Goal: Information Seeking & Learning: Learn about a topic

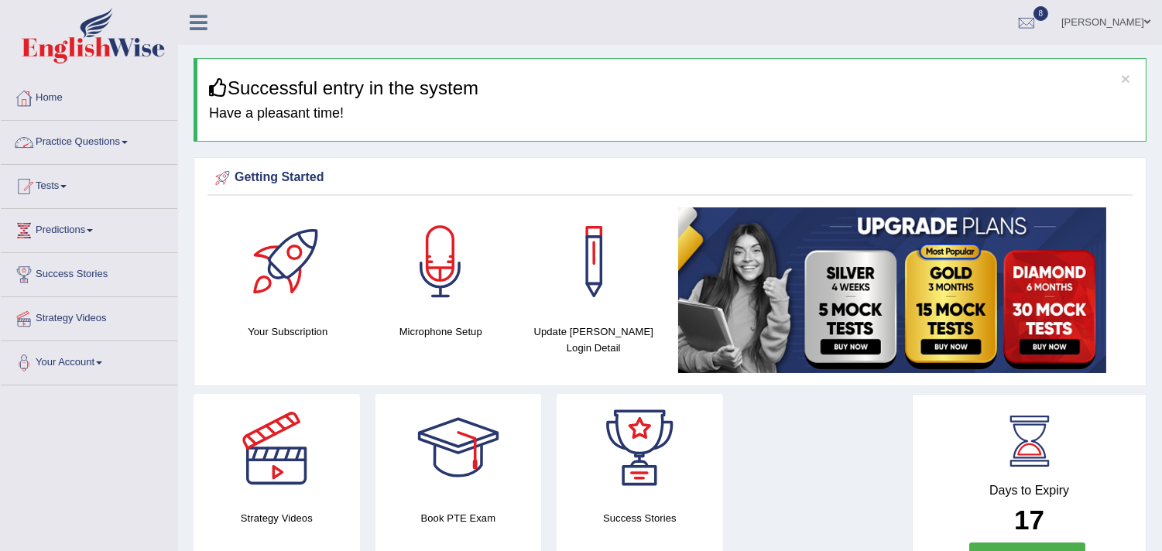
click at [70, 142] on link "Practice Questions" at bounding box center [89, 140] width 176 height 39
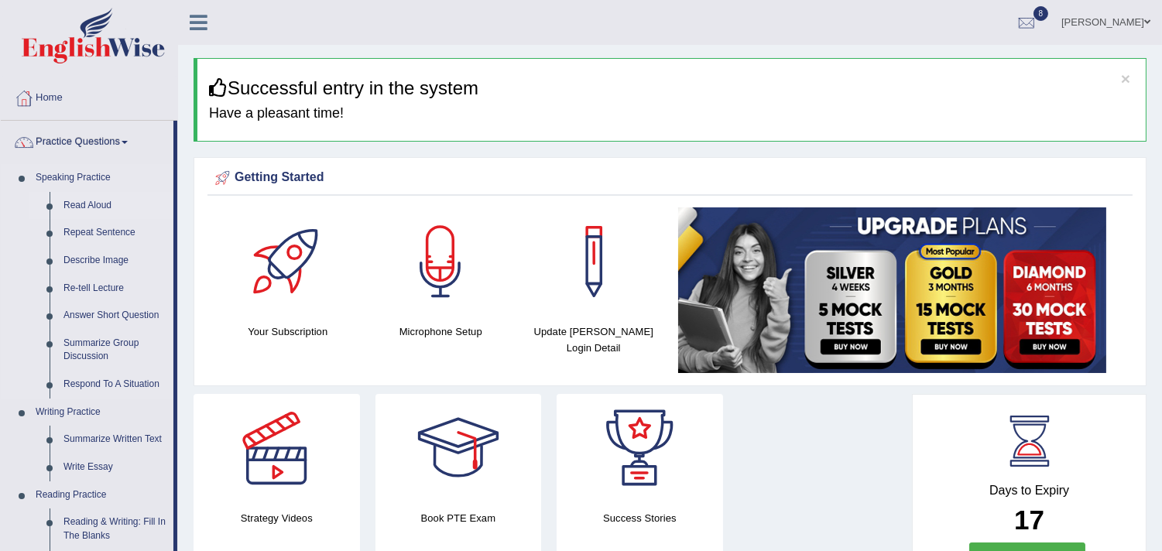
click at [85, 204] on link "Read Aloud" at bounding box center [115, 206] width 117 height 28
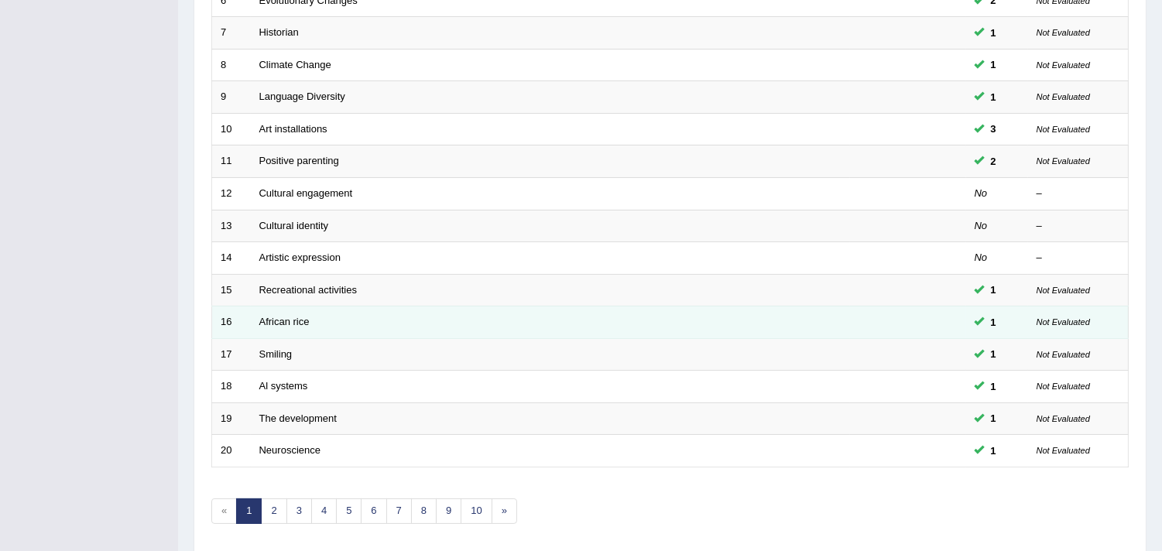
scroll to position [474, 0]
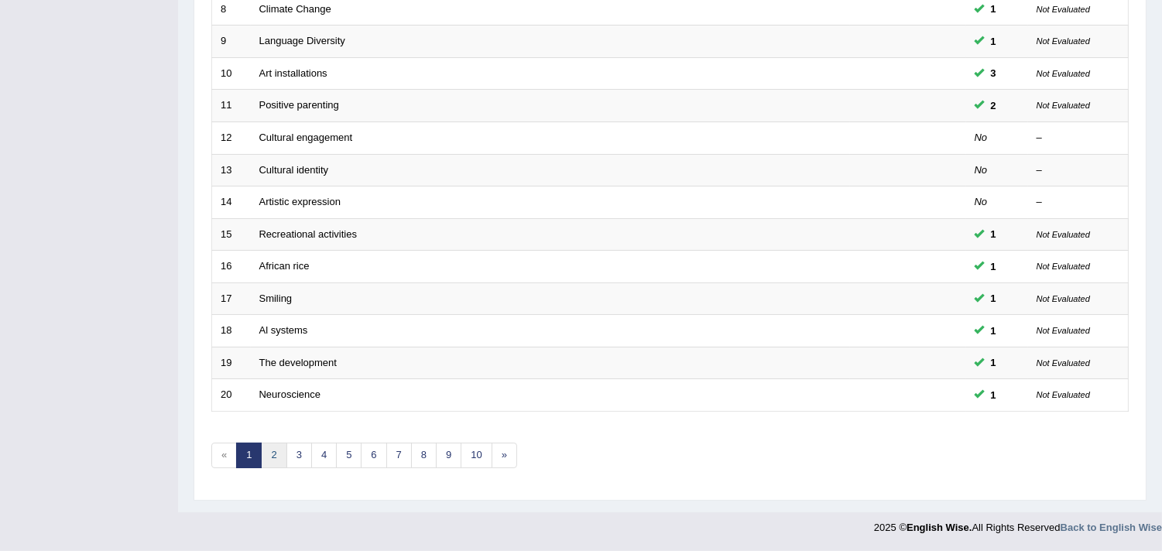
click at [273, 451] on link "2" at bounding box center [274, 456] width 26 height 26
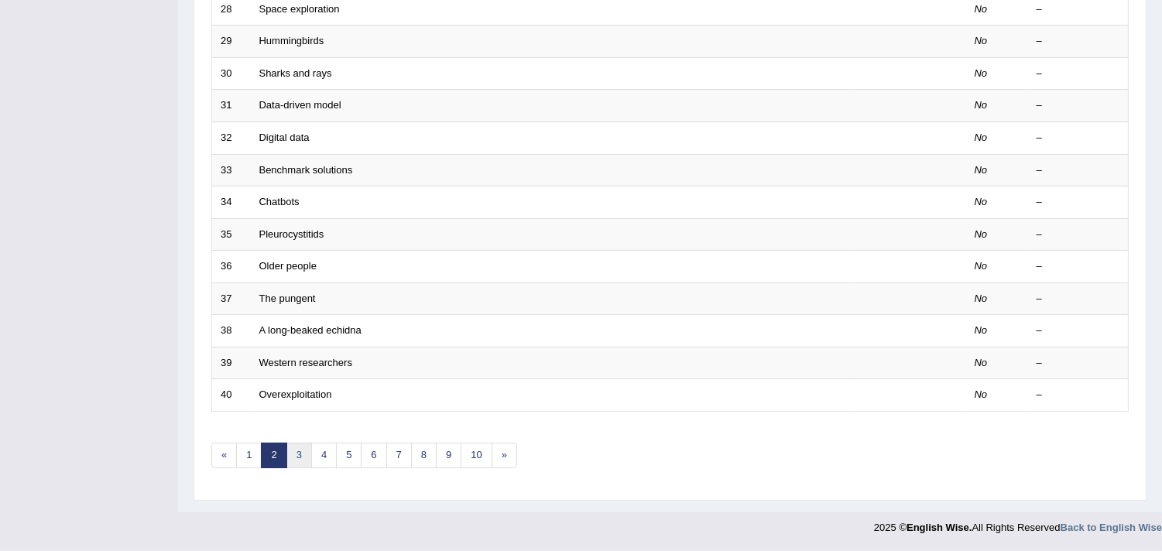
click at [303, 460] on link "3" at bounding box center [299, 456] width 26 height 26
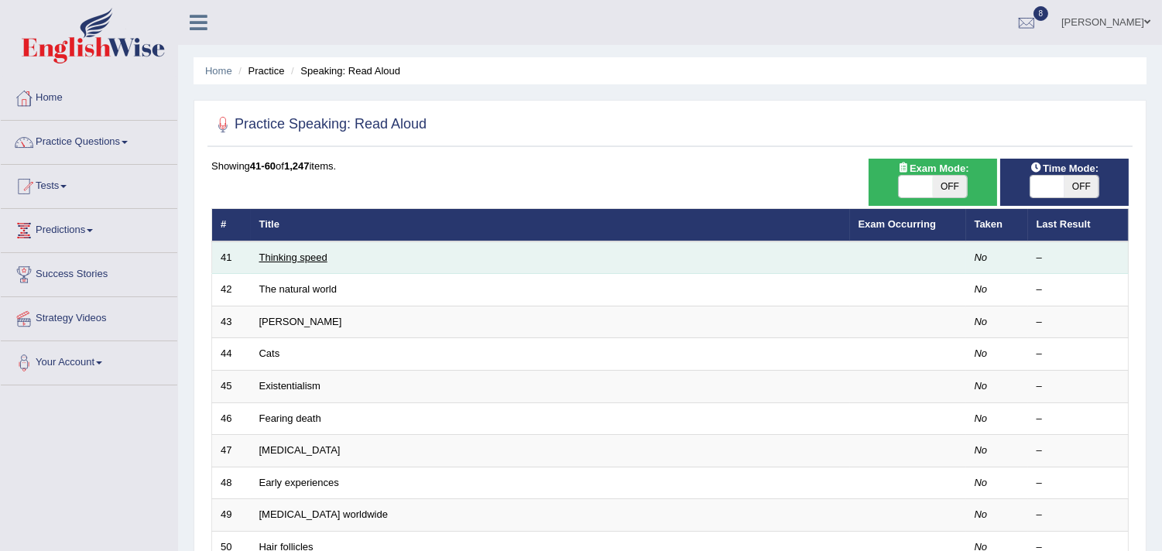
click at [310, 254] on link "Thinking speed" at bounding box center [293, 258] width 68 height 12
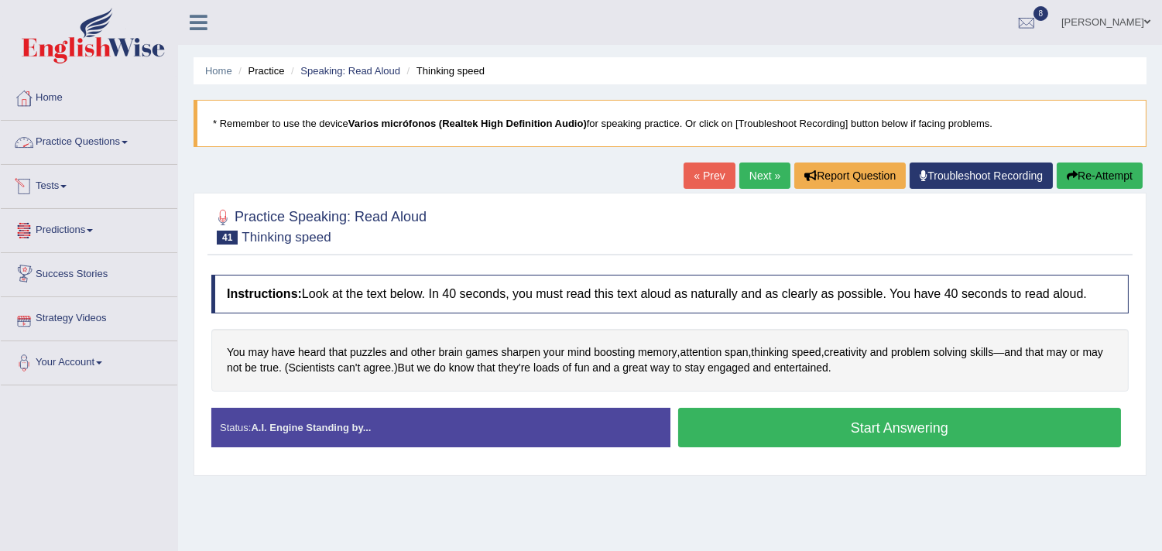
click at [60, 142] on link "Practice Questions" at bounding box center [89, 140] width 176 height 39
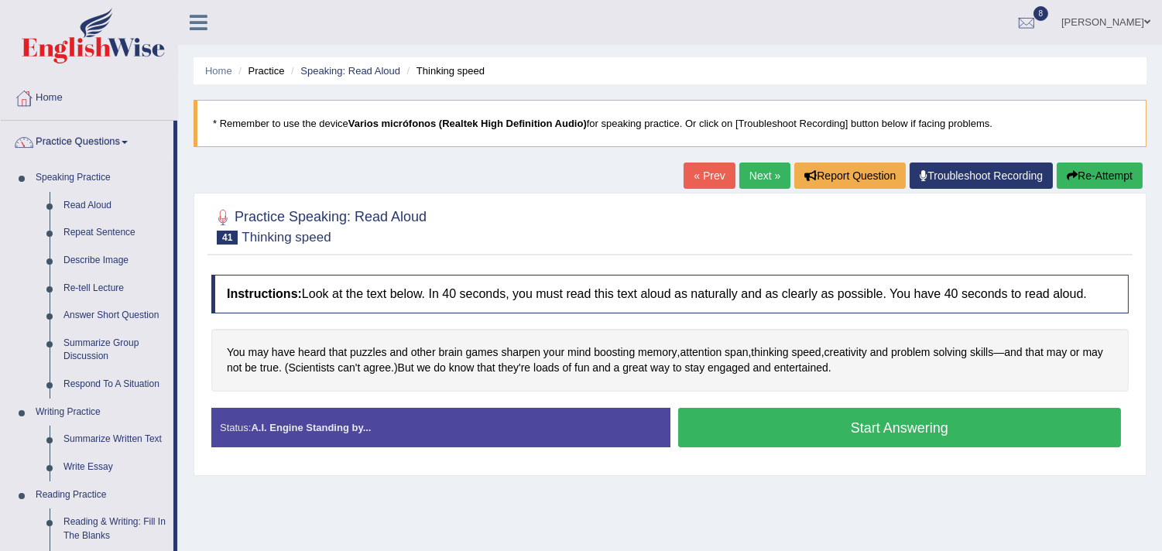
click at [884, 431] on button "Start Answering" at bounding box center [900, 427] width 444 height 39
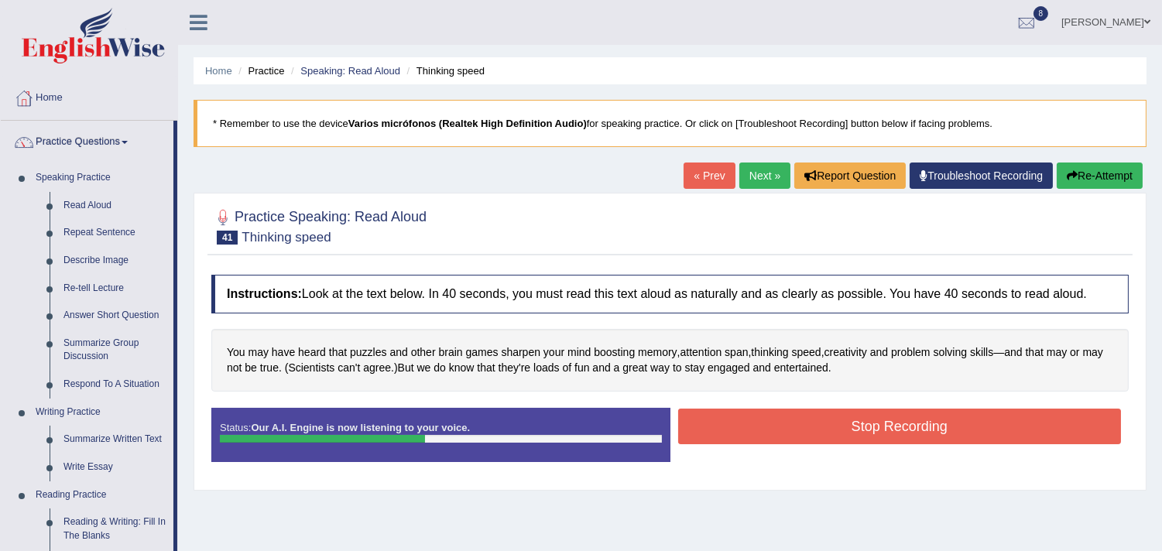
click at [884, 431] on button "Stop Recording" at bounding box center [900, 427] width 444 height 36
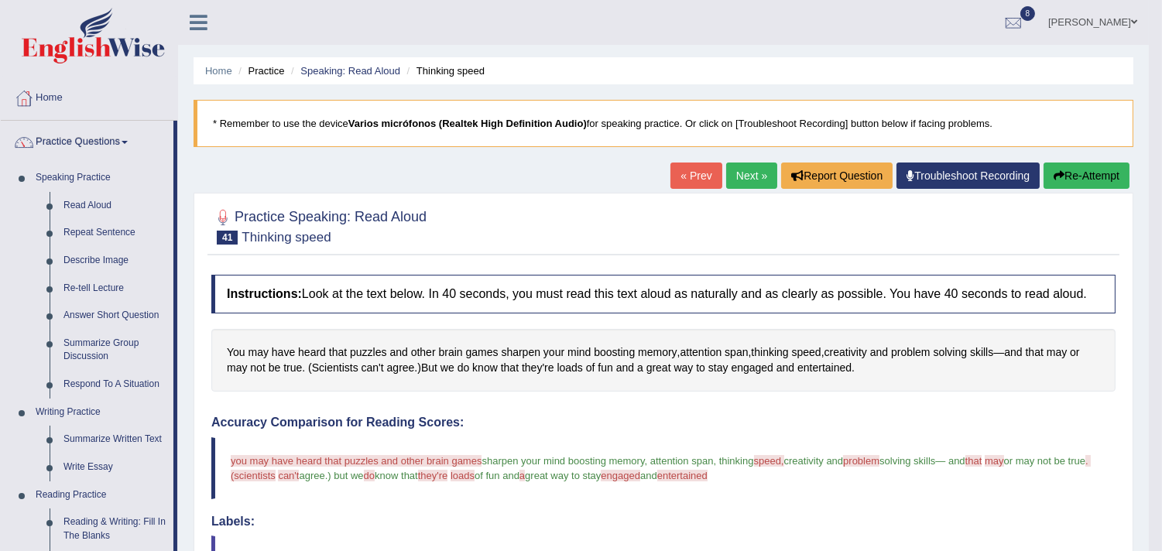
click at [732, 176] on link "Next »" at bounding box center [751, 176] width 51 height 26
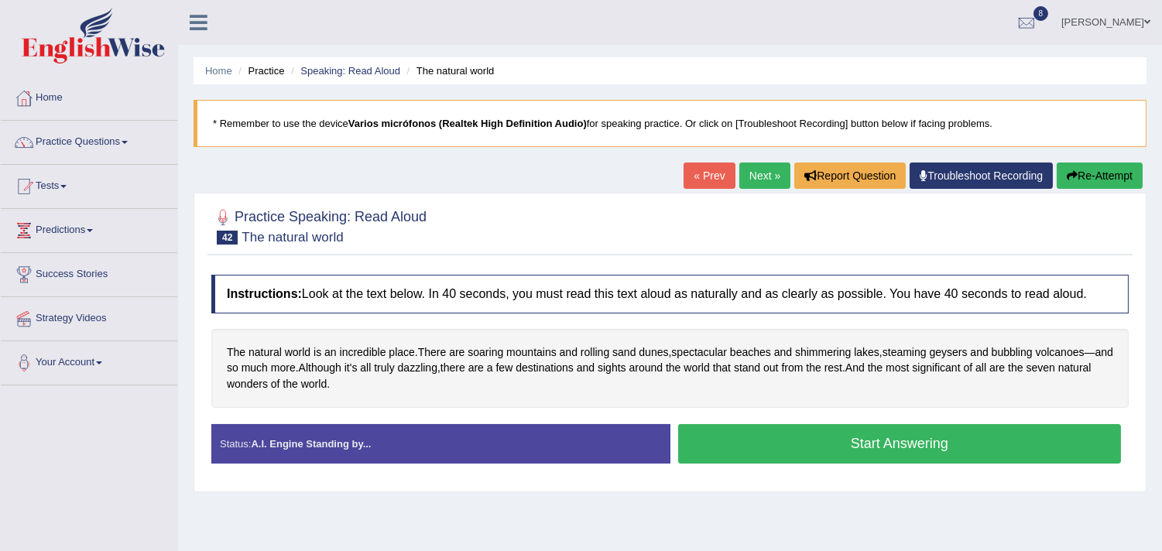
scroll to position [86, 0]
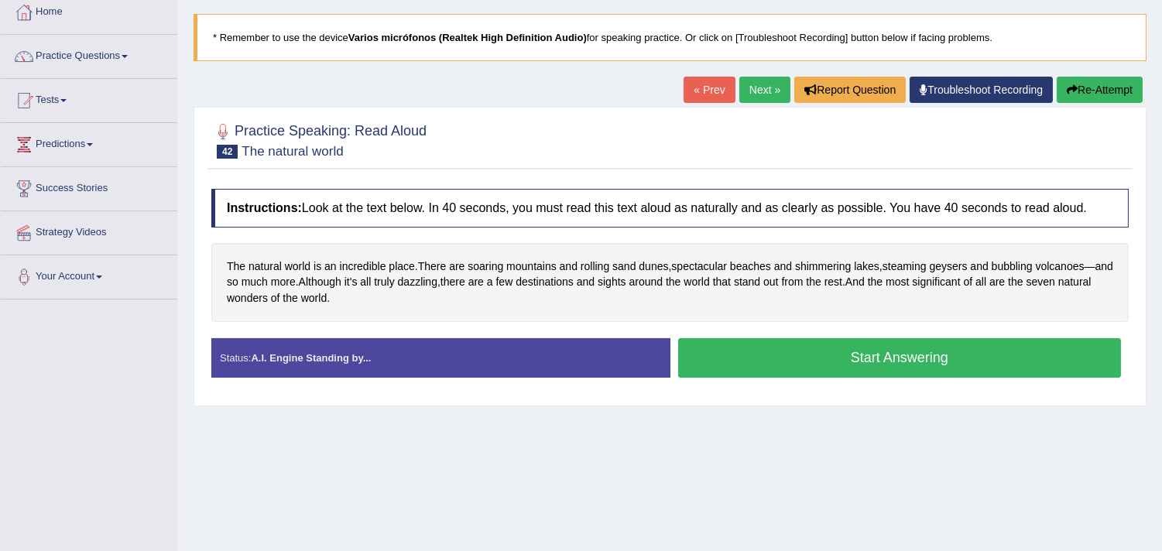
click at [855, 360] on button "Start Answering" at bounding box center [900, 357] width 444 height 39
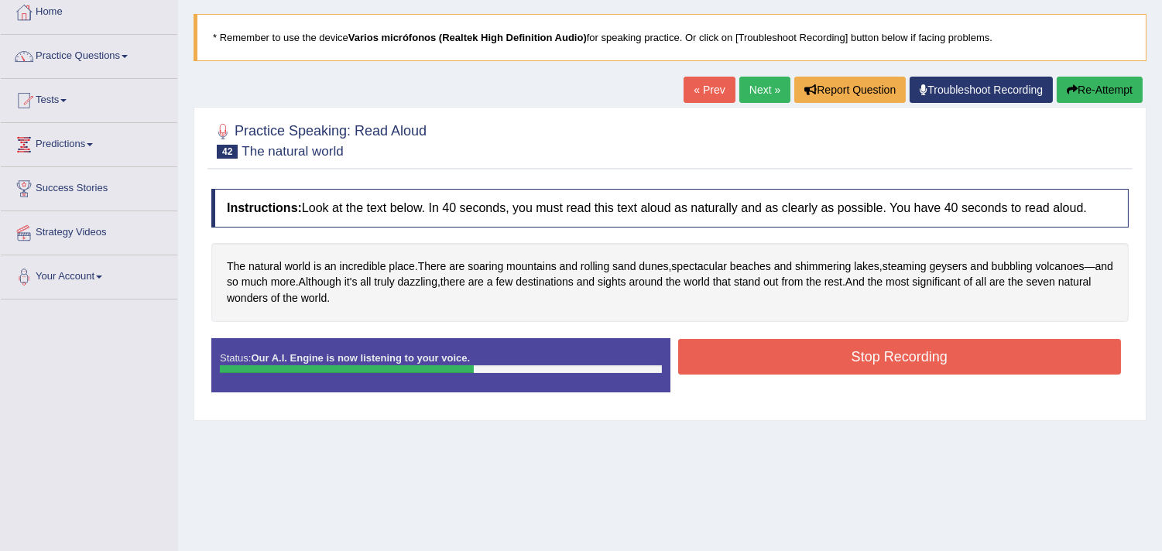
click at [855, 360] on button "Stop Recording" at bounding box center [900, 357] width 444 height 36
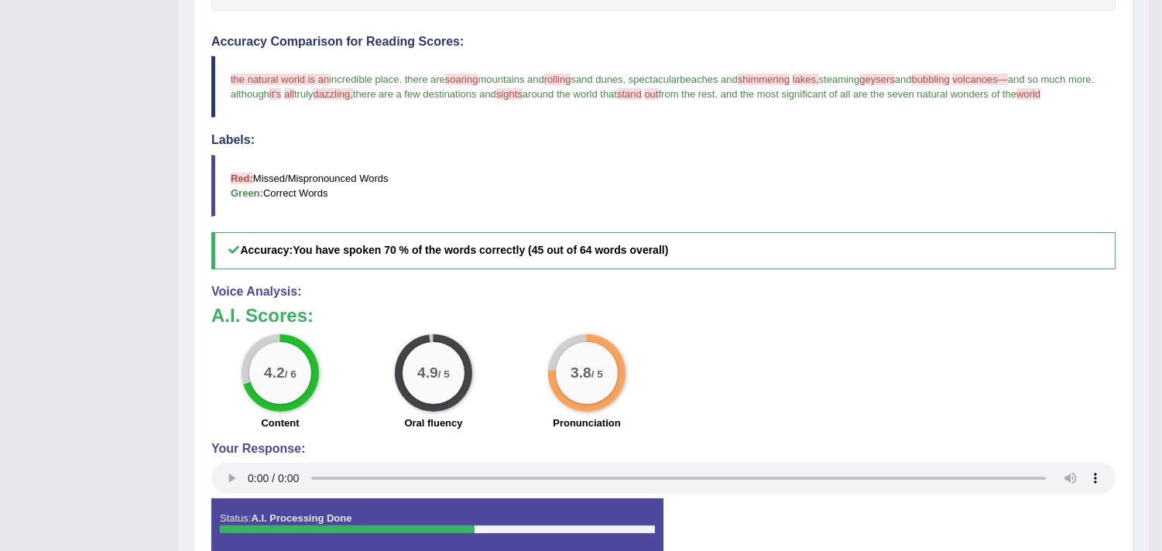
scroll to position [148, 0]
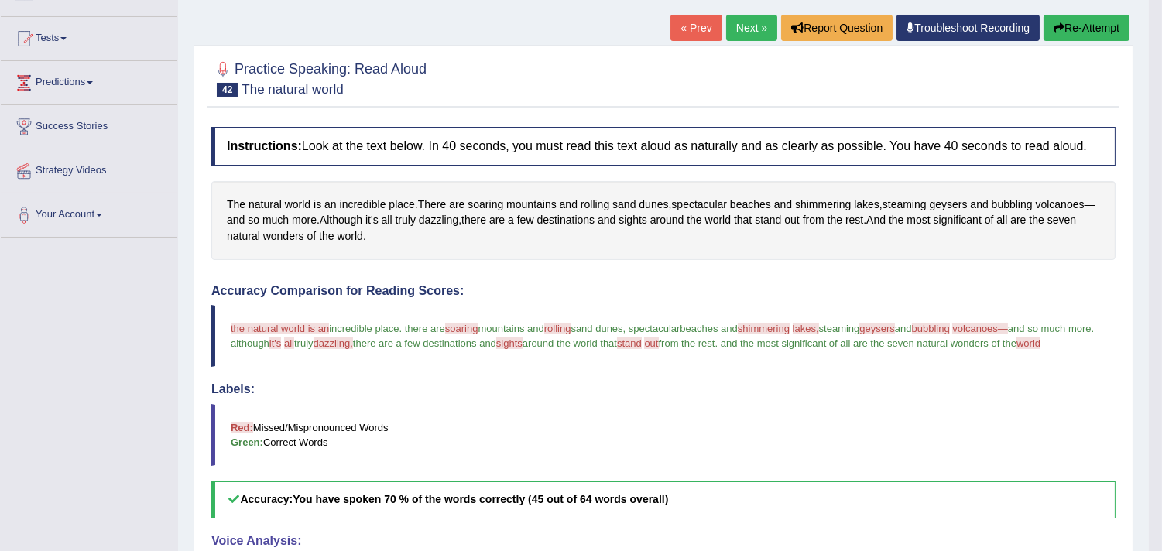
click at [745, 32] on link "Next »" at bounding box center [751, 28] width 51 height 26
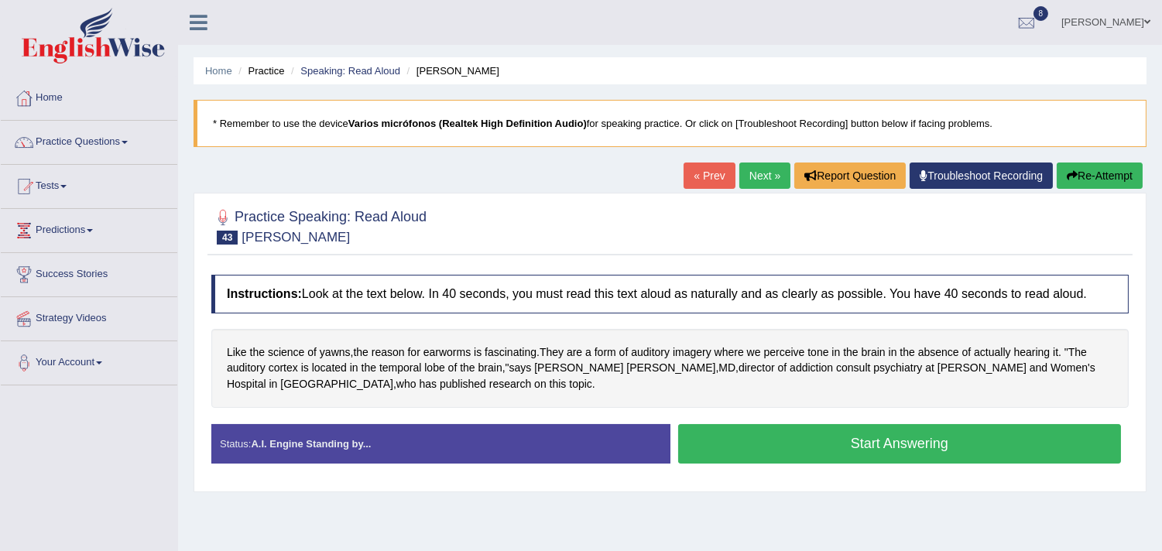
click at [865, 455] on button "Start Answering" at bounding box center [900, 443] width 444 height 39
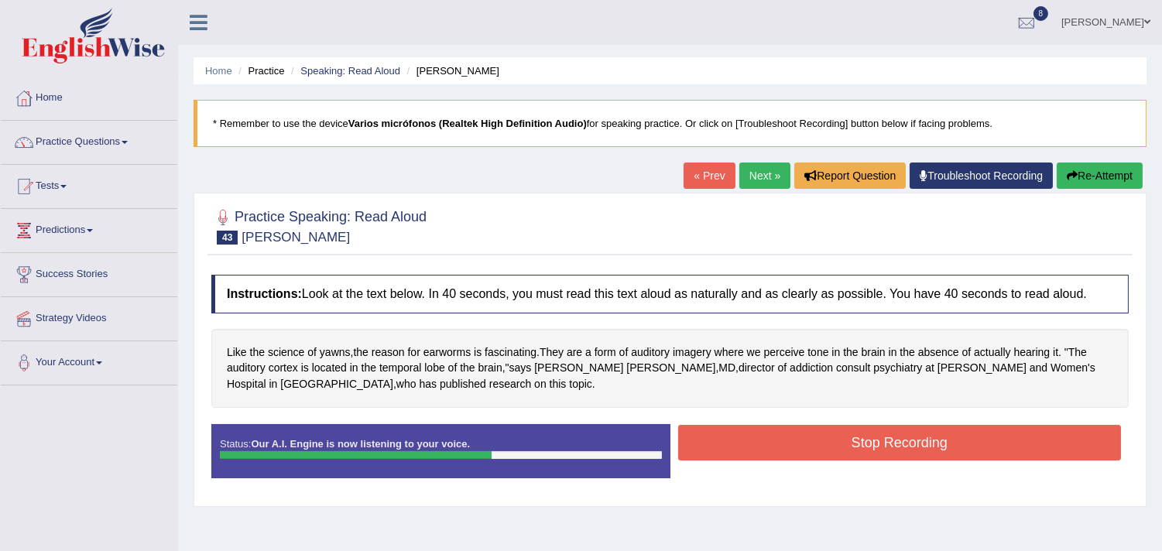
click at [822, 444] on button "Stop Recording" at bounding box center [900, 443] width 444 height 36
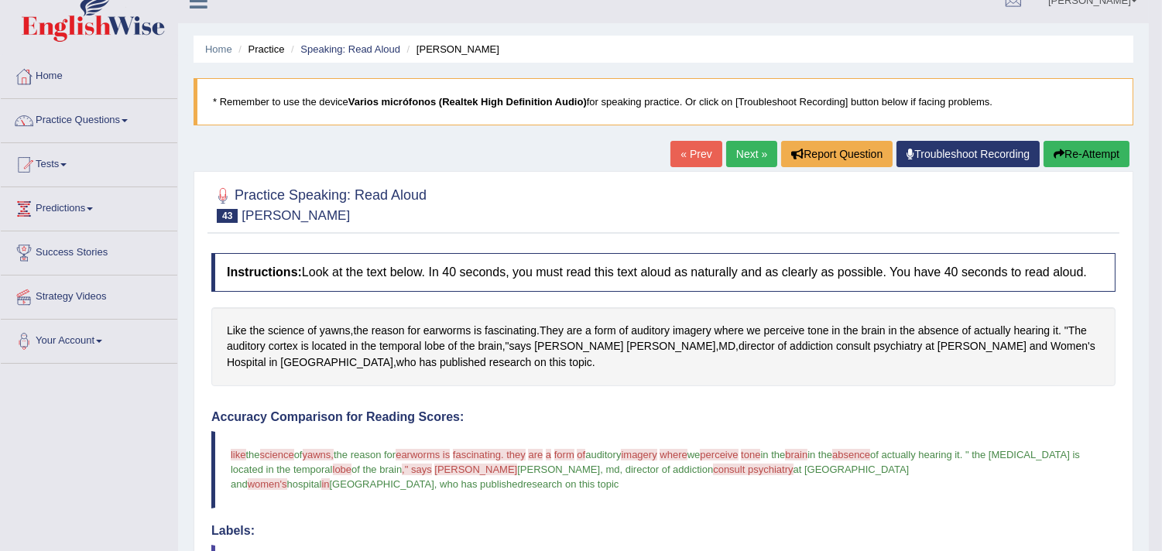
scroll to position [21, 0]
click at [738, 150] on link "Next »" at bounding box center [751, 155] width 51 height 26
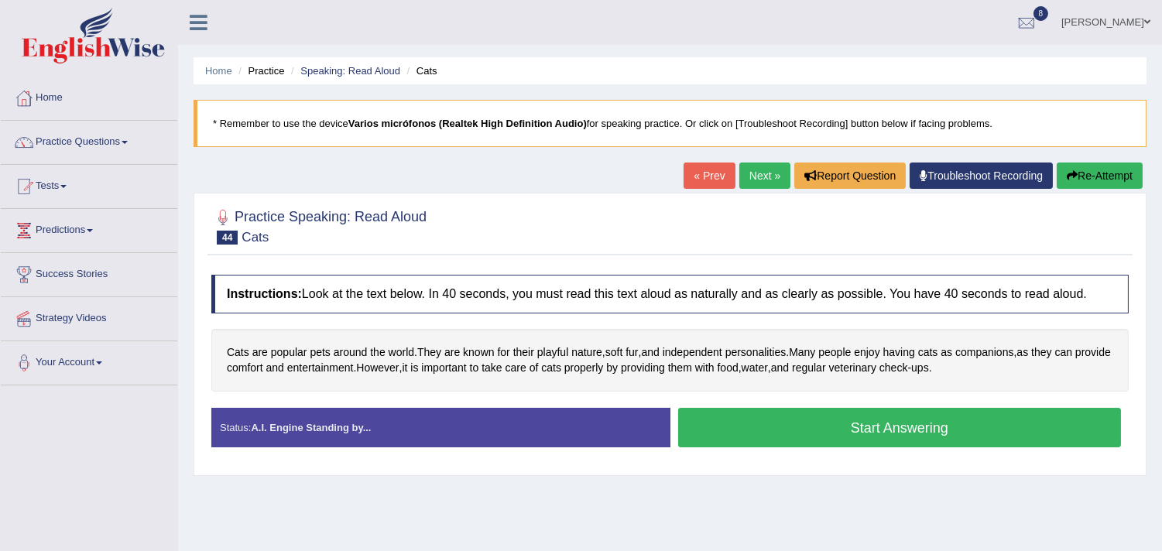
click at [857, 429] on button "Start Answering" at bounding box center [900, 427] width 444 height 39
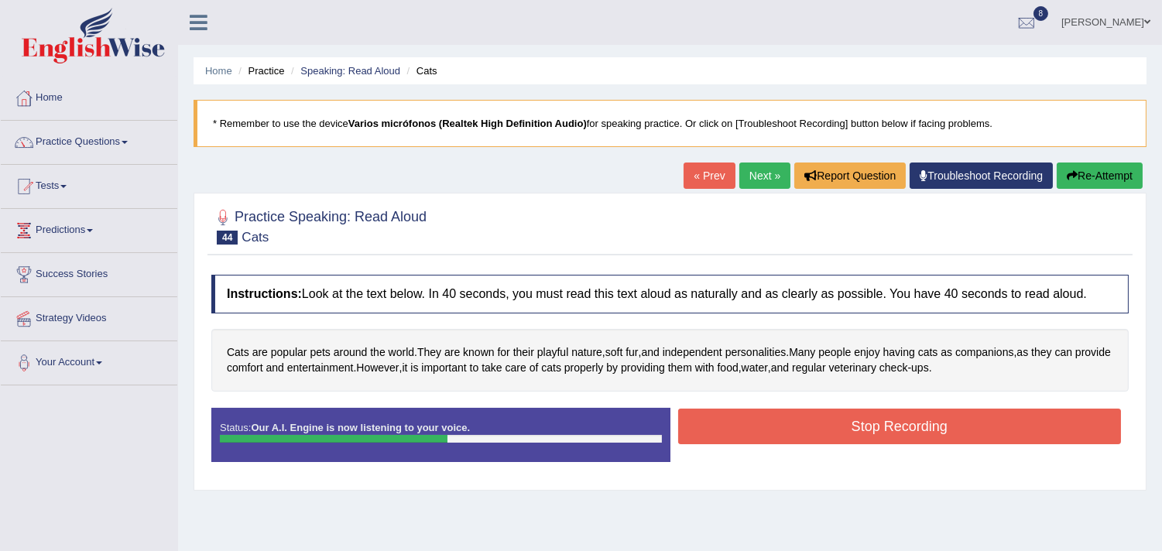
click at [857, 432] on button "Stop Recording" at bounding box center [900, 427] width 444 height 36
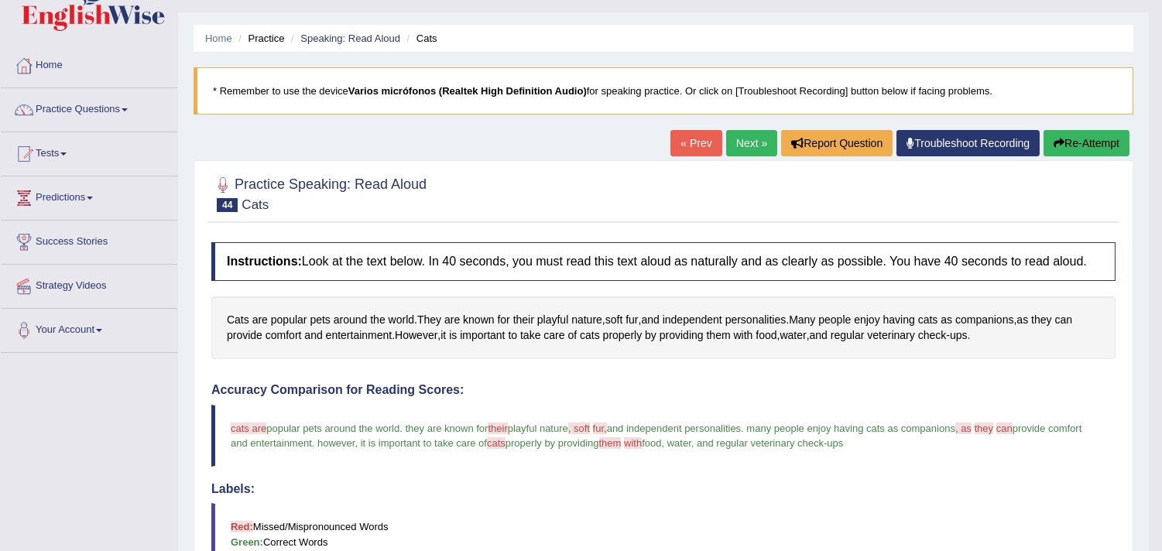
scroll to position [32, 0]
click at [739, 146] on link "Next »" at bounding box center [751, 144] width 51 height 26
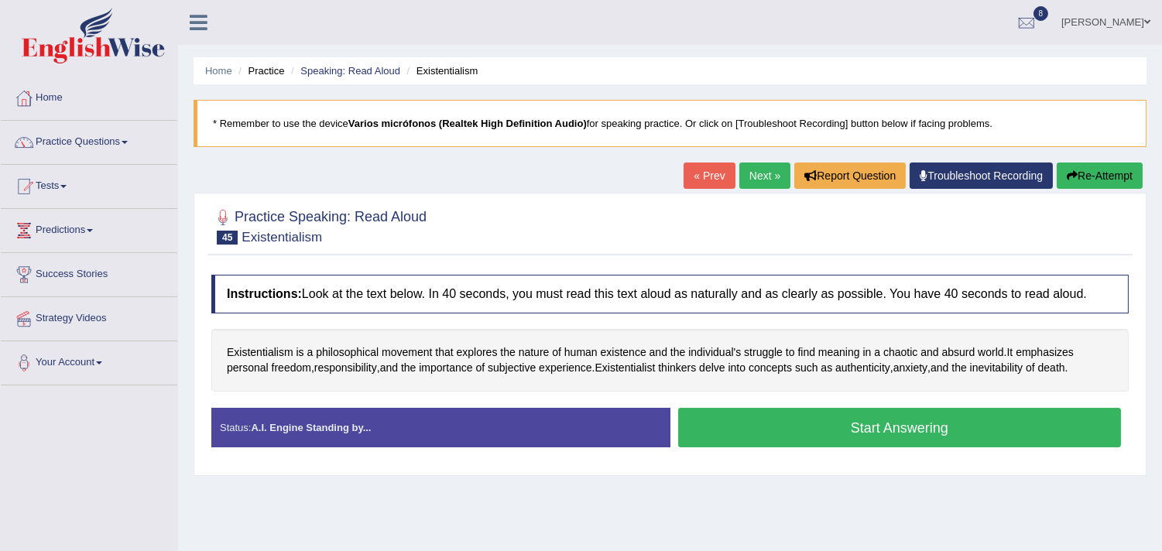
click at [867, 426] on button "Start Answering" at bounding box center [900, 427] width 444 height 39
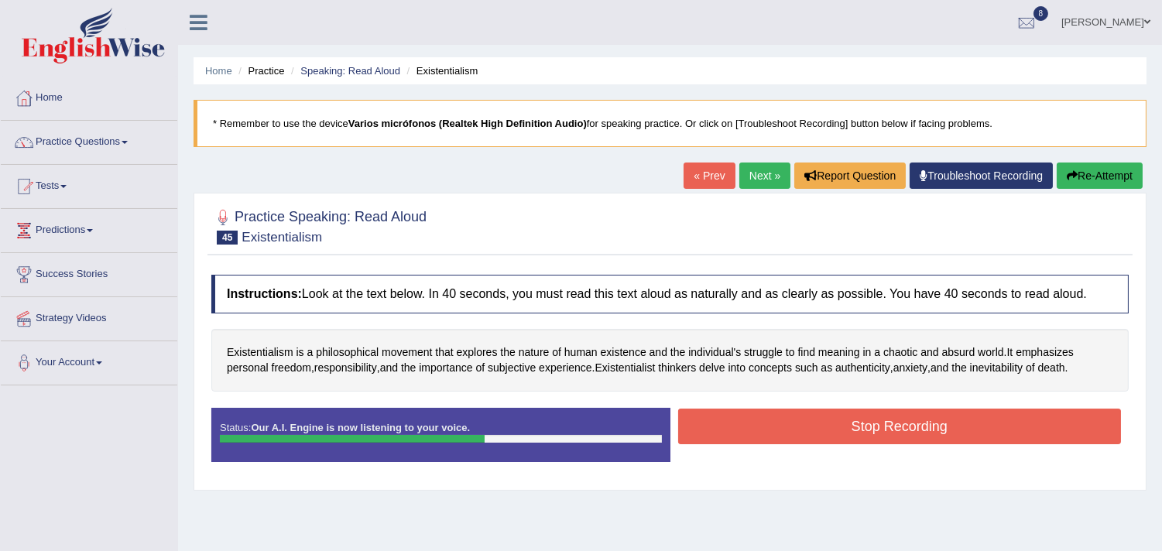
click at [916, 420] on button "Stop Recording" at bounding box center [900, 427] width 444 height 36
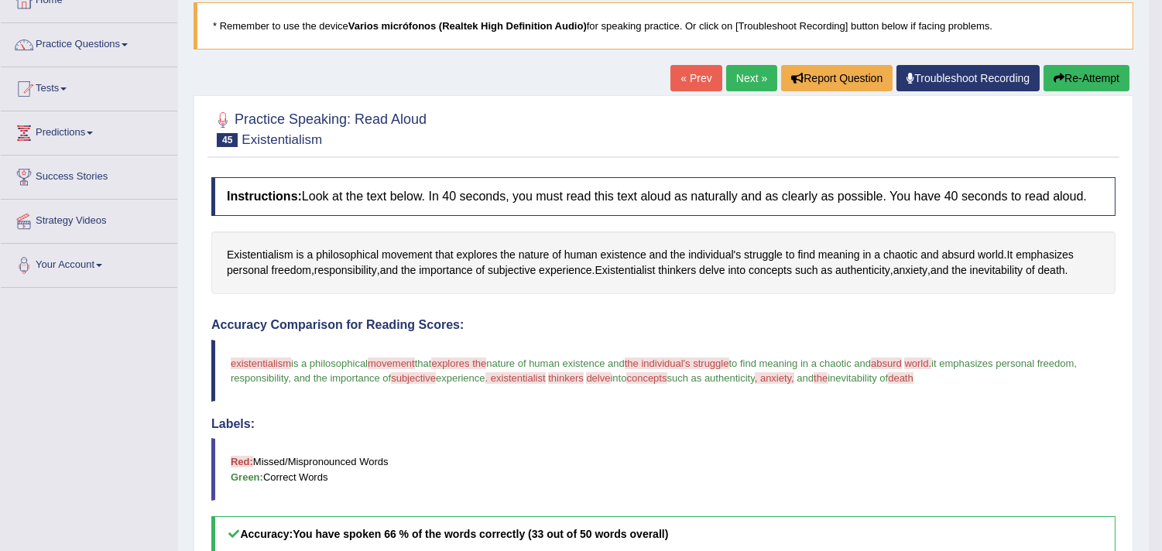
scroll to position [86, 0]
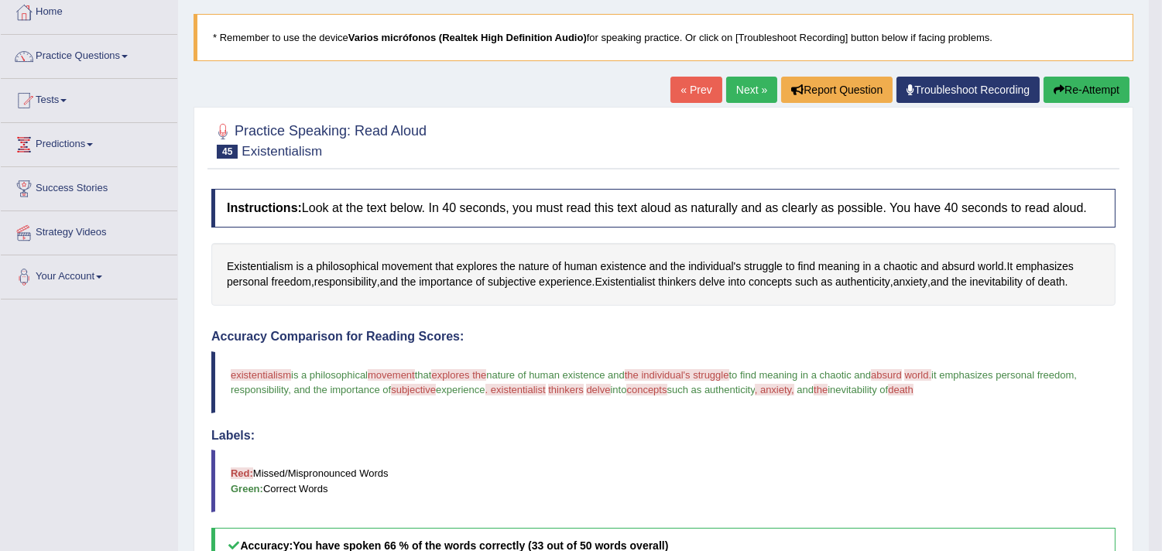
click at [748, 88] on link "Next »" at bounding box center [751, 90] width 51 height 26
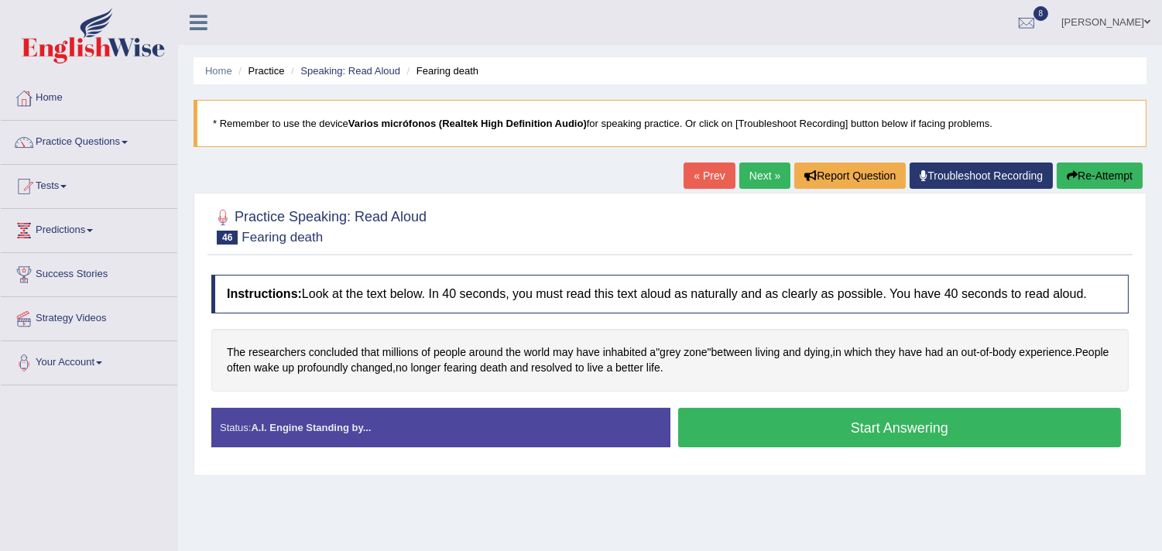
click at [880, 438] on button "Start Answering" at bounding box center [900, 427] width 444 height 39
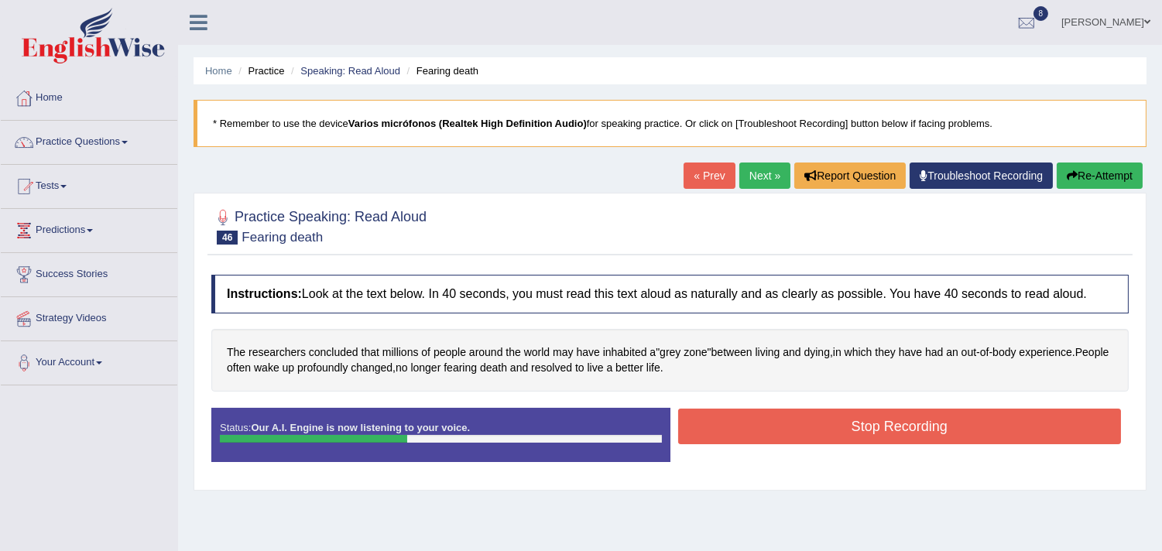
click at [863, 426] on button "Stop Recording" at bounding box center [900, 427] width 444 height 36
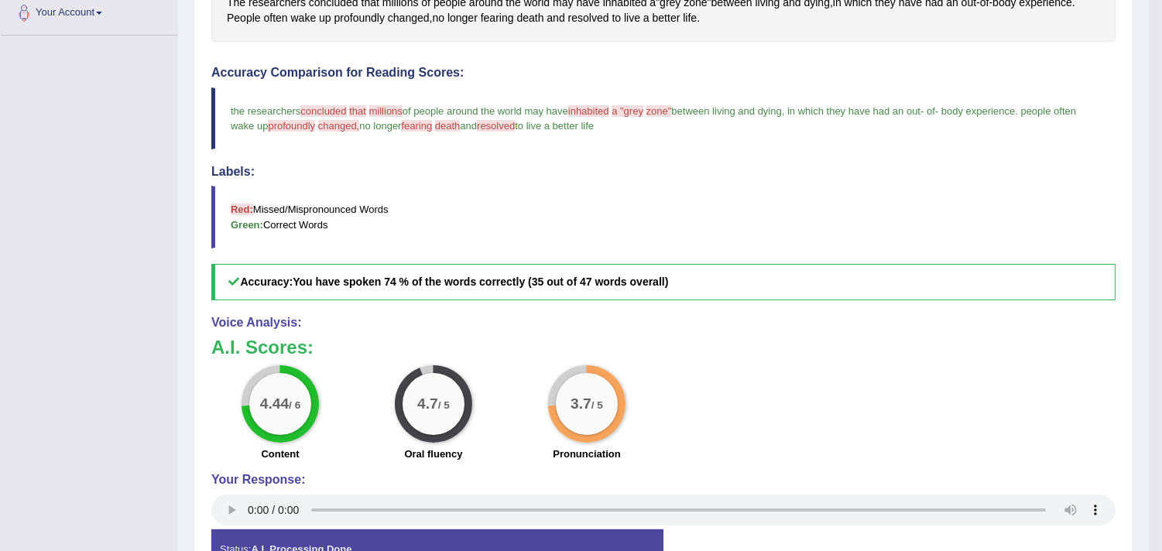
scroll to position [118, 0]
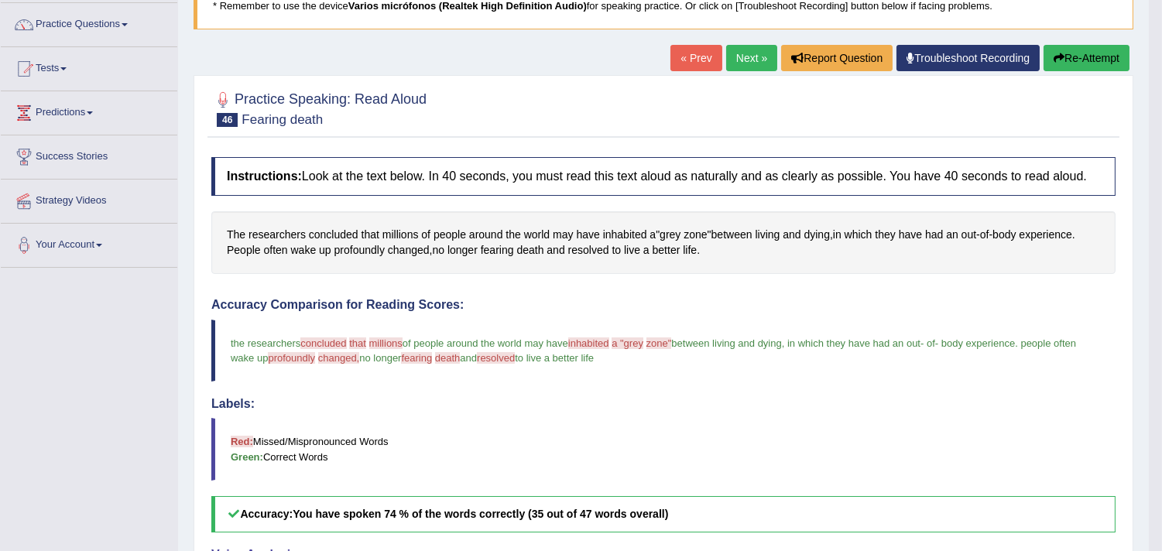
click at [748, 48] on link "Next »" at bounding box center [751, 58] width 51 height 26
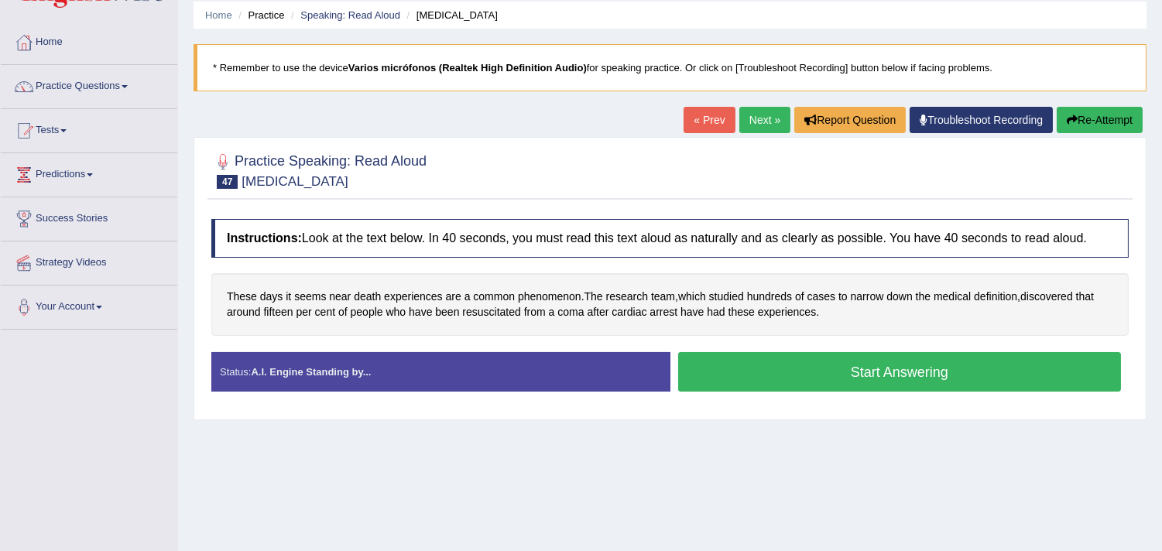
scroll to position [86, 0]
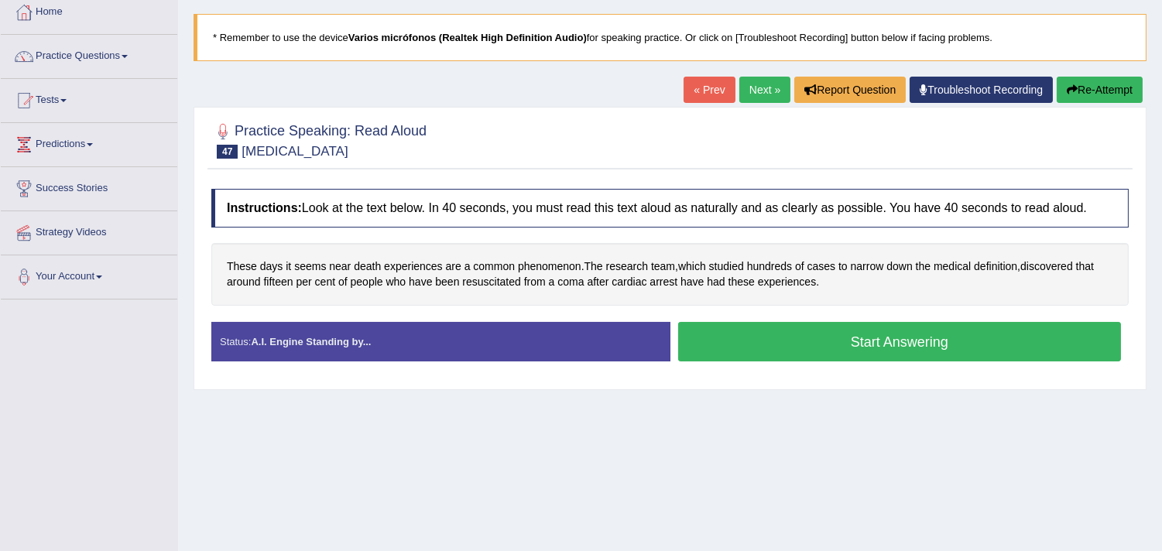
click at [824, 351] on button "Start Answering" at bounding box center [900, 341] width 444 height 39
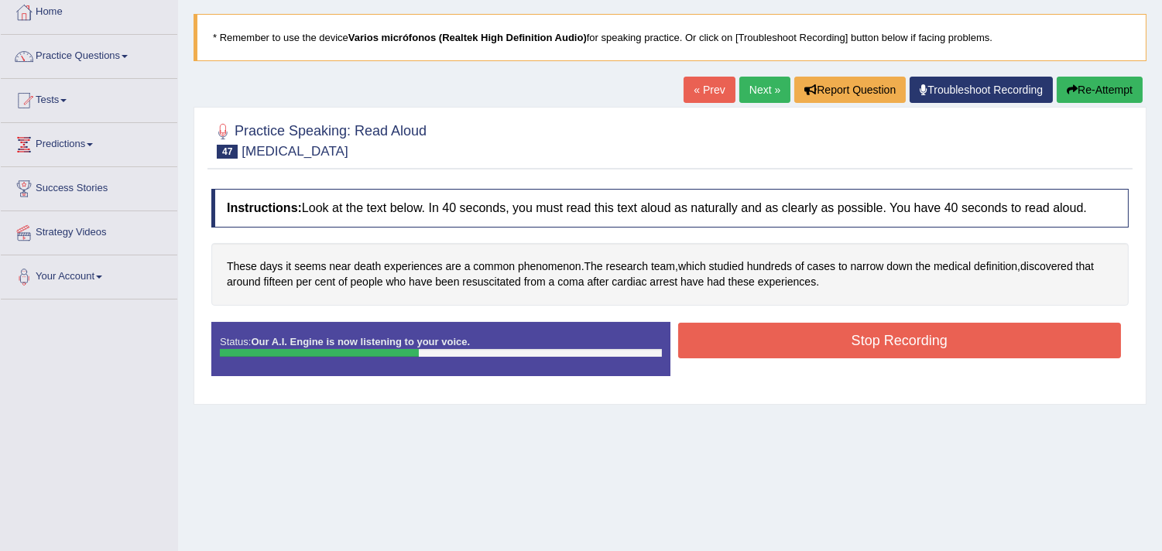
click at [823, 351] on button "Stop Recording" at bounding box center [900, 341] width 444 height 36
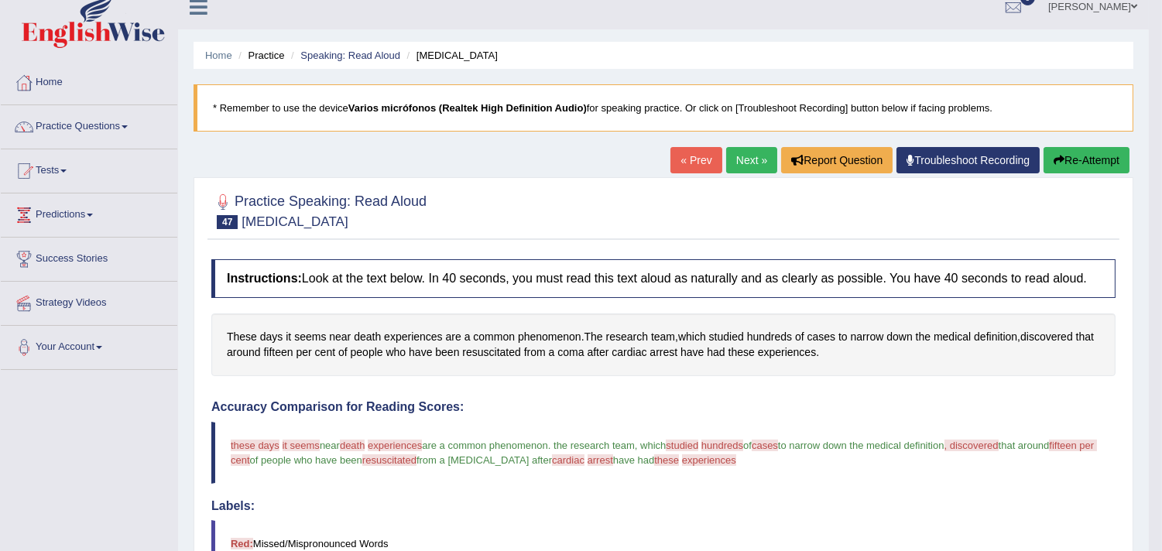
scroll to position [0, 0]
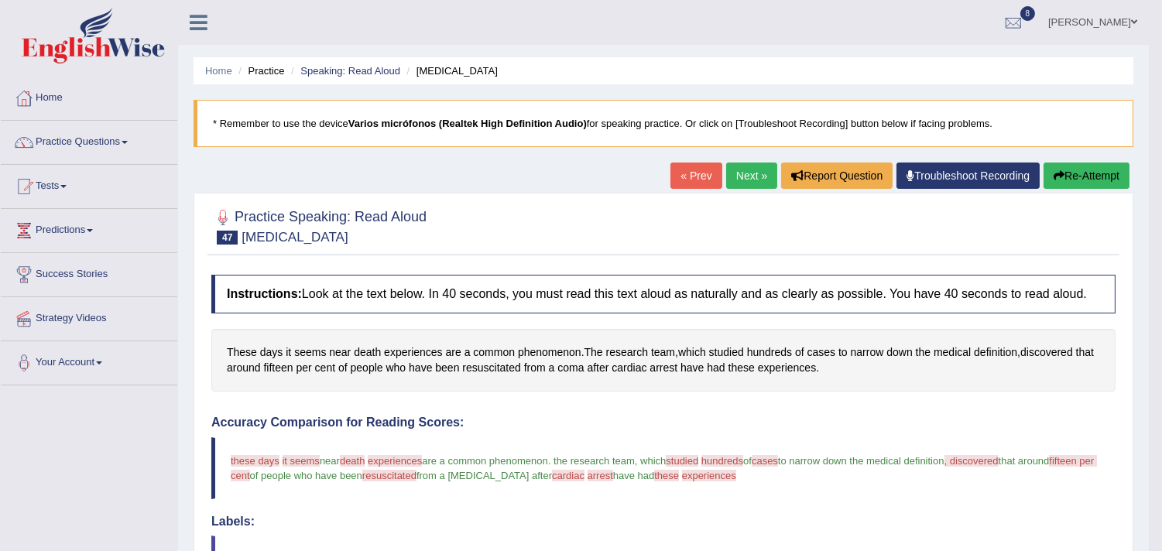
click at [742, 186] on link "Next »" at bounding box center [751, 176] width 51 height 26
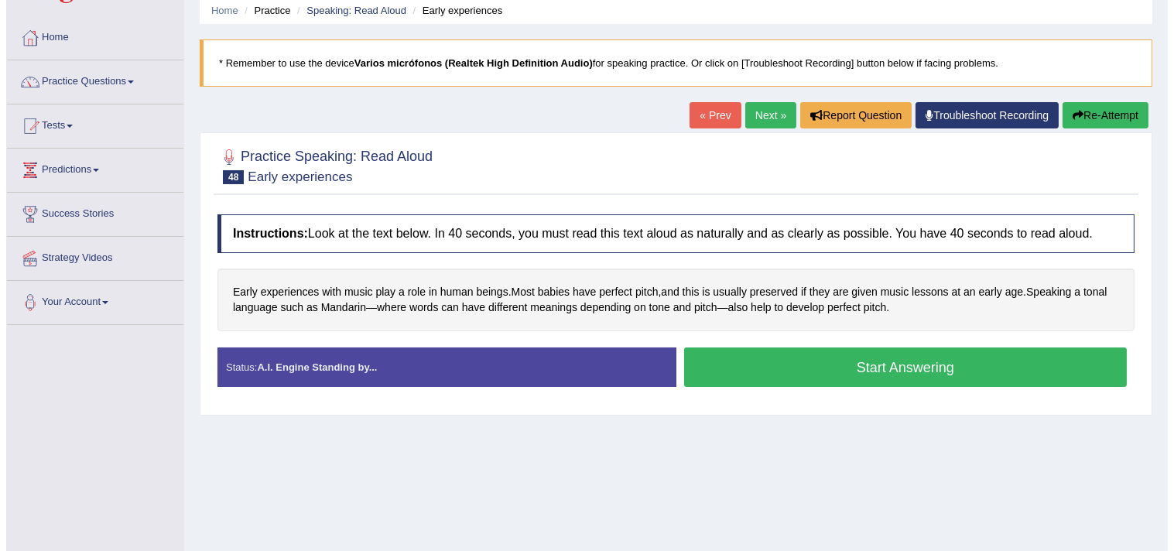
scroll to position [86, 0]
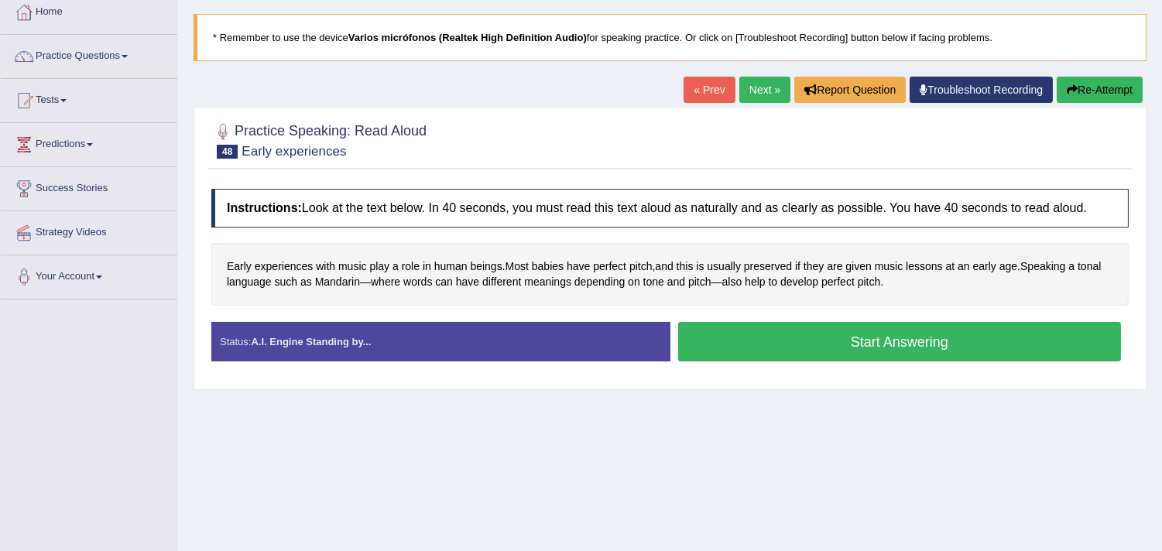
click at [841, 351] on button "Start Answering" at bounding box center [900, 341] width 444 height 39
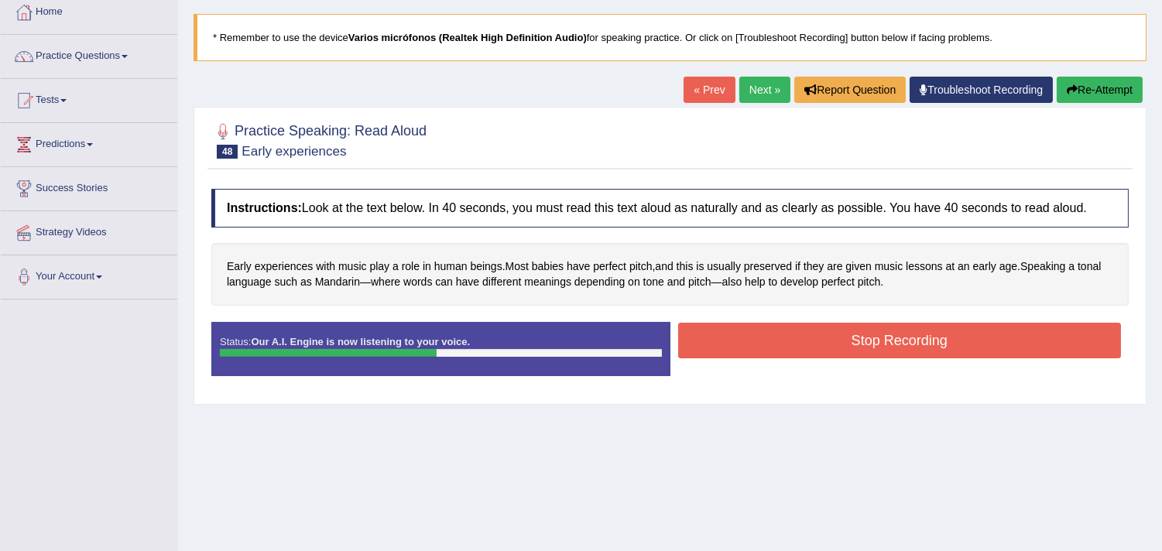
click at [841, 351] on button "Stop Recording" at bounding box center [900, 341] width 444 height 36
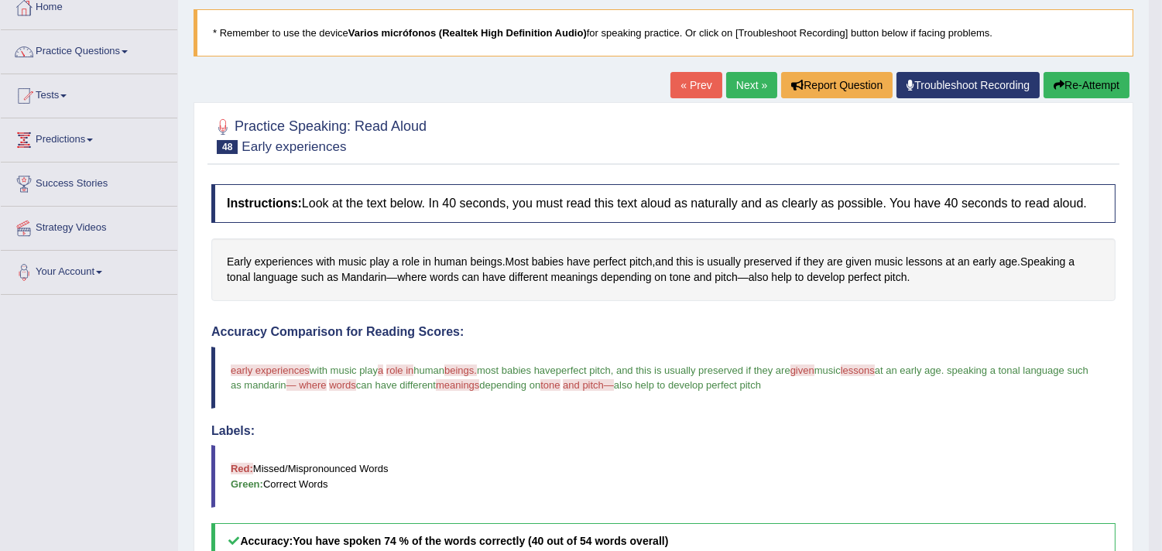
scroll to position [89, 0]
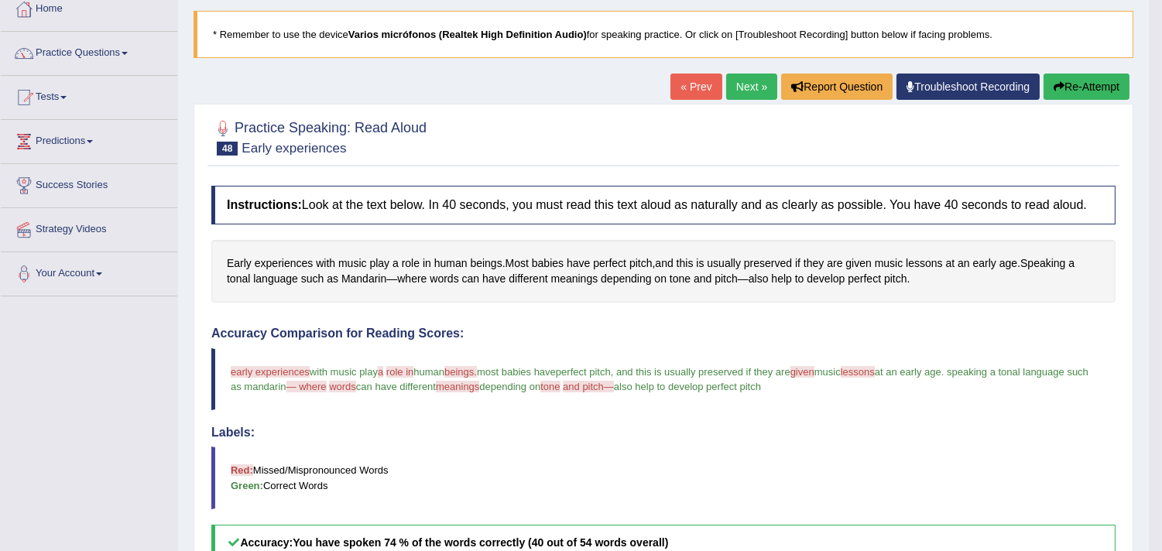
click at [749, 90] on link "Next »" at bounding box center [751, 87] width 51 height 26
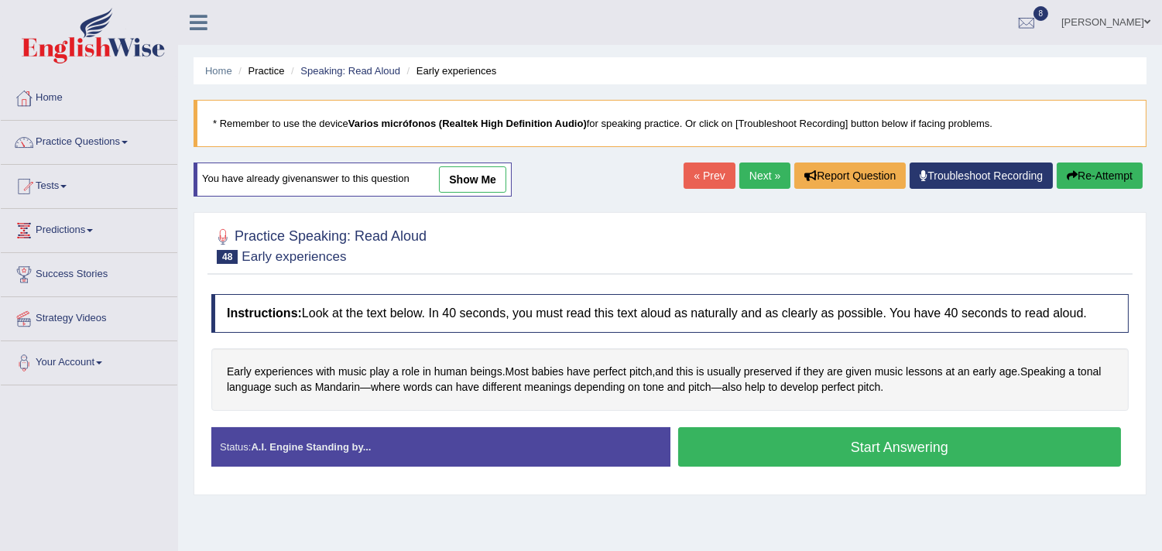
click at [807, 444] on button "Start Answering" at bounding box center [900, 446] width 444 height 39
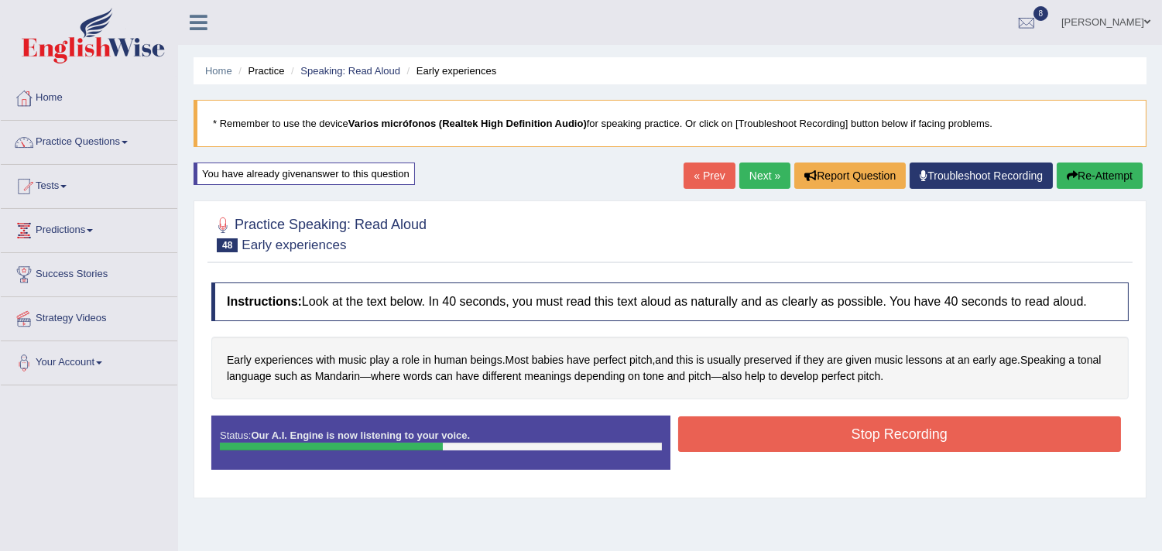
click at [871, 441] on button "Stop Recording" at bounding box center [900, 434] width 444 height 36
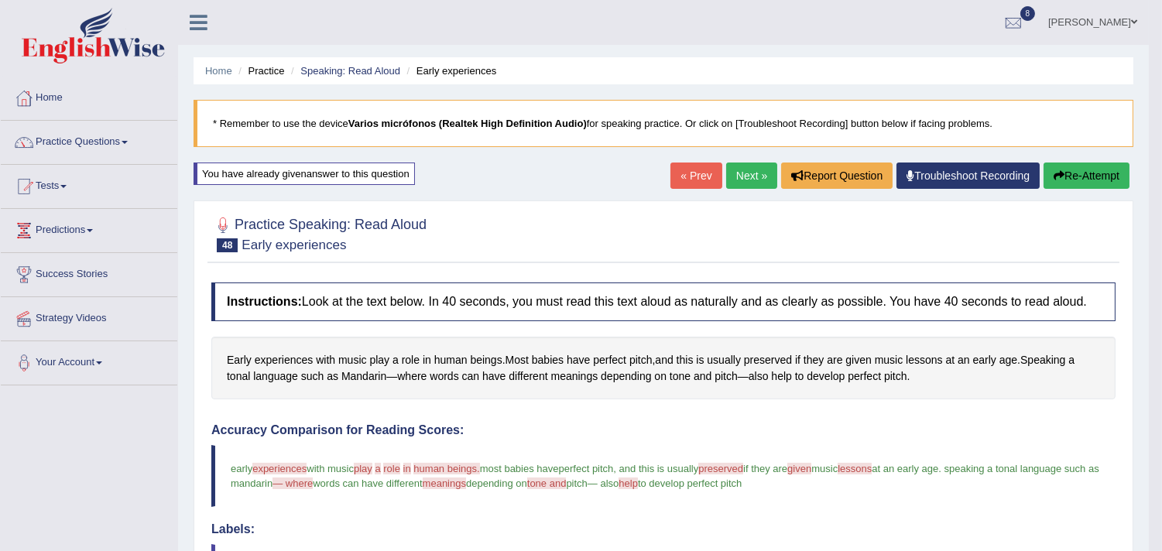
click at [731, 173] on link "Next »" at bounding box center [751, 176] width 51 height 26
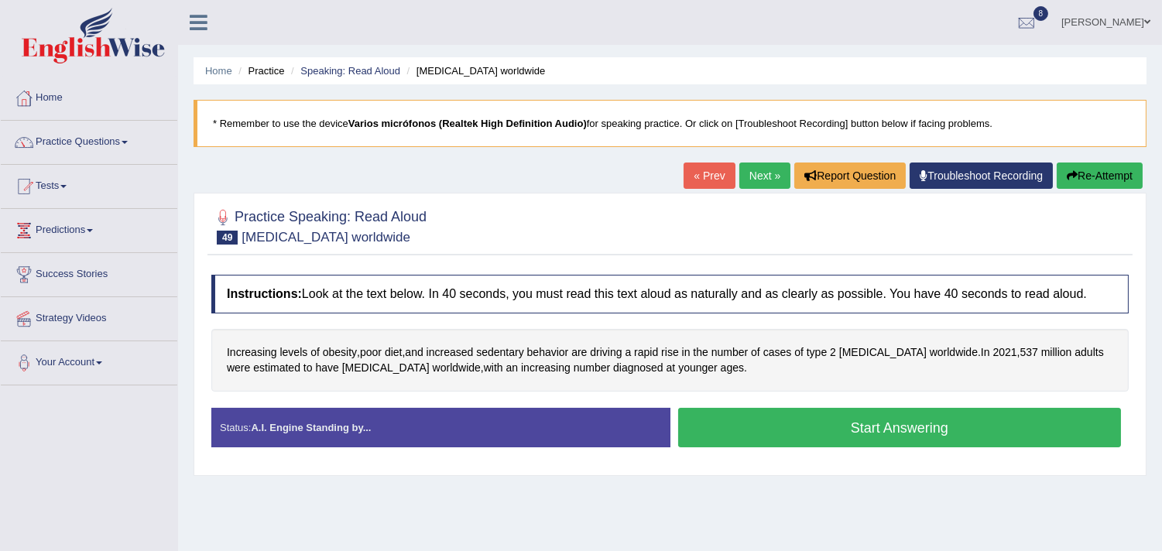
click at [852, 438] on button "Start Answering" at bounding box center [900, 427] width 444 height 39
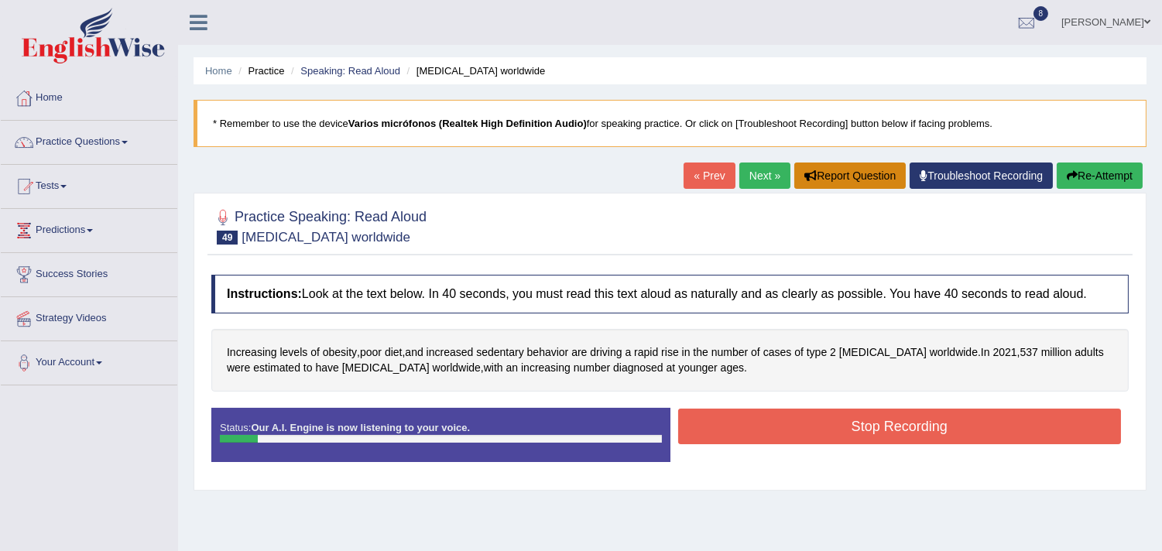
click at [844, 164] on button "Report Question" at bounding box center [849, 176] width 111 height 26
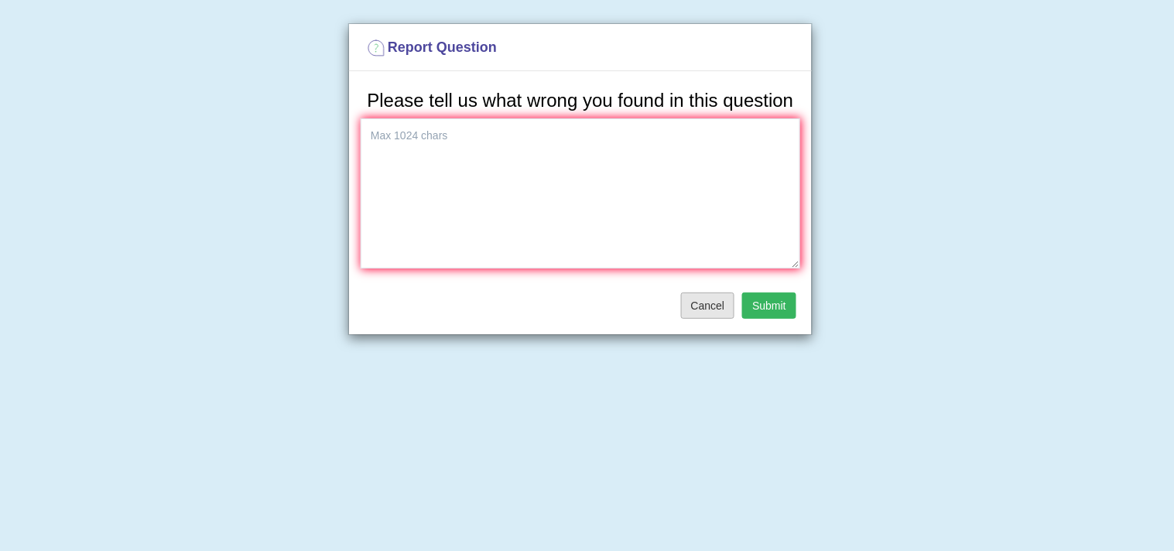
click at [707, 299] on button "Cancel" at bounding box center [708, 306] width 54 height 26
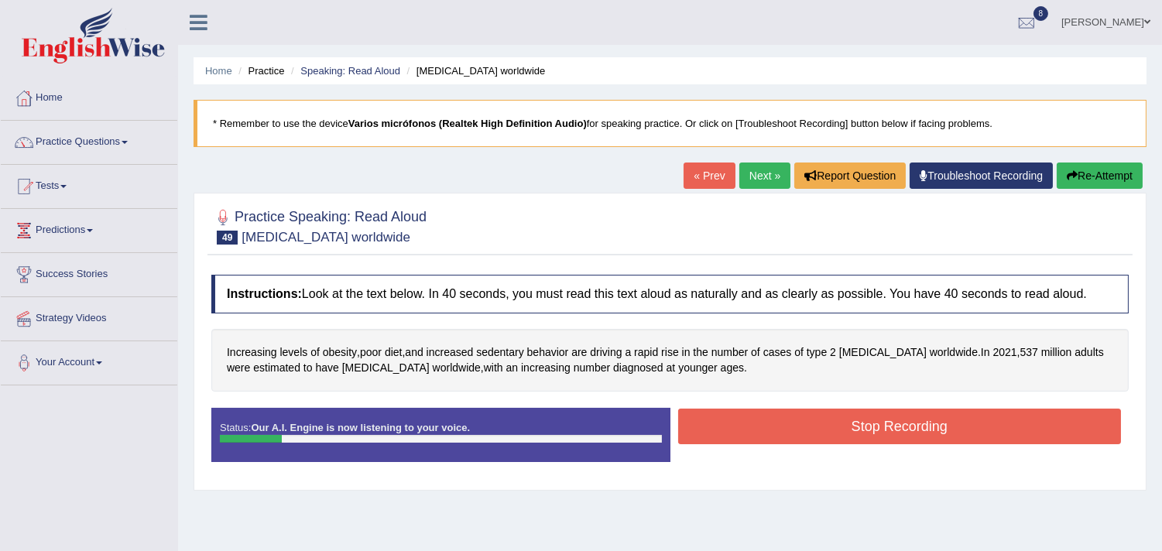
click at [1098, 171] on button "Re-Attempt" at bounding box center [1100, 176] width 86 height 26
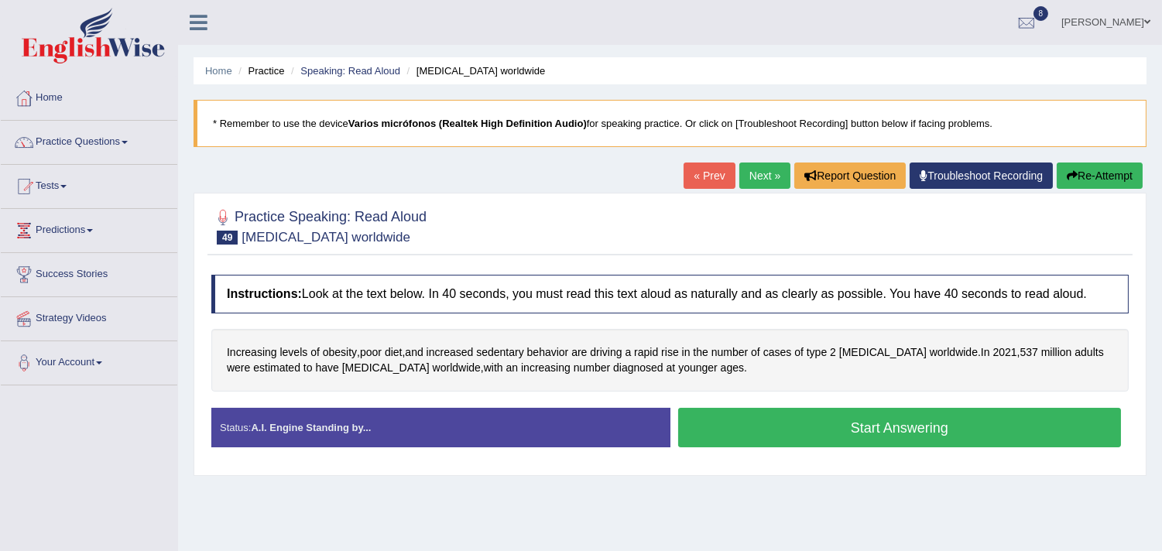
click at [851, 437] on button "Start Answering" at bounding box center [900, 427] width 444 height 39
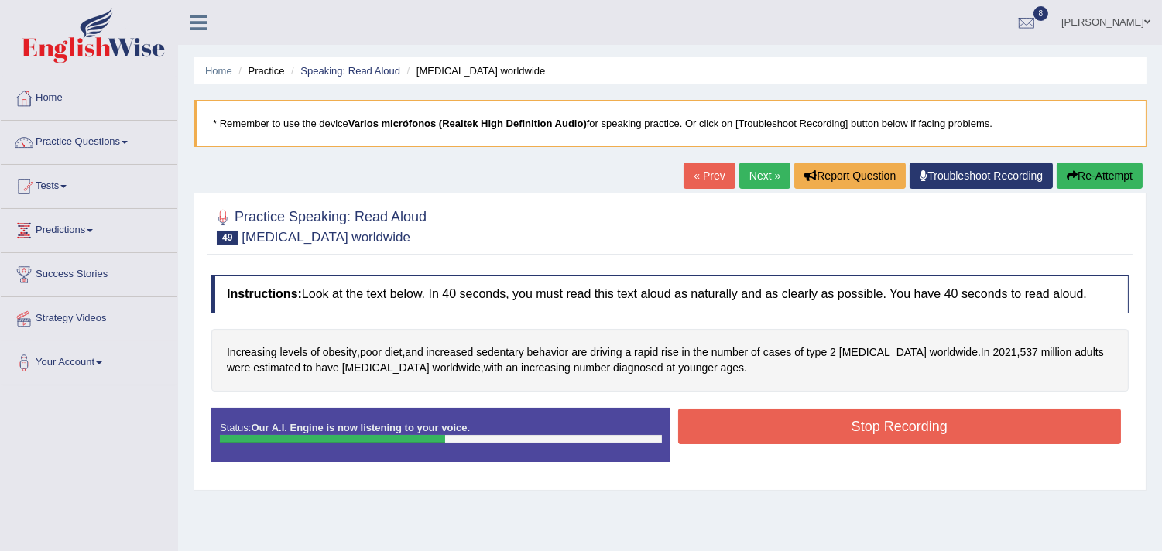
click at [861, 432] on button "Stop Recording" at bounding box center [900, 427] width 444 height 36
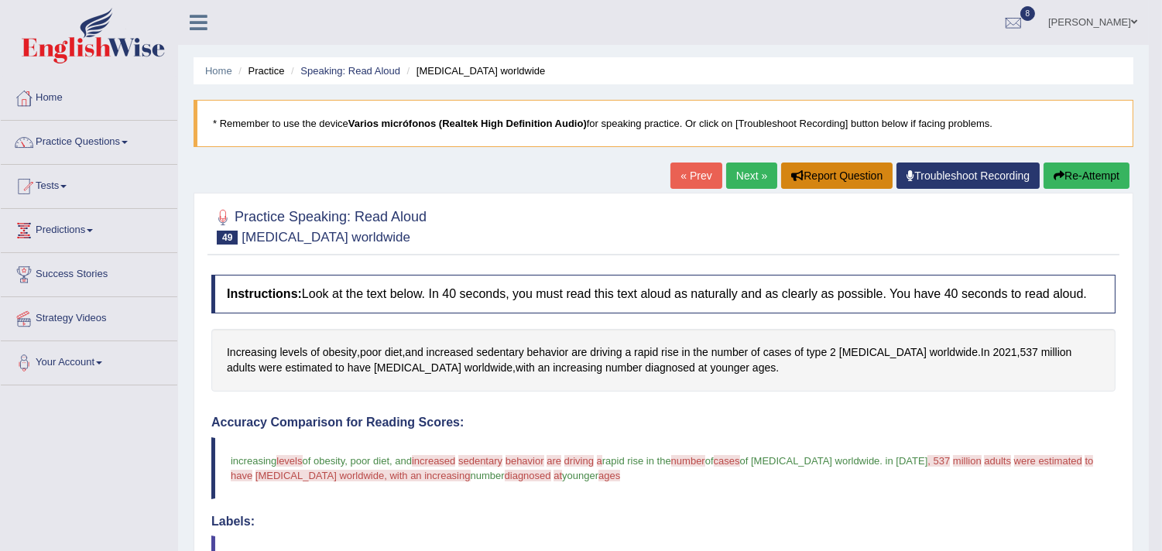
click at [841, 171] on button "Report Question" at bounding box center [836, 176] width 111 height 26
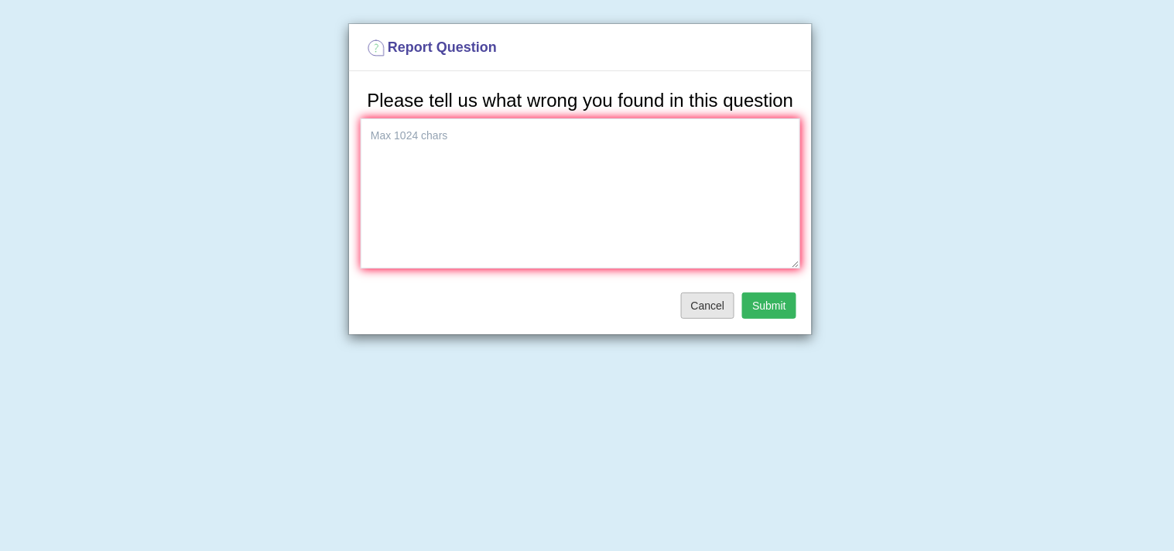
click at [720, 299] on button "Cancel" at bounding box center [708, 306] width 54 height 26
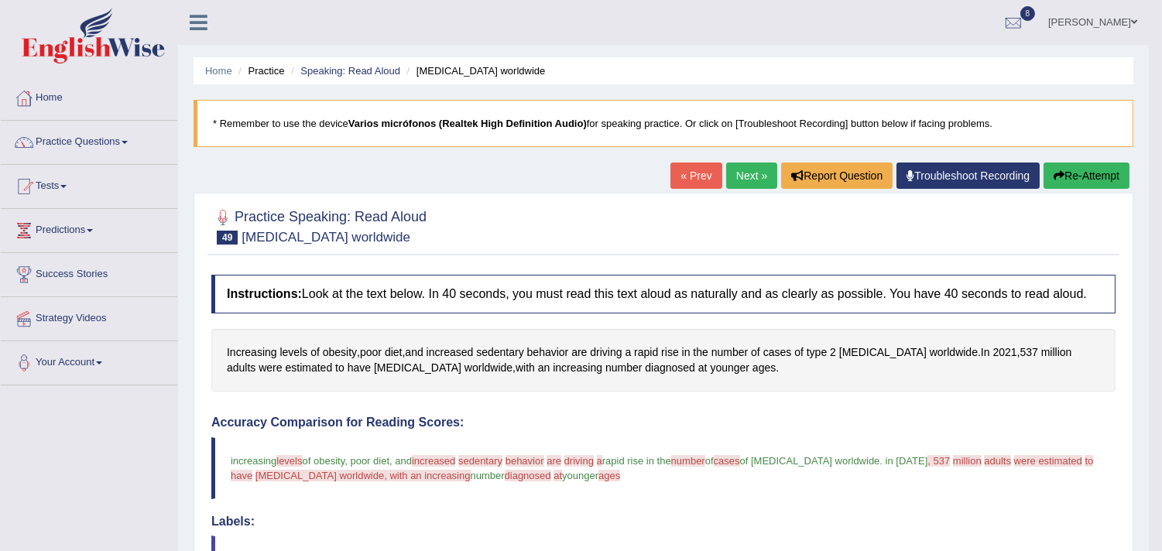
click at [1082, 171] on button "Re-Attempt" at bounding box center [1086, 176] width 86 height 26
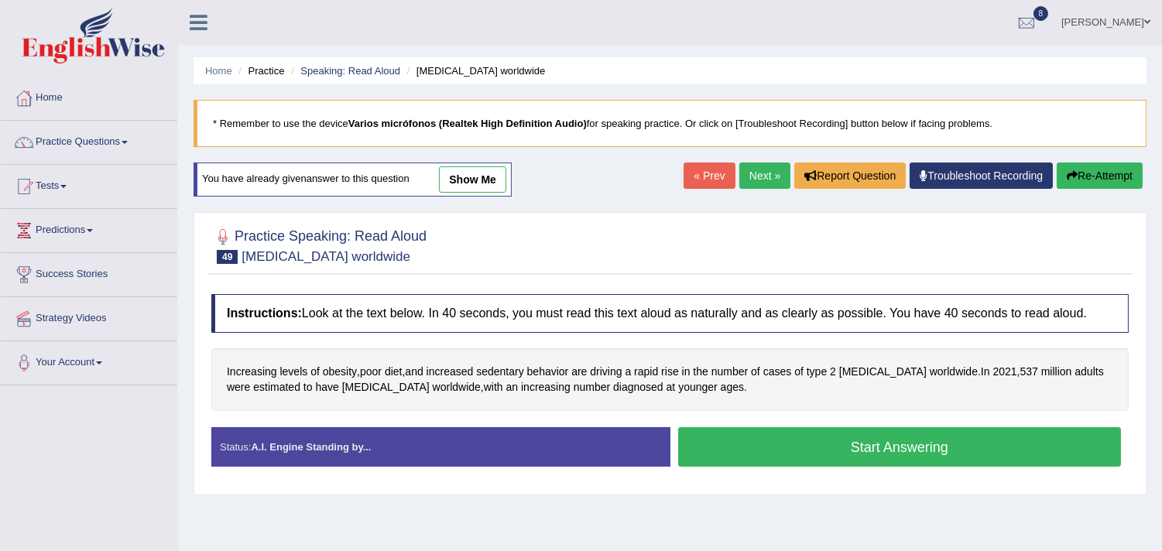
click at [802, 458] on button "Start Answering" at bounding box center [900, 446] width 444 height 39
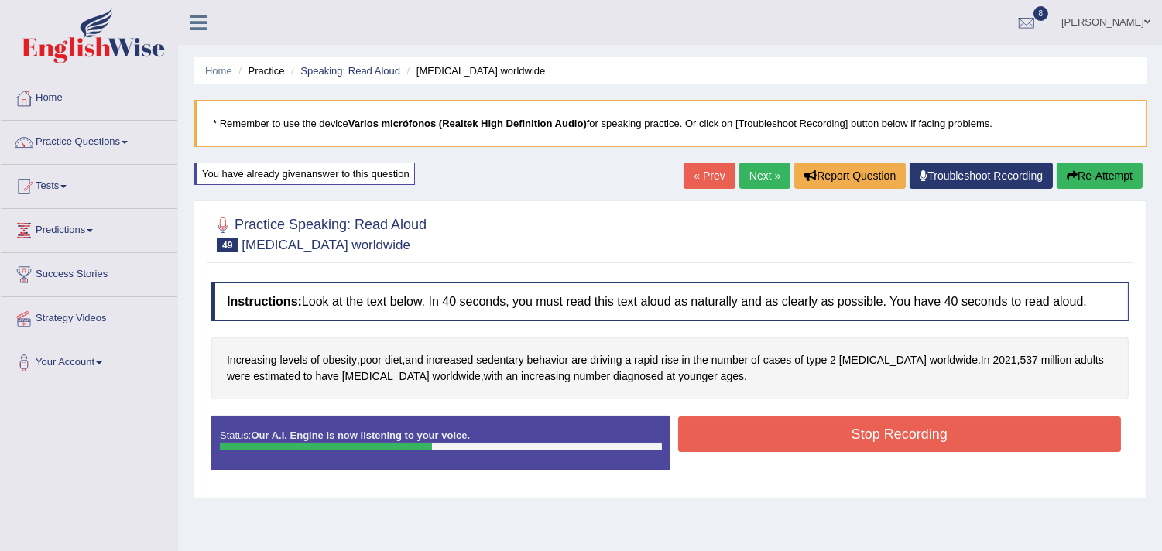
click at [892, 441] on button "Stop Recording" at bounding box center [900, 434] width 444 height 36
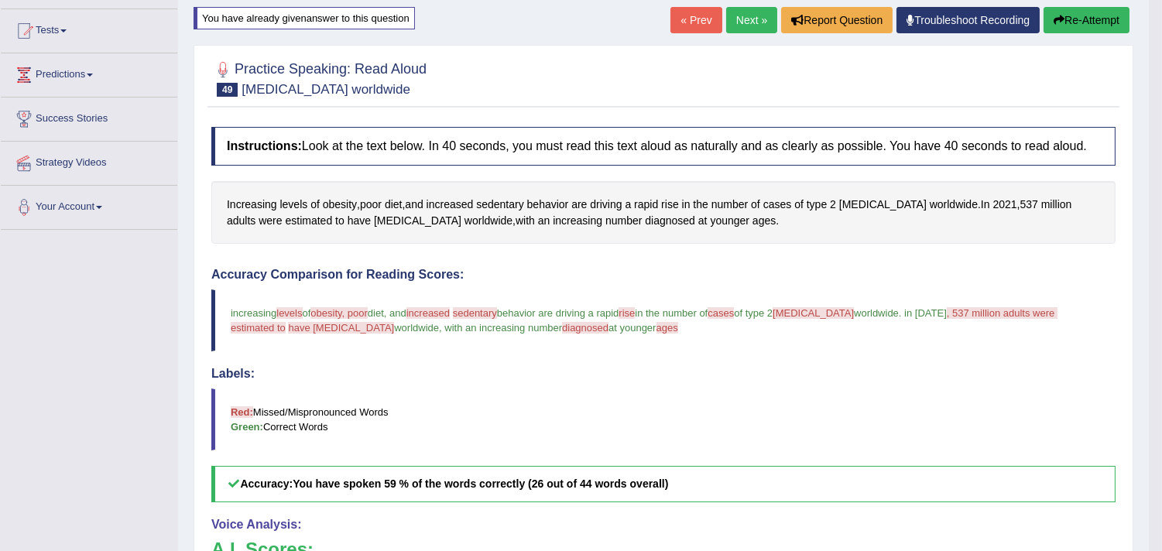
scroll to position [89, 0]
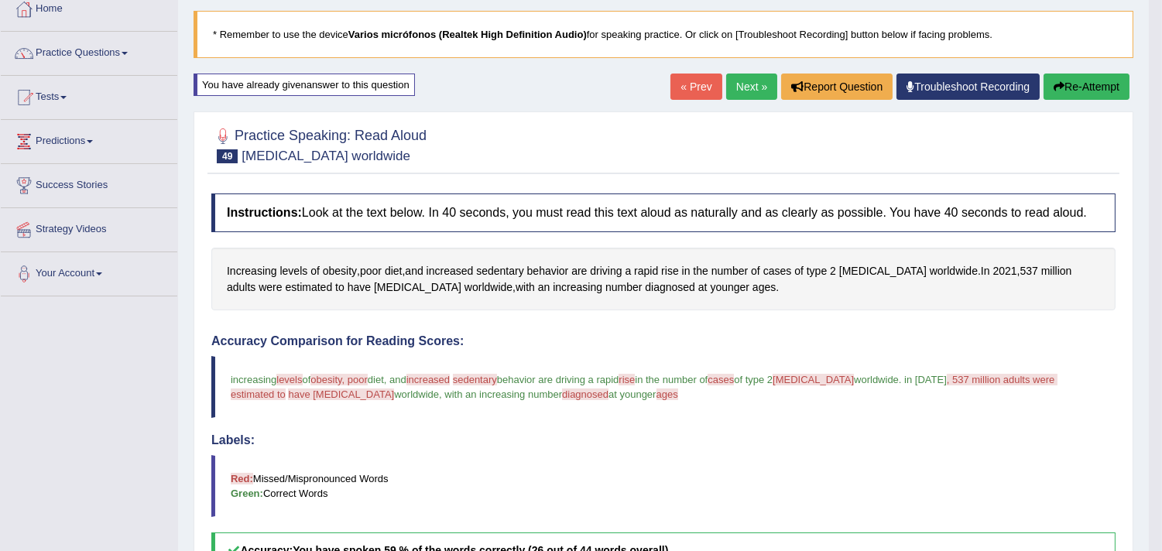
click at [752, 89] on link "Next »" at bounding box center [751, 87] width 51 height 26
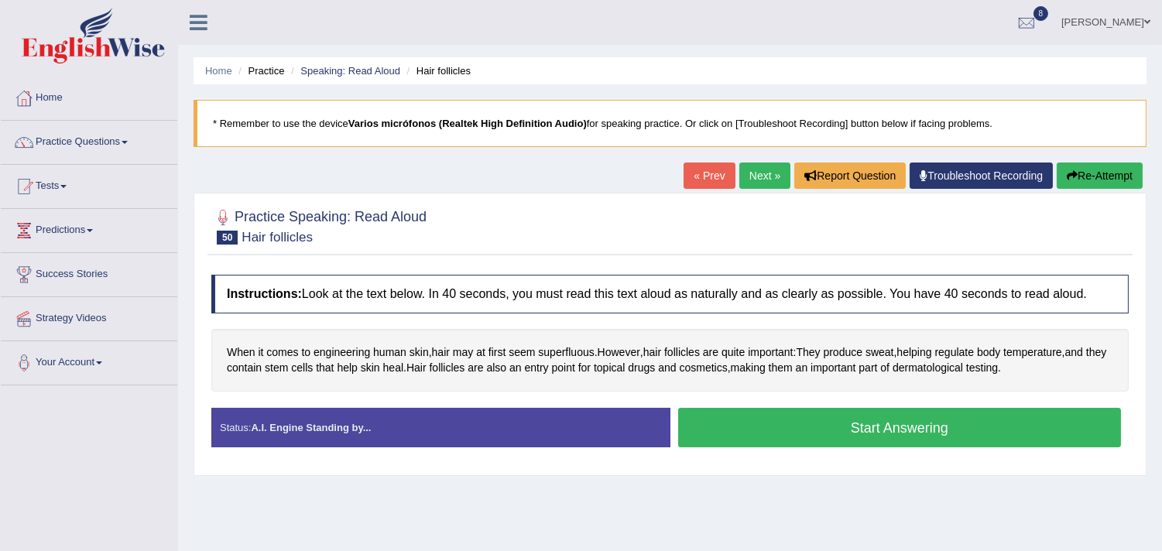
click at [811, 428] on button "Start Answering" at bounding box center [900, 427] width 444 height 39
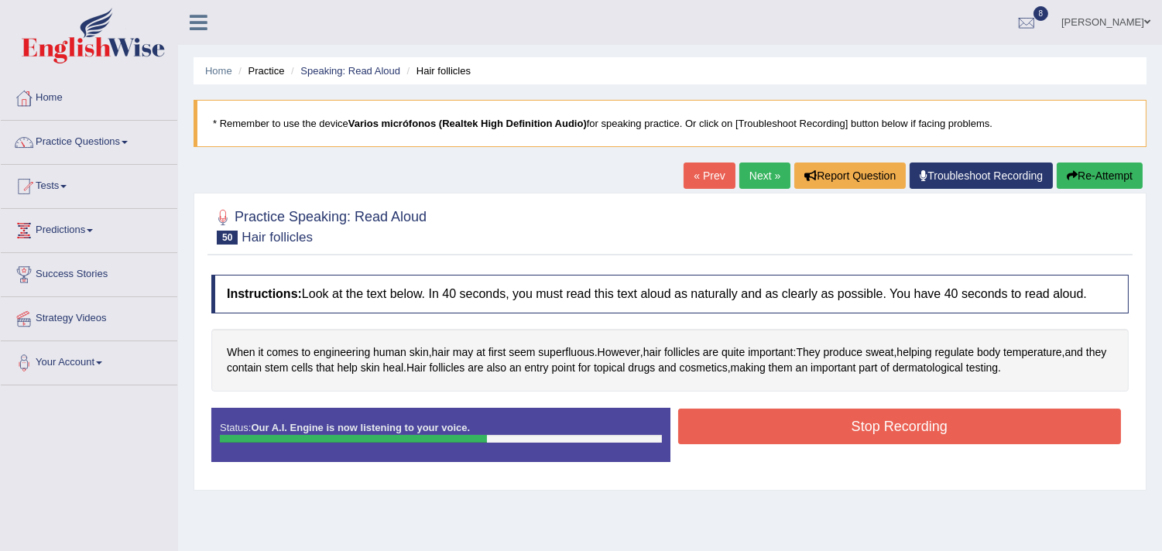
click at [898, 428] on button "Stop Recording" at bounding box center [900, 427] width 444 height 36
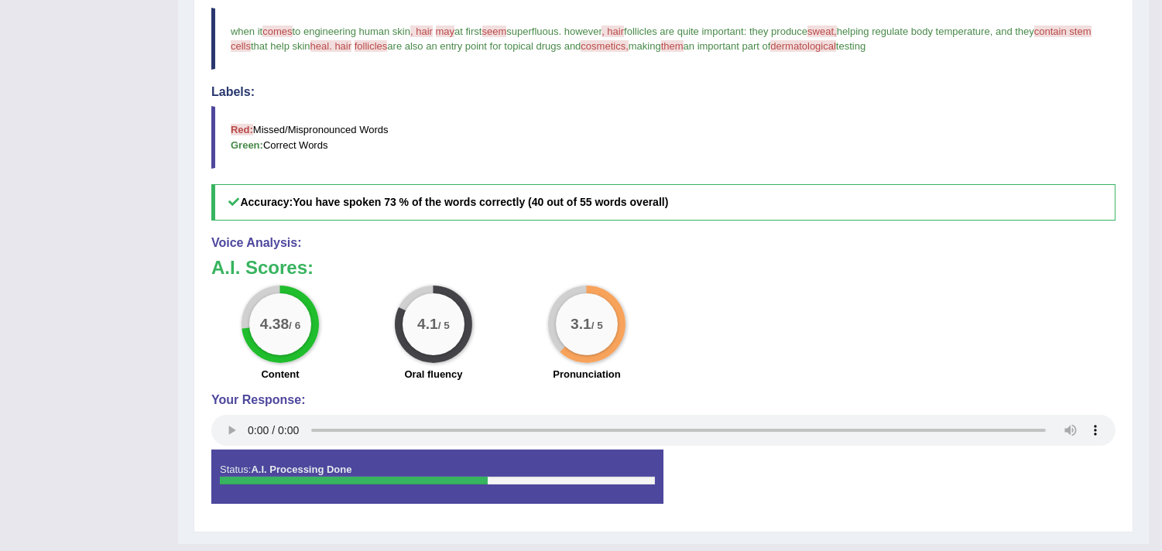
scroll to position [86, 0]
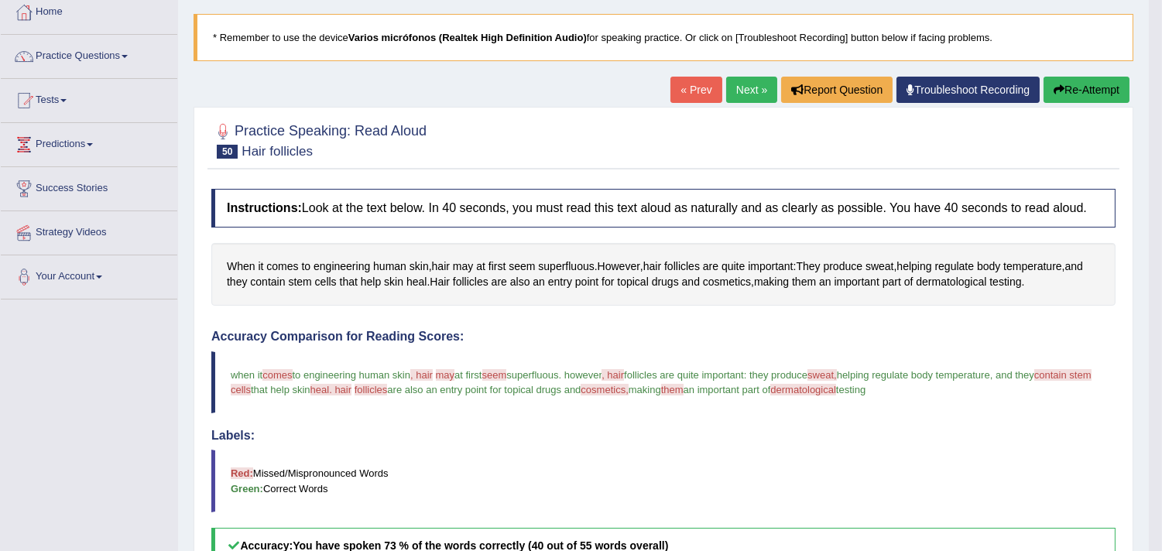
click at [735, 85] on link "Next »" at bounding box center [751, 90] width 51 height 26
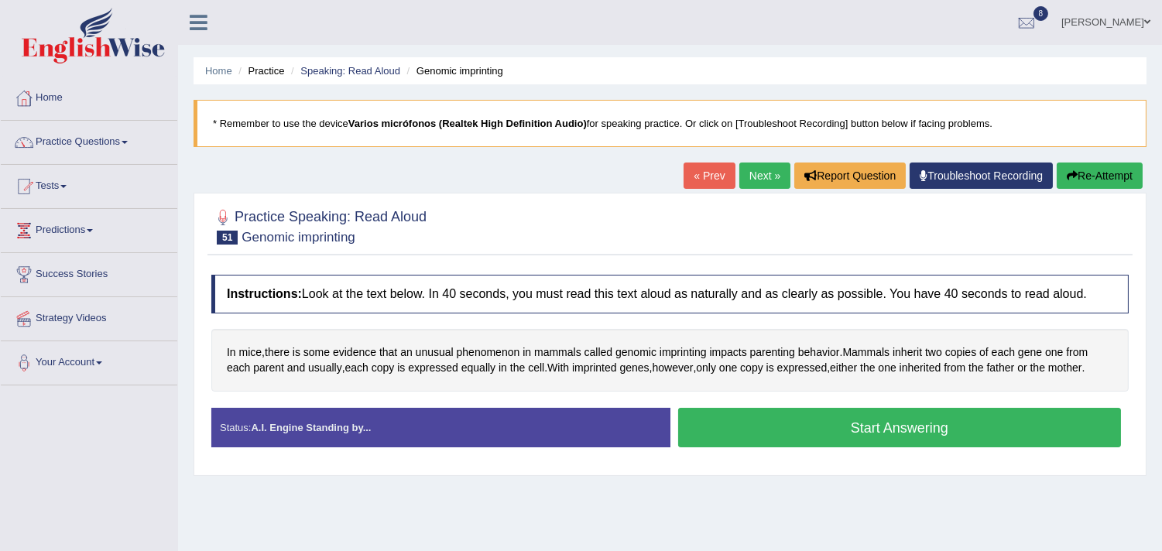
scroll to position [86, 0]
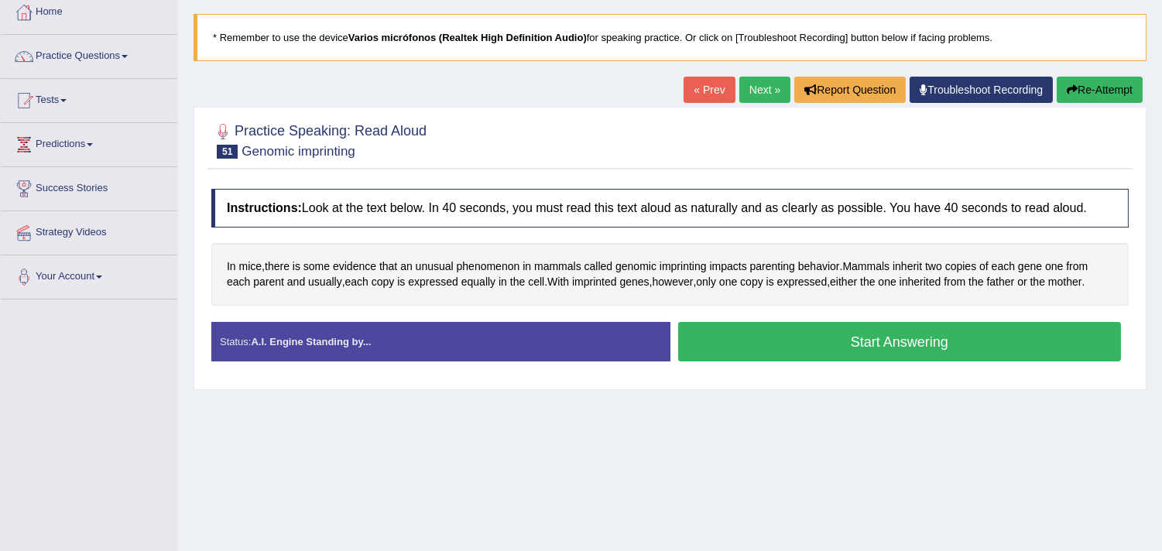
click at [855, 352] on button "Start Answering" at bounding box center [900, 341] width 444 height 39
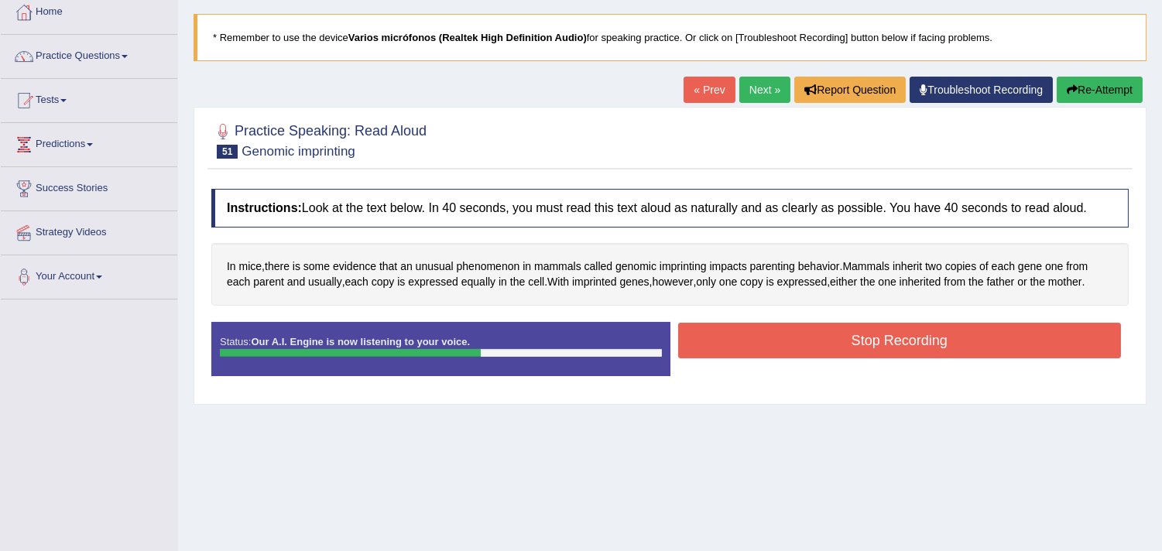
click at [863, 344] on button "Stop Recording" at bounding box center [900, 341] width 444 height 36
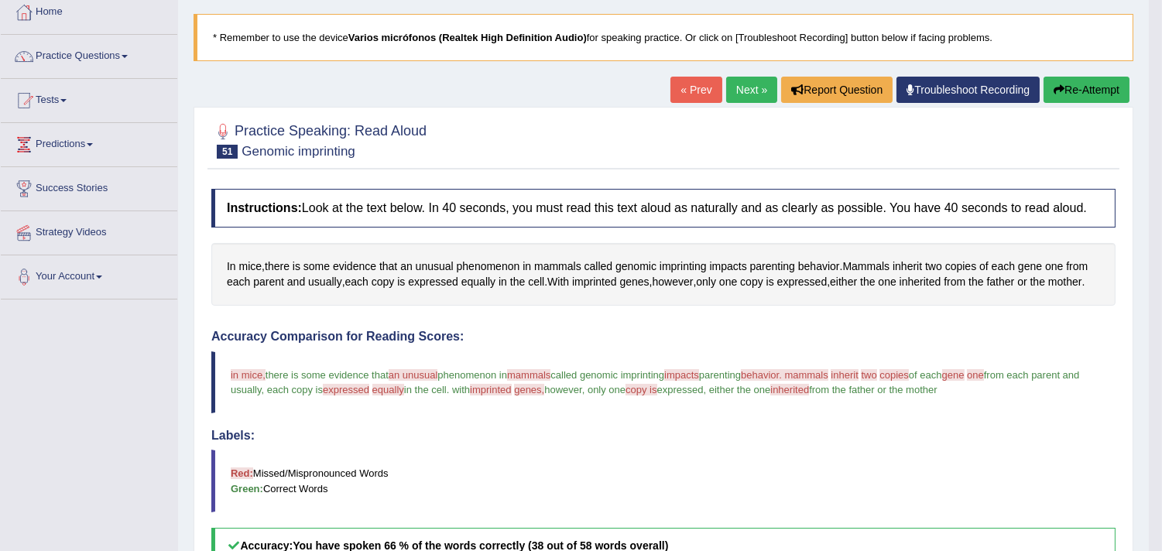
click at [740, 89] on link "Next »" at bounding box center [751, 90] width 51 height 26
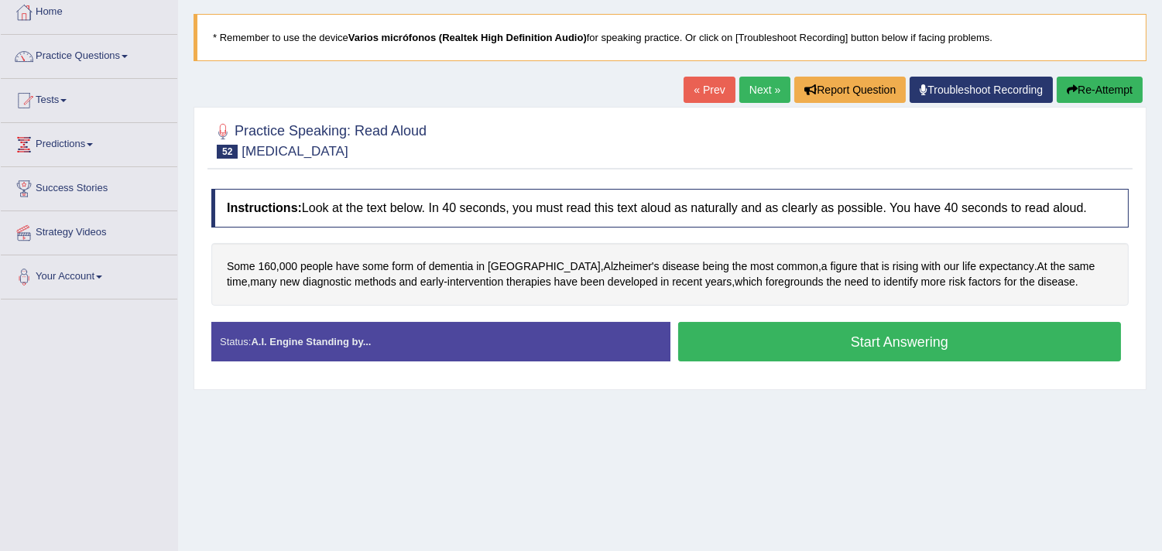
click at [868, 342] on button "Start Answering" at bounding box center [900, 341] width 444 height 39
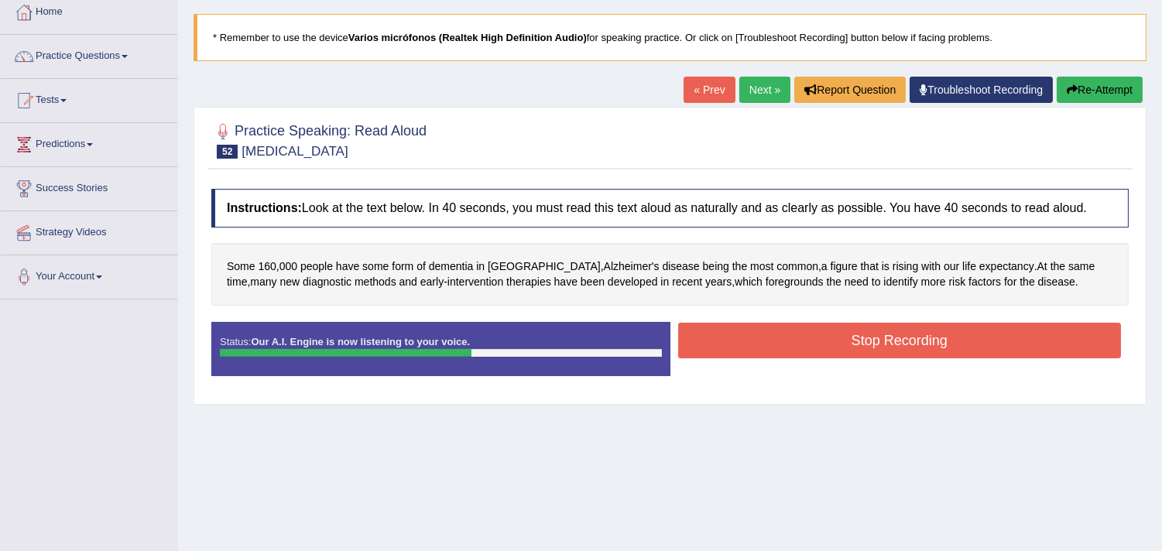
click at [868, 337] on button "Stop Recording" at bounding box center [900, 341] width 444 height 36
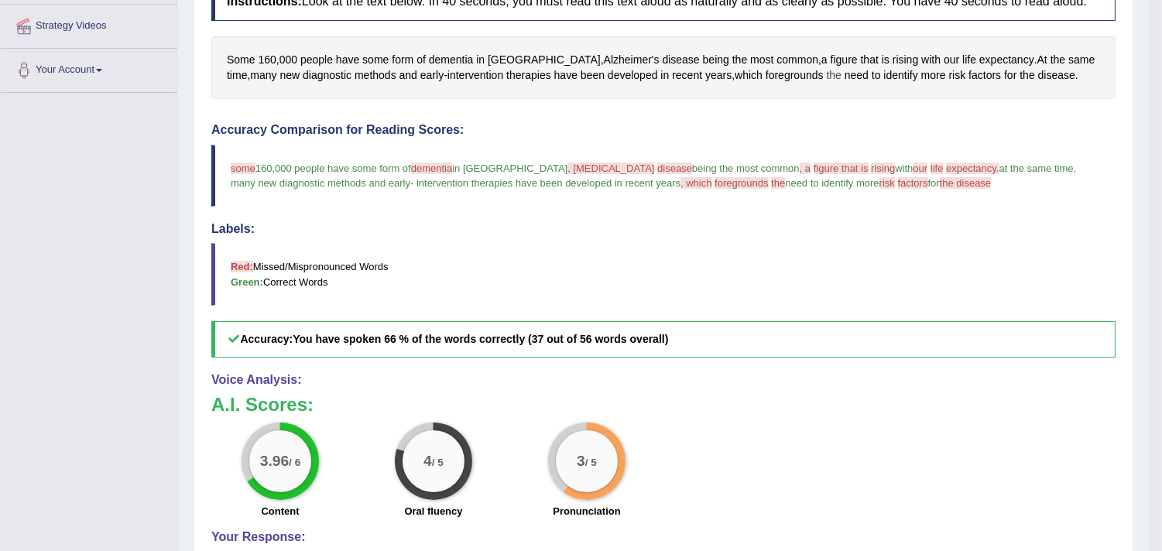
scroll to position [32, 0]
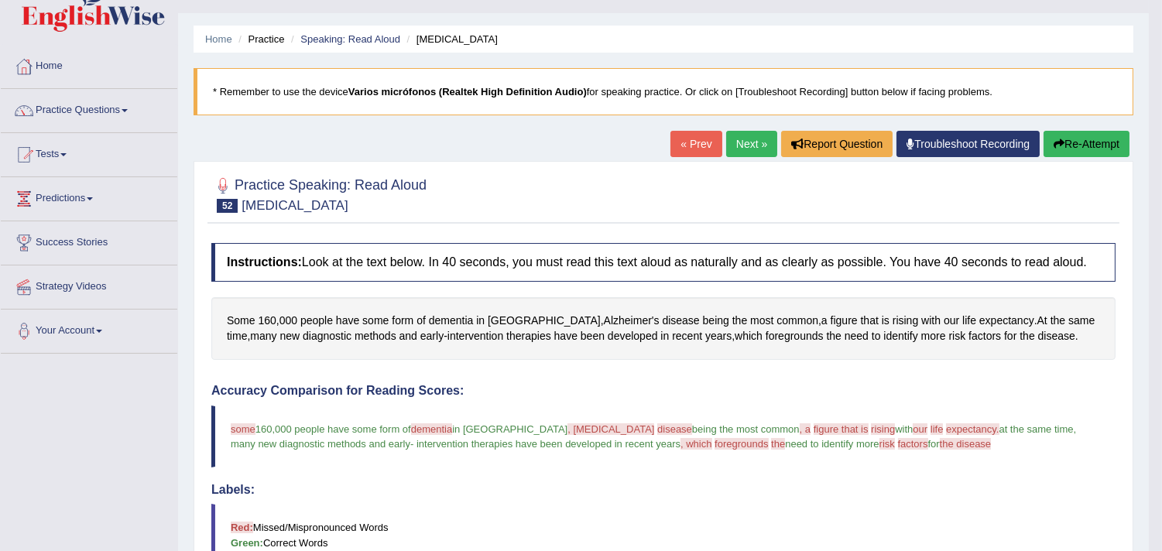
click at [738, 144] on link "Next »" at bounding box center [751, 144] width 51 height 26
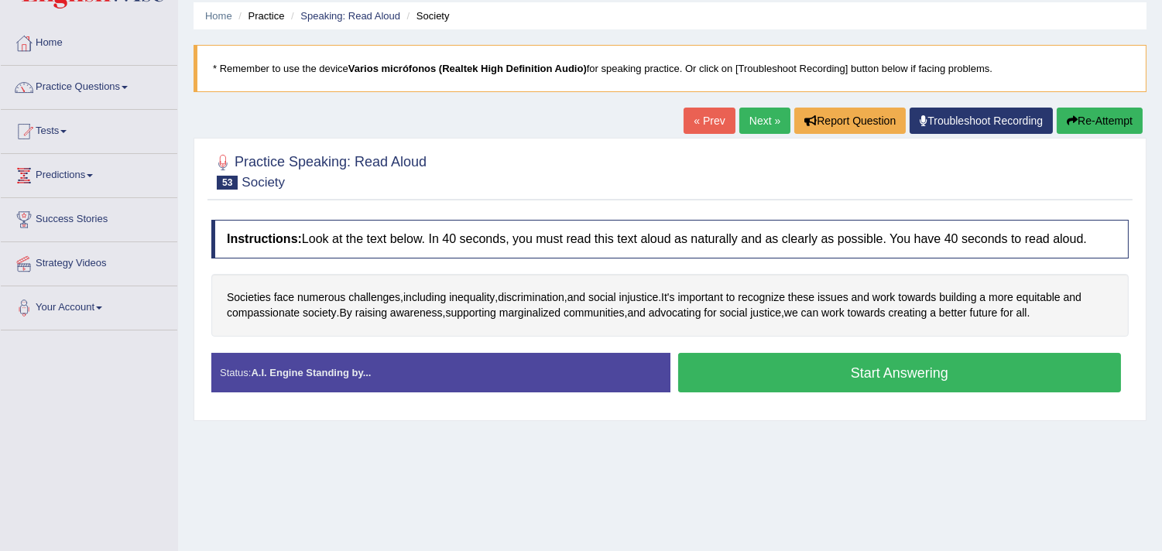
scroll to position [86, 0]
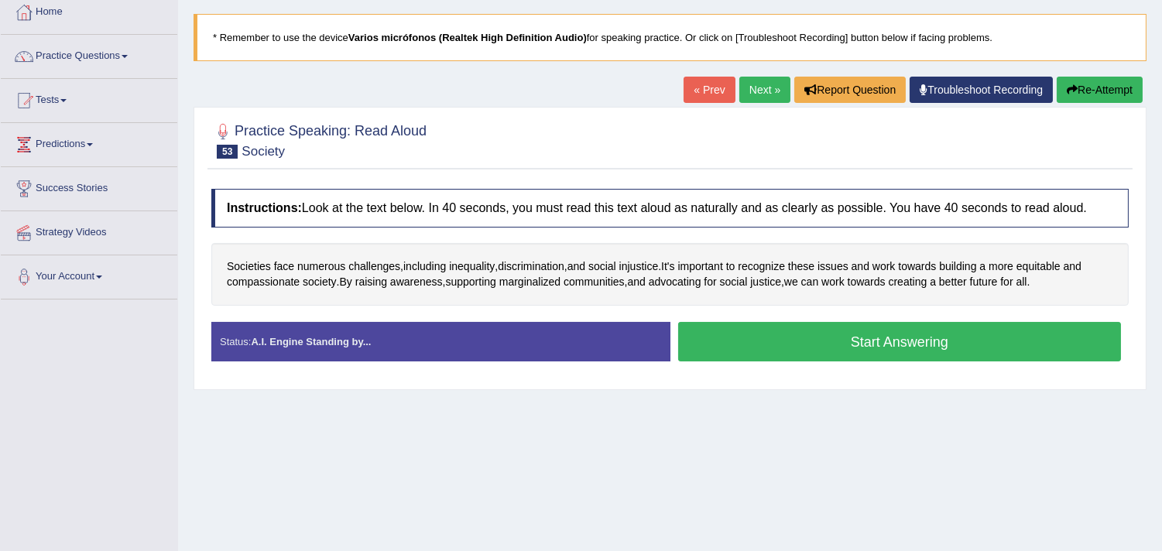
click at [857, 350] on button "Start Answering" at bounding box center [900, 341] width 444 height 39
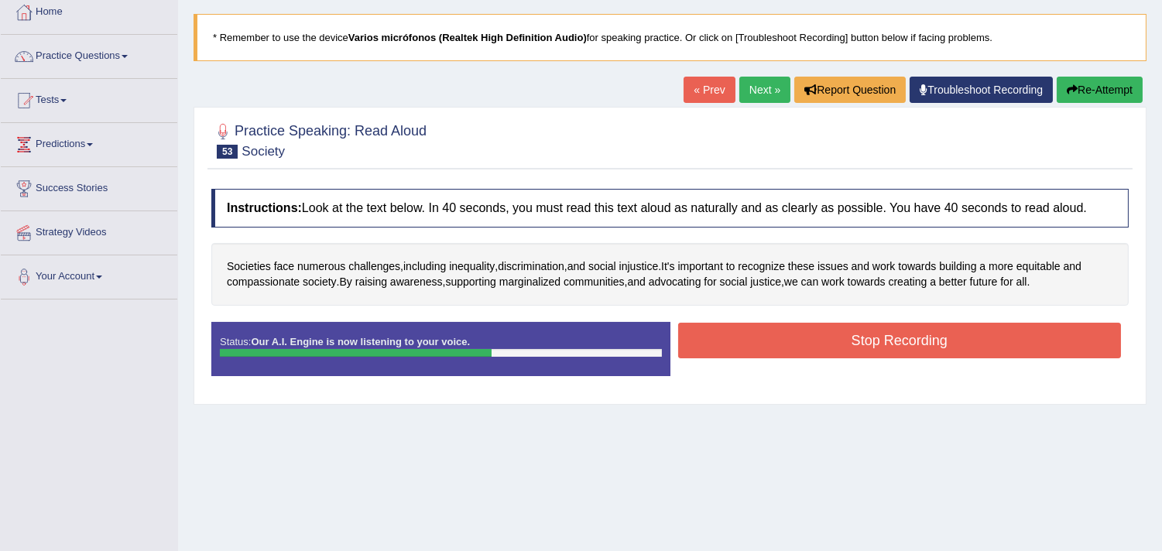
click at [833, 341] on button "Stop Recording" at bounding box center [900, 341] width 444 height 36
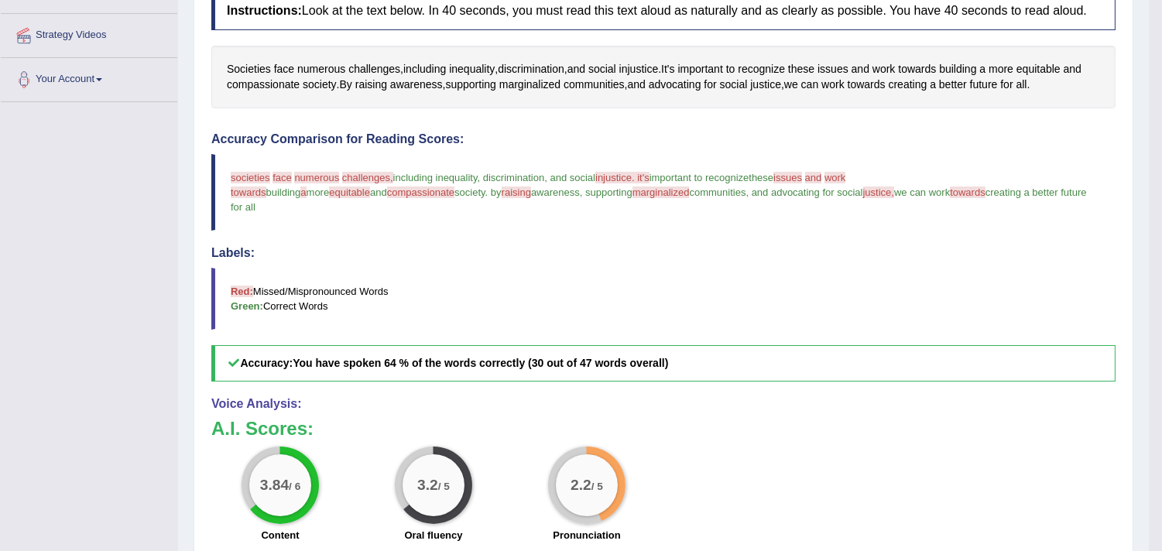
scroll to position [32, 0]
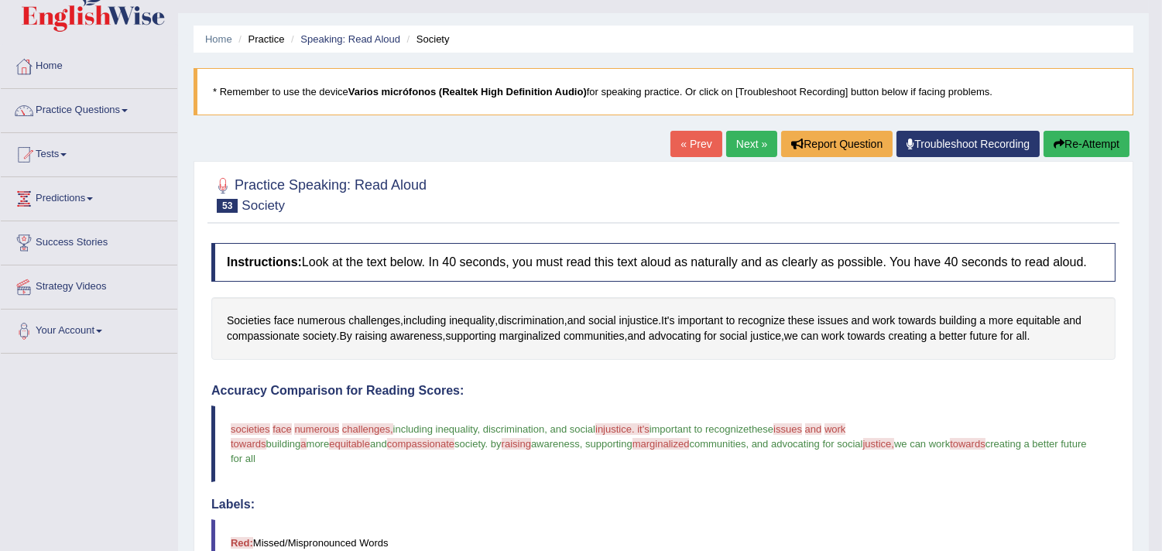
click at [1095, 150] on button "Re-Attempt" at bounding box center [1086, 144] width 86 height 26
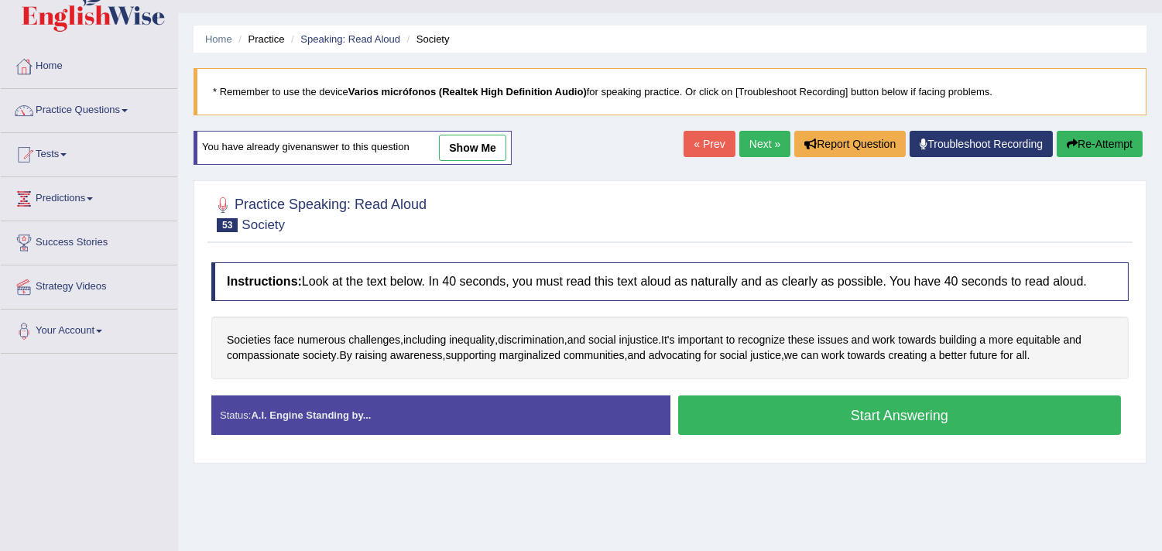
click at [847, 413] on button "Start Answering" at bounding box center [900, 415] width 444 height 39
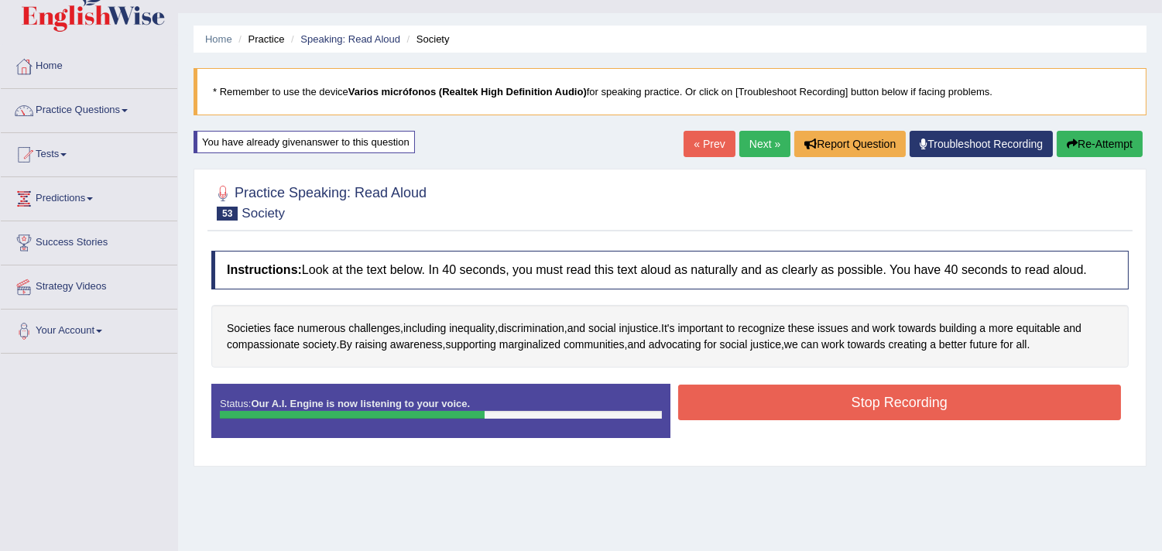
click at [844, 404] on button "Stop Recording" at bounding box center [900, 403] width 444 height 36
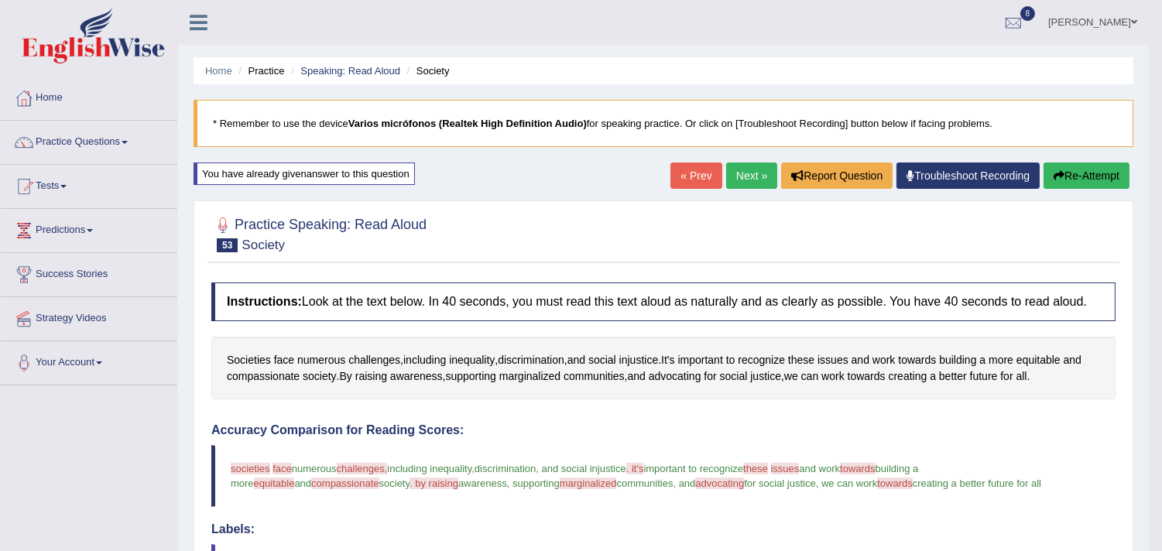
click at [744, 175] on link "Next »" at bounding box center [751, 176] width 51 height 26
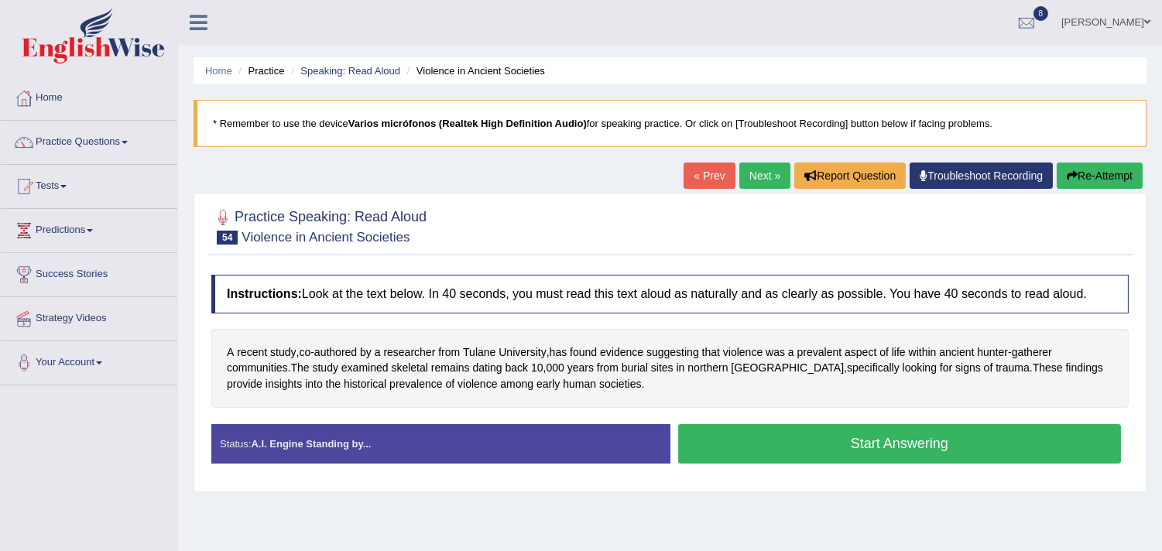
scroll to position [86, 0]
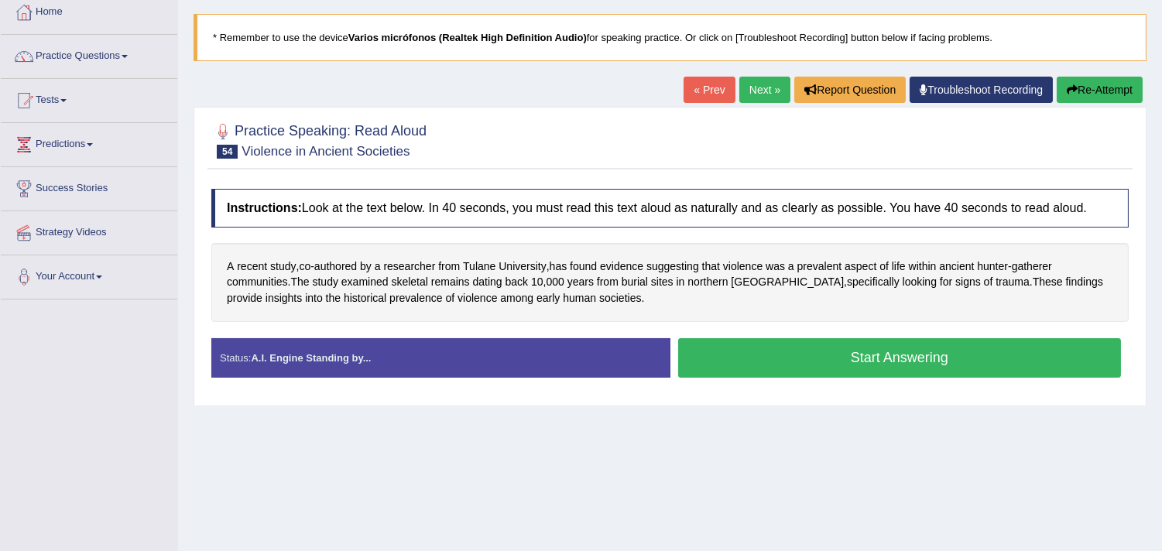
click at [893, 369] on button "Start Answering" at bounding box center [900, 357] width 444 height 39
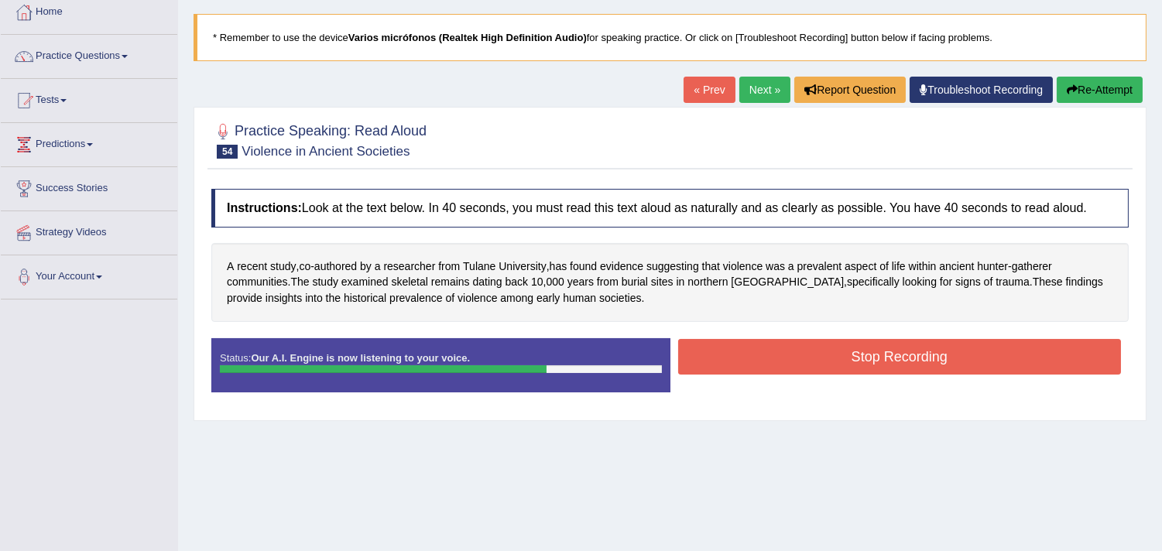
click at [844, 359] on button "Stop Recording" at bounding box center [900, 357] width 444 height 36
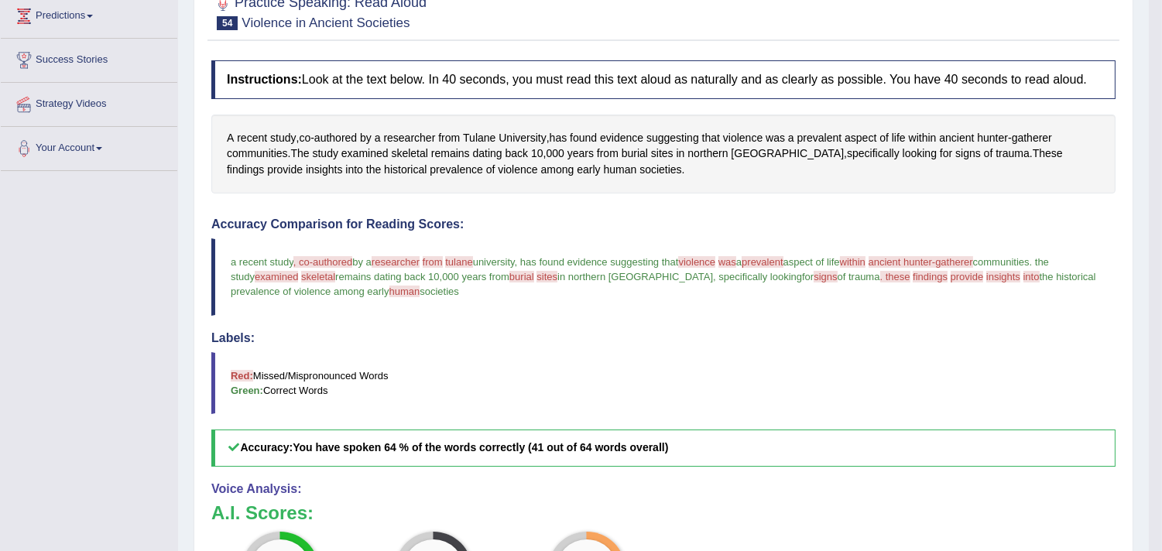
scroll to position [148, 0]
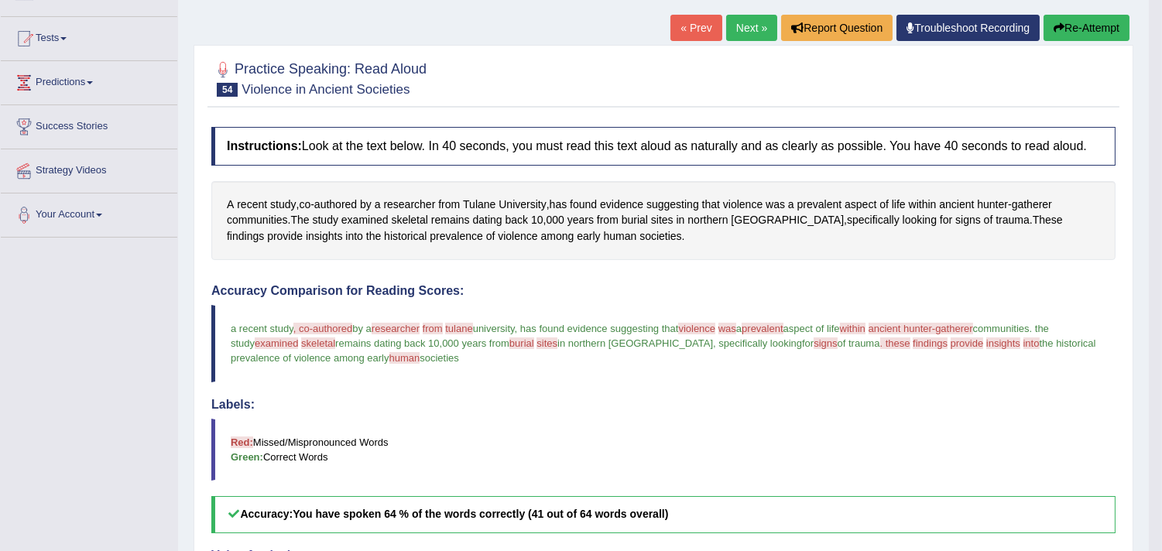
click at [743, 31] on link "Next »" at bounding box center [751, 28] width 51 height 26
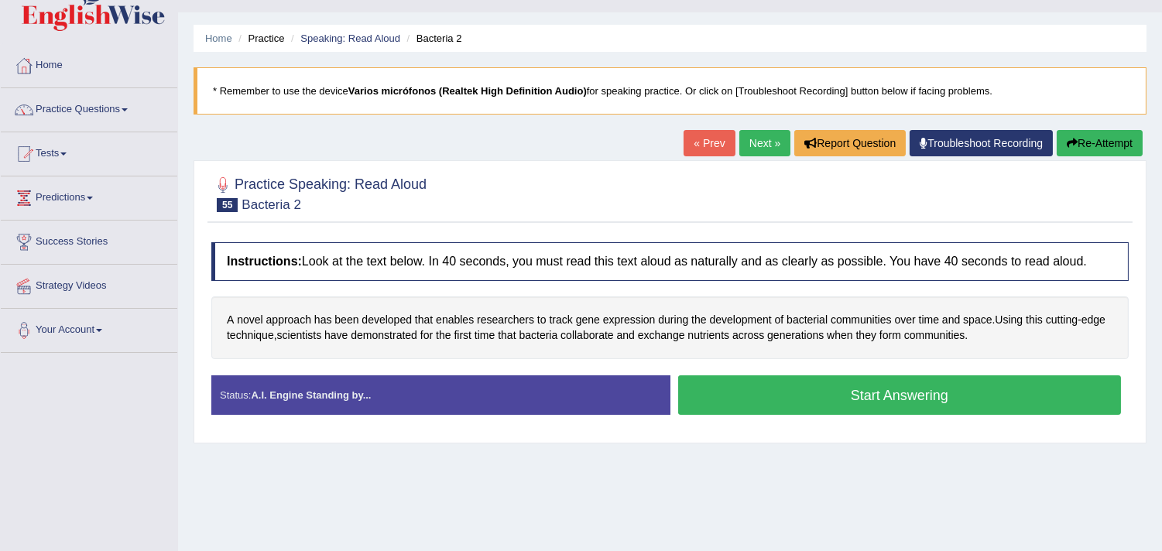
scroll to position [86, 0]
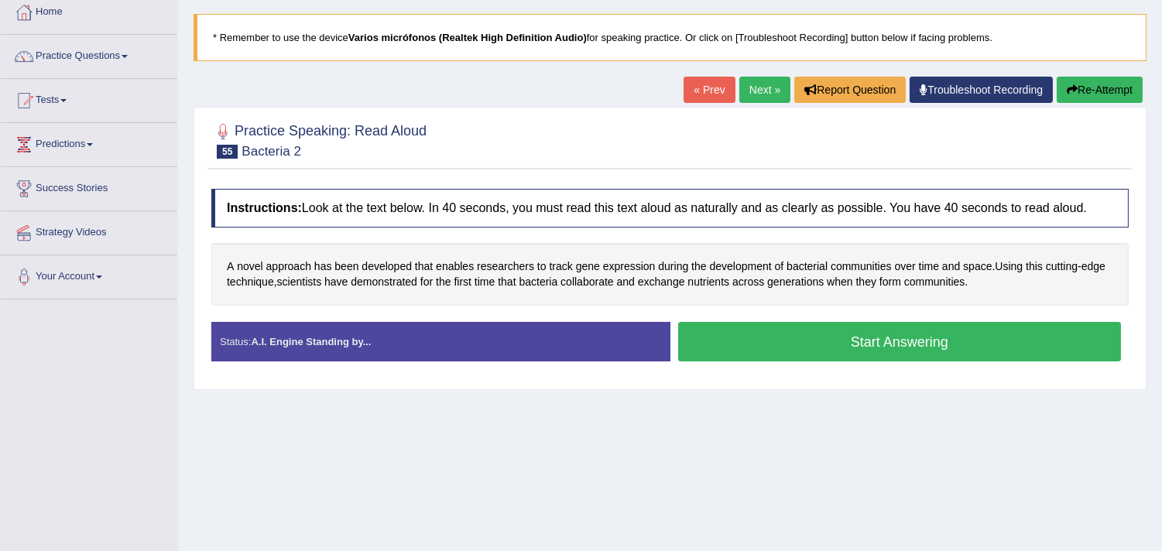
click at [615, 182] on div "Instructions: Look at the text below. In 40 seconds, you must read this text al…" at bounding box center [669, 281] width 925 height 200
click at [753, 96] on link "Next »" at bounding box center [764, 90] width 51 height 26
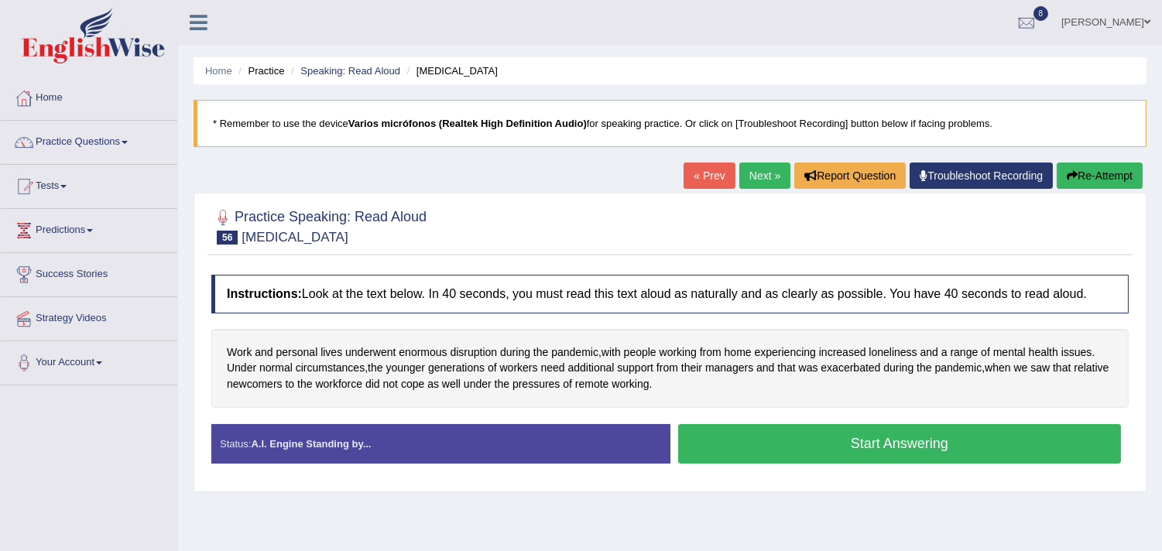
click at [847, 441] on button "Start Answering" at bounding box center [900, 443] width 444 height 39
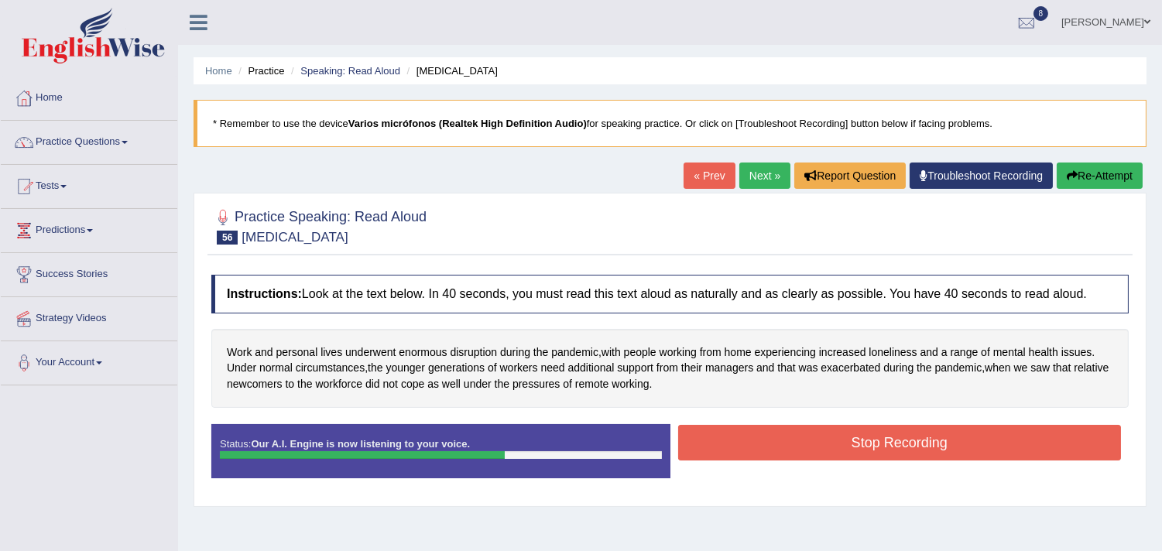
click at [783, 437] on button "Stop Recording" at bounding box center [900, 443] width 444 height 36
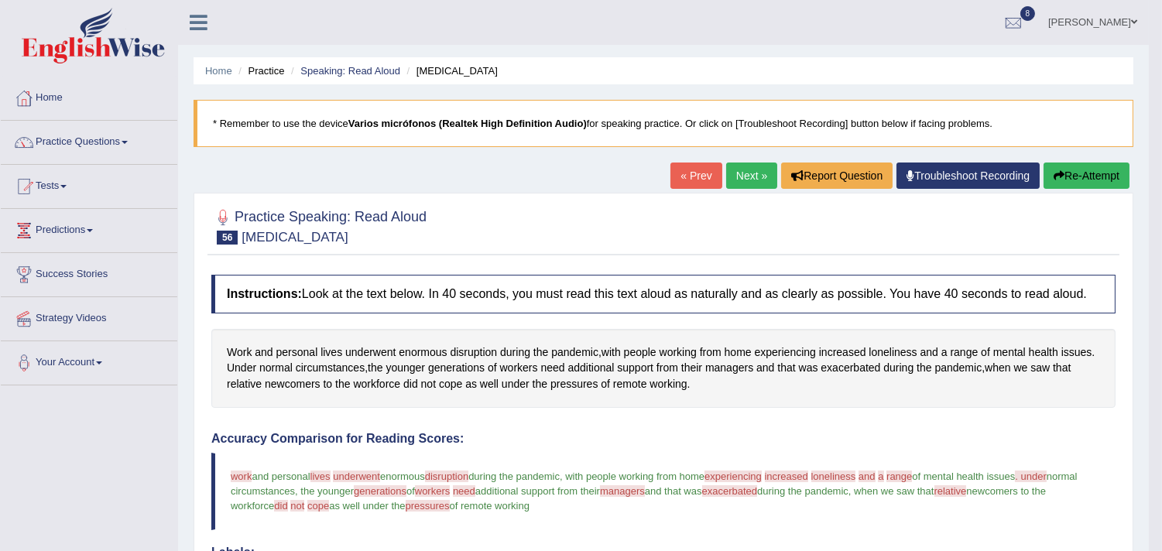
click at [741, 174] on link "Next »" at bounding box center [751, 176] width 51 height 26
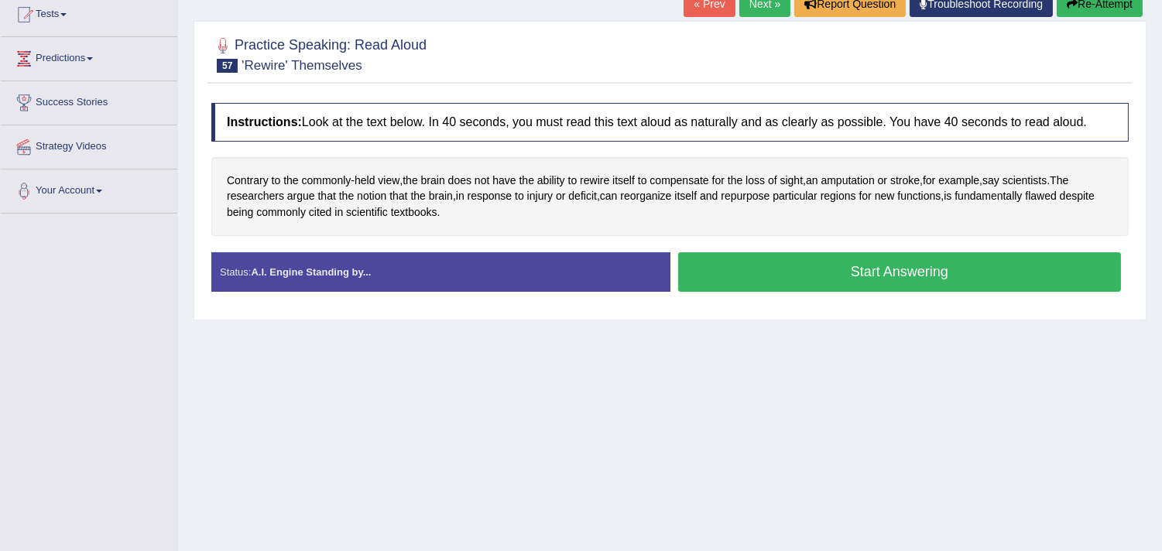
click at [863, 269] on button "Start Answering" at bounding box center [900, 271] width 444 height 39
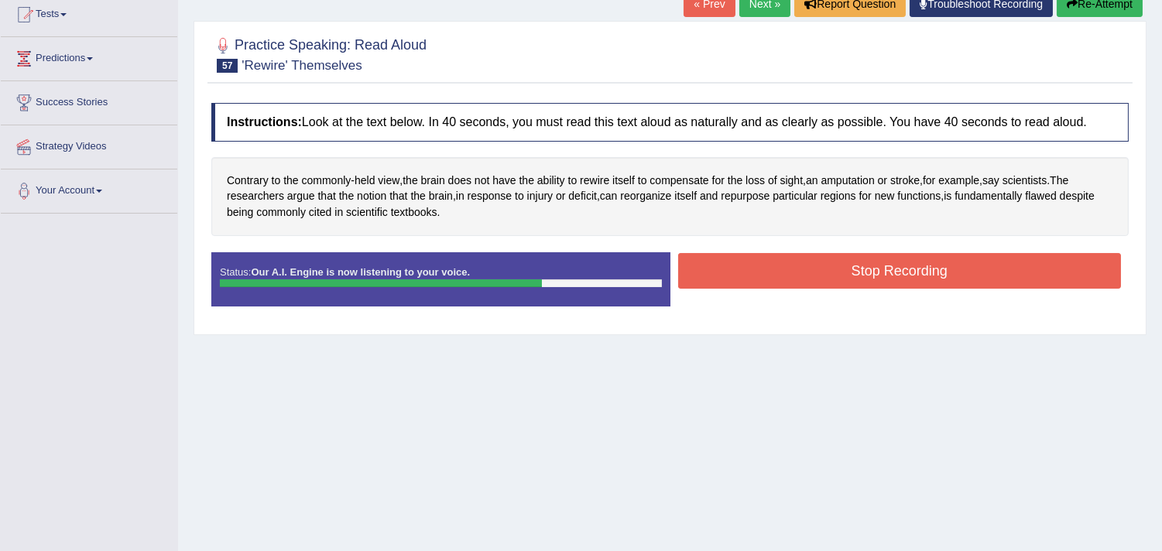
click at [813, 268] on button "Stop Recording" at bounding box center [900, 271] width 444 height 36
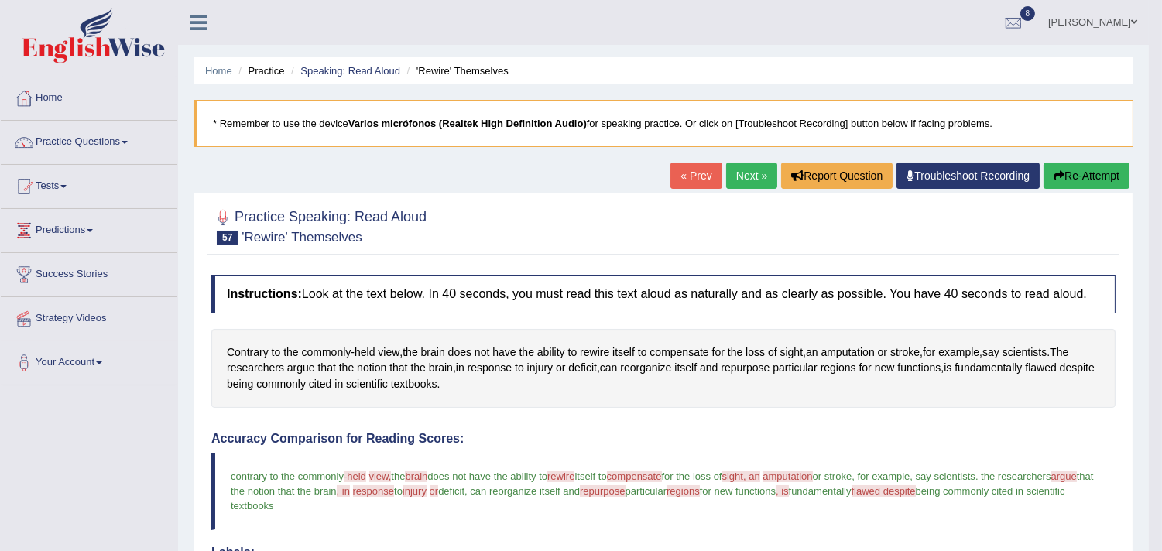
click at [730, 173] on link "Next »" at bounding box center [751, 176] width 51 height 26
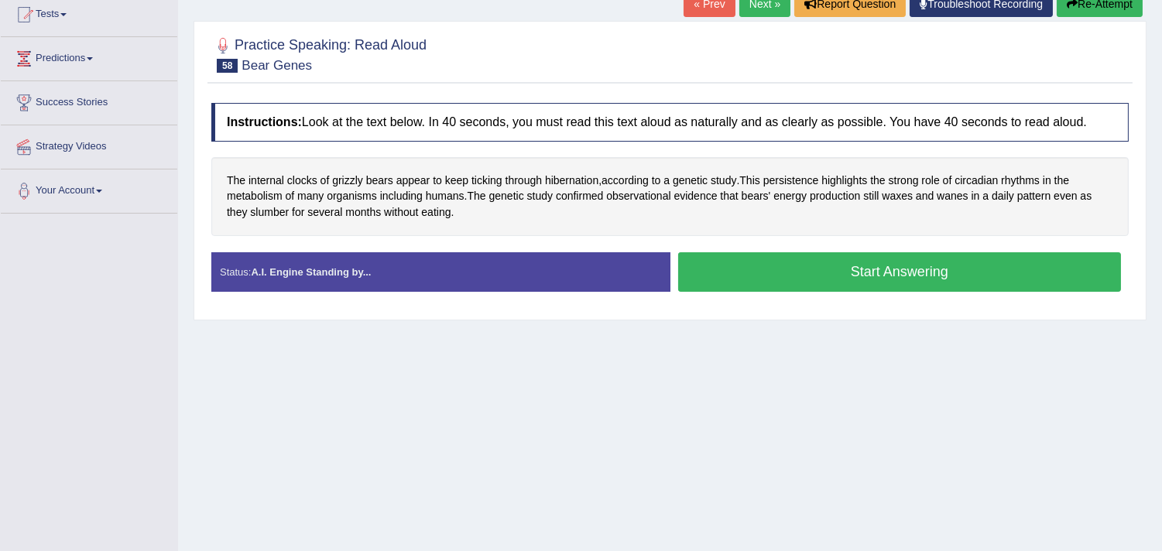
click at [772, 273] on button "Start Answering" at bounding box center [900, 271] width 444 height 39
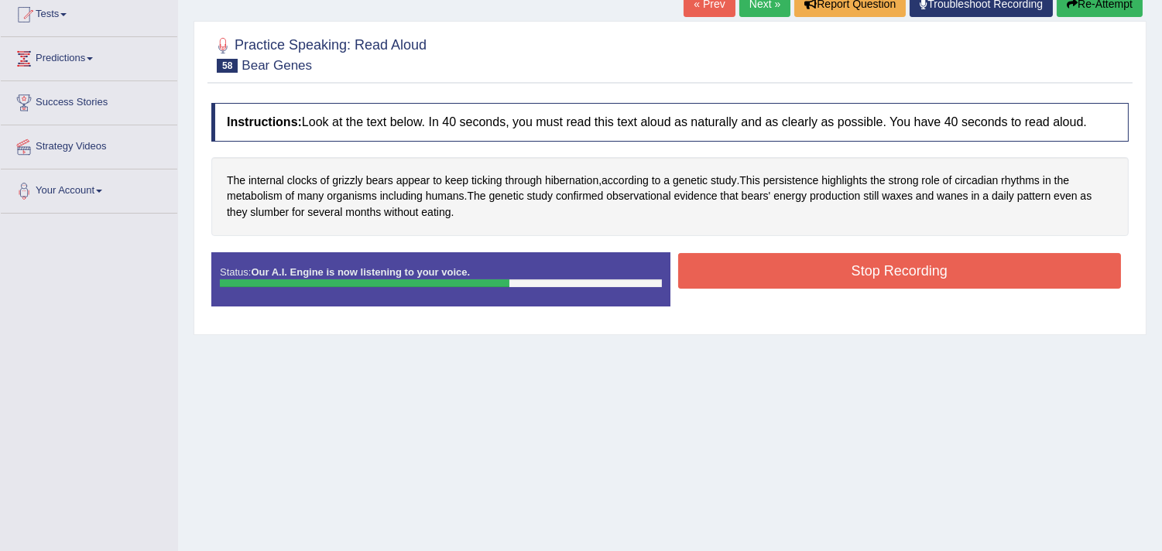
click at [785, 271] on button "Stop Recording" at bounding box center [900, 271] width 444 height 36
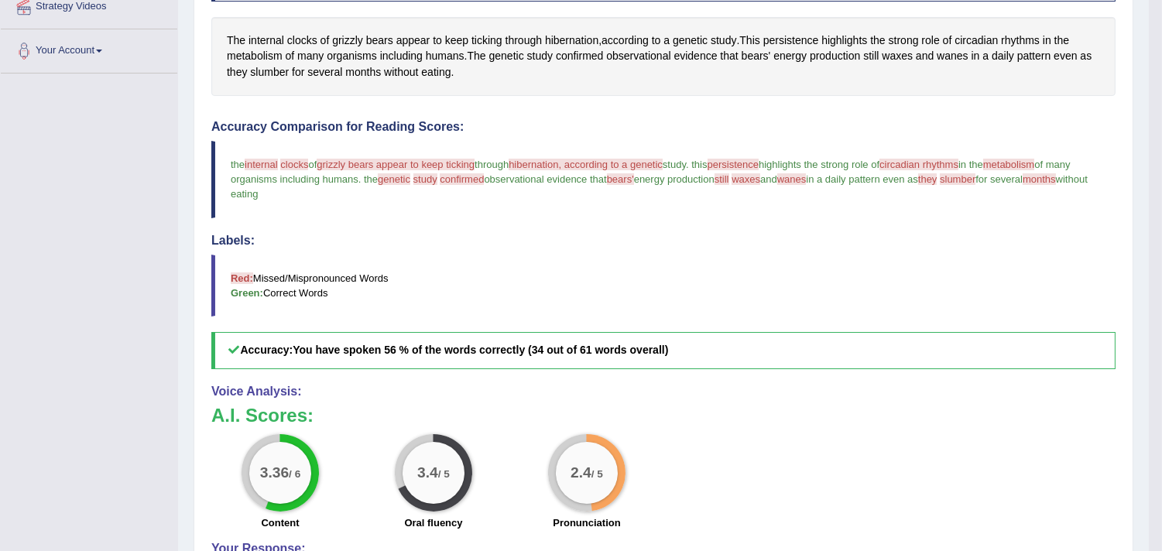
scroll to position [62, 0]
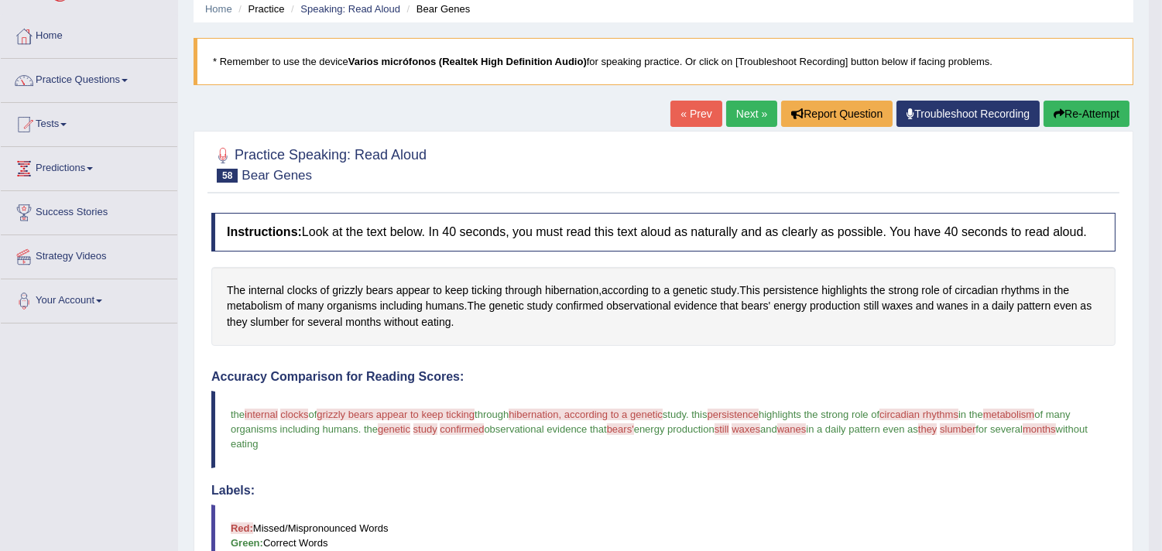
click at [743, 118] on link "Next »" at bounding box center [751, 114] width 51 height 26
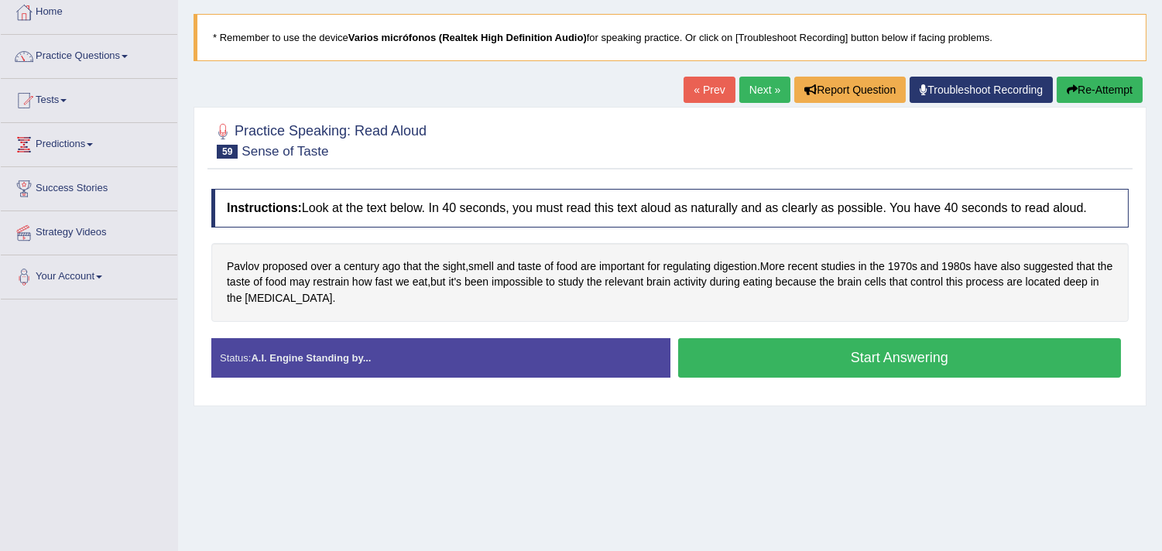
click at [912, 365] on button "Start Answering" at bounding box center [900, 357] width 444 height 39
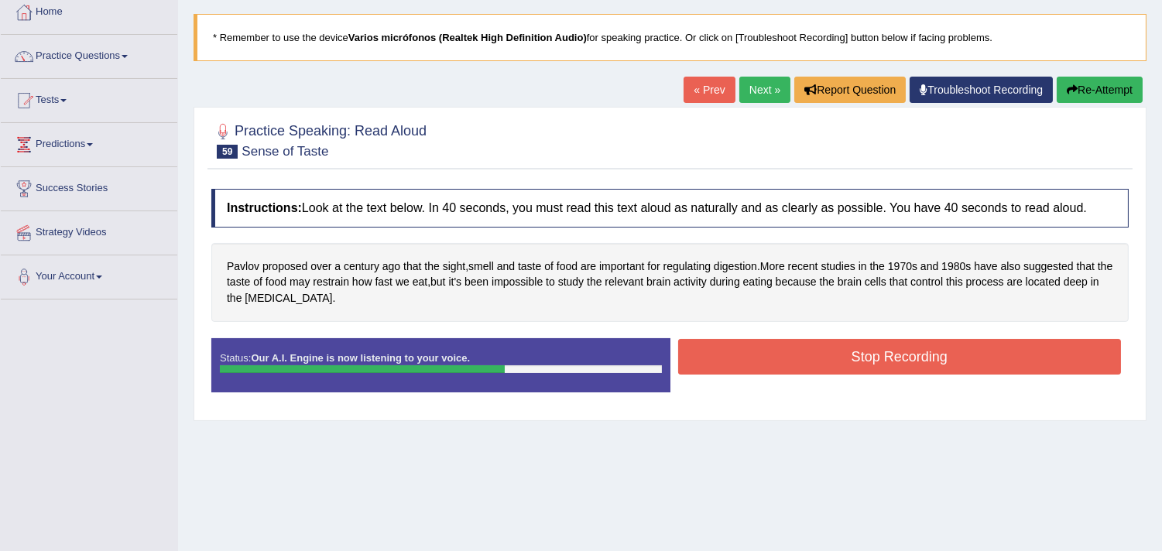
click at [848, 350] on button "Stop Recording" at bounding box center [900, 357] width 444 height 36
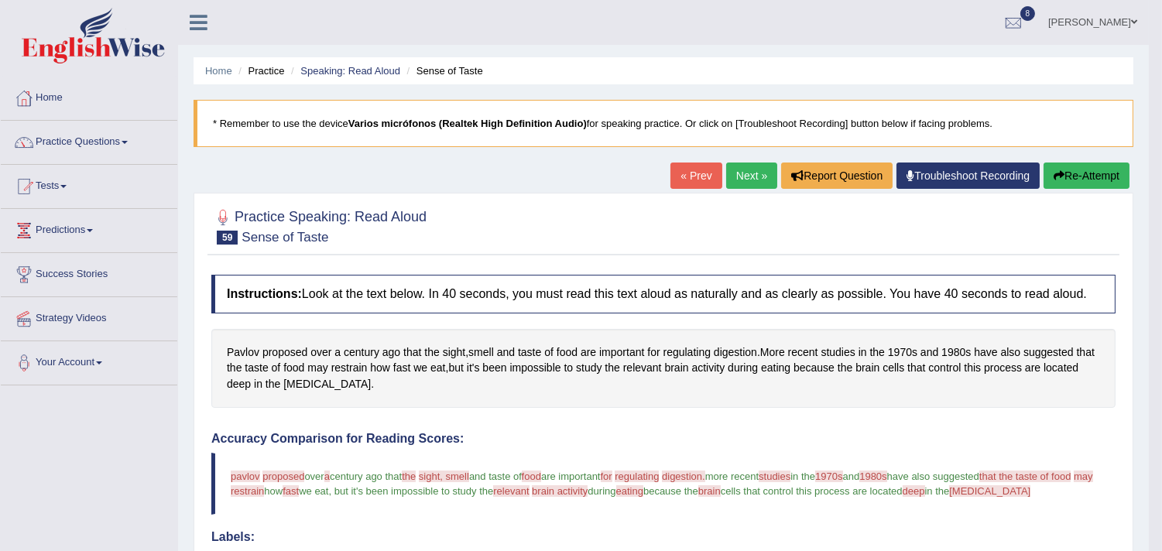
click at [736, 176] on link "Next »" at bounding box center [751, 176] width 51 height 26
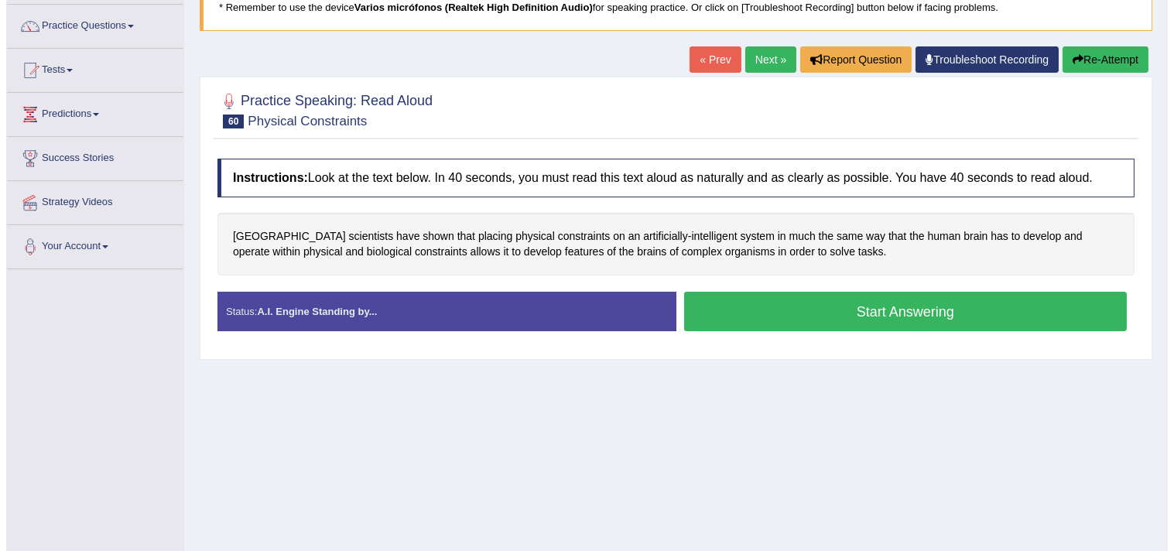
scroll to position [86, 0]
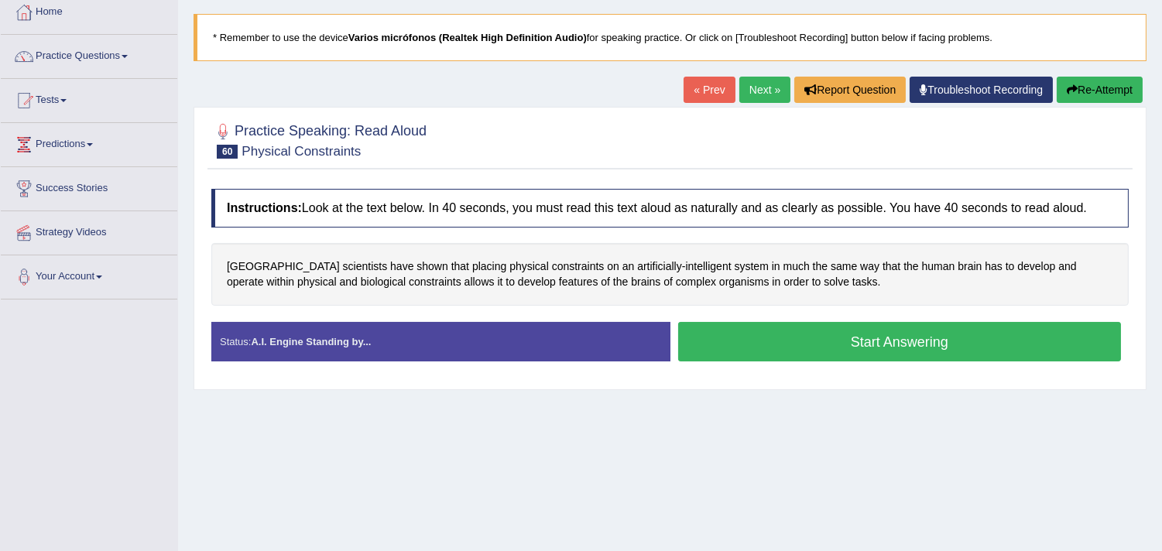
click at [498, 451] on div "Home Practice Speaking: Read Aloud Physical Constraints * Remember to use the d…" at bounding box center [670, 301] width 984 height 774
click at [822, 346] on button "Start Answering" at bounding box center [900, 341] width 444 height 39
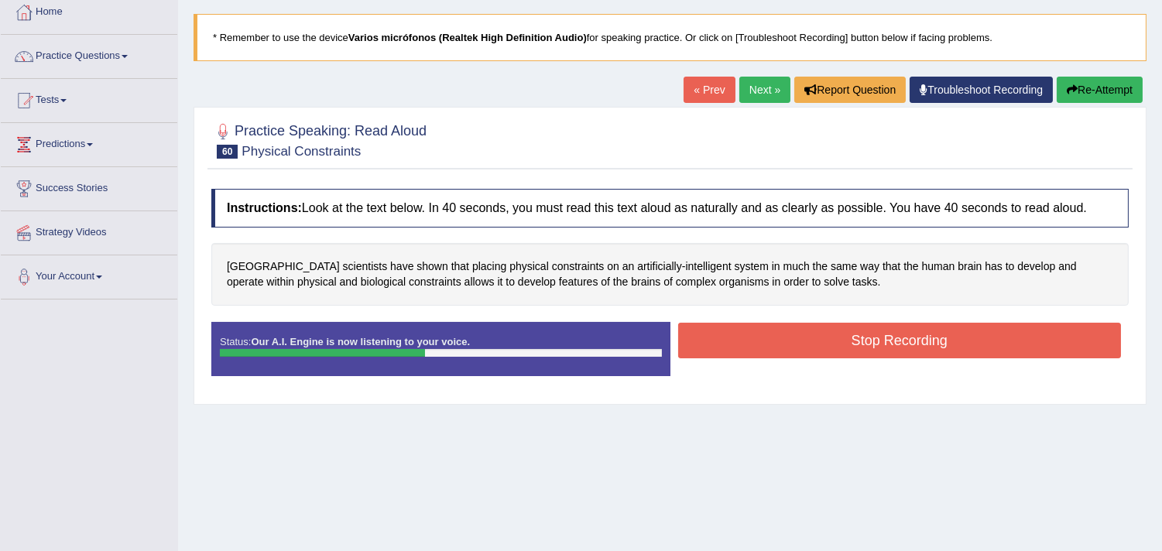
click at [865, 344] on button "Stop Recording" at bounding box center [900, 341] width 444 height 36
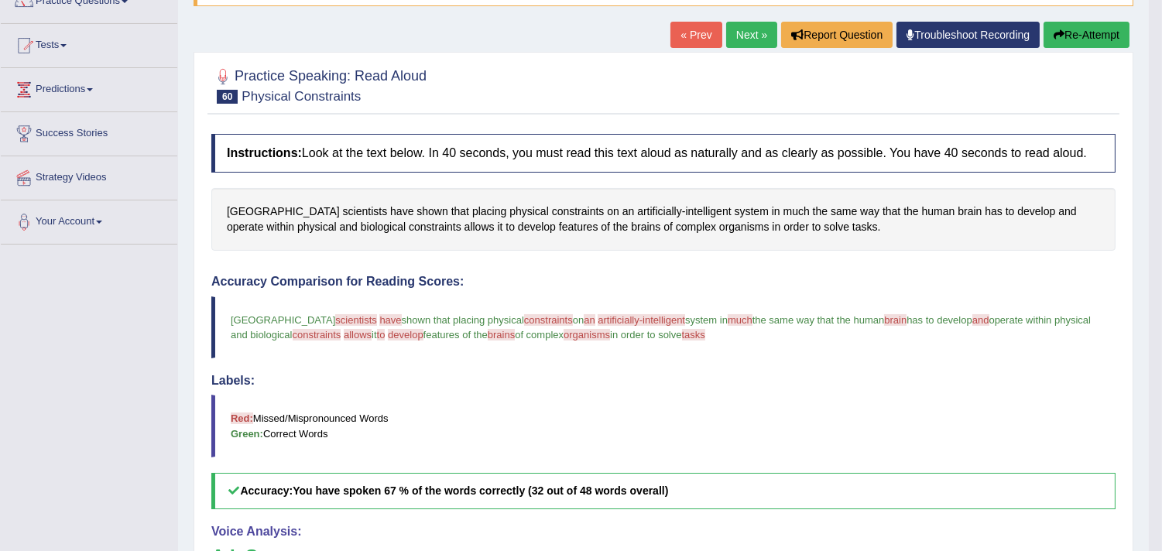
scroll to position [118, 0]
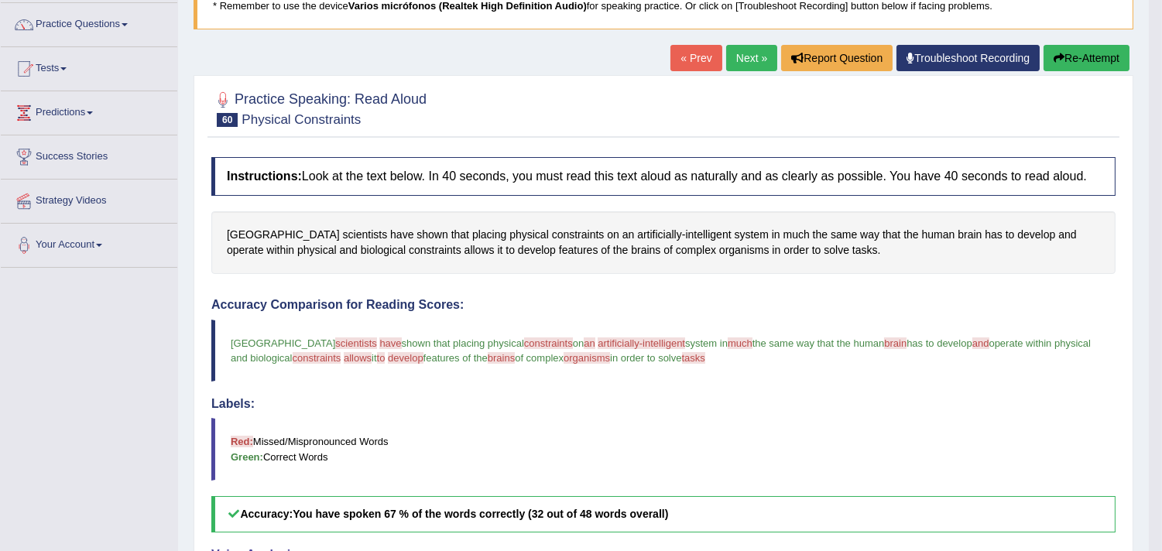
click at [734, 63] on link "Next »" at bounding box center [751, 58] width 51 height 26
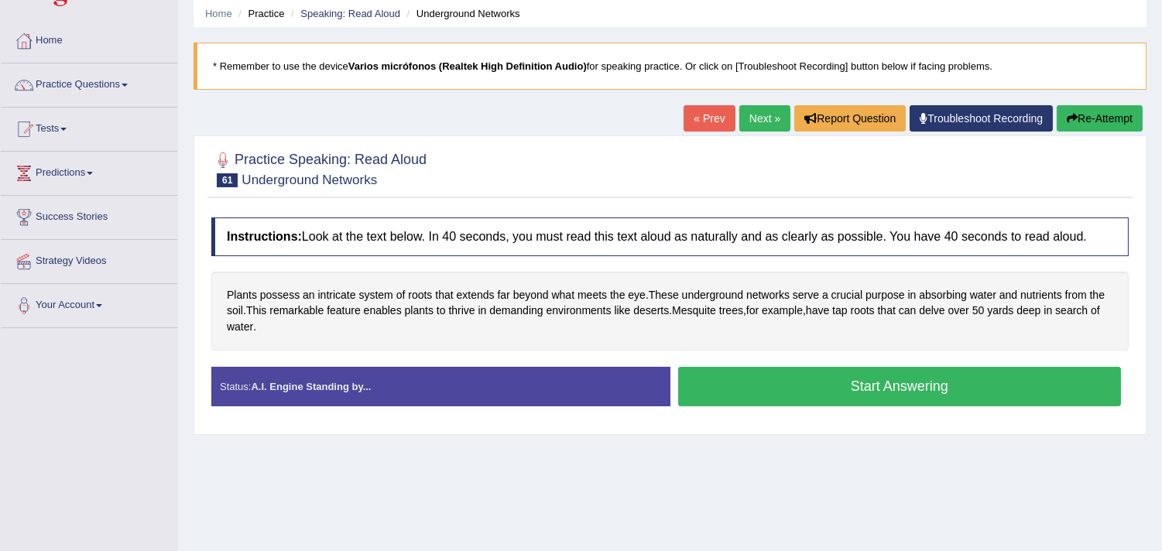
scroll to position [86, 0]
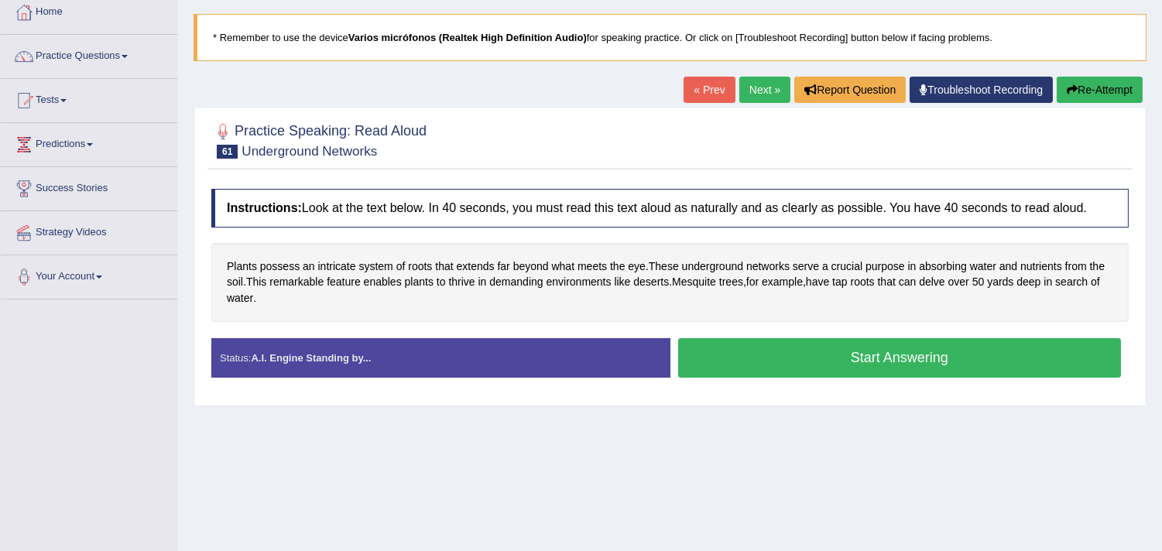
click at [801, 365] on button "Start Answering" at bounding box center [900, 357] width 444 height 39
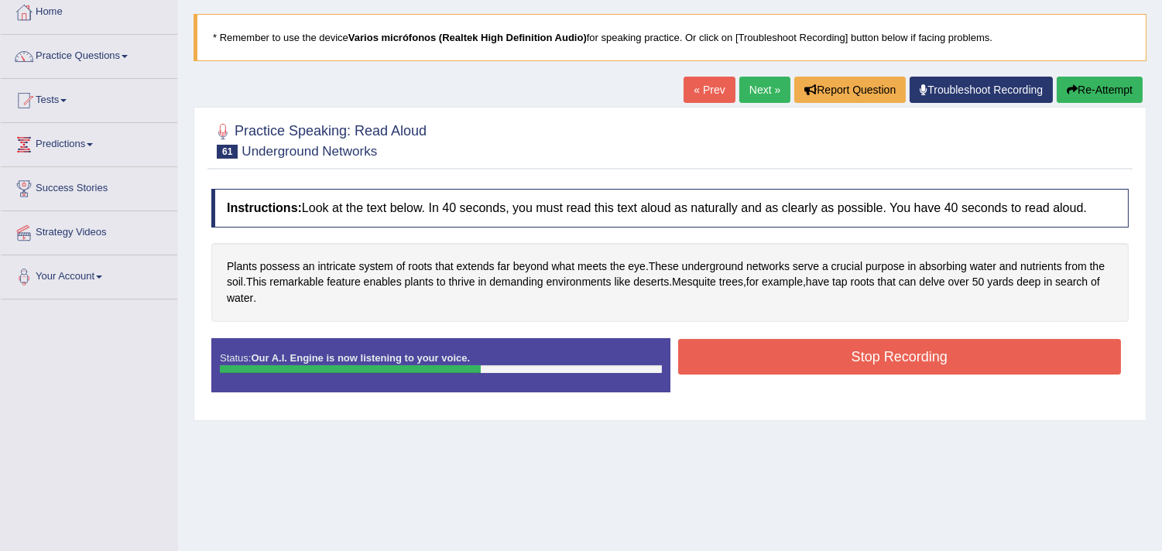
click at [844, 350] on button "Stop Recording" at bounding box center [900, 357] width 444 height 36
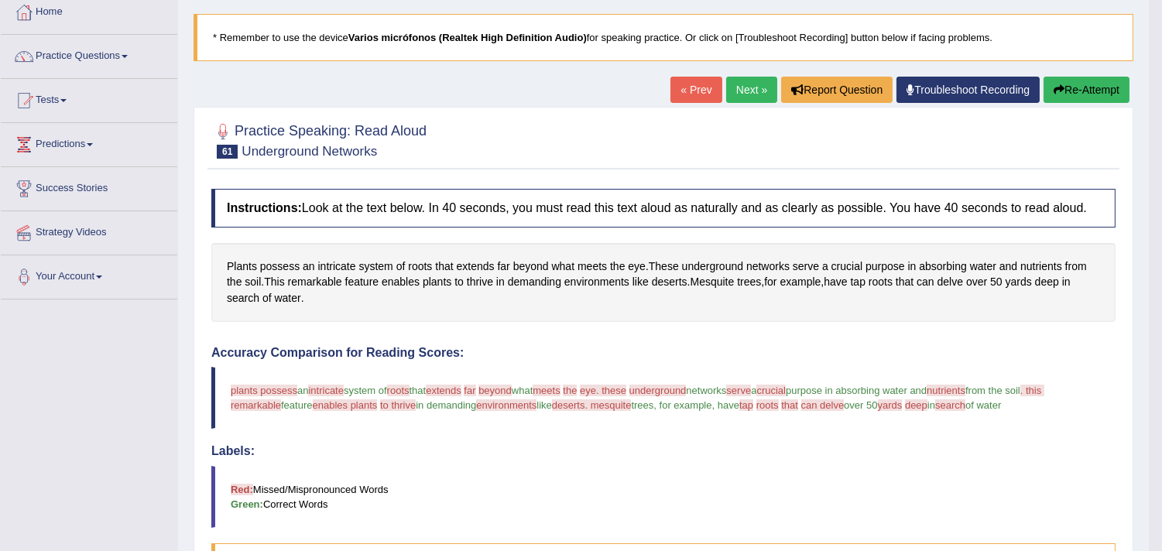
click at [741, 86] on link "Next »" at bounding box center [751, 90] width 51 height 26
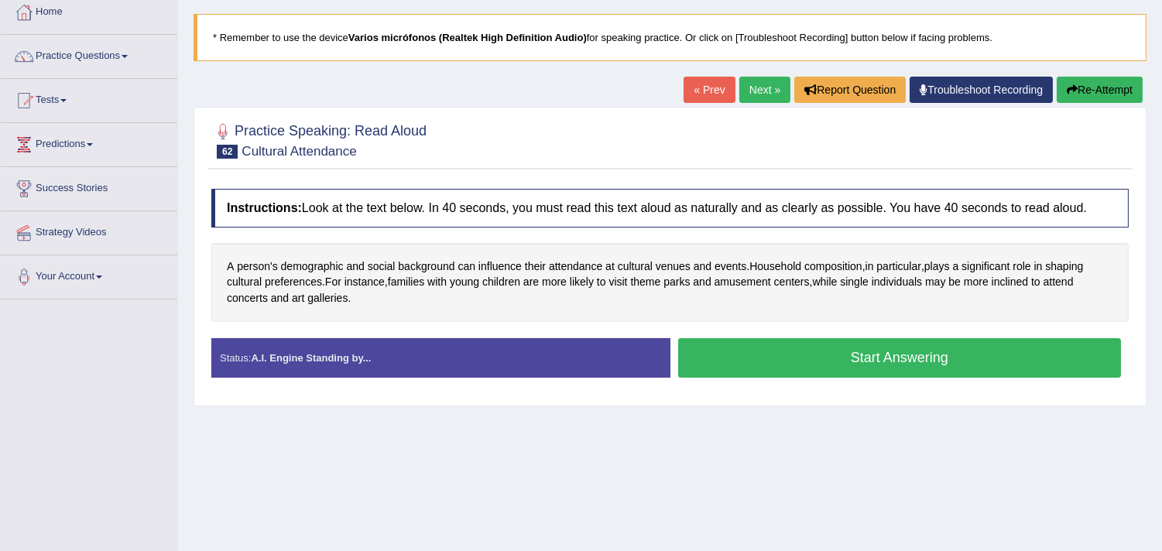
click at [872, 364] on button "Start Answering" at bounding box center [900, 357] width 444 height 39
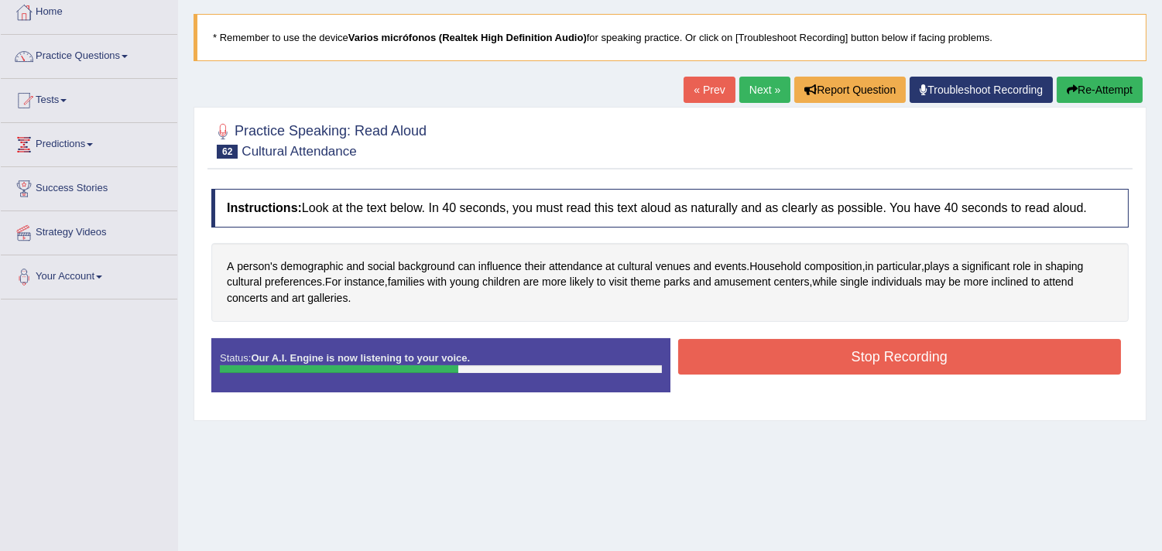
click at [860, 364] on button "Stop Recording" at bounding box center [900, 357] width 444 height 36
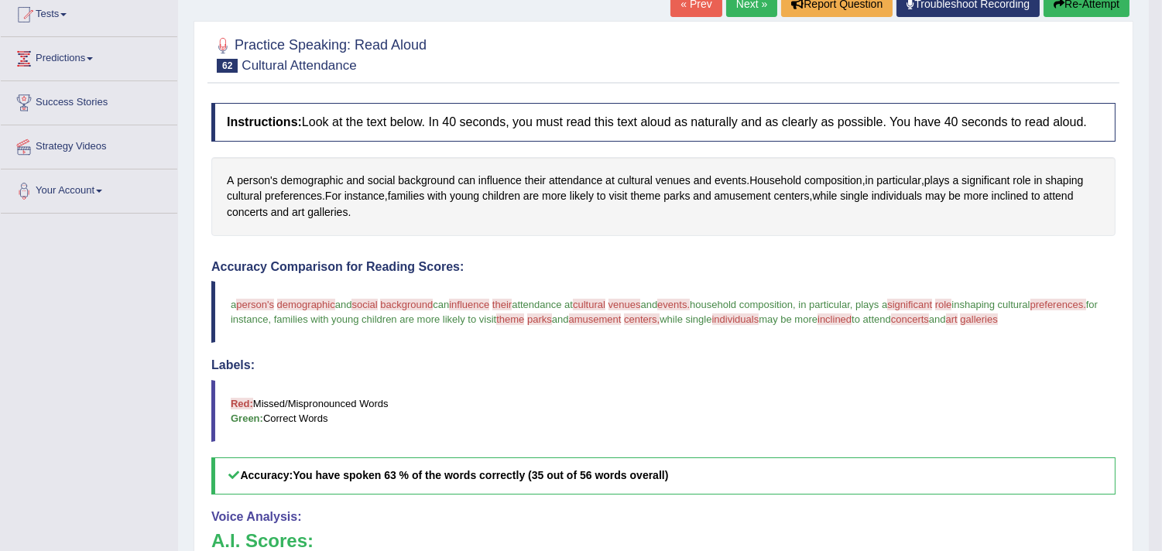
scroll to position [86, 0]
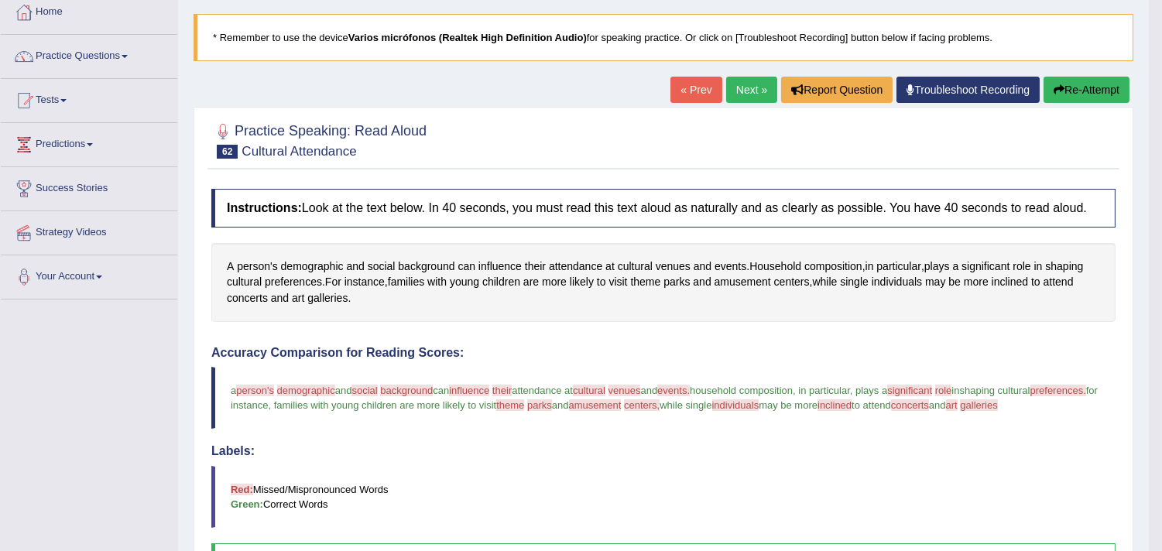
click at [745, 97] on link "Next »" at bounding box center [751, 90] width 51 height 26
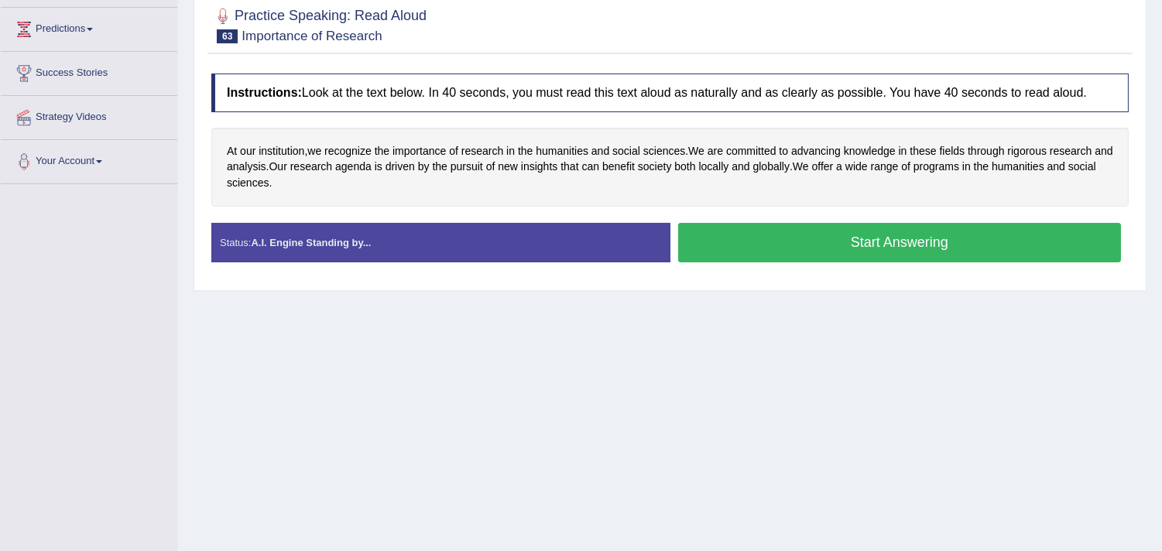
scroll to position [172, 0]
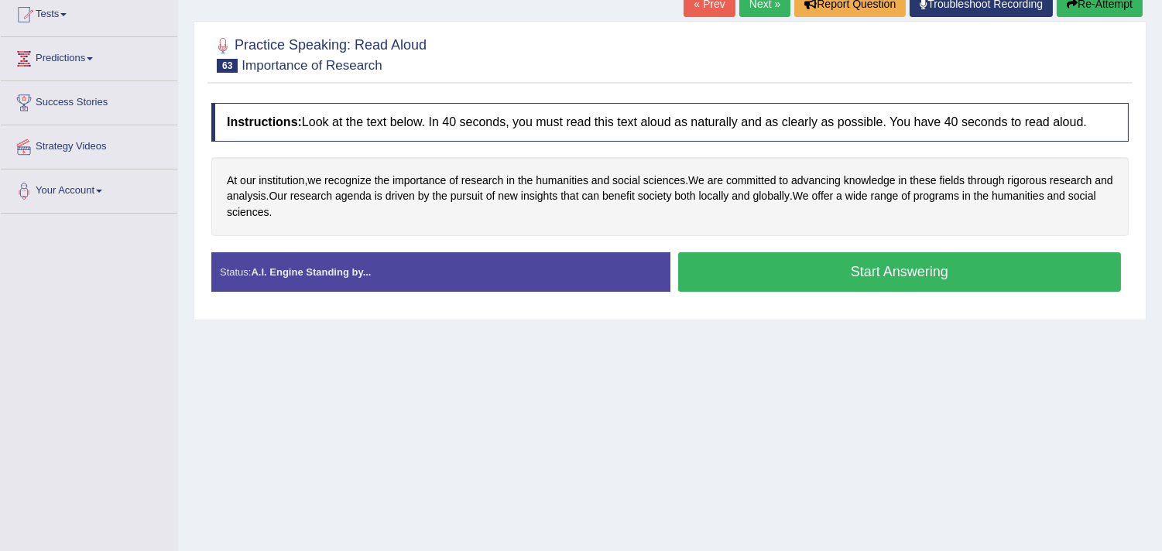
click at [912, 269] on button "Start Answering" at bounding box center [900, 271] width 444 height 39
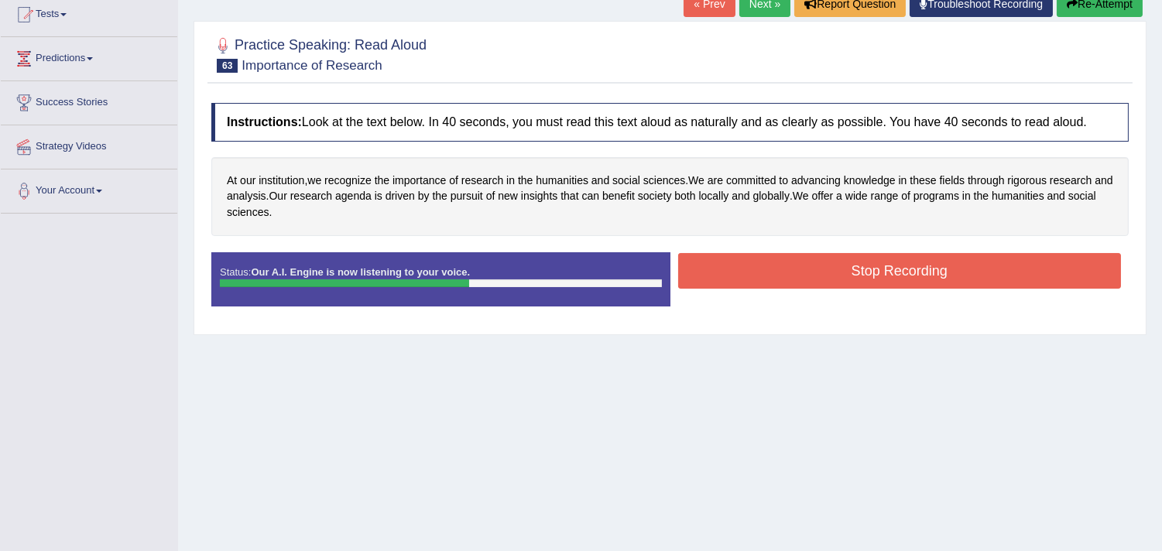
click at [848, 275] on button "Stop Recording" at bounding box center [900, 271] width 444 height 36
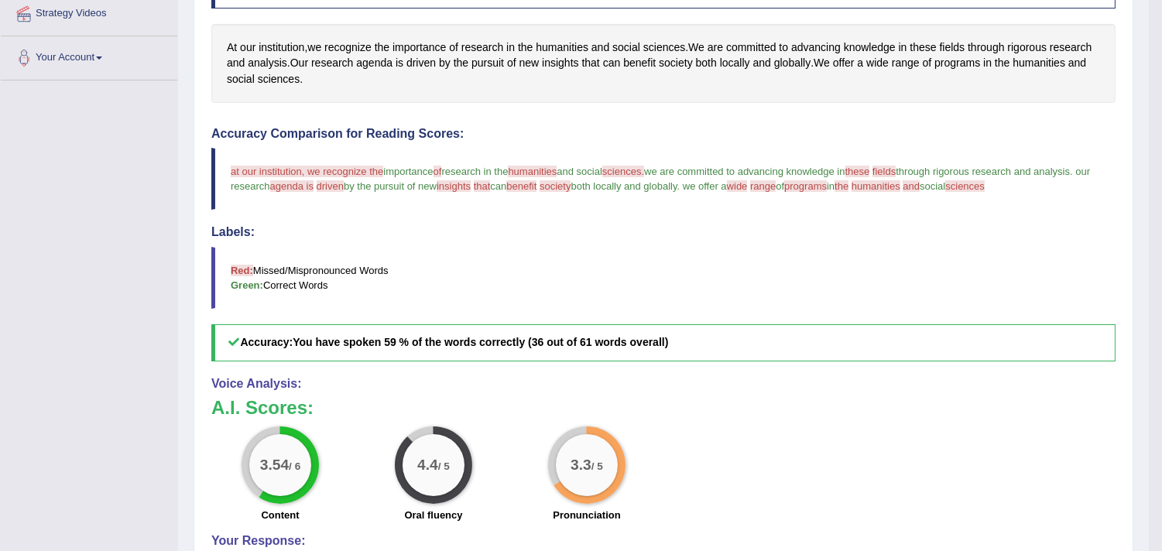
scroll to position [47, 0]
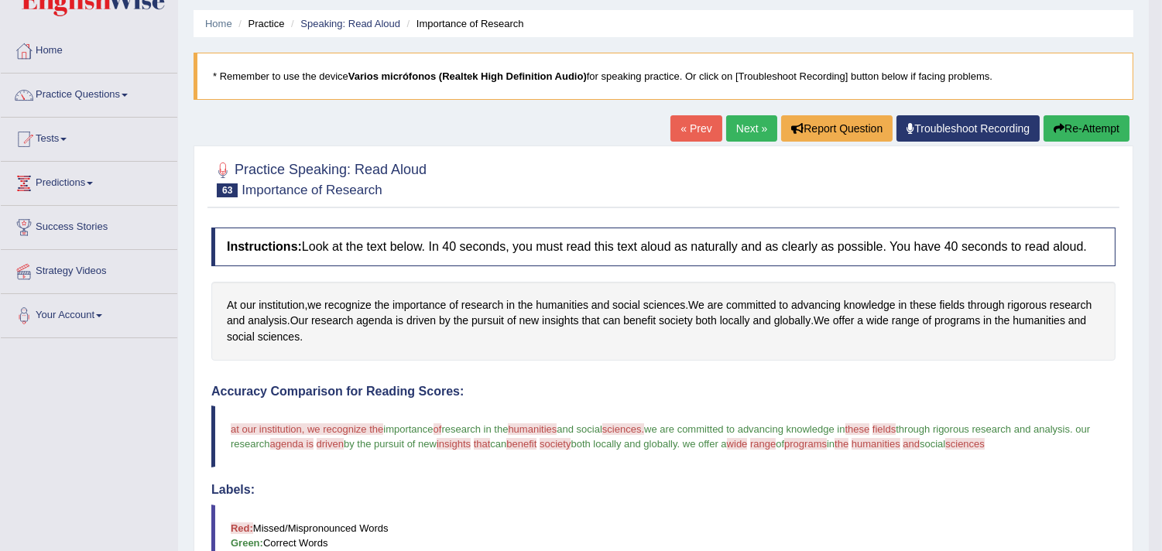
click at [747, 127] on link "Next »" at bounding box center [751, 128] width 51 height 26
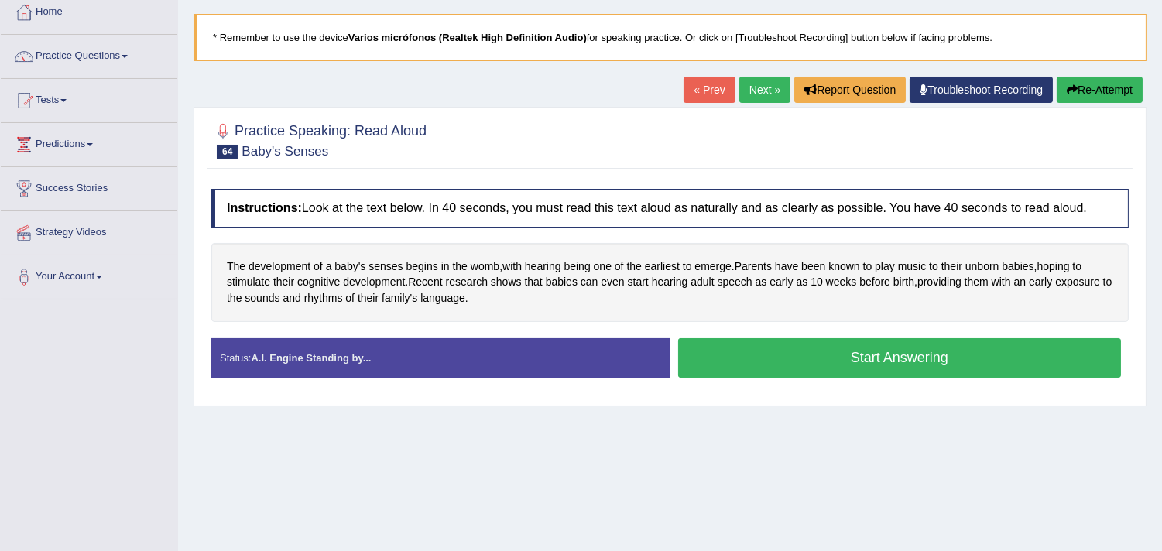
click at [889, 351] on button "Start Answering" at bounding box center [900, 357] width 444 height 39
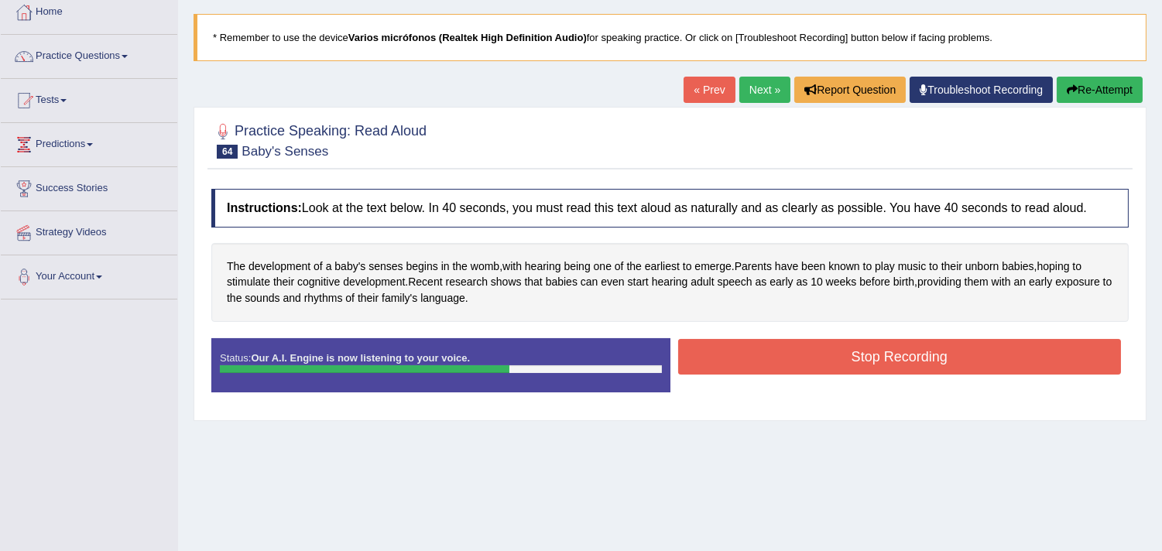
click at [831, 346] on button "Stop Recording" at bounding box center [900, 357] width 444 height 36
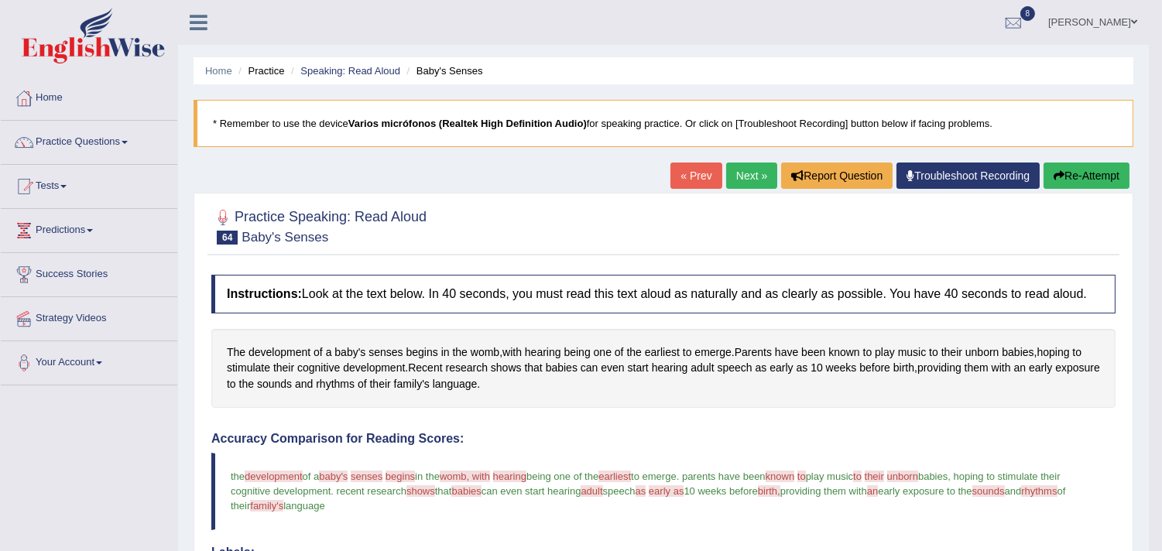
click at [752, 175] on link "Next »" at bounding box center [751, 176] width 51 height 26
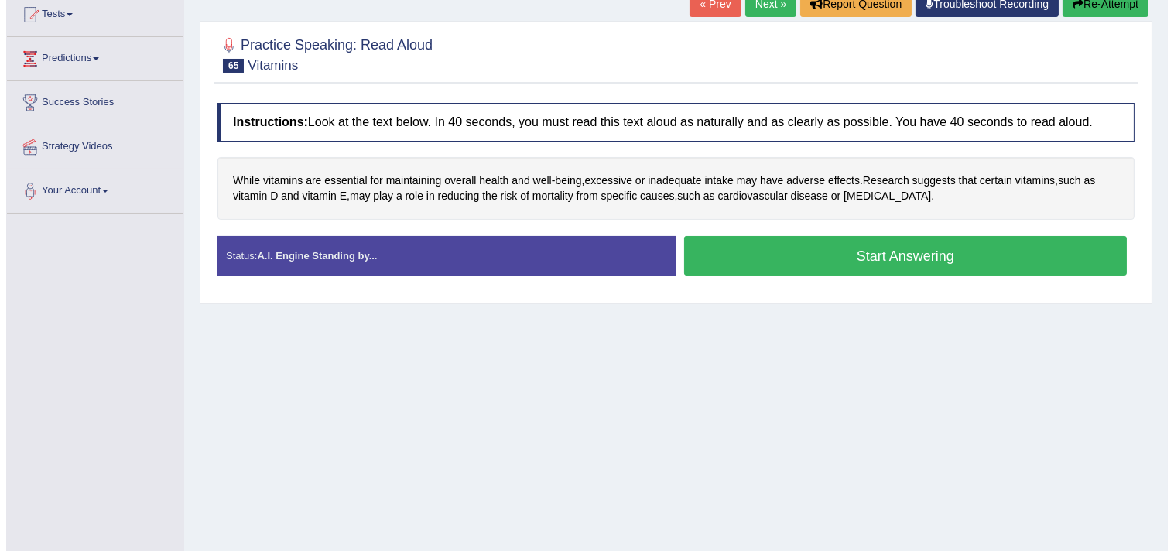
scroll to position [172, 0]
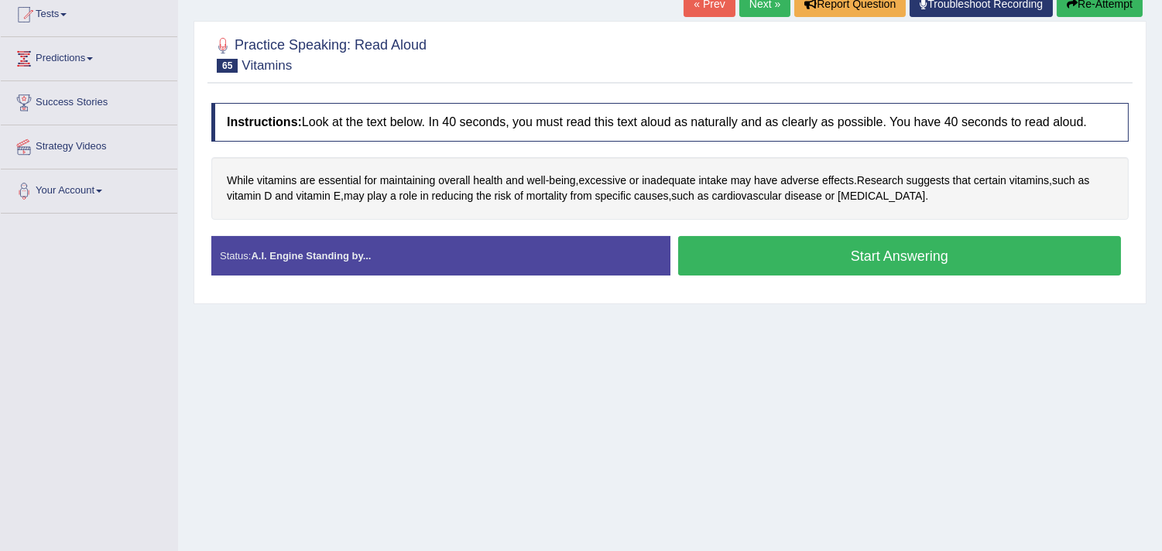
click at [849, 274] on button "Start Answering" at bounding box center [900, 255] width 444 height 39
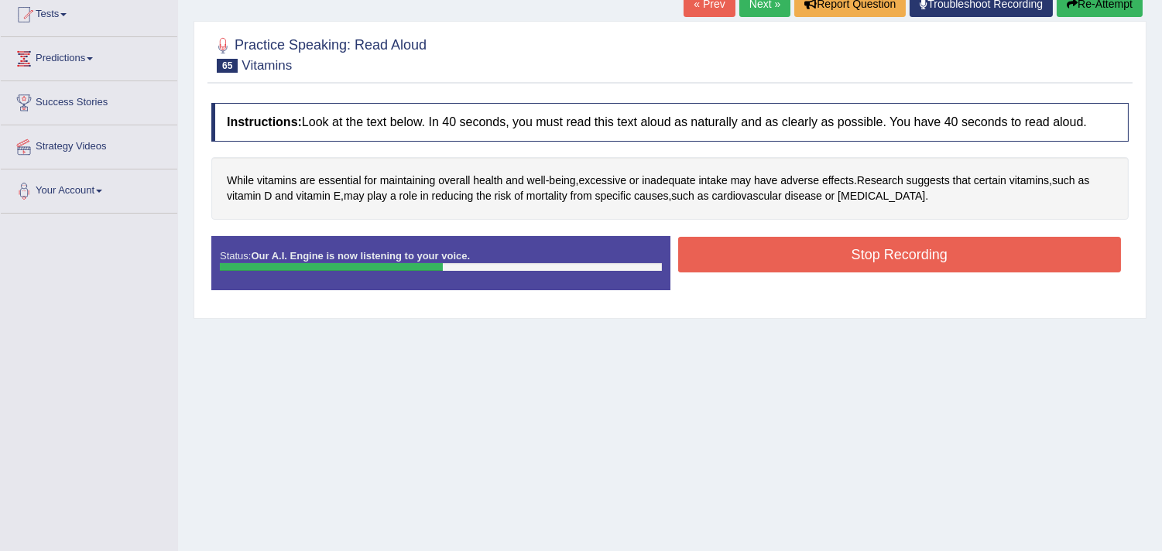
click at [879, 256] on button "Stop Recording" at bounding box center [900, 255] width 444 height 36
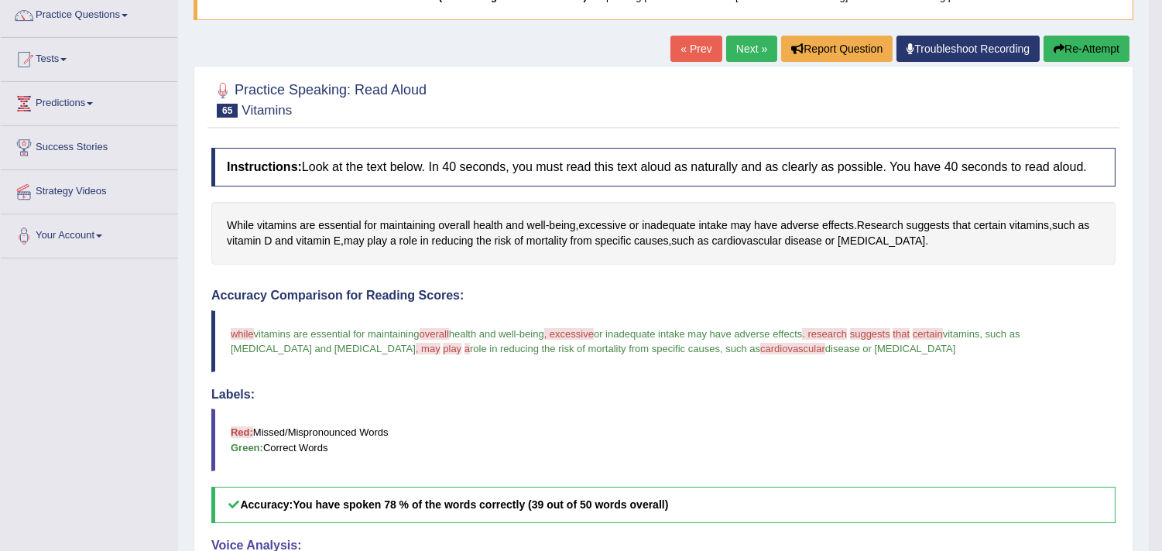
scroll to position [118, 0]
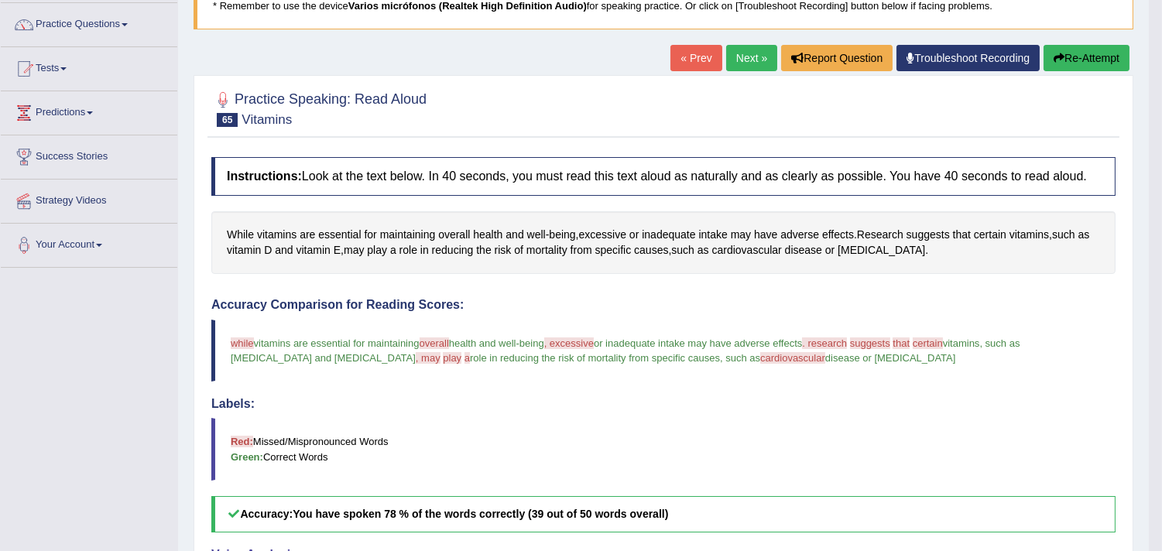
click at [735, 55] on link "Next »" at bounding box center [751, 58] width 51 height 26
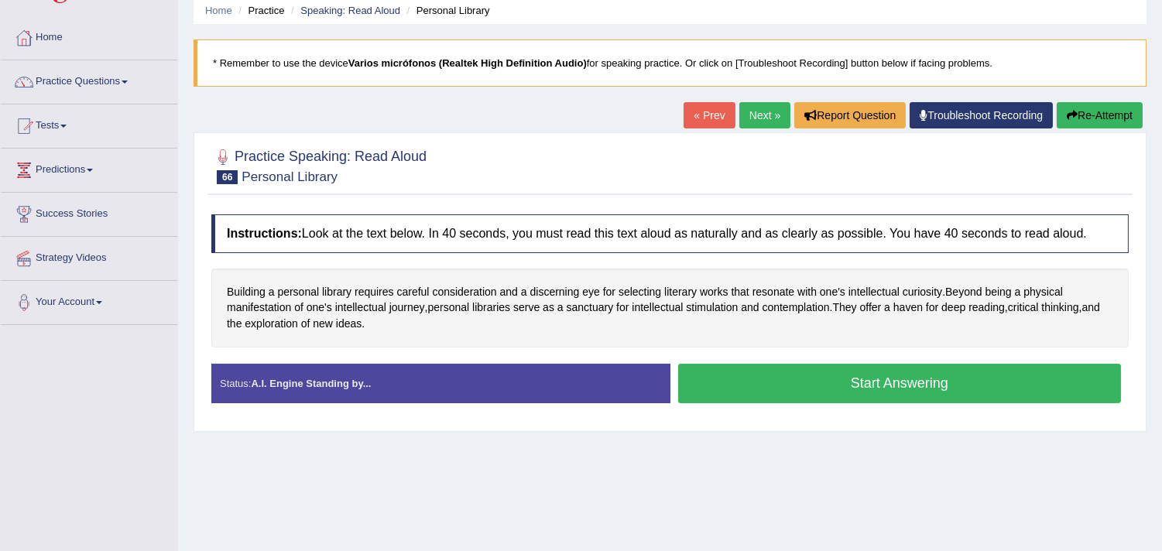
scroll to position [172, 0]
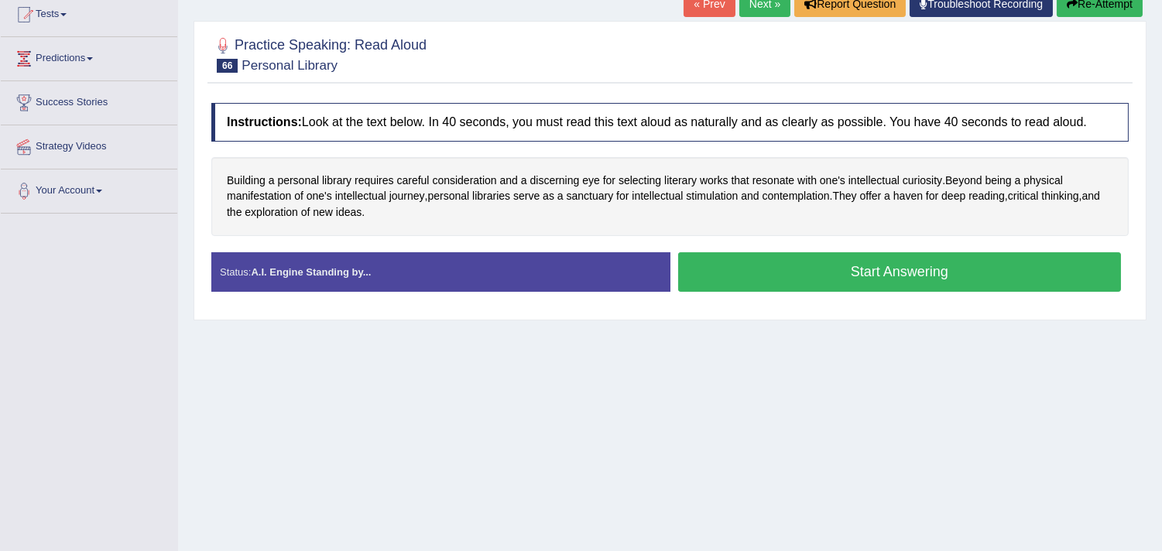
click at [460, 348] on div "Home Practice Speaking: Read Aloud Personal Library * Remember to use the devic…" at bounding box center [670, 215] width 984 height 774
click at [873, 268] on button "Start Answering" at bounding box center [900, 271] width 444 height 39
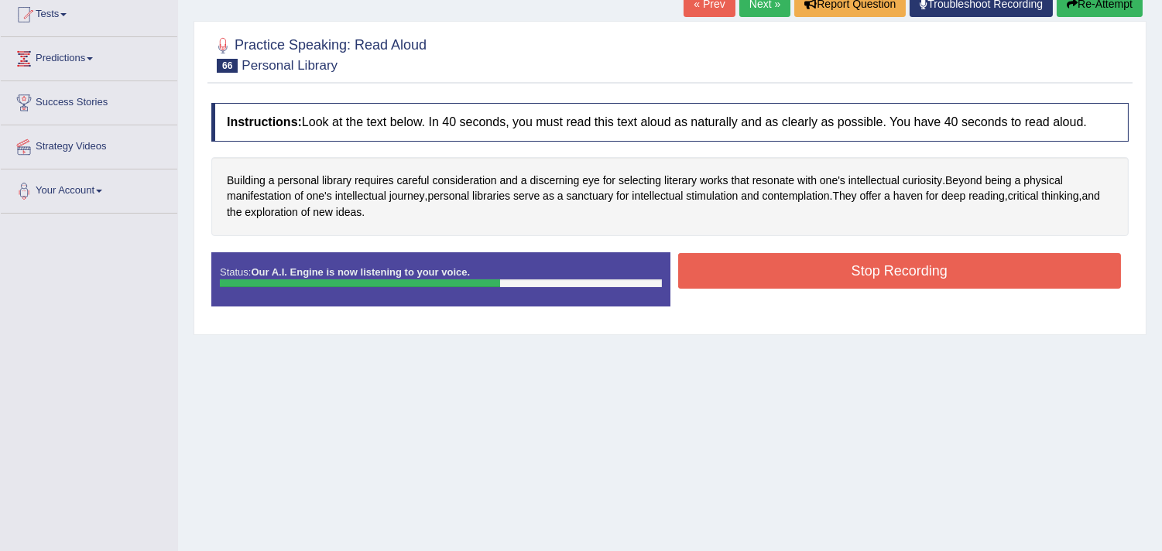
click at [841, 273] on button "Stop Recording" at bounding box center [900, 271] width 444 height 36
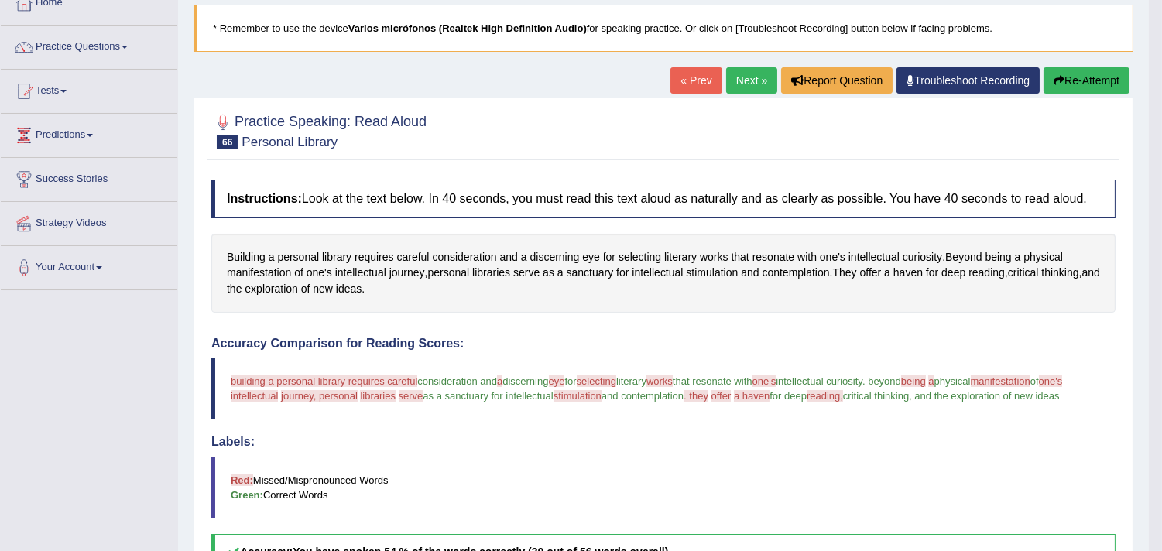
scroll to position [0, 0]
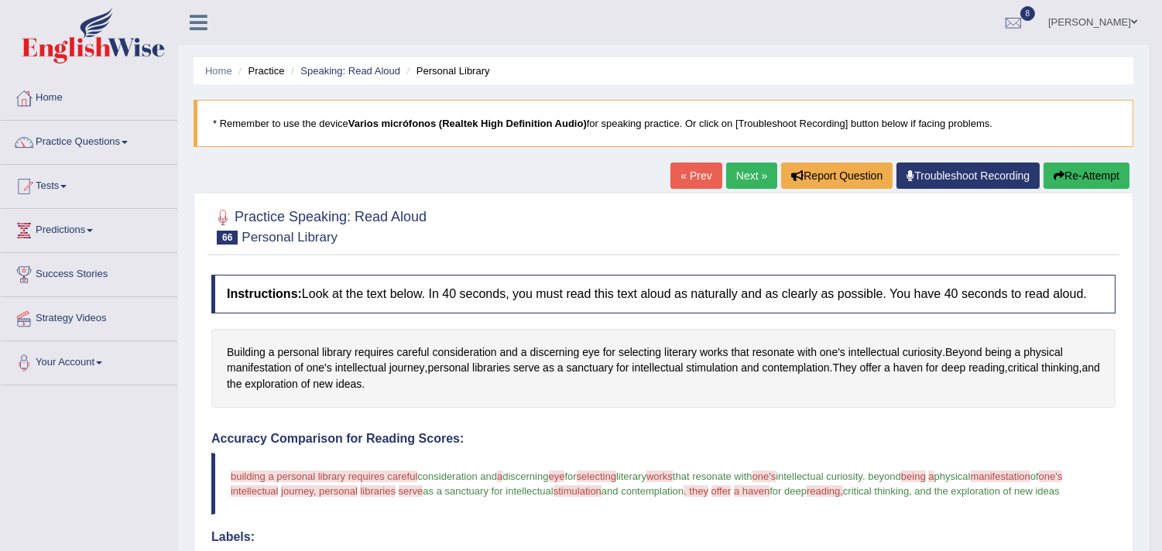
click at [746, 172] on link "Next »" at bounding box center [751, 176] width 51 height 26
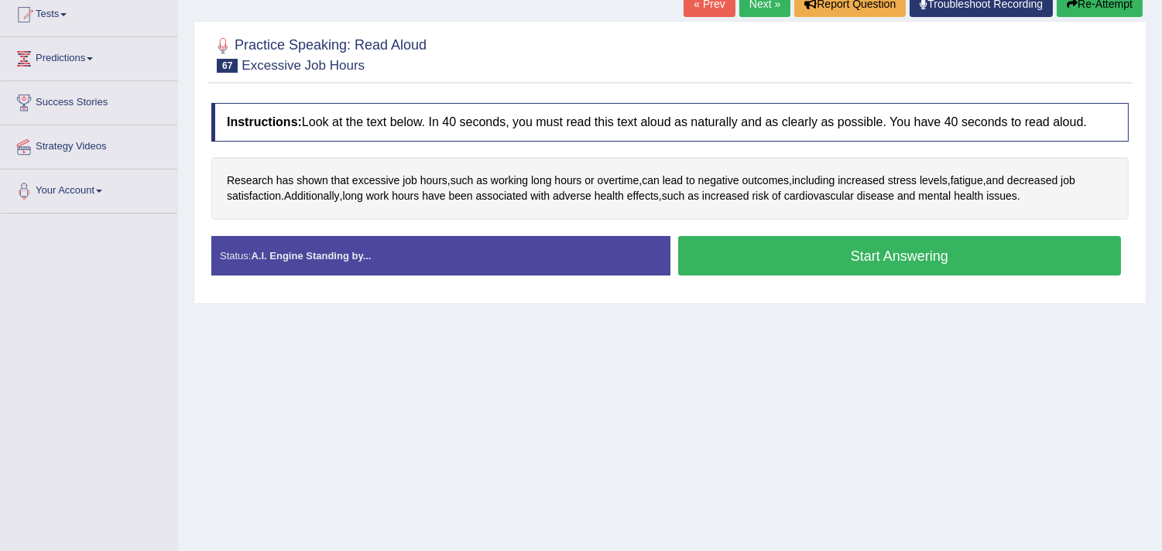
scroll to position [172, 0]
click at [861, 252] on button "Start Answering" at bounding box center [900, 255] width 444 height 39
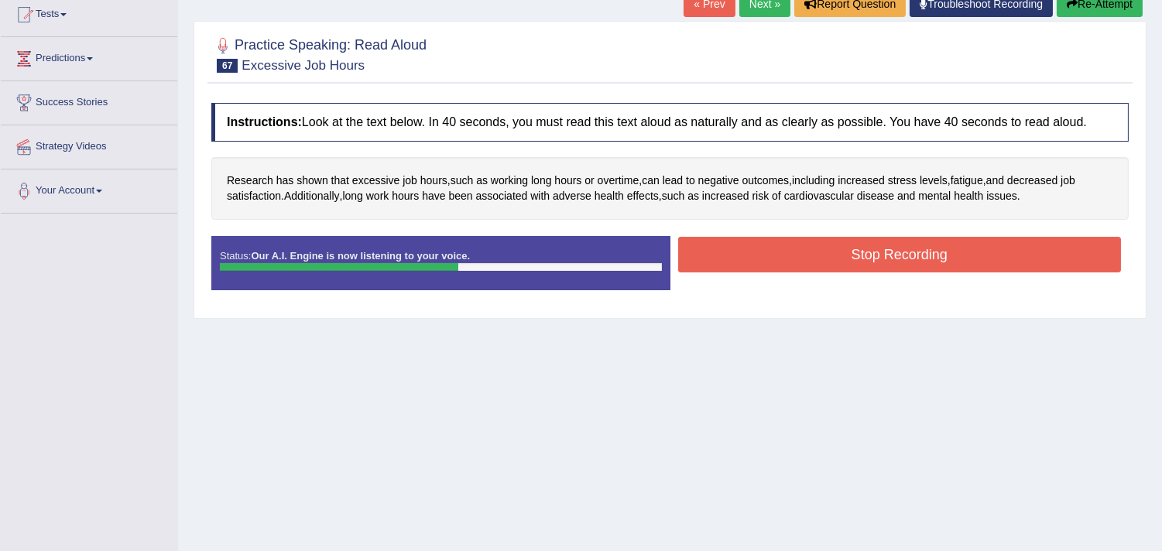
click at [848, 262] on button "Stop Recording" at bounding box center [900, 255] width 444 height 36
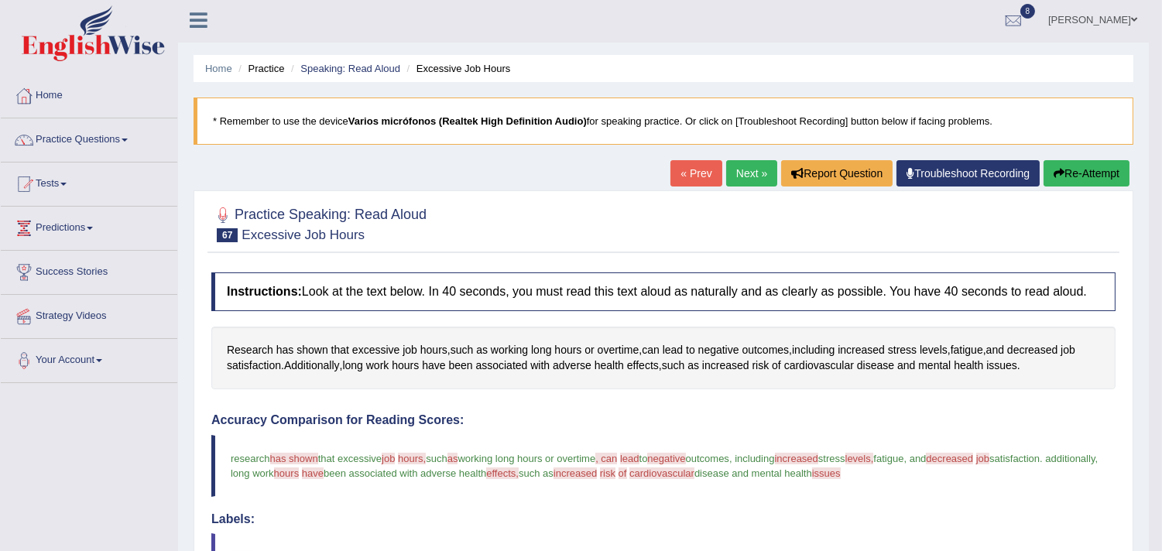
scroll to position [0, 0]
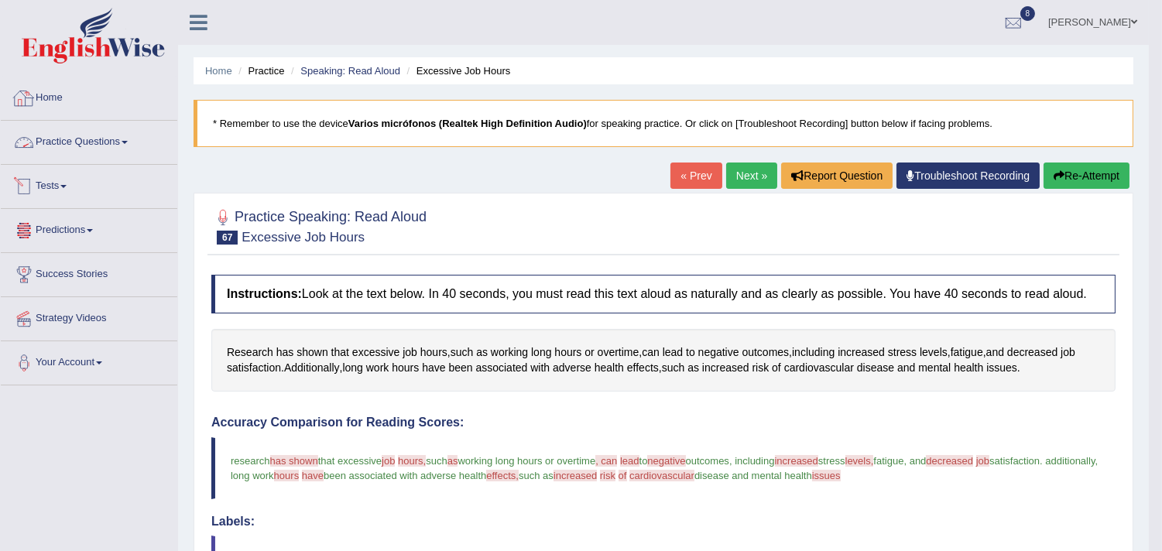
click at [74, 139] on link "Practice Questions" at bounding box center [89, 140] width 176 height 39
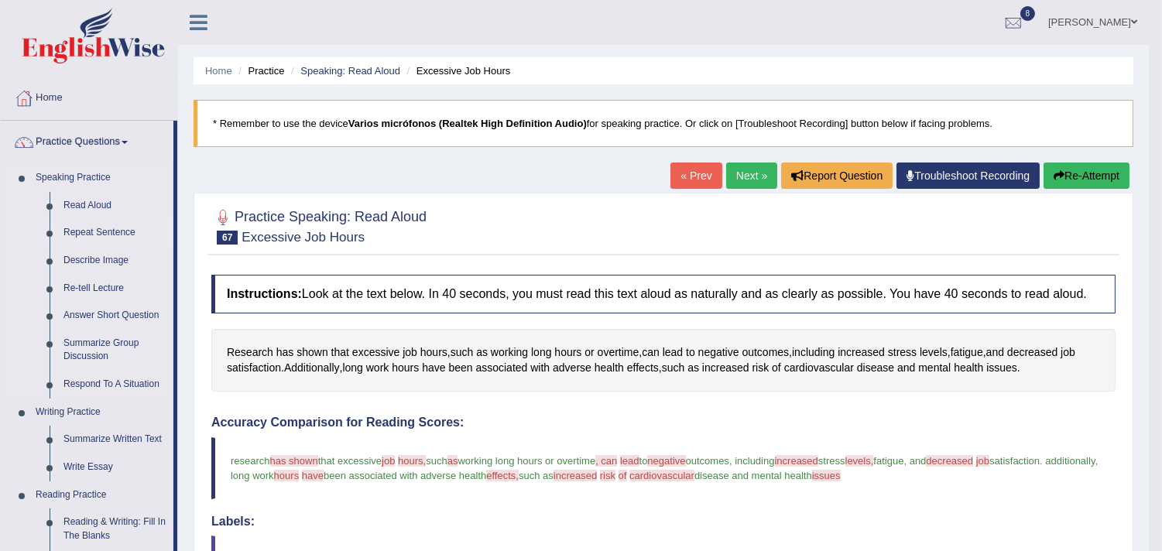
click at [99, 233] on link "Repeat Sentence" at bounding box center [115, 233] width 117 height 28
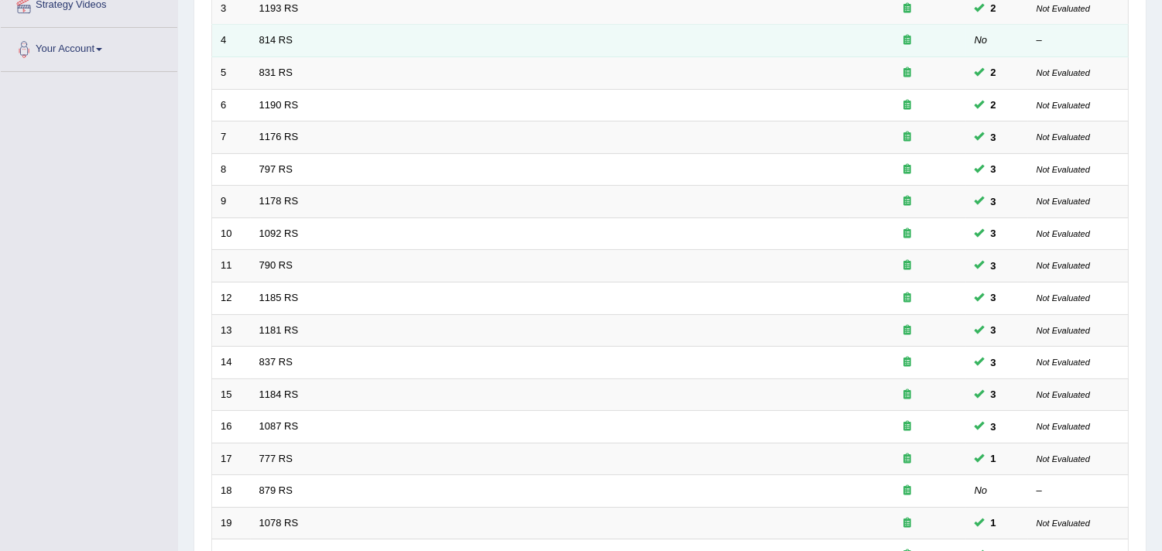
scroll to position [430, 0]
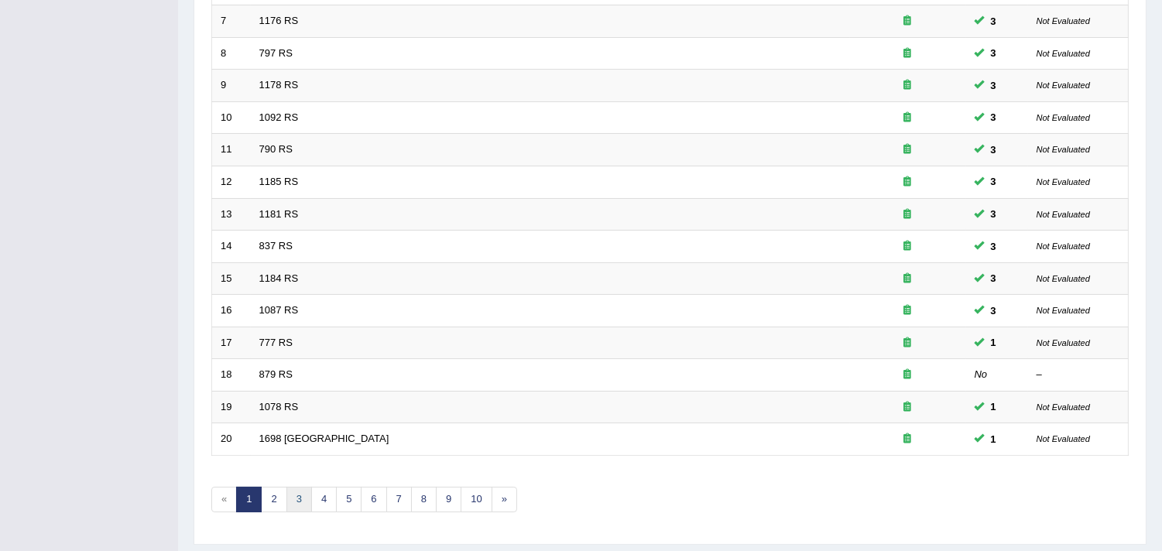
click at [296, 501] on link "3" at bounding box center [299, 500] width 26 height 26
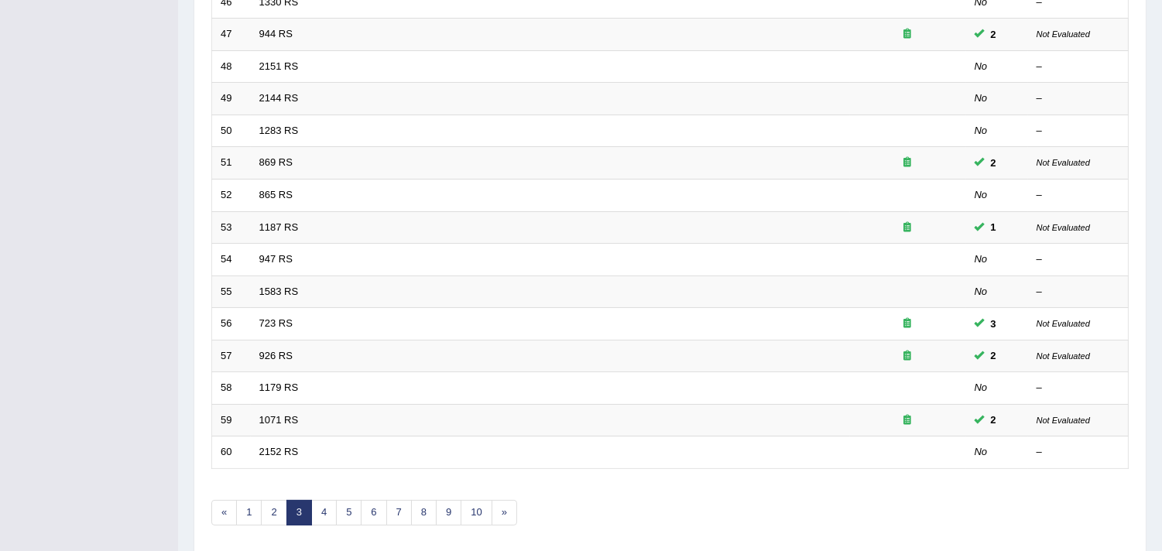
scroll to position [474, 0]
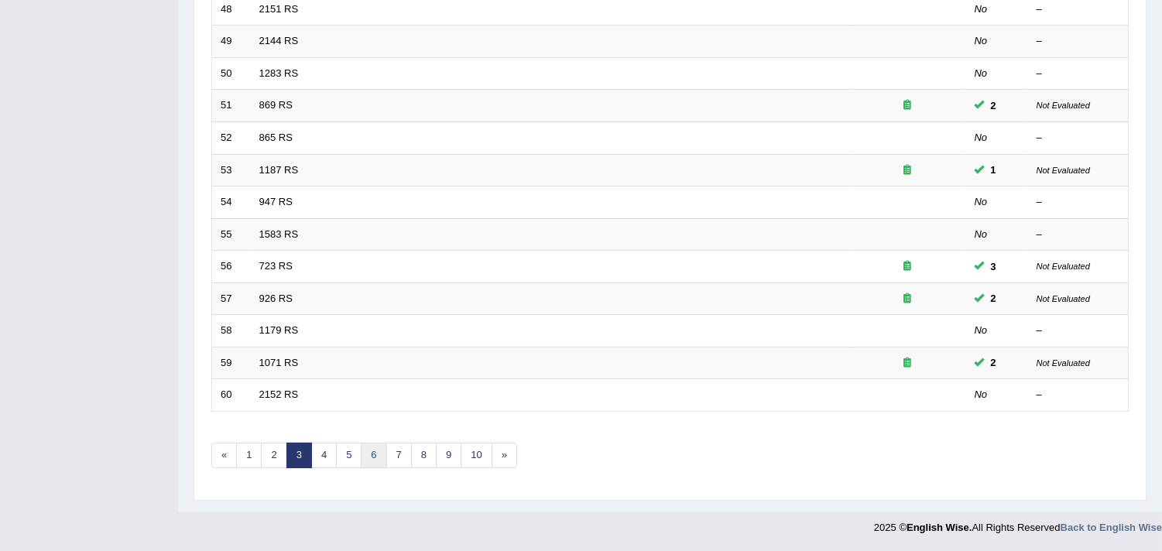
click at [375, 447] on link "6" at bounding box center [374, 456] width 26 height 26
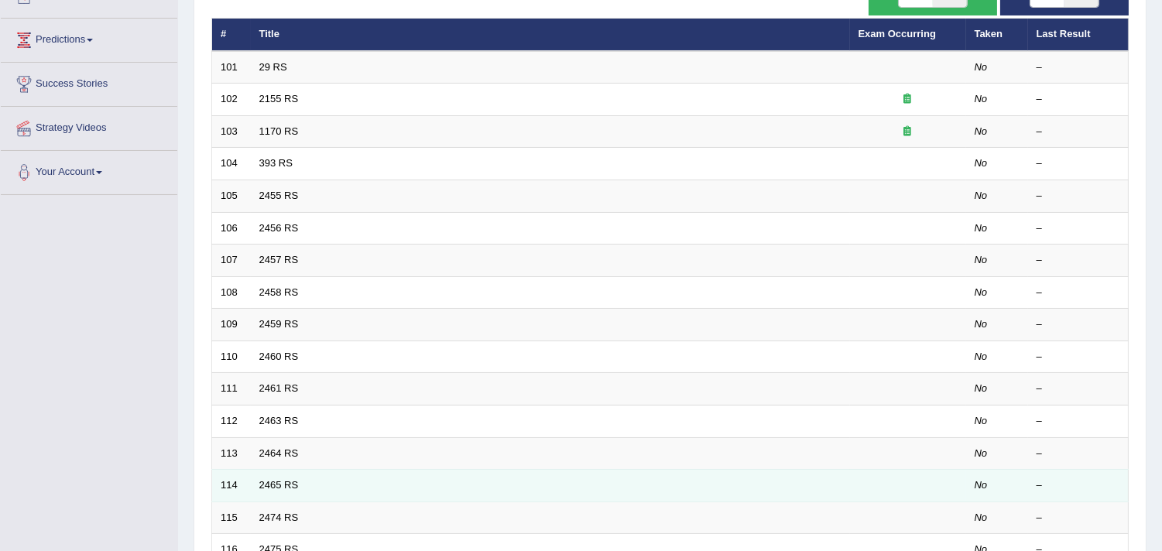
scroll to position [43, 0]
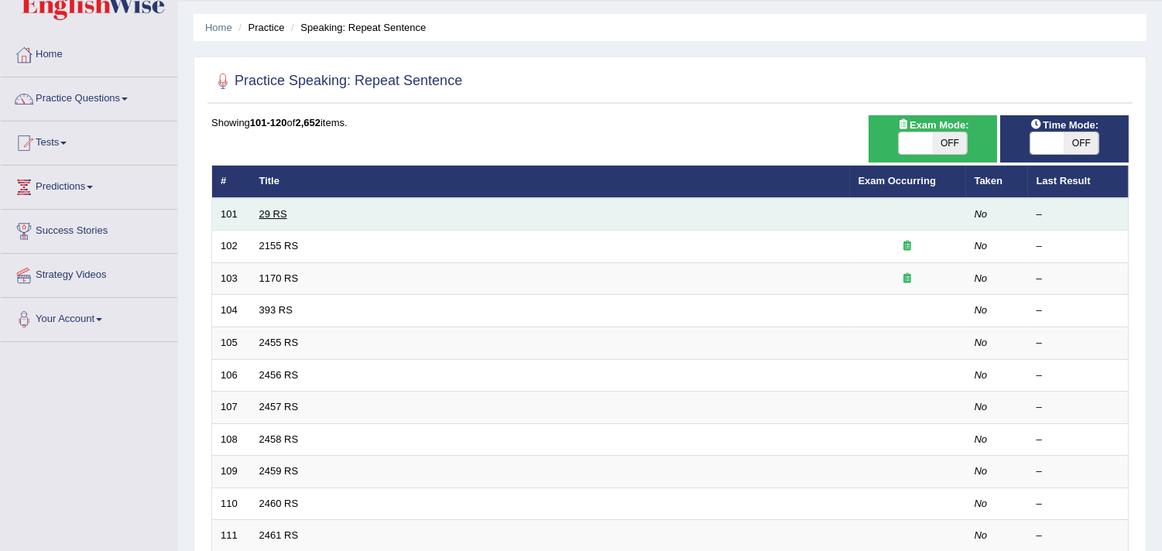
click at [277, 215] on link "29 RS" at bounding box center [273, 214] width 28 height 12
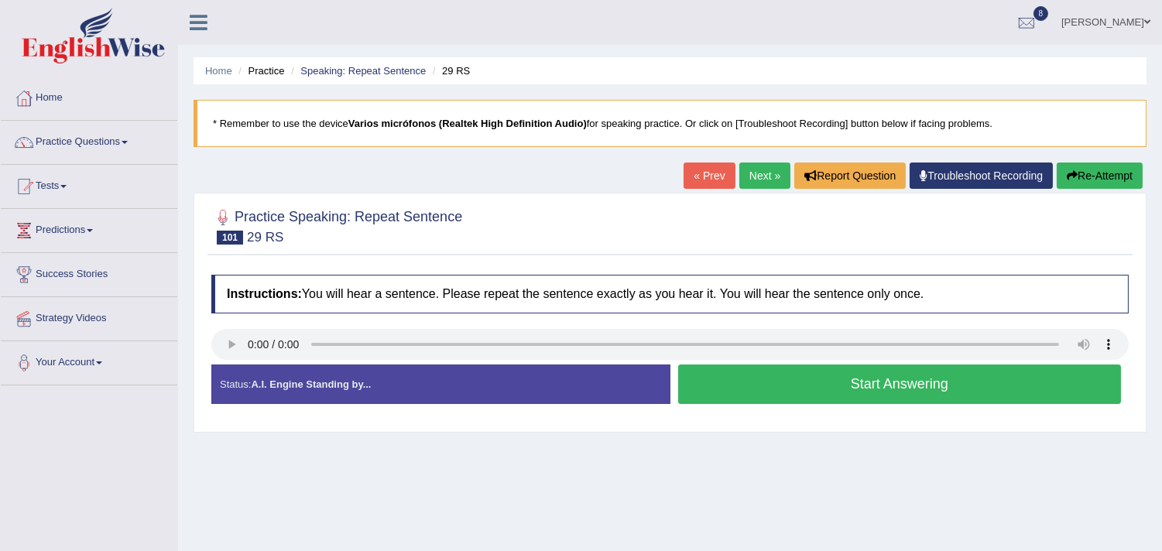
click at [836, 383] on button "Start Answering" at bounding box center [900, 384] width 444 height 39
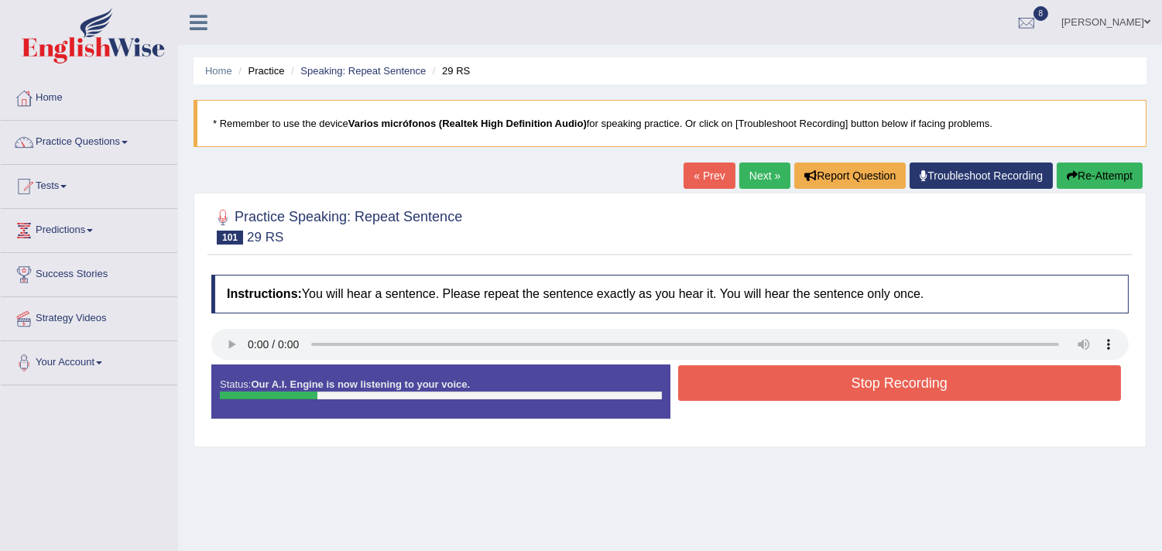
click at [1077, 167] on button "Re-Attempt" at bounding box center [1100, 176] width 86 height 26
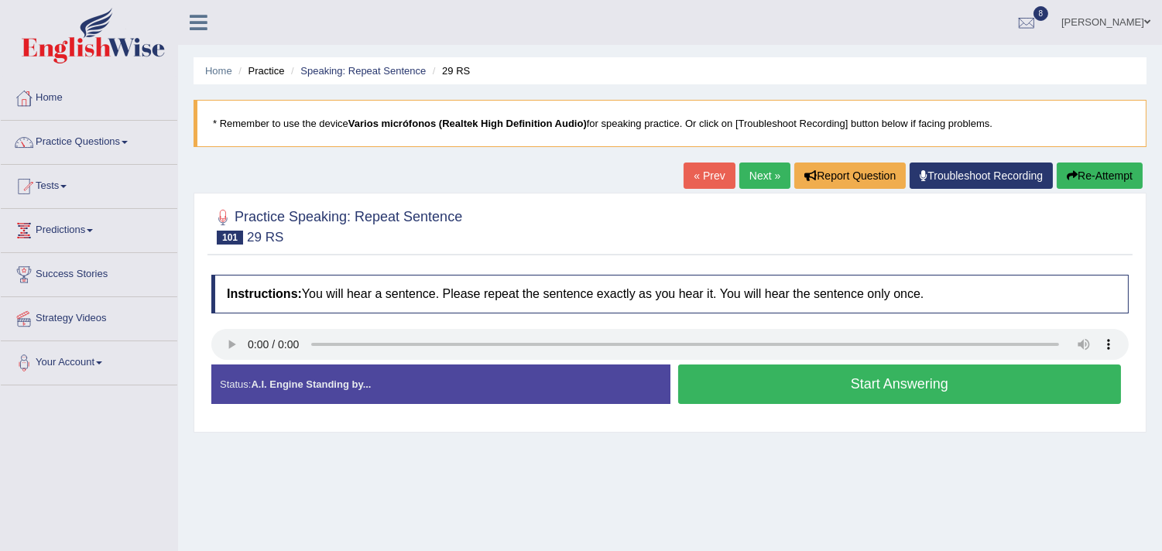
click at [882, 375] on button "Start Answering" at bounding box center [900, 384] width 444 height 39
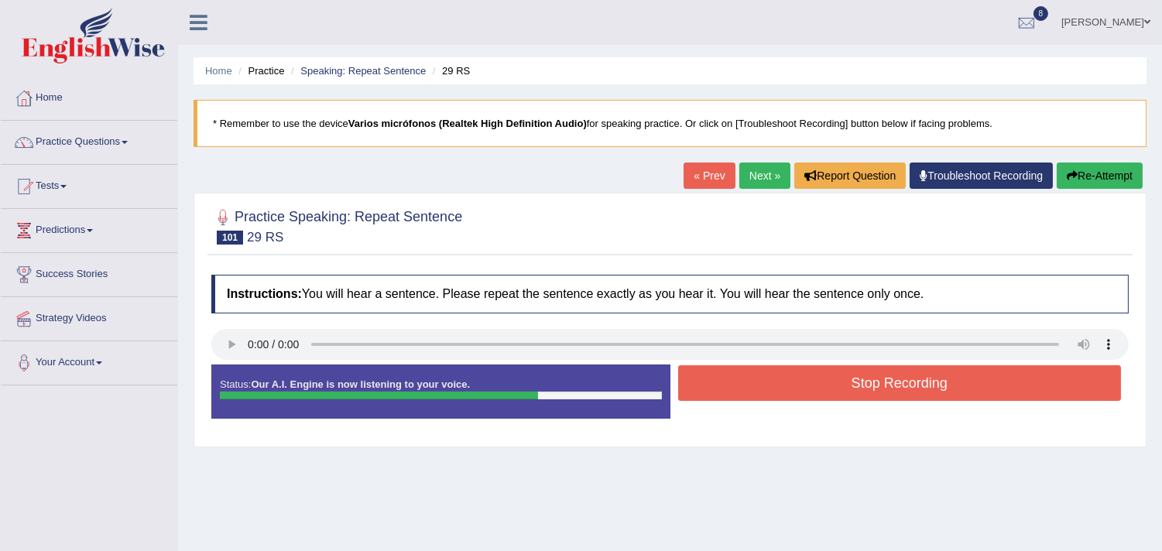
click at [880, 380] on button "Stop Recording" at bounding box center [900, 383] width 444 height 36
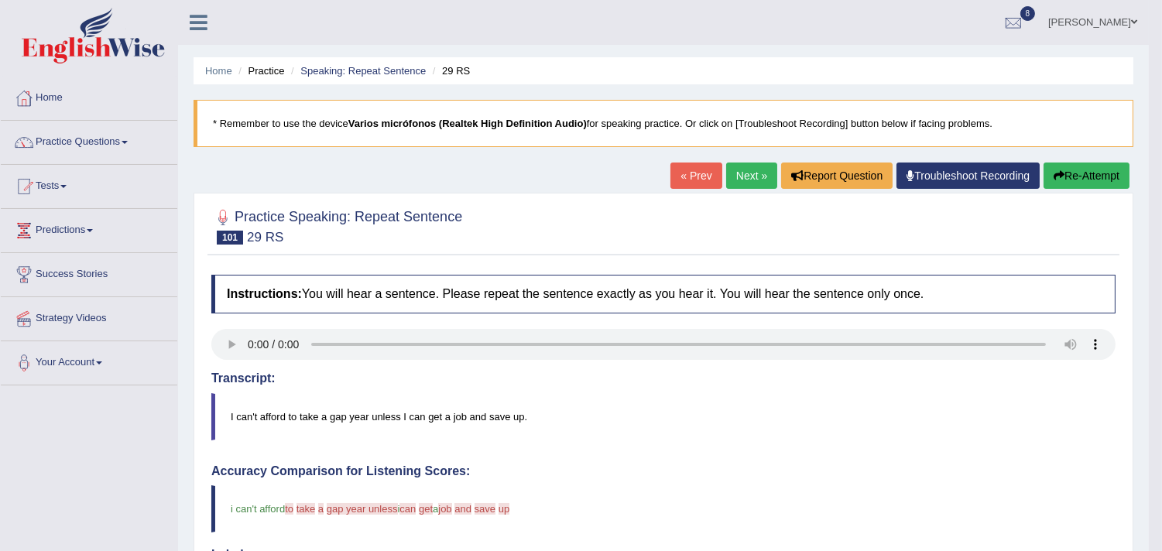
click at [737, 186] on link "Next »" at bounding box center [751, 176] width 51 height 26
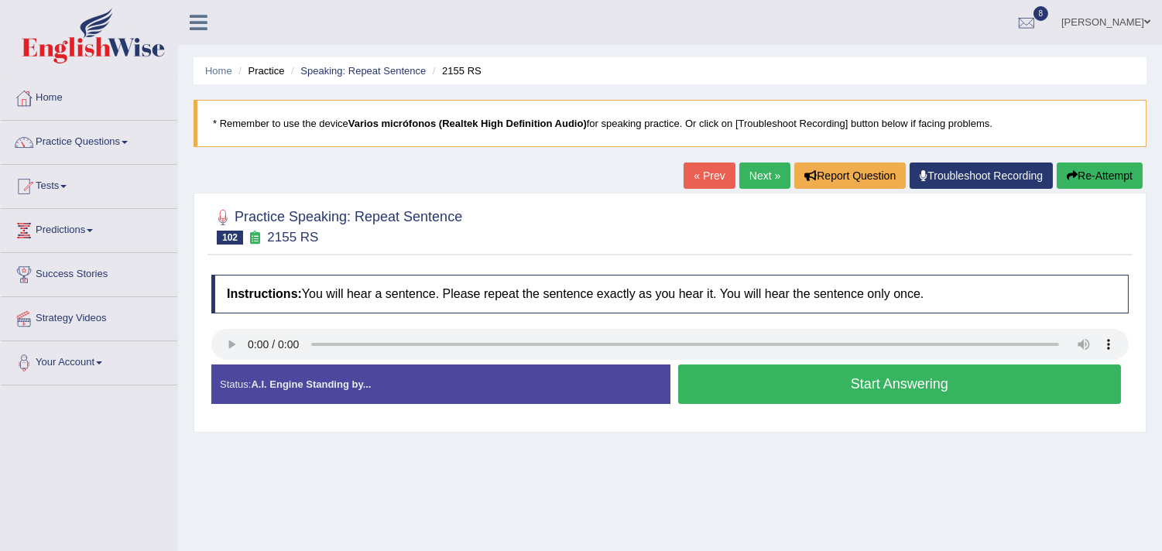
click at [888, 389] on button "Start Answering" at bounding box center [900, 384] width 444 height 39
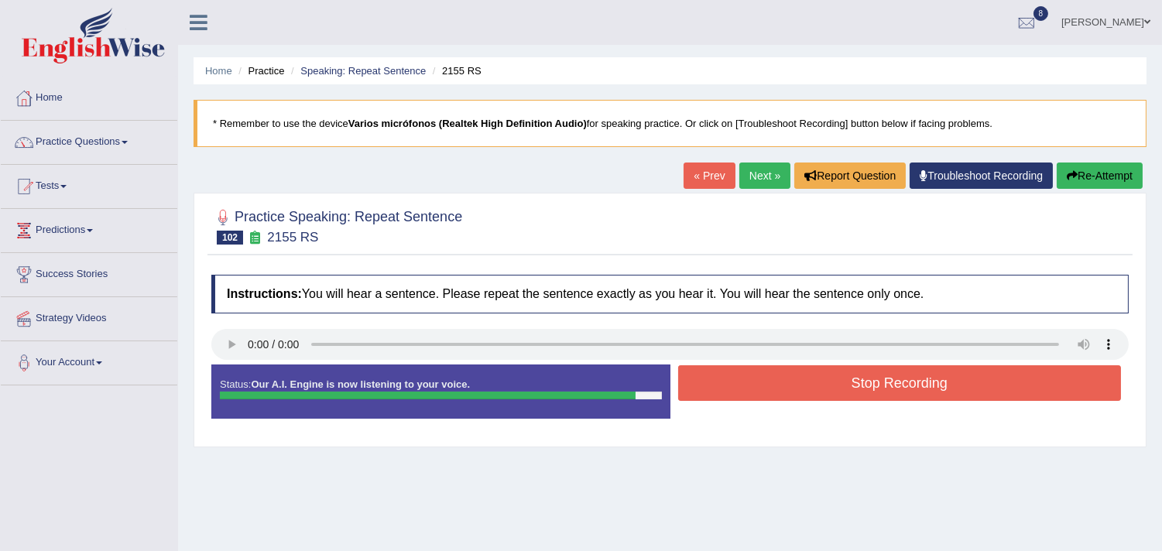
click at [885, 382] on button "Stop Recording" at bounding box center [900, 383] width 444 height 36
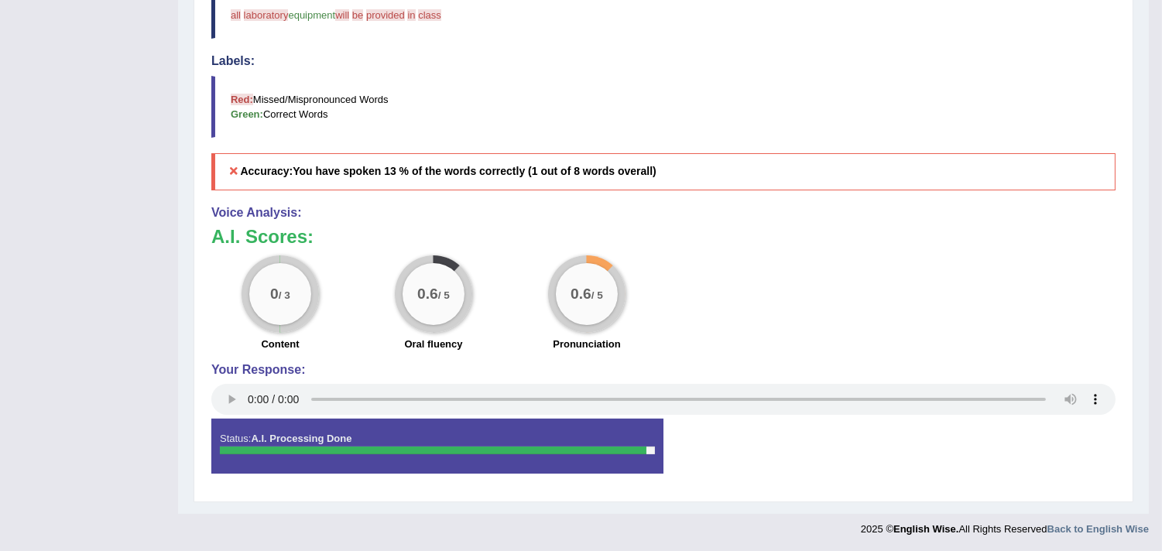
scroll to position [150, 0]
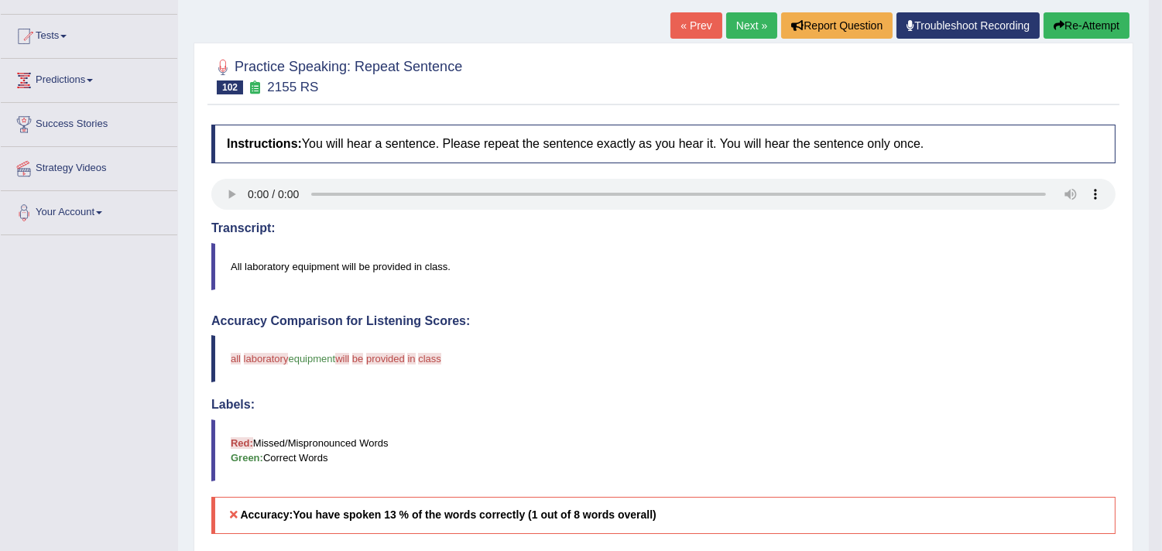
click at [745, 23] on link "Next »" at bounding box center [751, 25] width 51 height 26
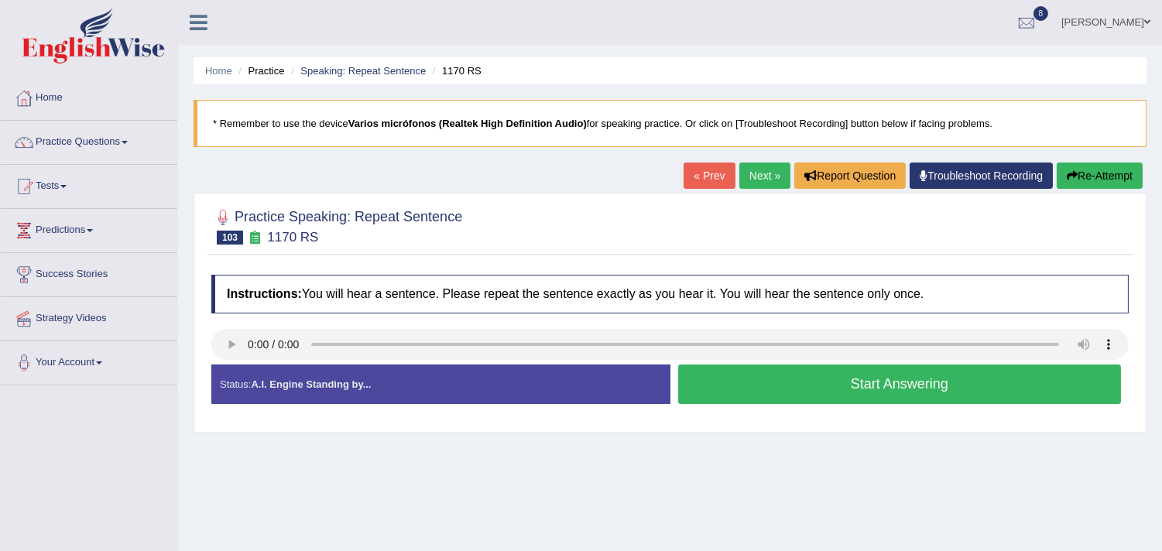
click at [861, 385] on button "Start Answering" at bounding box center [900, 384] width 444 height 39
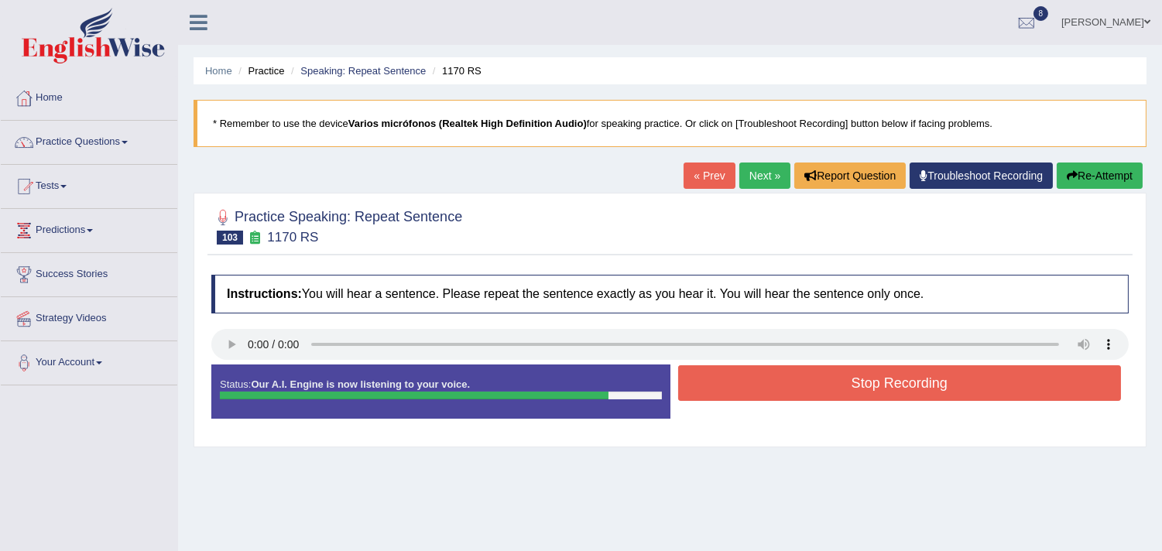
click at [904, 388] on button "Stop Recording" at bounding box center [900, 383] width 444 height 36
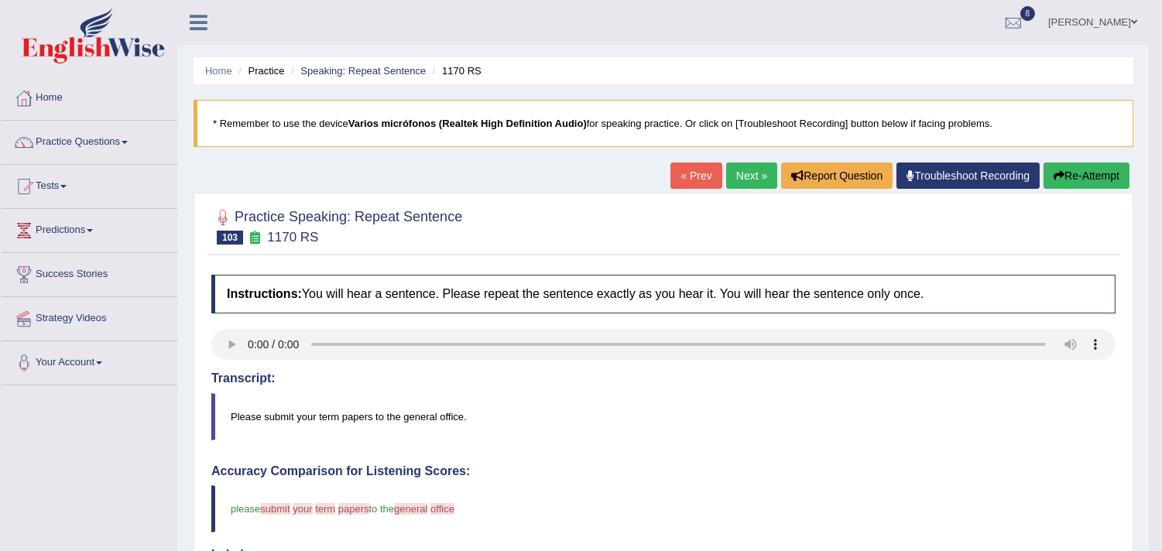
click at [748, 173] on link "Next »" at bounding box center [751, 176] width 51 height 26
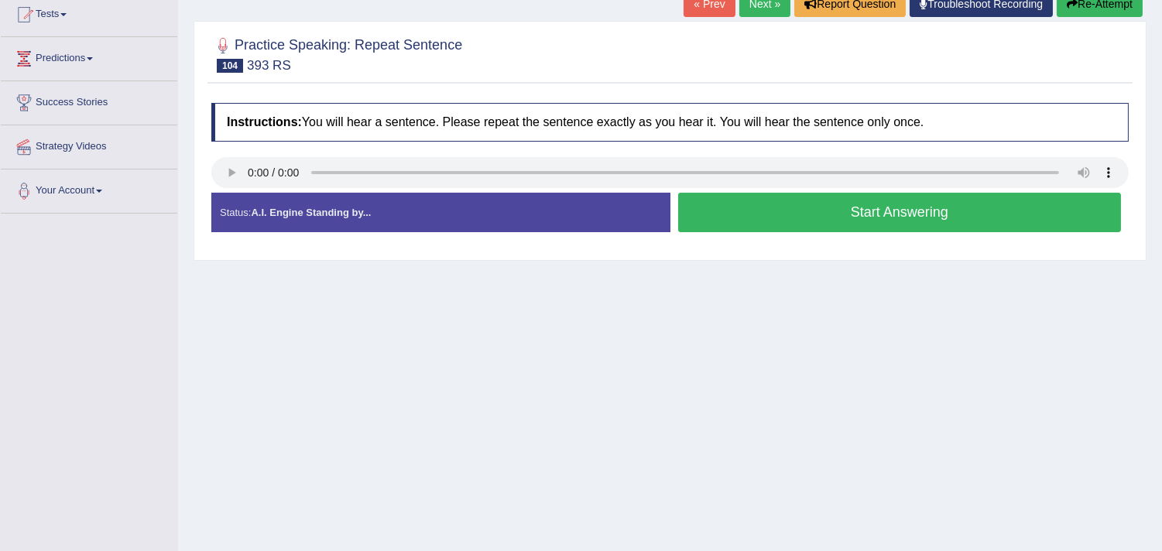
click at [863, 213] on button "Start Answering" at bounding box center [900, 212] width 444 height 39
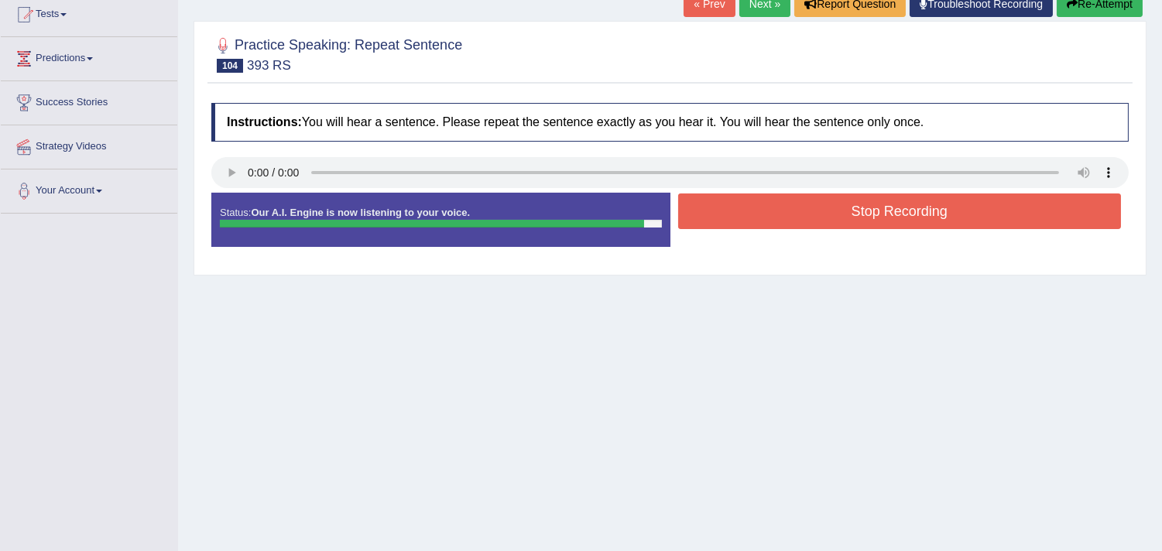
click at [879, 212] on button "Stop Recording" at bounding box center [900, 212] width 444 height 36
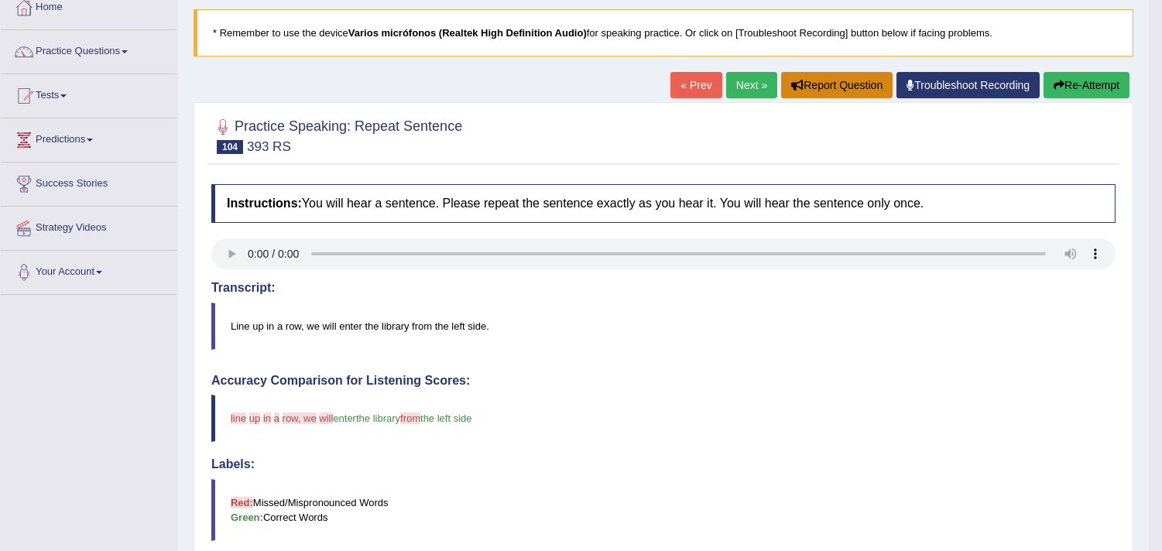
scroll to position [86, 0]
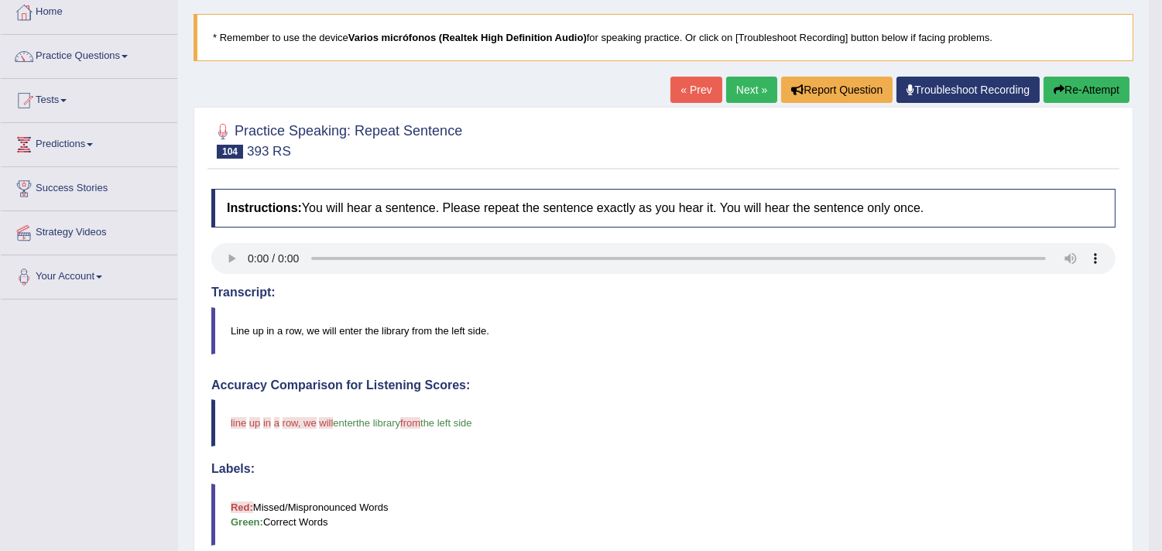
click at [738, 95] on link "Next »" at bounding box center [751, 90] width 51 height 26
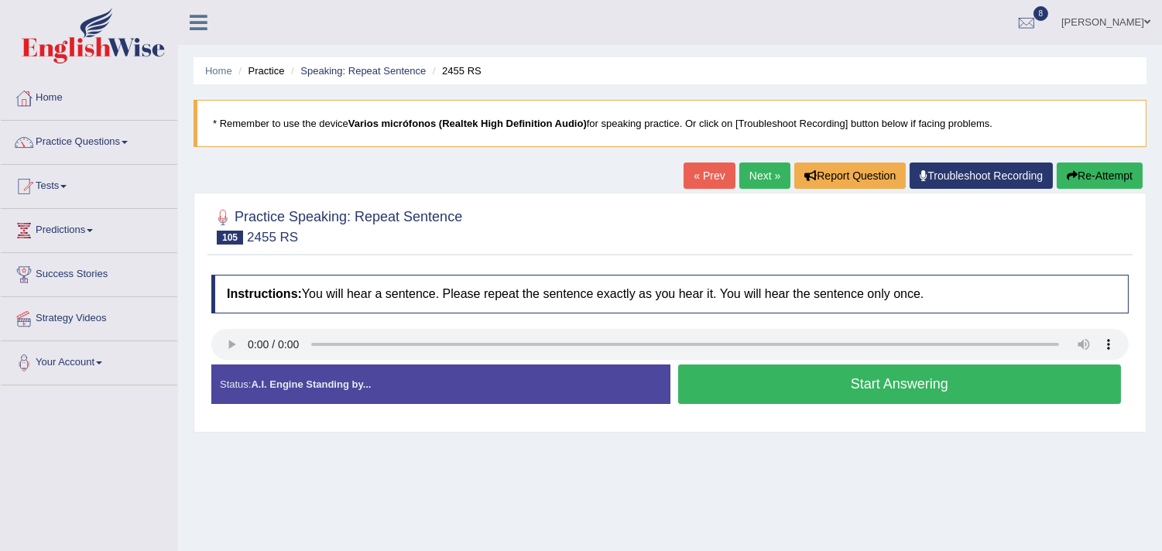
click at [809, 383] on button "Start Answering" at bounding box center [900, 384] width 444 height 39
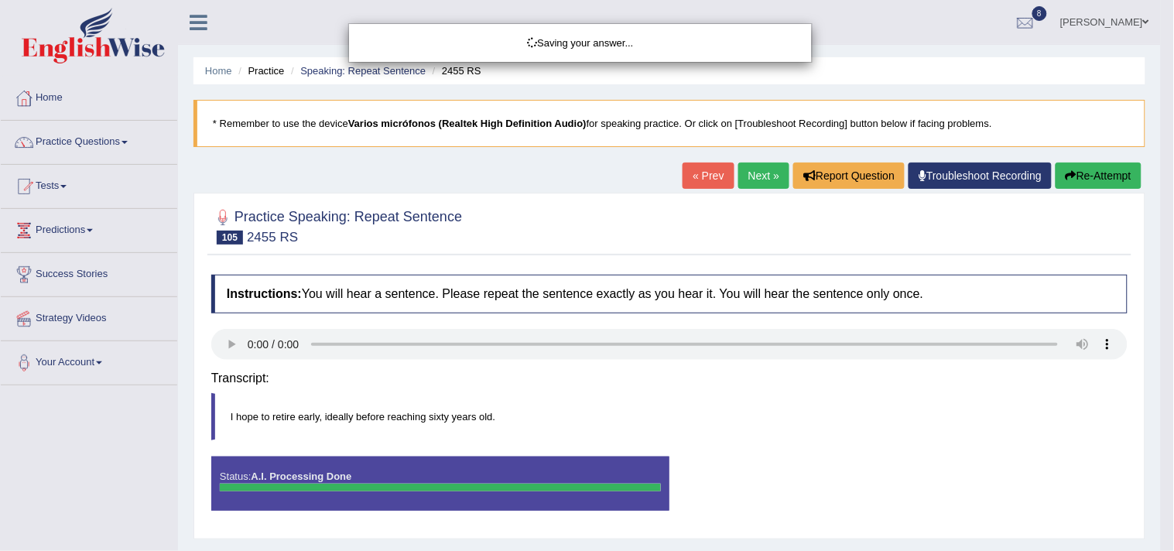
click at [892, 387] on div "Saving your answer..." at bounding box center [587, 275] width 1174 height 551
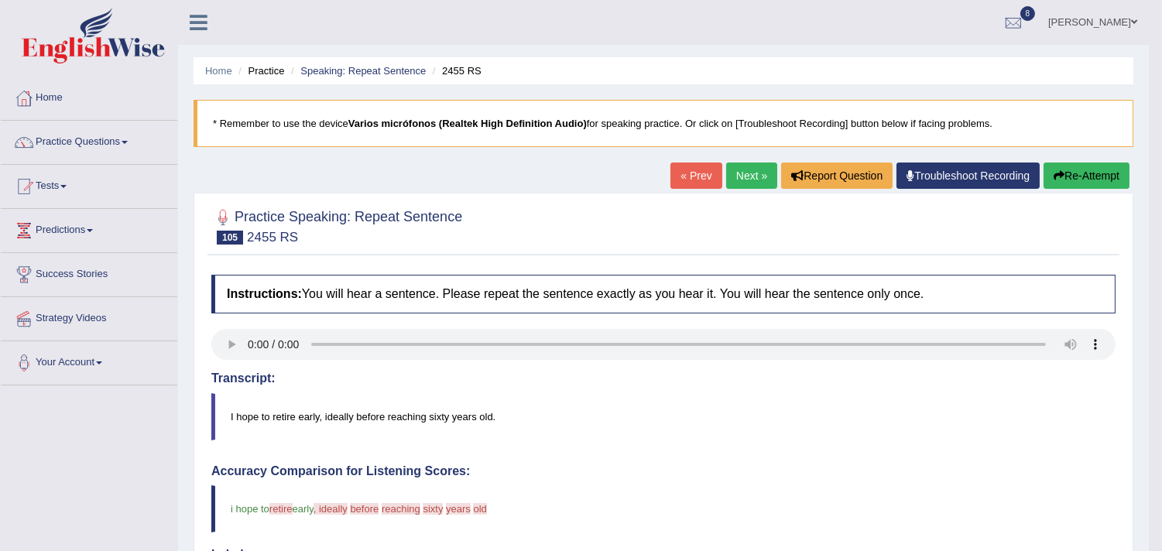
click at [751, 166] on link "Next »" at bounding box center [751, 176] width 51 height 26
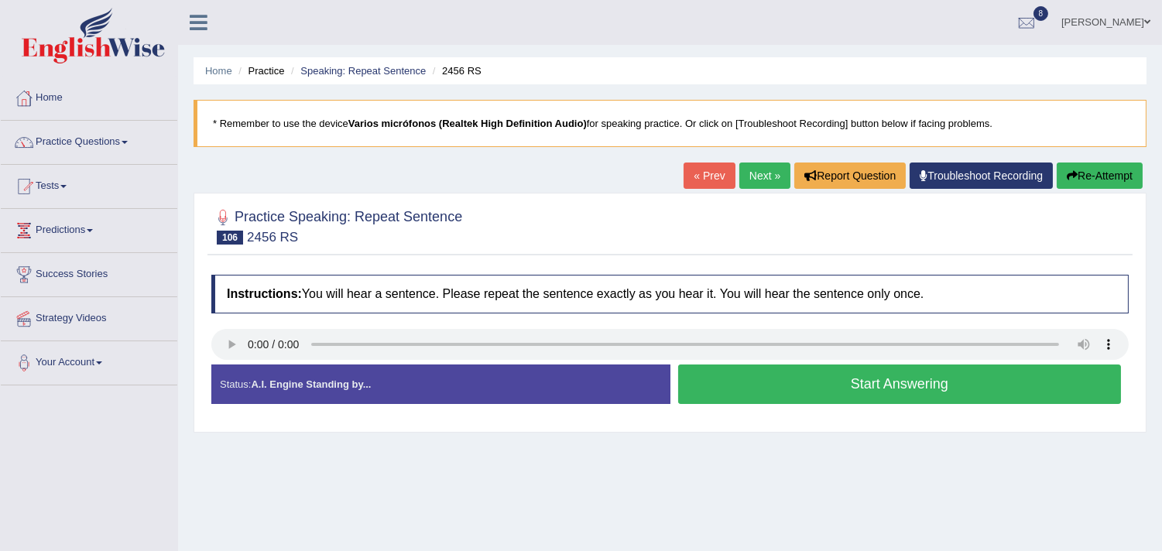
click at [875, 388] on button "Start Answering" at bounding box center [900, 384] width 444 height 39
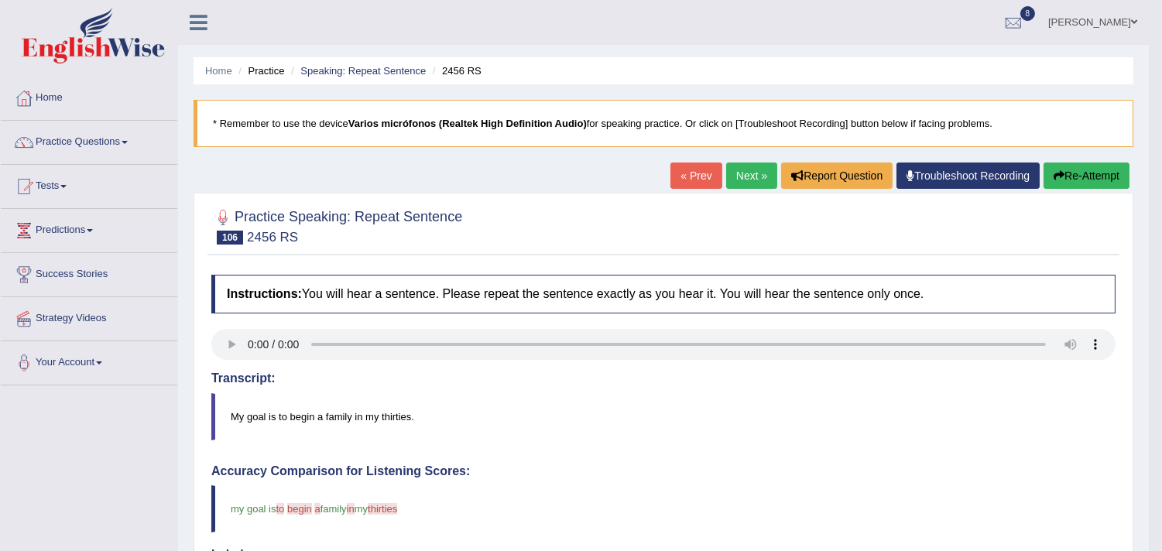
click at [765, 190] on div "« Prev Next » Report Question Troubleshoot Recording Re-Attempt" at bounding box center [901, 178] width 463 height 30
click at [754, 178] on link "Next »" at bounding box center [751, 176] width 51 height 26
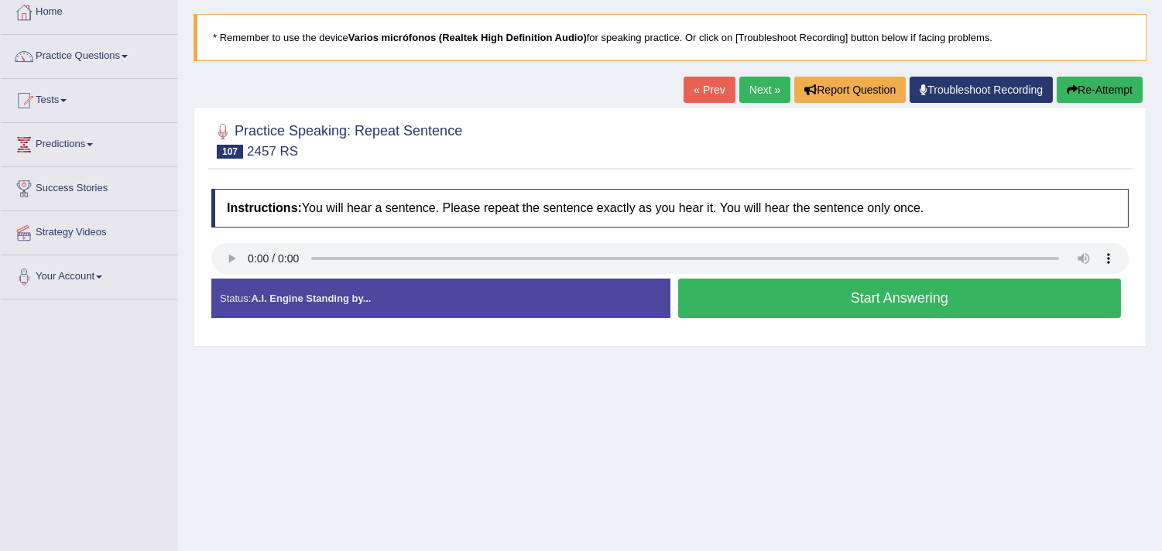
click at [826, 299] on button "Start Answering" at bounding box center [900, 298] width 444 height 39
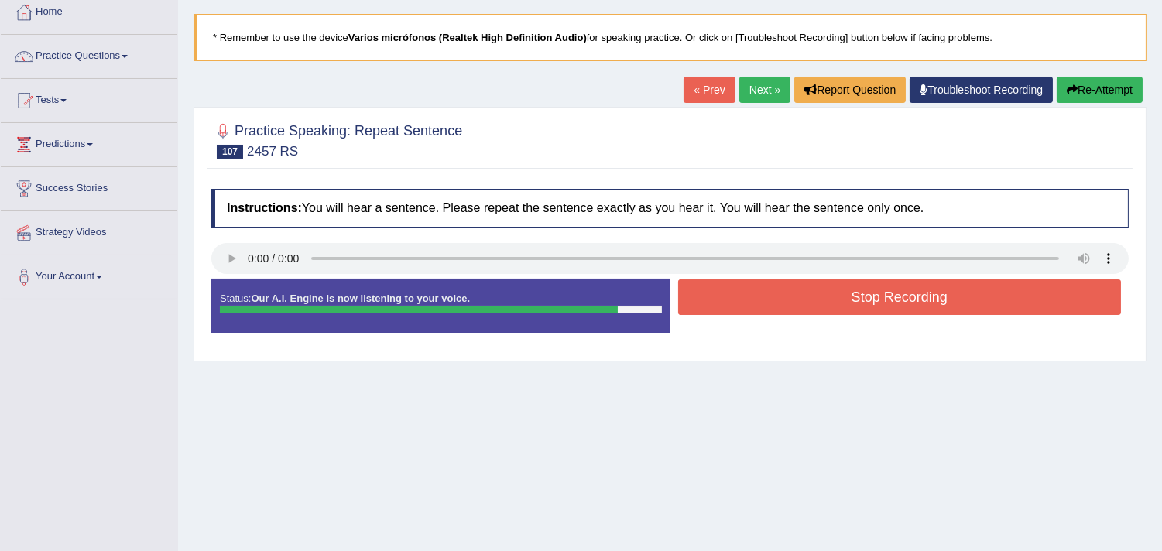
click at [938, 300] on button "Stop Recording" at bounding box center [900, 297] width 444 height 36
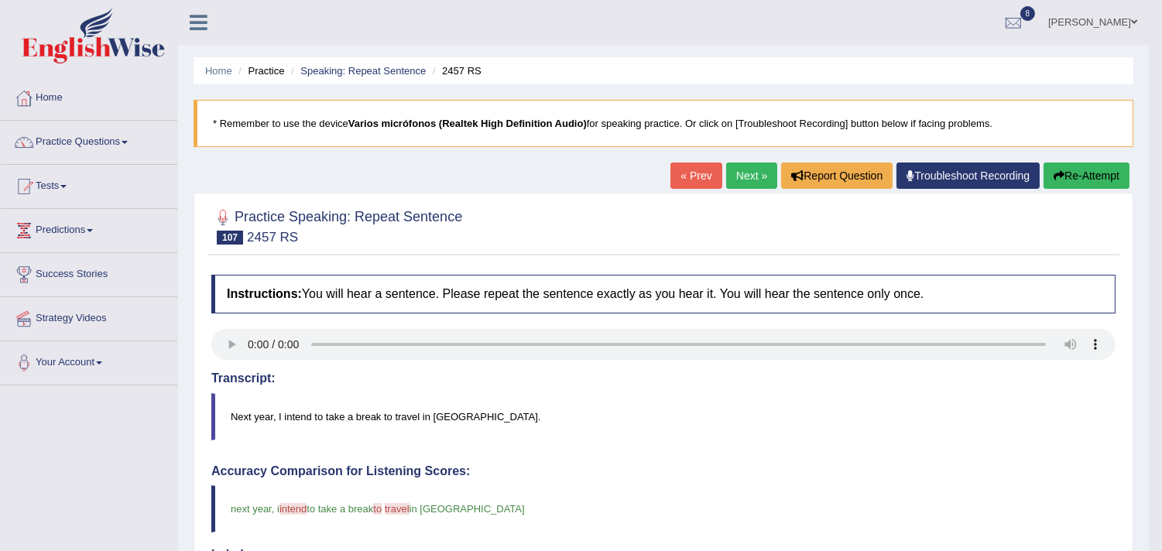
click at [752, 172] on link "Next »" at bounding box center [751, 176] width 51 height 26
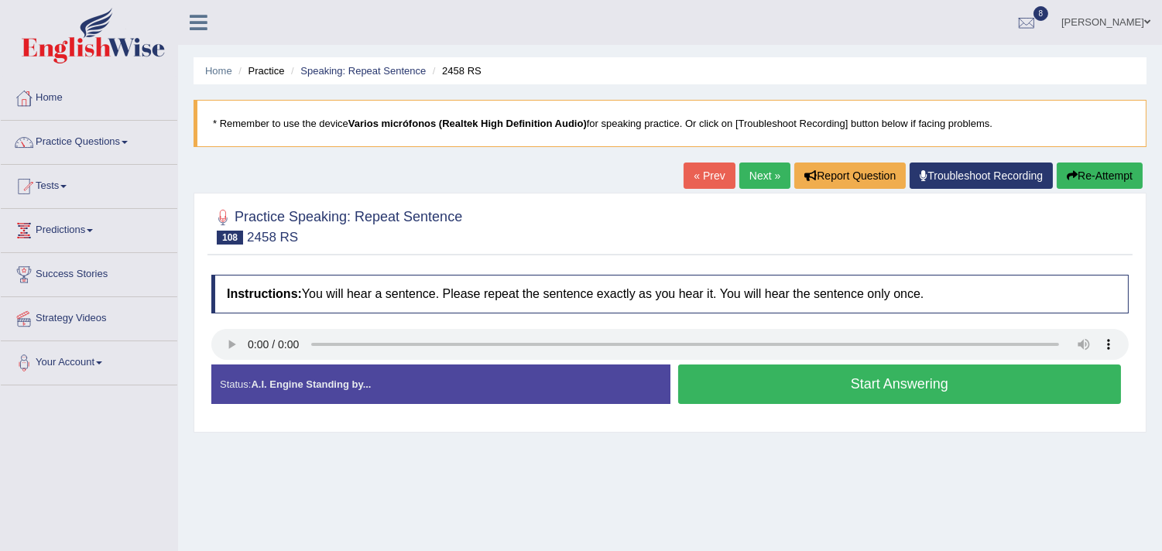
click at [818, 382] on button "Start Answering" at bounding box center [900, 384] width 444 height 39
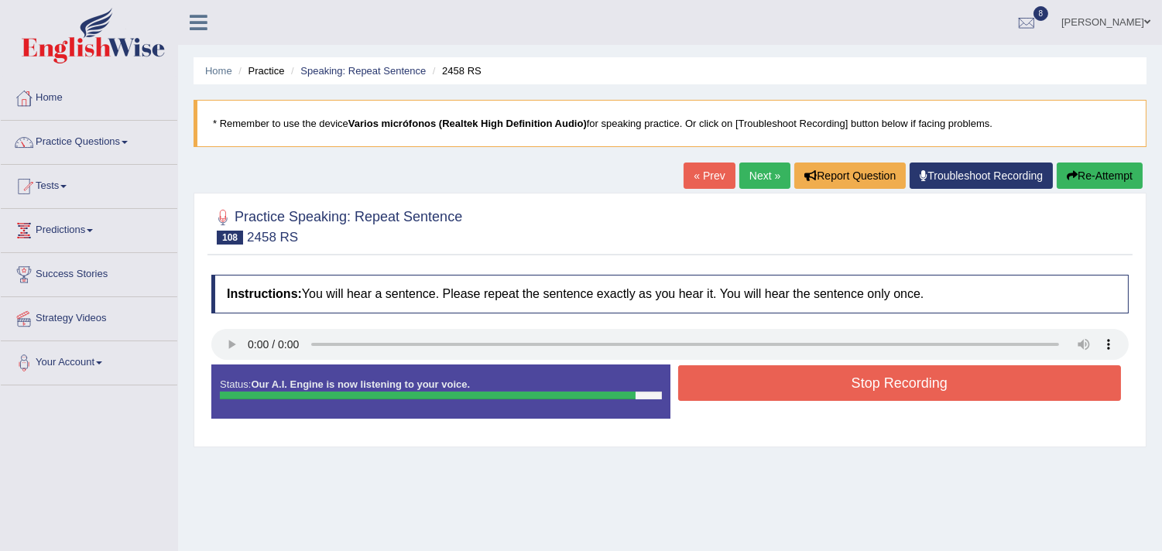
click at [853, 375] on button "Stop Recording" at bounding box center [900, 383] width 444 height 36
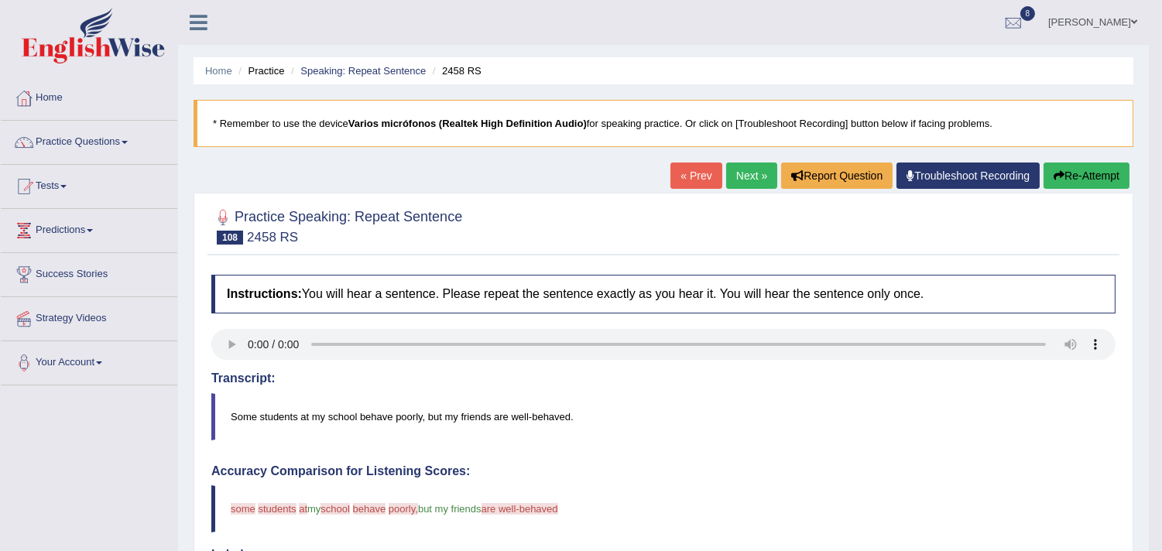
click at [732, 176] on link "Next »" at bounding box center [751, 176] width 51 height 26
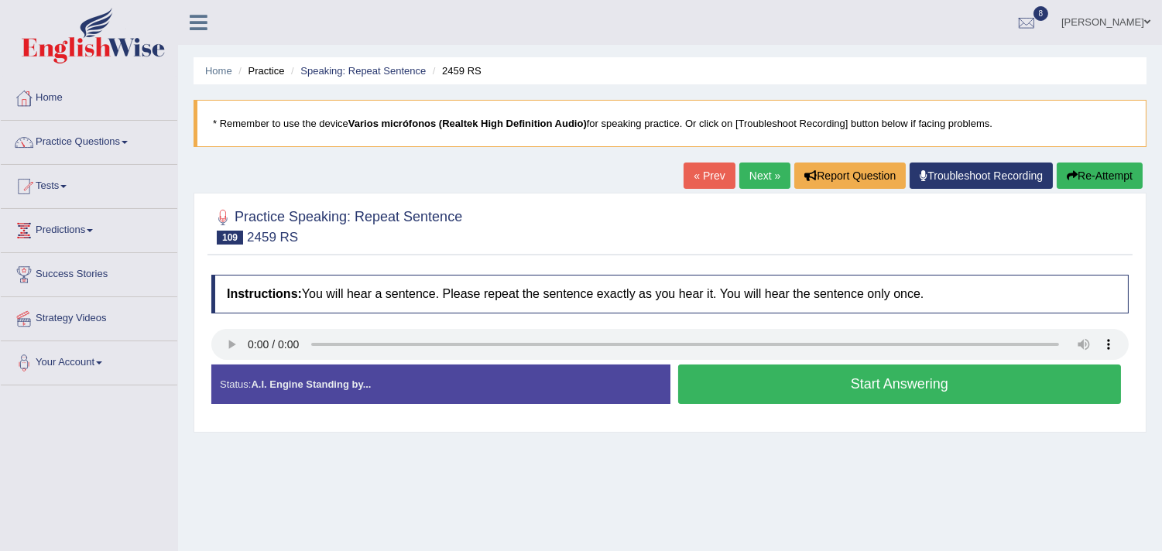
click at [823, 372] on button "Start Answering" at bounding box center [900, 384] width 444 height 39
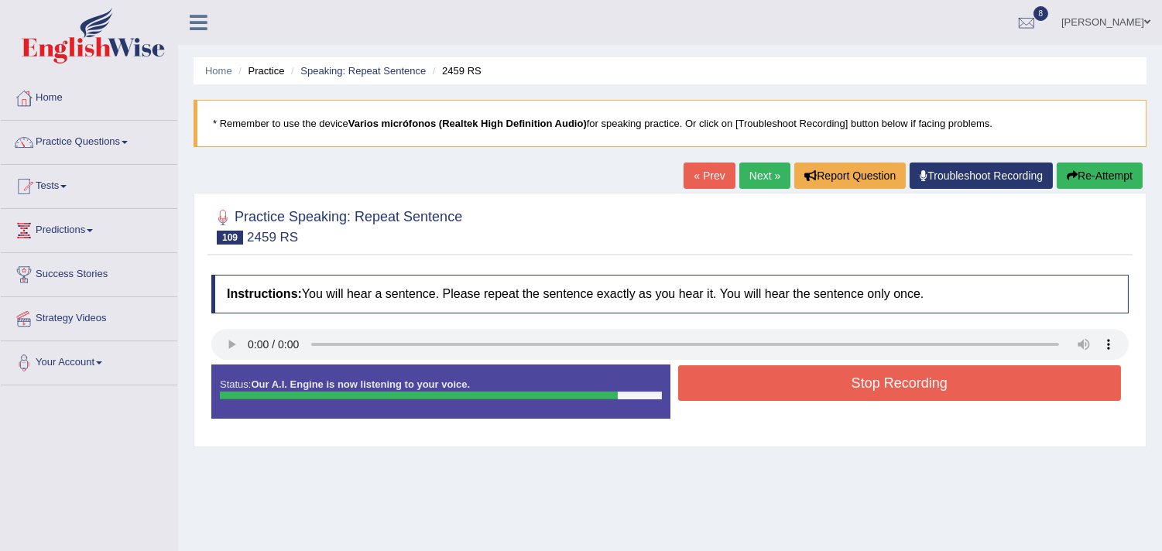
click at [881, 392] on button "Stop Recording" at bounding box center [900, 383] width 444 height 36
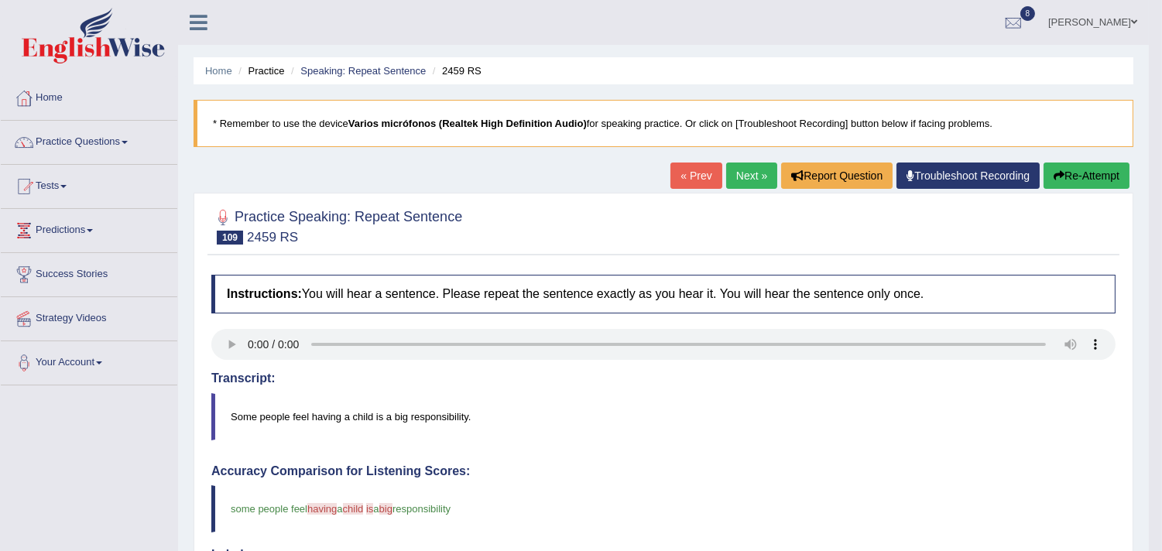
click at [738, 166] on link "Next »" at bounding box center [751, 176] width 51 height 26
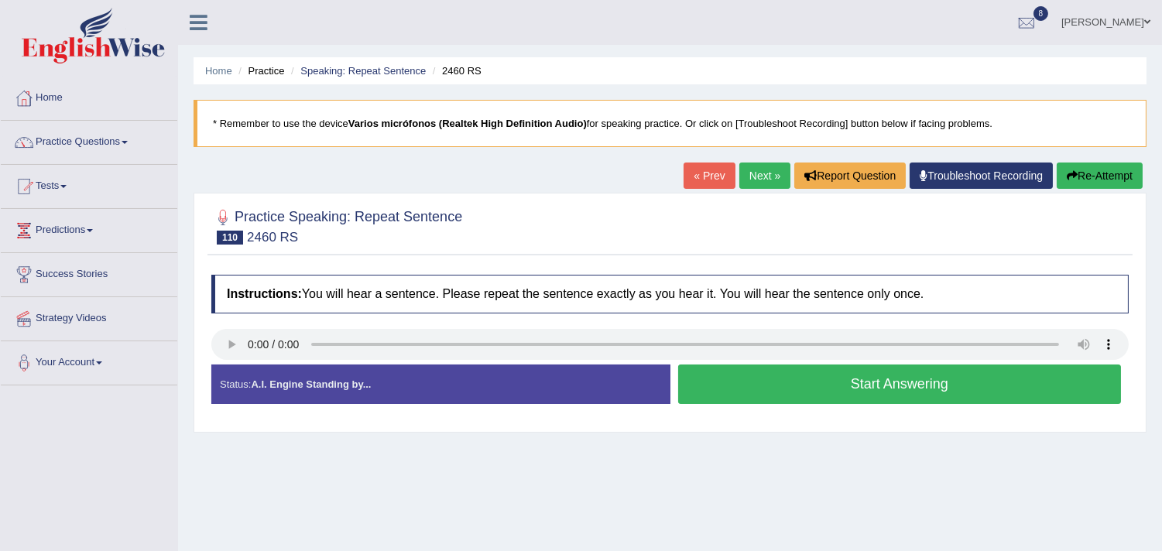
click at [875, 377] on button "Start Answering" at bounding box center [900, 384] width 444 height 39
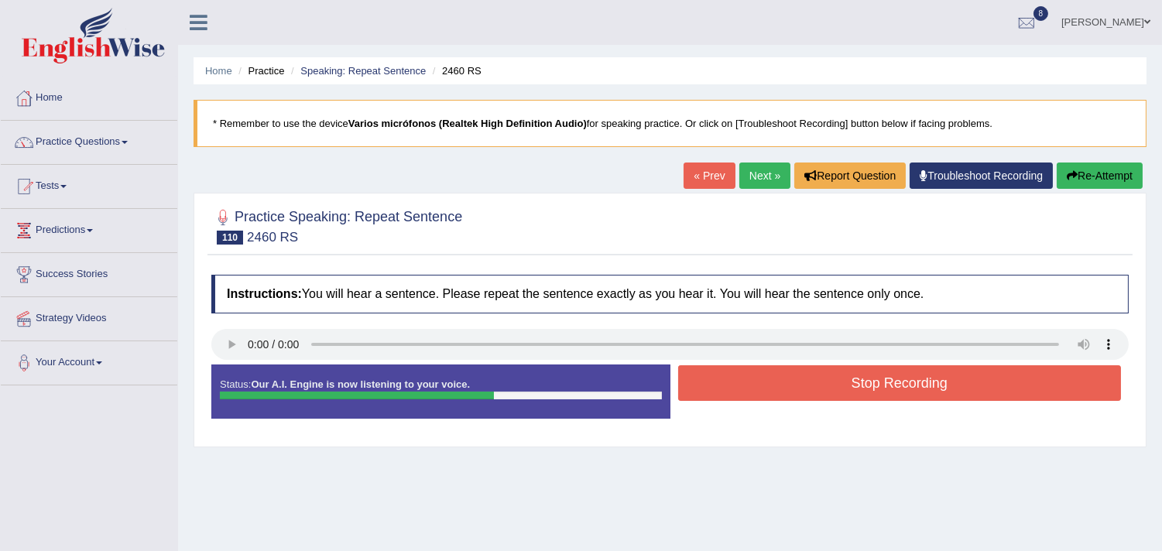
click at [853, 385] on button "Stop Recording" at bounding box center [900, 383] width 444 height 36
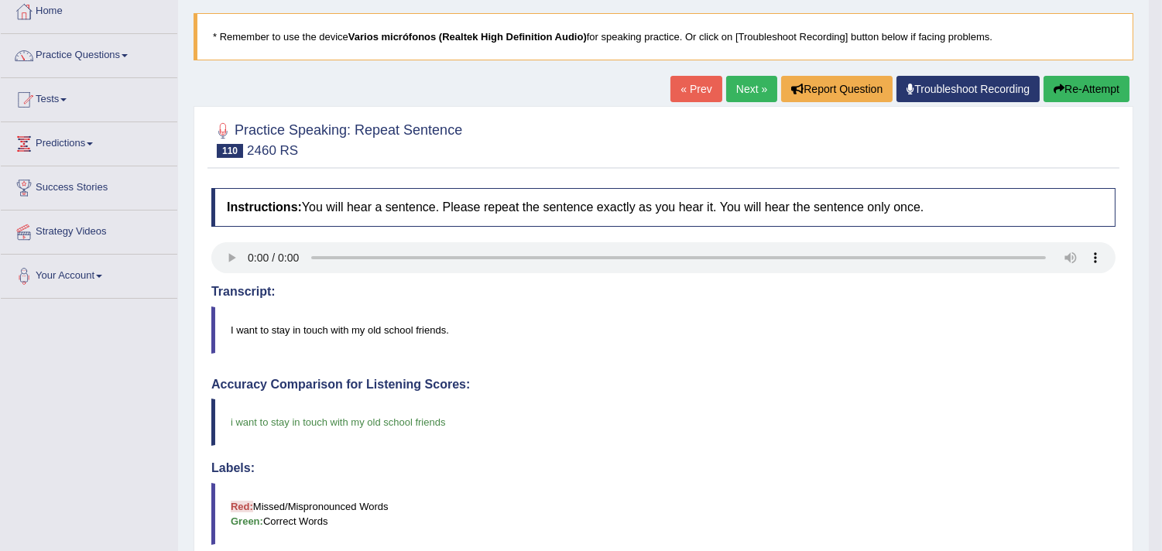
scroll to position [86, 0]
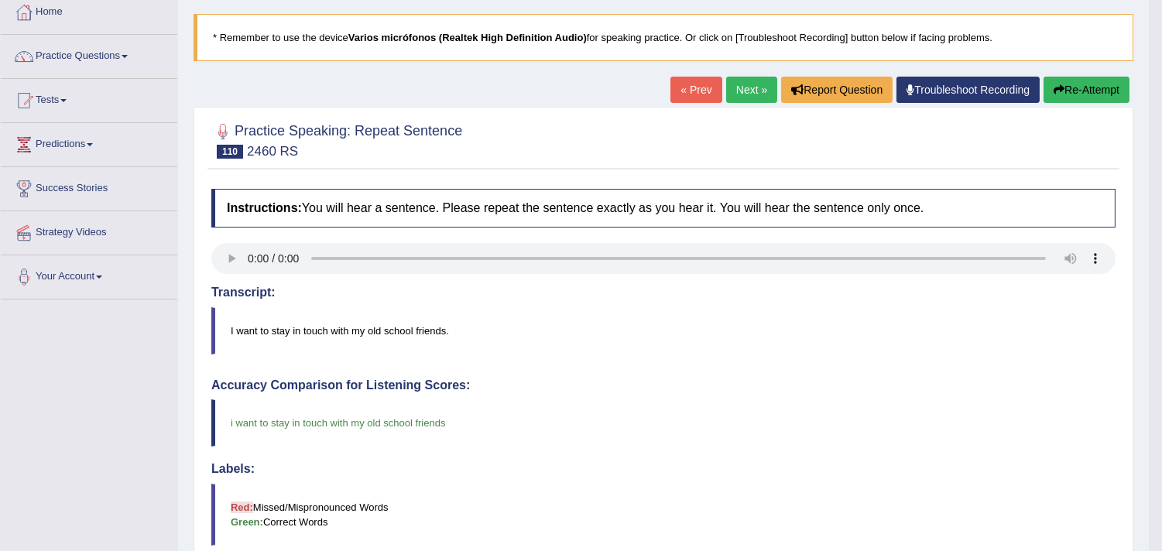
click at [749, 95] on link "Next »" at bounding box center [751, 90] width 51 height 26
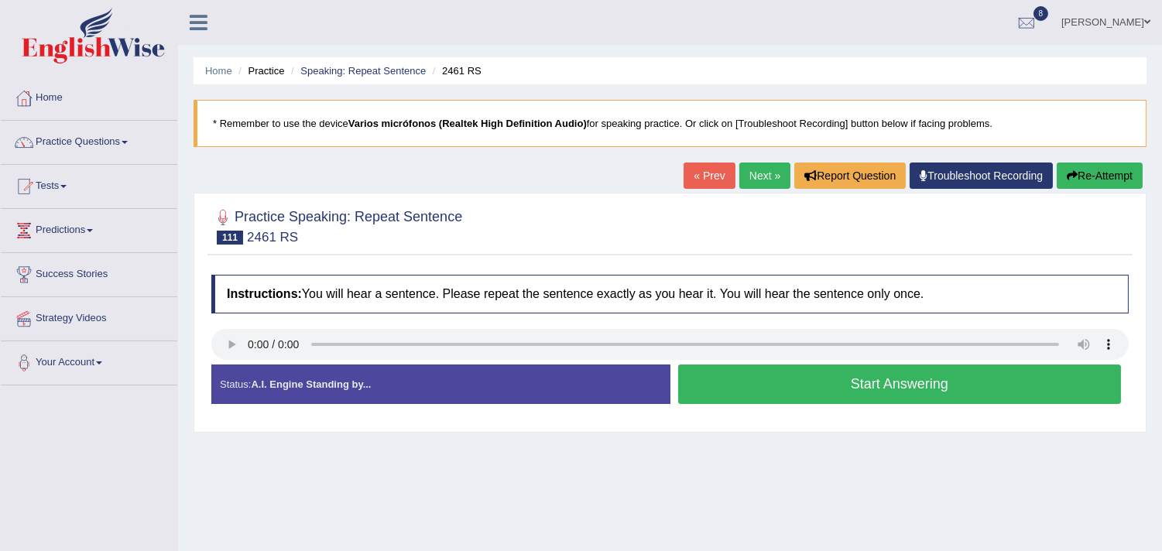
click at [809, 385] on button "Start Answering" at bounding box center [900, 384] width 444 height 39
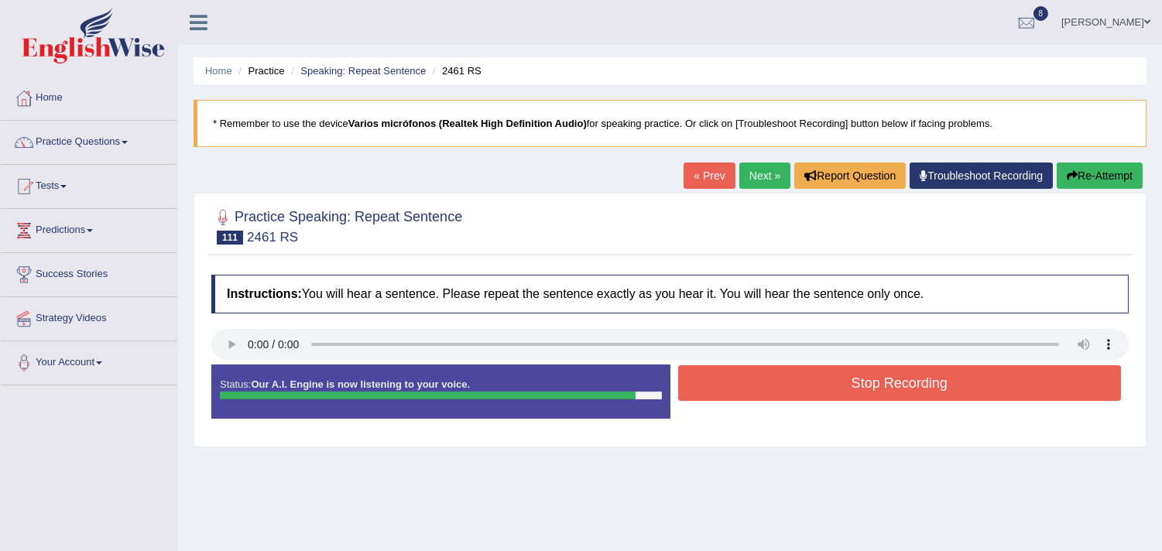
click at [886, 385] on button "Stop Recording" at bounding box center [900, 383] width 444 height 36
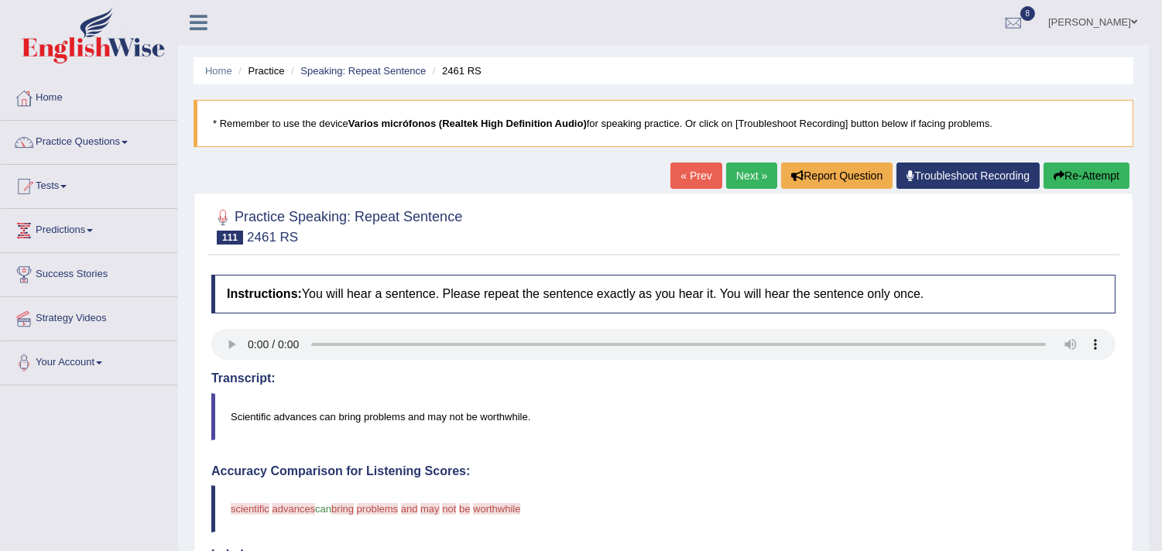
click at [755, 167] on link "Next »" at bounding box center [751, 176] width 51 height 26
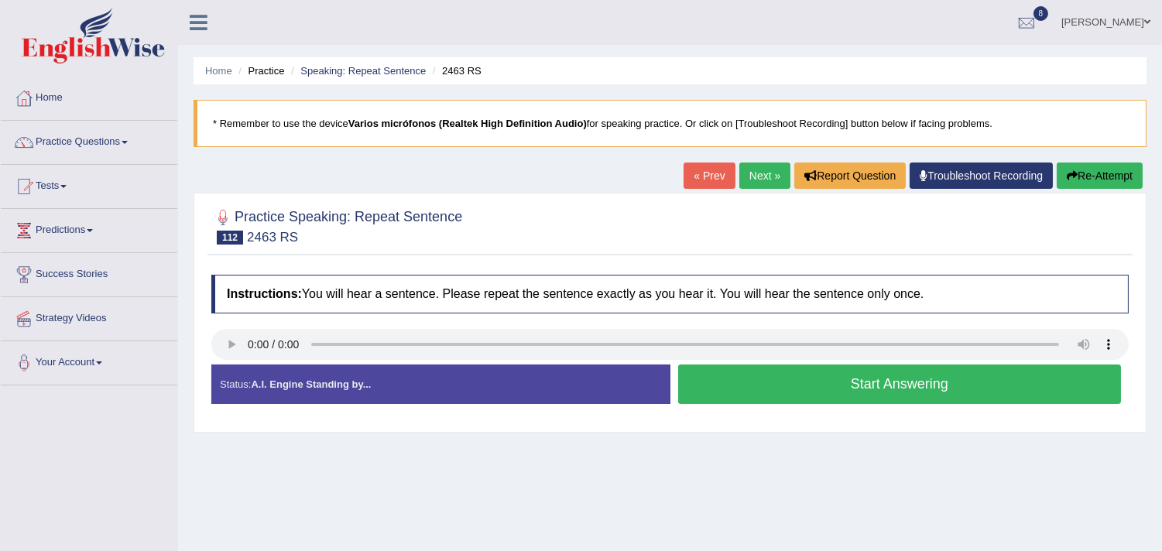
click at [888, 383] on button "Start Answering" at bounding box center [900, 384] width 444 height 39
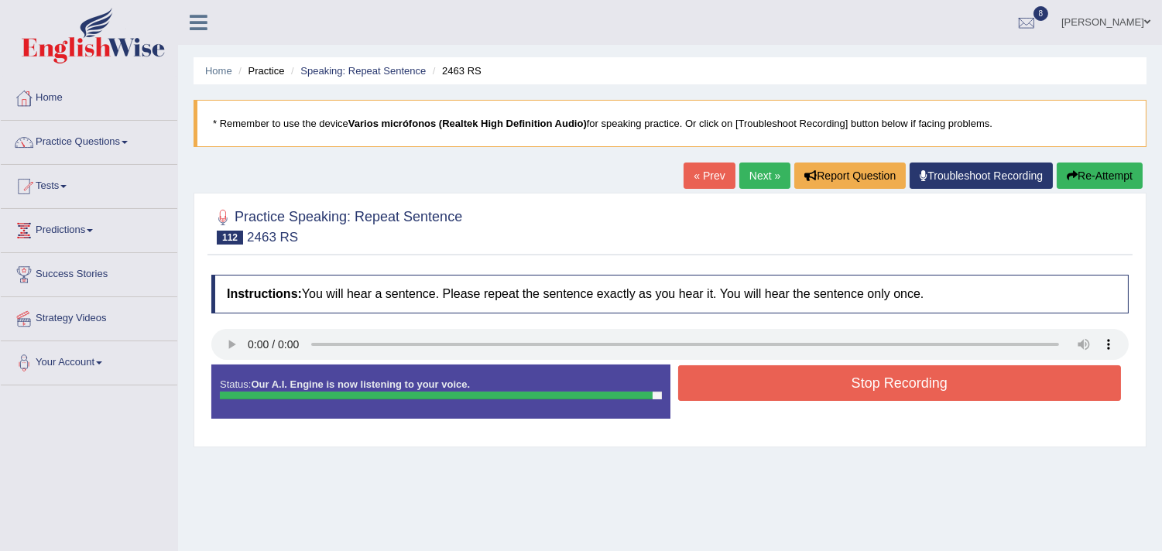
click at [896, 389] on button "Stop Recording" at bounding box center [900, 383] width 444 height 36
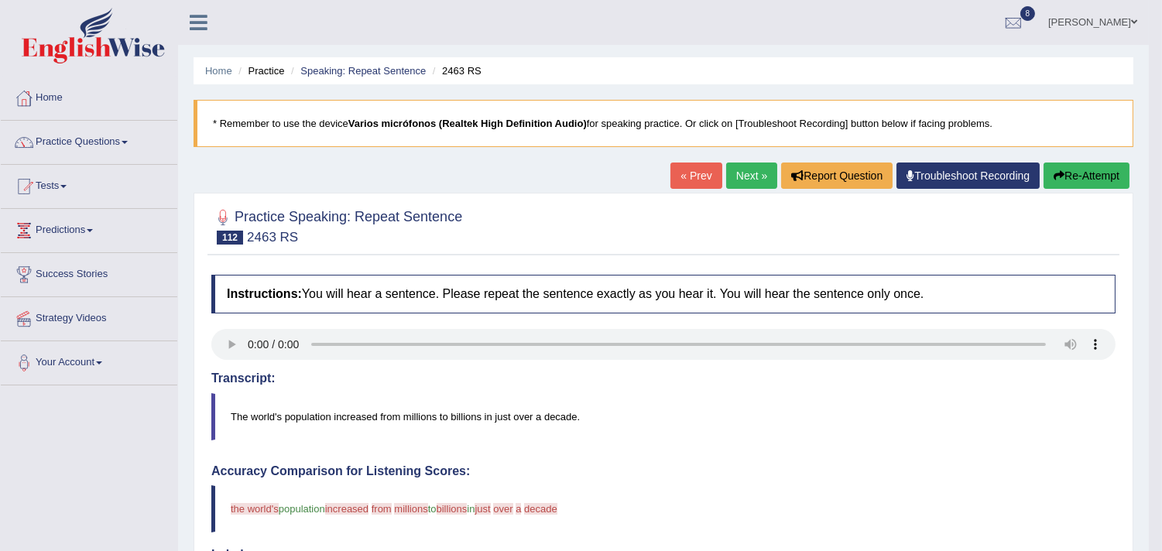
click at [752, 180] on link "Next »" at bounding box center [751, 176] width 51 height 26
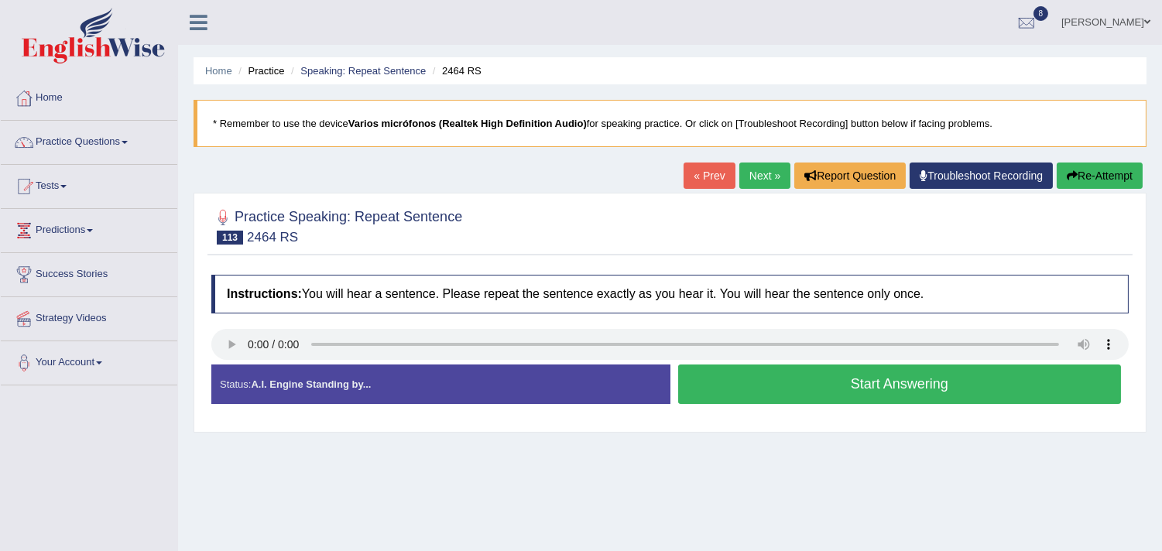
click at [896, 372] on button "Start Answering" at bounding box center [900, 384] width 444 height 39
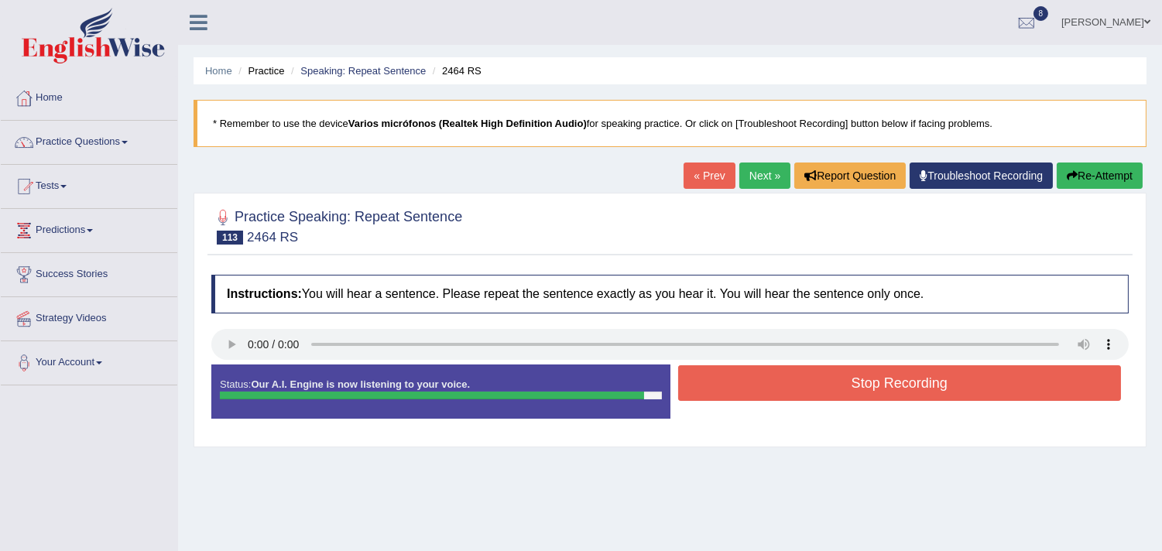
click at [904, 387] on button "Stop Recording" at bounding box center [900, 383] width 444 height 36
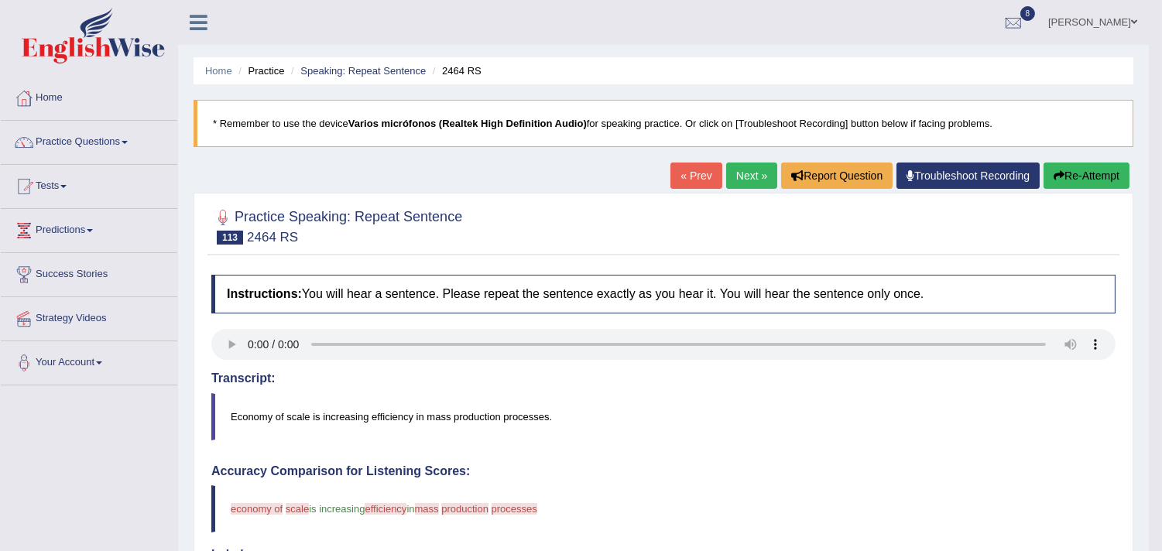
click at [749, 179] on link "Next »" at bounding box center [751, 176] width 51 height 26
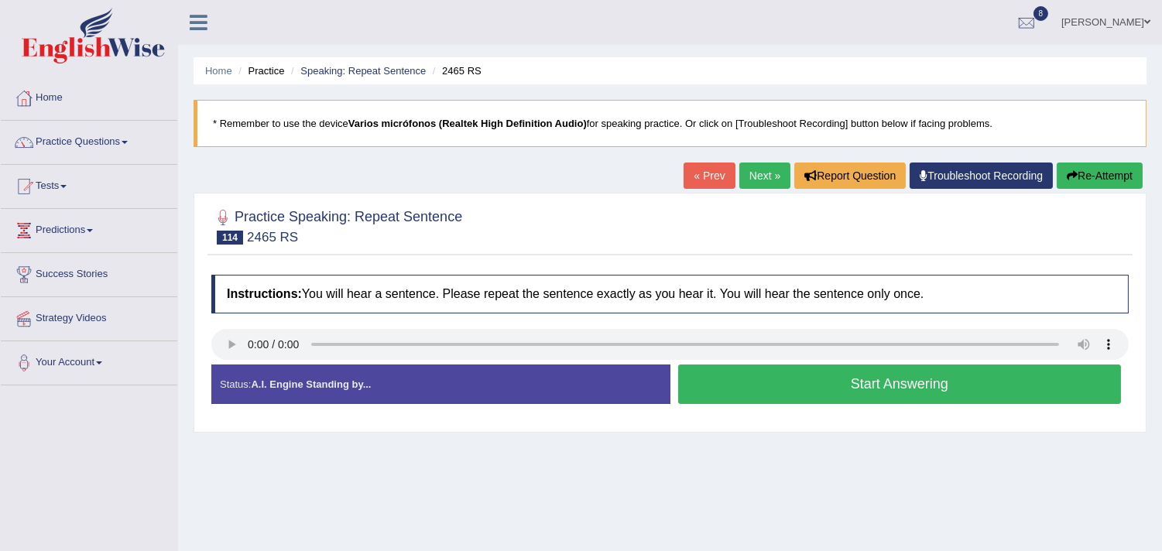
click at [846, 389] on button "Start Answering" at bounding box center [900, 384] width 444 height 39
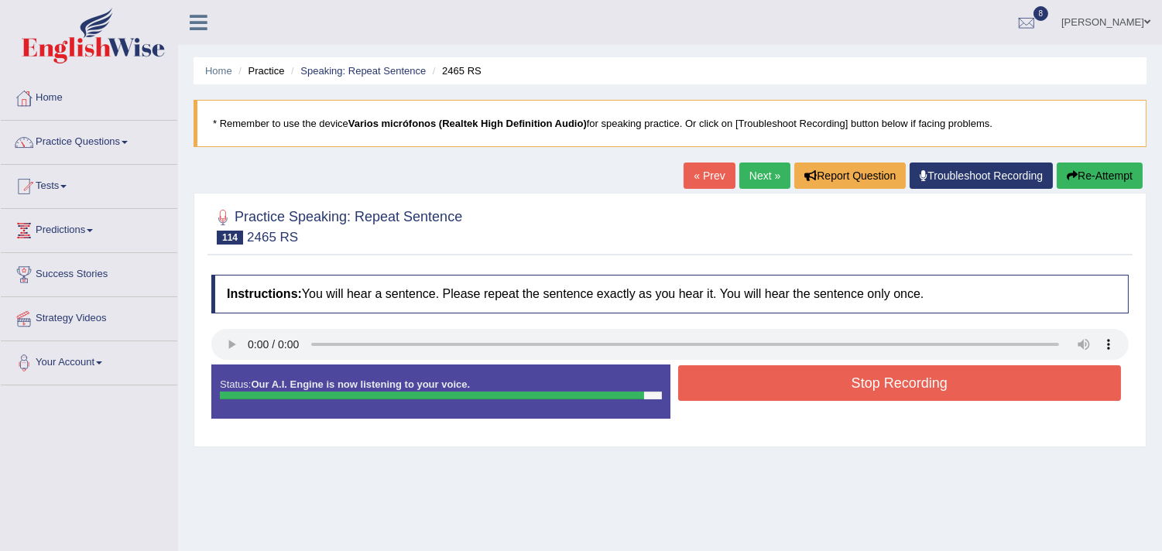
click at [884, 396] on button "Stop Recording" at bounding box center [900, 383] width 444 height 36
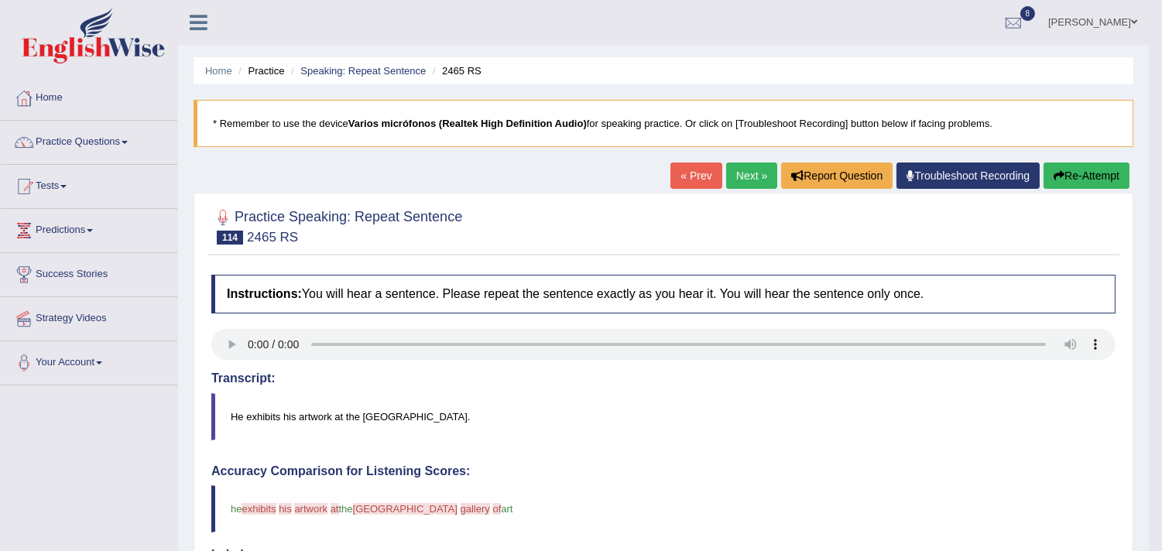
click at [746, 184] on link "Next »" at bounding box center [751, 176] width 51 height 26
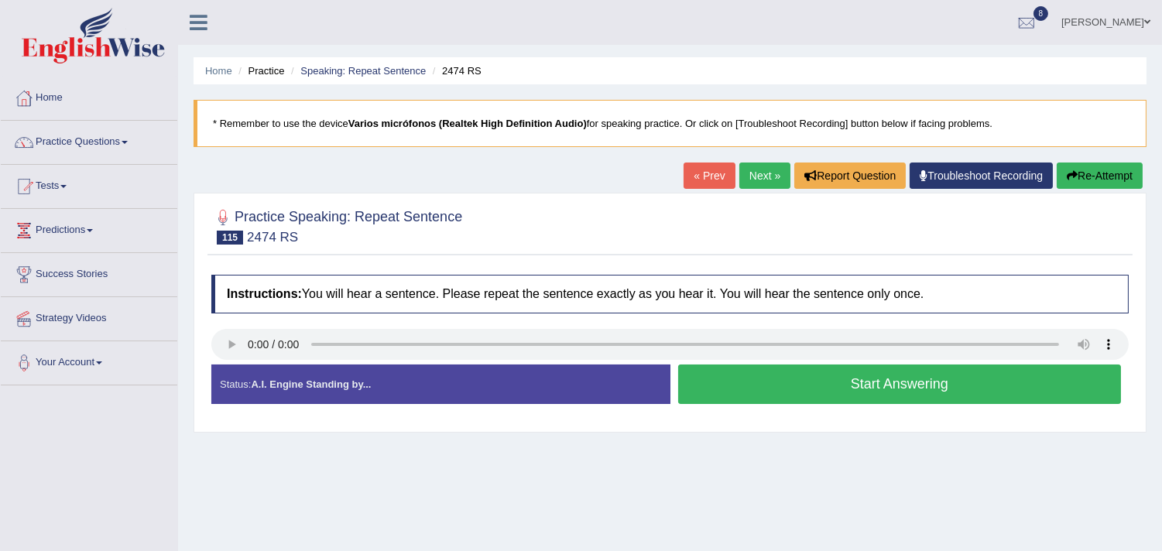
click at [762, 181] on link "Next »" at bounding box center [764, 176] width 51 height 26
click at [853, 376] on button "Start Answering" at bounding box center [900, 384] width 444 height 39
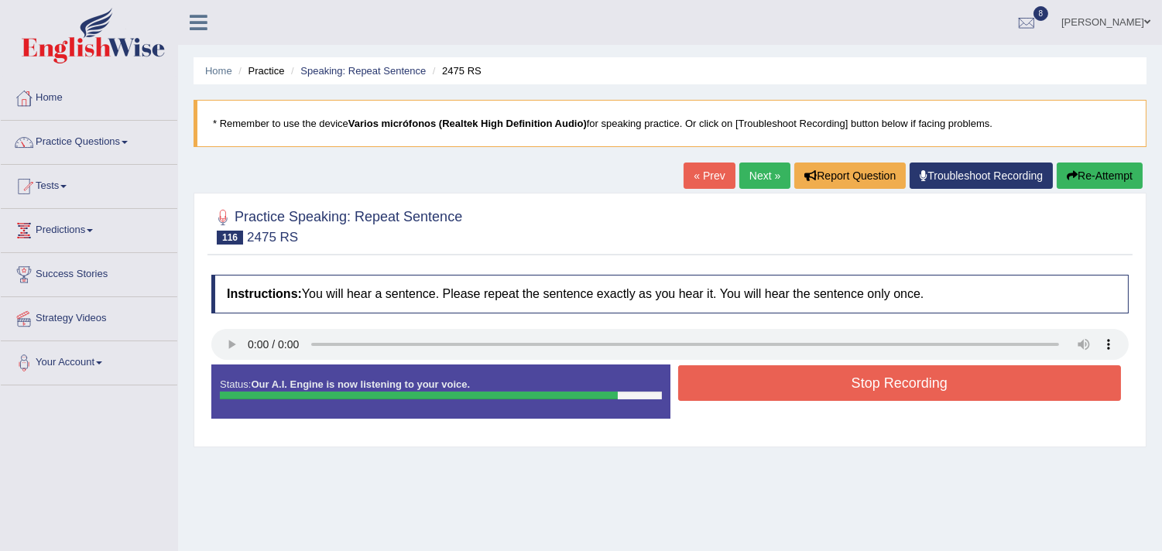
click at [902, 390] on button "Stop Recording" at bounding box center [900, 383] width 444 height 36
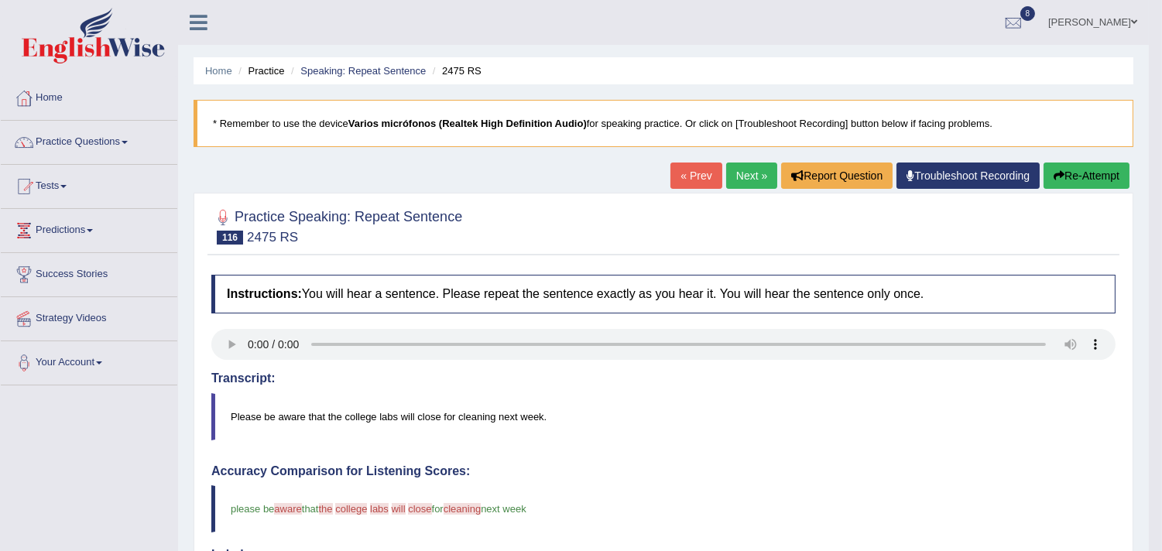
click at [749, 173] on link "Next »" at bounding box center [751, 176] width 51 height 26
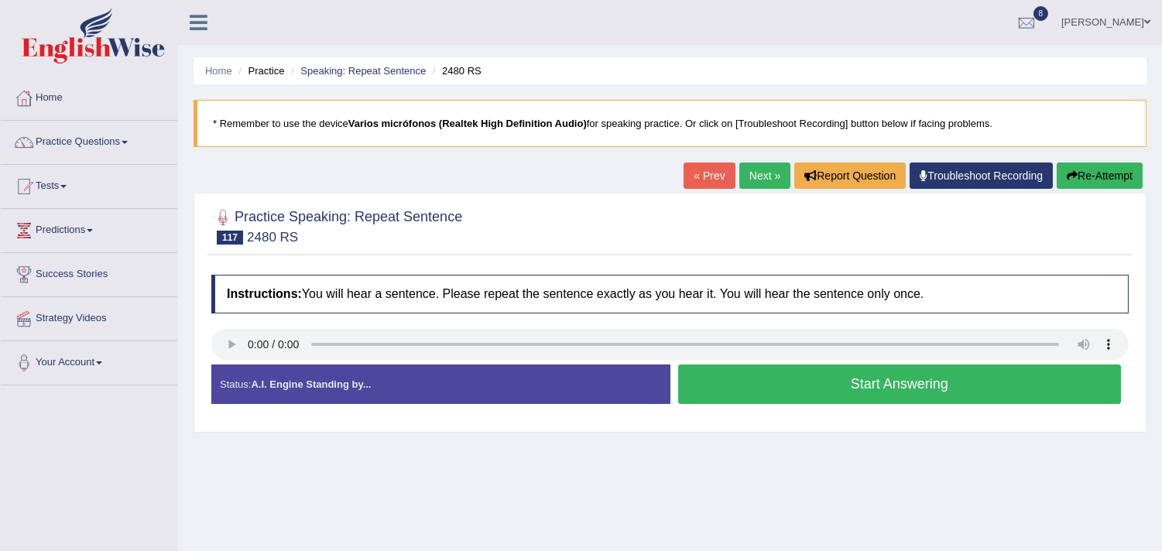
click at [759, 178] on link "Next »" at bounding box center [764, 176] width 51 height 26
click at [890, 392] on button "Start Answering" at bounding box center [900, 384] width 444 height 39
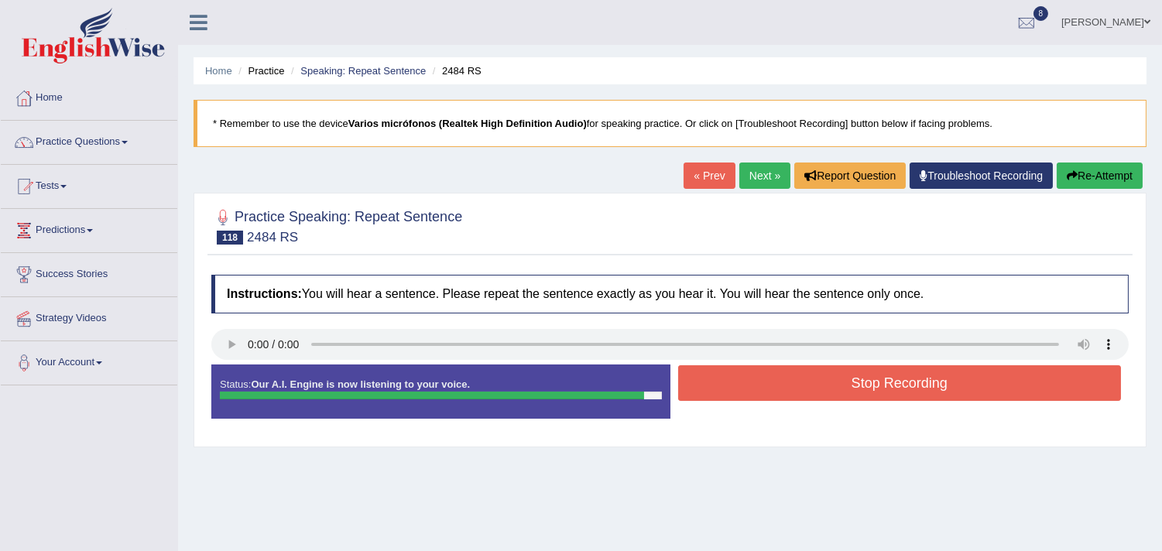
click at [898, 378] on button "Stop Recording" at bounding box center [900, 383] width 444 height 36
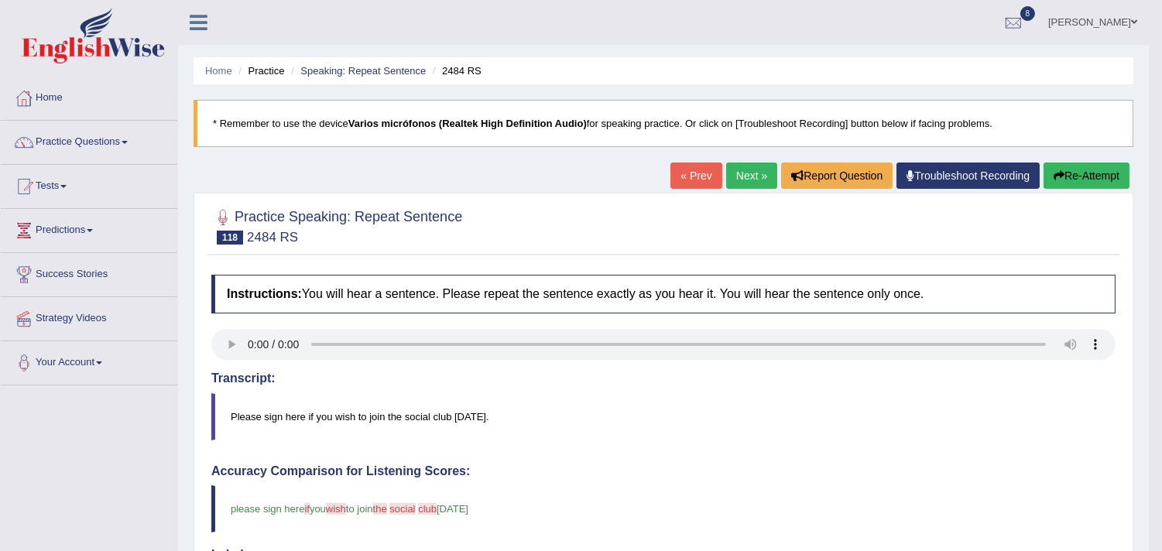
click at [752, 181] on link "Next »" at bounding box center [751, 176] width 51 height 26
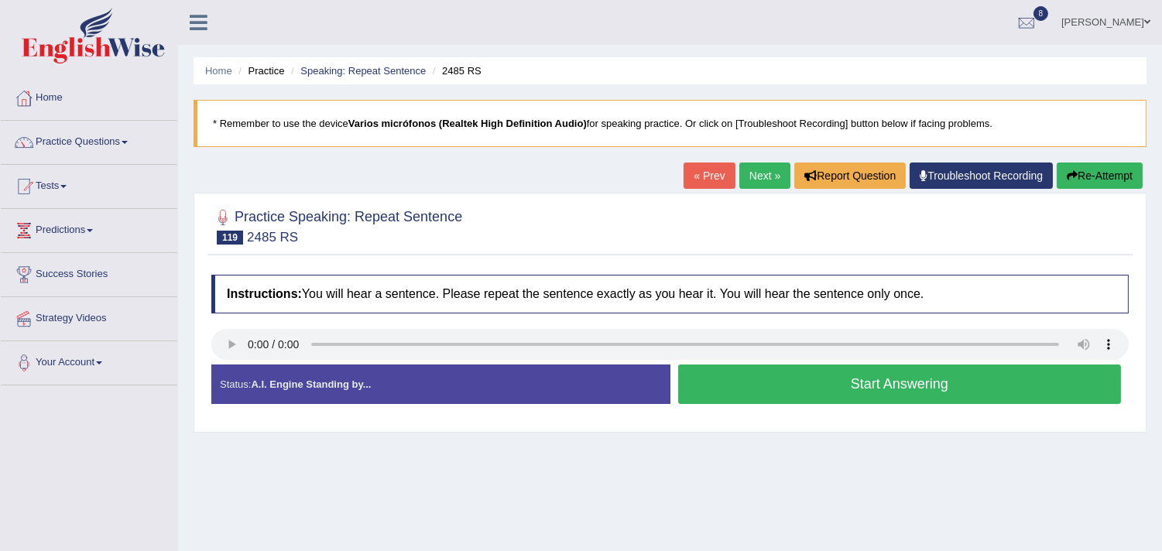
click at [786, 385] on button "Start Answering" at bounding box center [900, 384] width 444 height 39
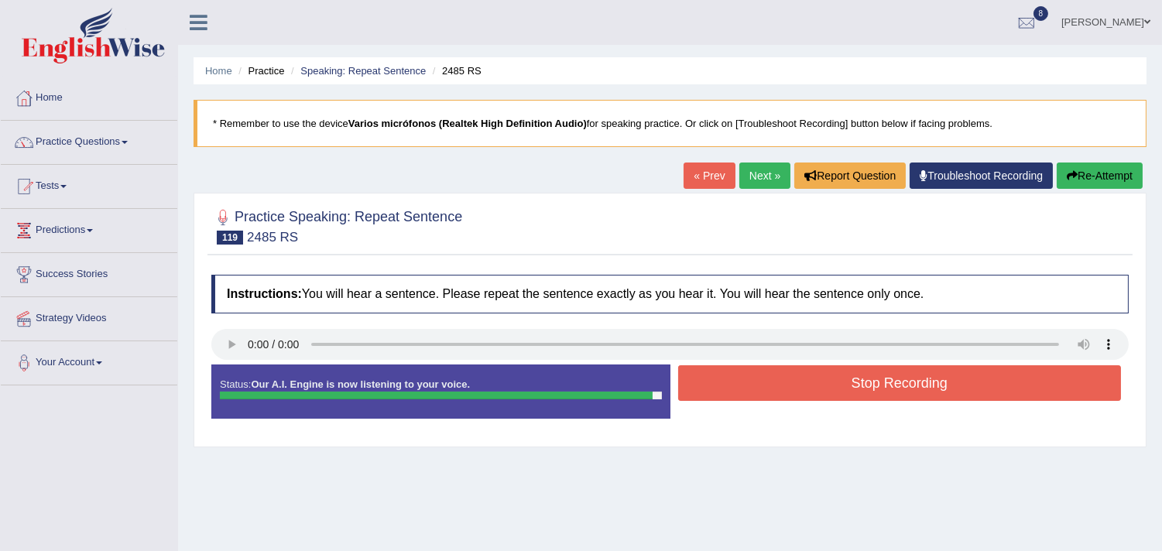
click at [861, 384] on button "Stop Recording" at bounding box center [900, 383] width 444 height 36
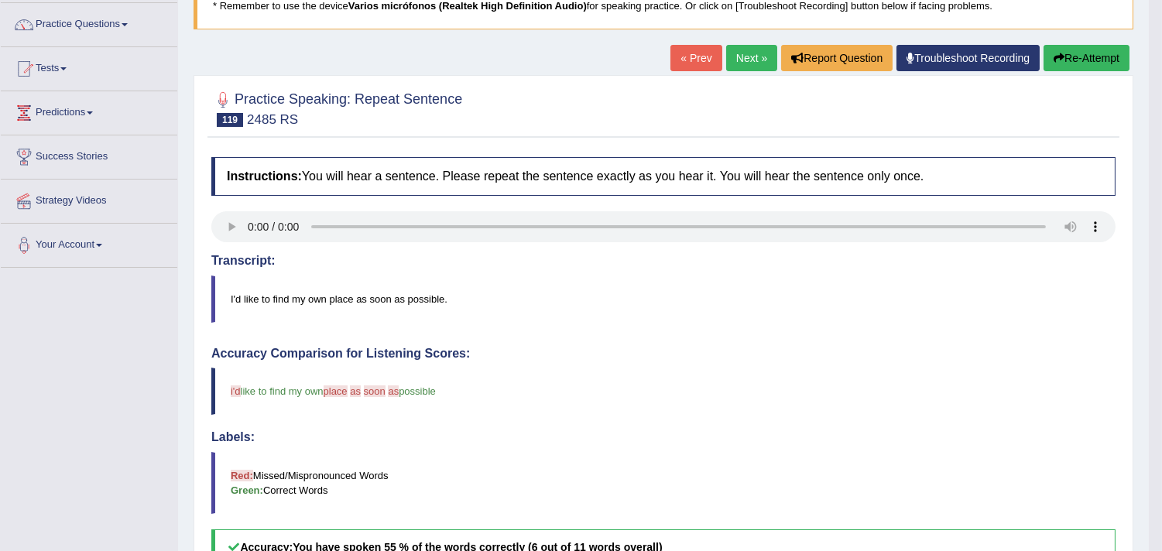
scroll to position [110, 0]
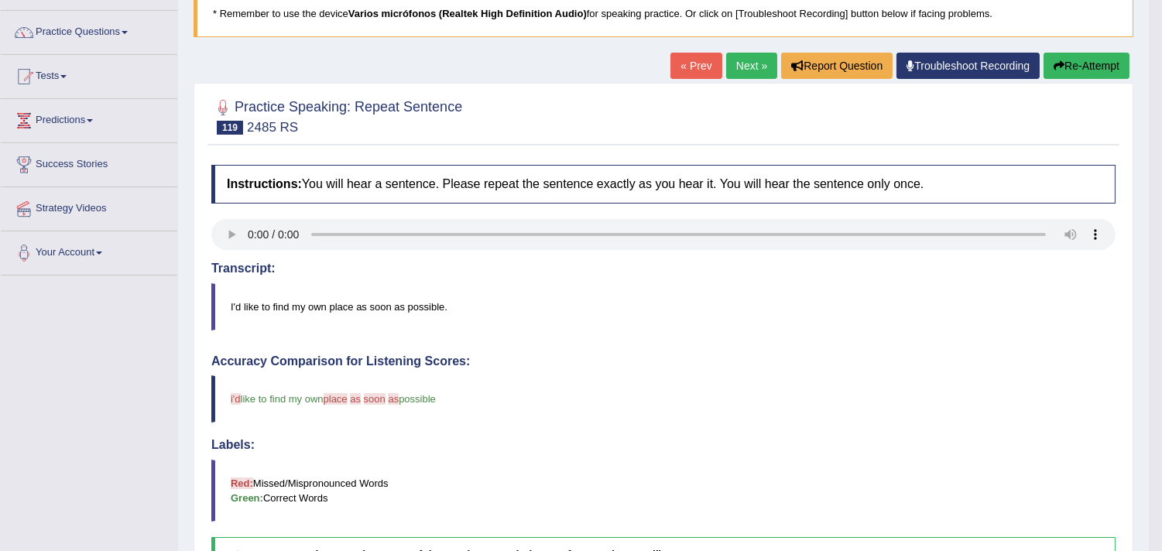
click at [738, 57] on link "Next »" at bounding box center [751, 66] width 51 height 26
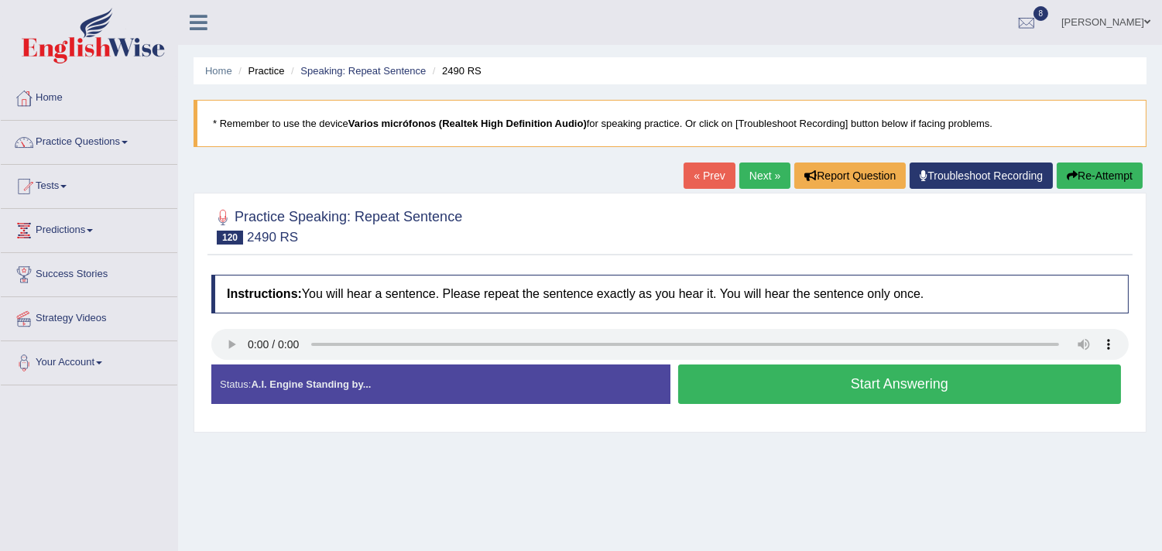
click at [803, 372] on button "Start Answering" at bounding box center [900, 384] width 444 height 39
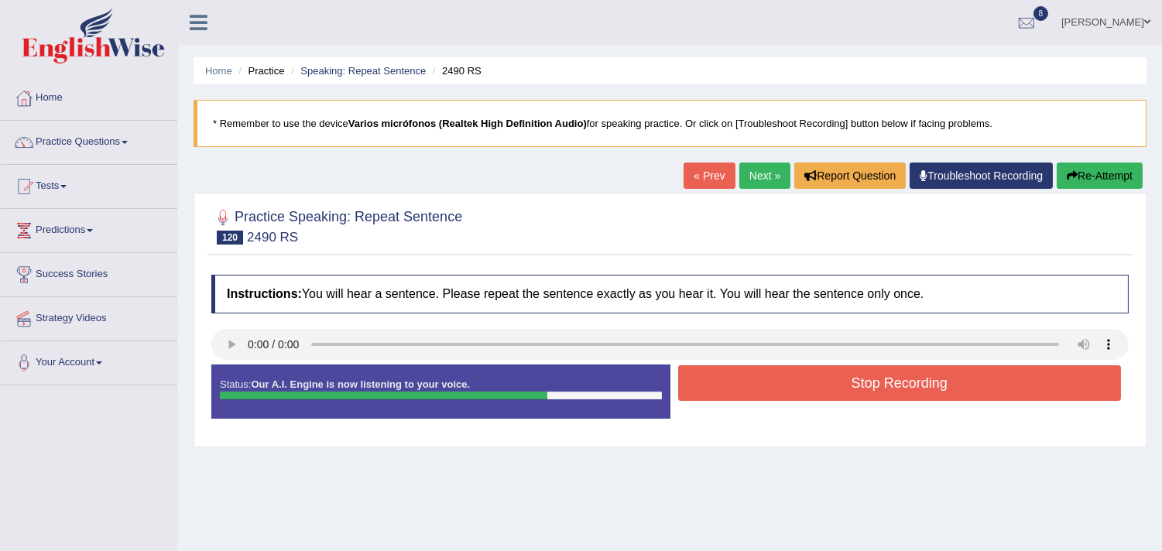
click at [879, 384] on button "Stop Recording" at bounding box center [900, 383] width 444 height 36
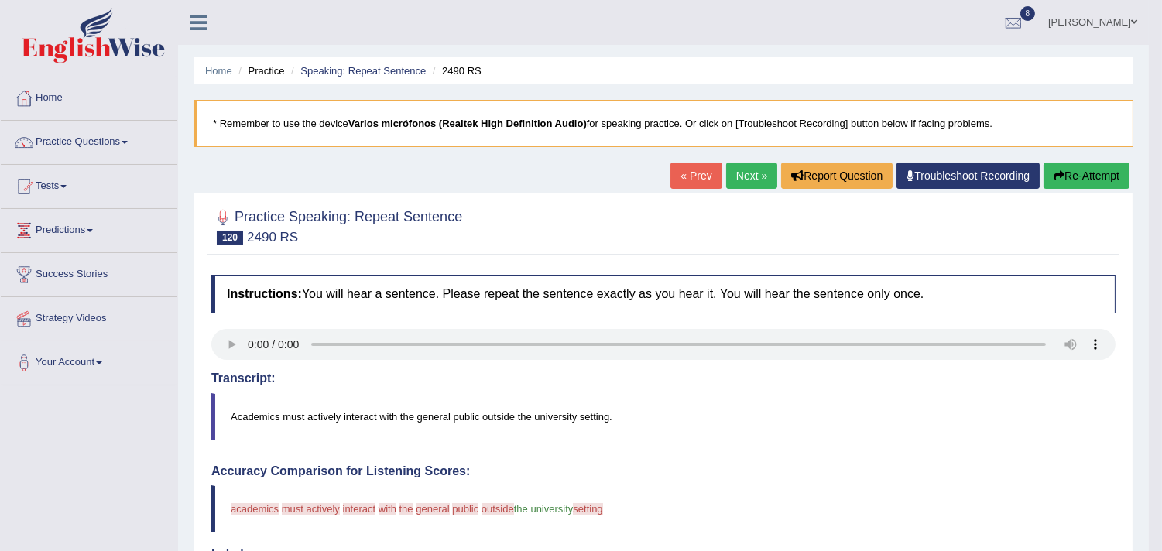
click at [753, 180] on link "Next »" at bounding box center [751, 176] width 51 height 26
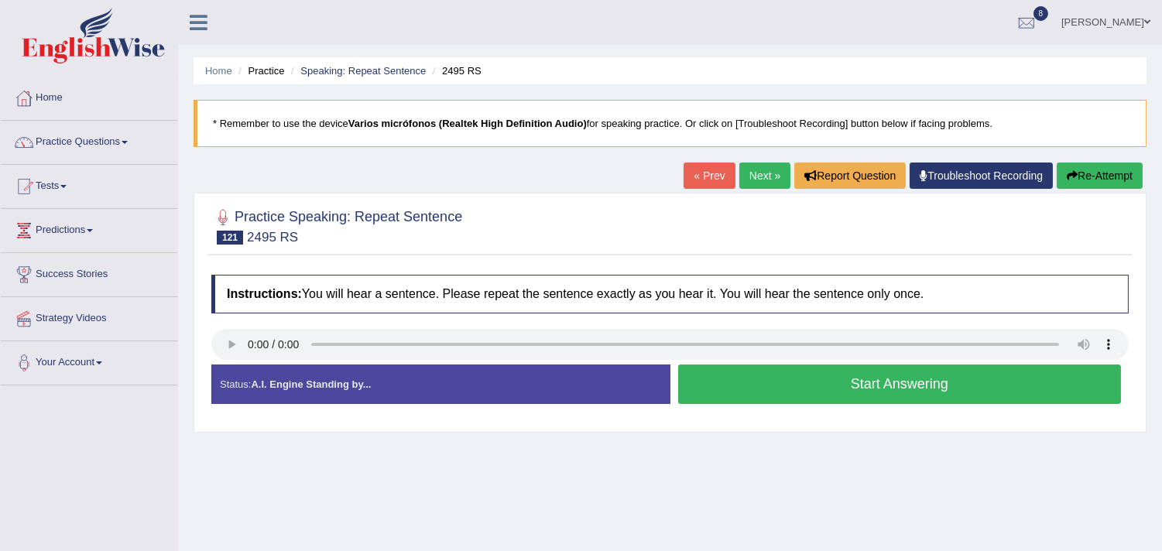
click at [793, 389] on button "Start Answering" at bounding box center [900, 384] width 444 height 39
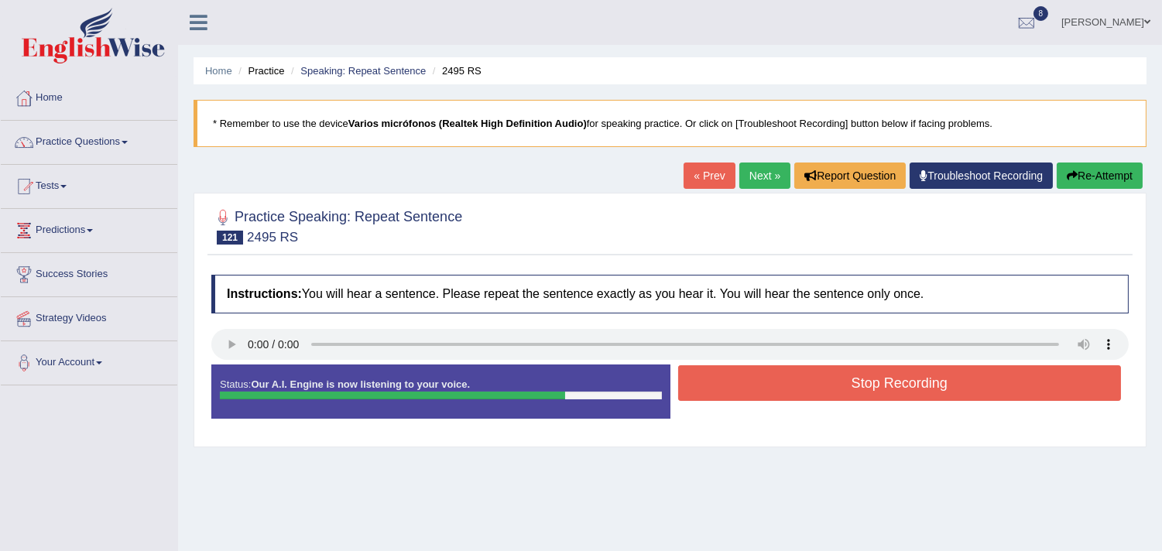
click at [762, 178] on link "Next »" at bounding box center [764, 176] width 51 height 26
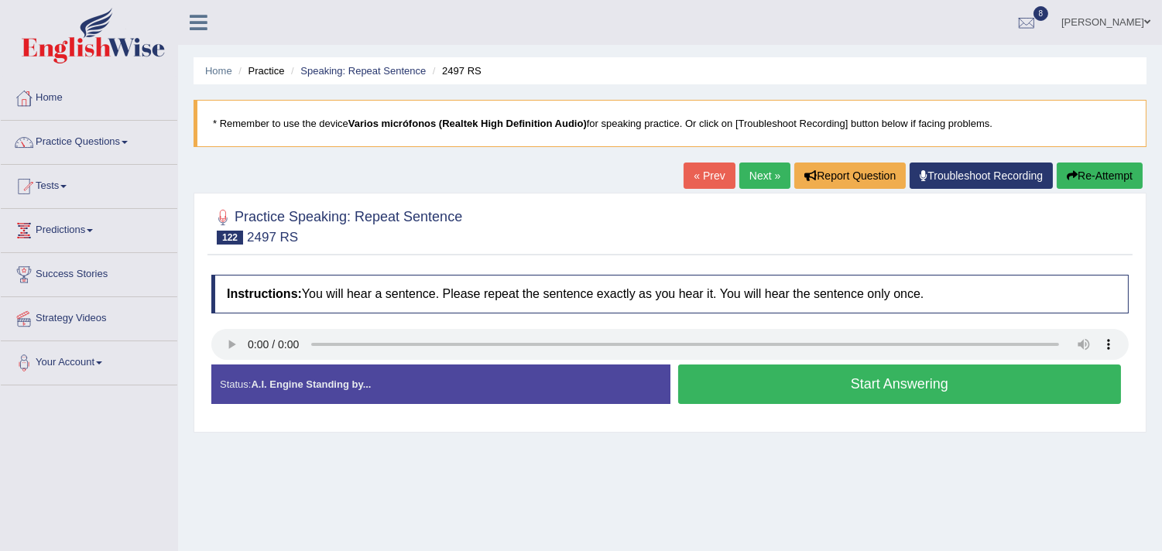
click at [752, 175] on link "Next »" at bounding box center [764, 176] width 51 height 26
click at [916, 382] on button "Start Answering" at bounding box center [900, 384] width 444 height 39
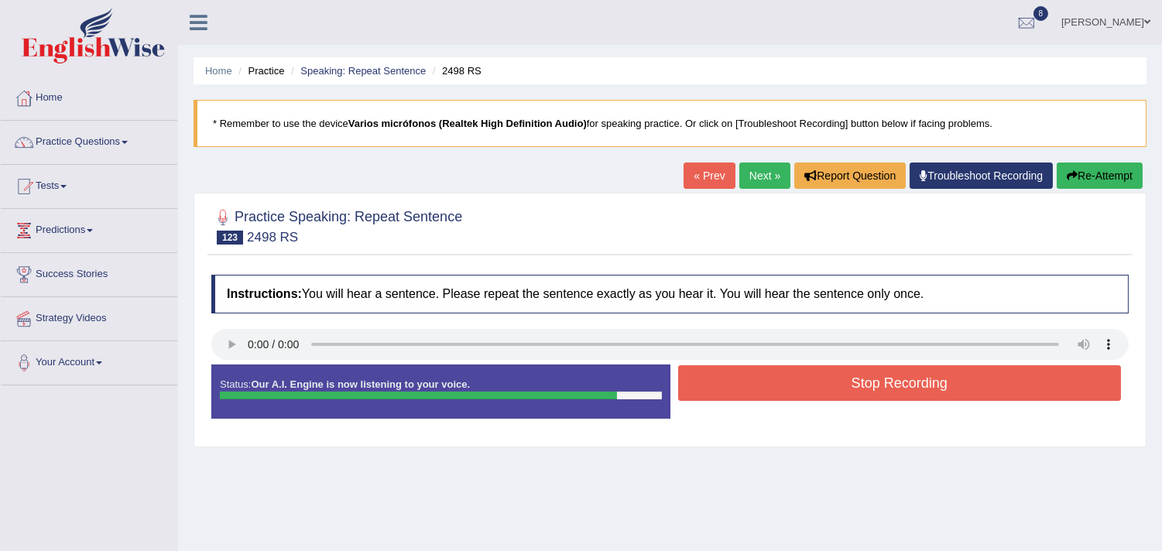
click at [883, 384] on button "Stop Recording" at bounding box center [900, 383] width 444 height 36
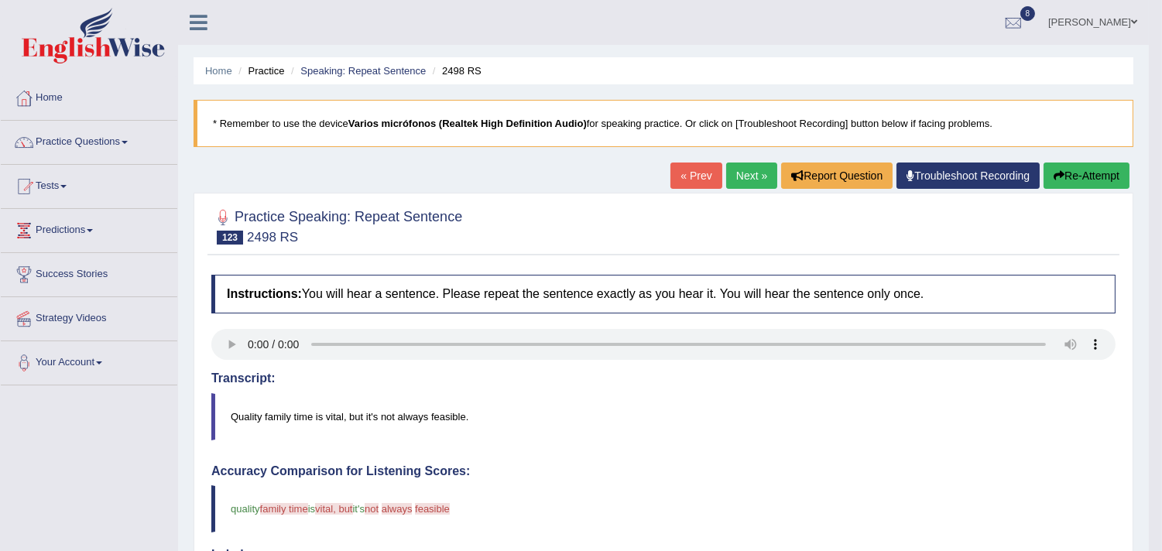
click at [747, 181] on link "Next »" at bounding box center [751, 176] width 51 height 26
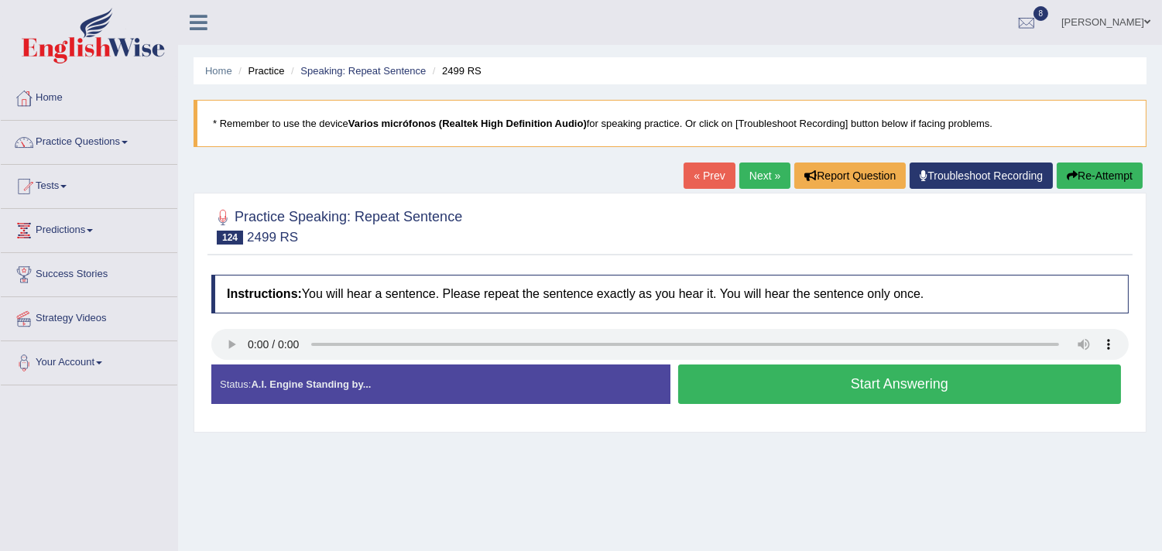
click at [827, 384] on button "Start Answering" at bounding box center [900, 384] width 444 height 39
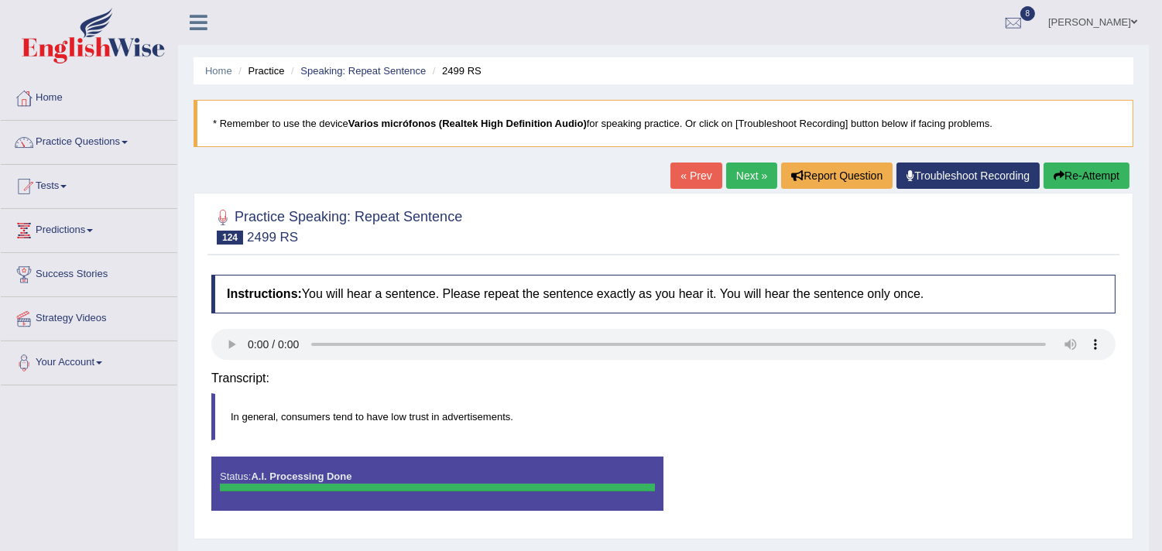
click at [828, 383] on div "Instructions: You will hear a sentence. Please repeat the sentence exactly as y…" at bounding box center [663, 399] width 912 height 264
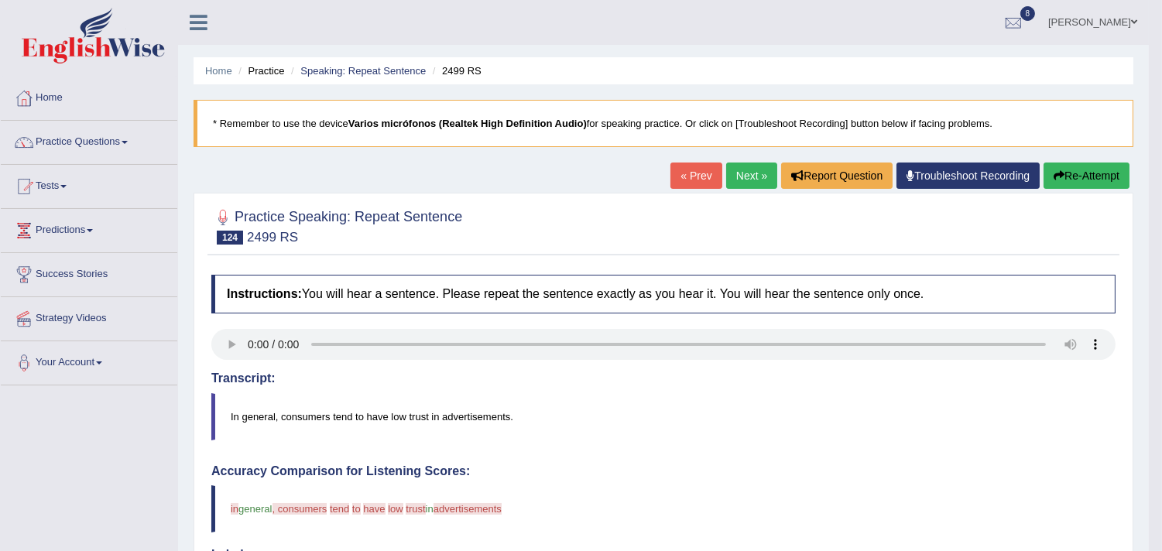
click at [752, 180] on link "Next »" at bounding box center [751, 176] width 51 height 26
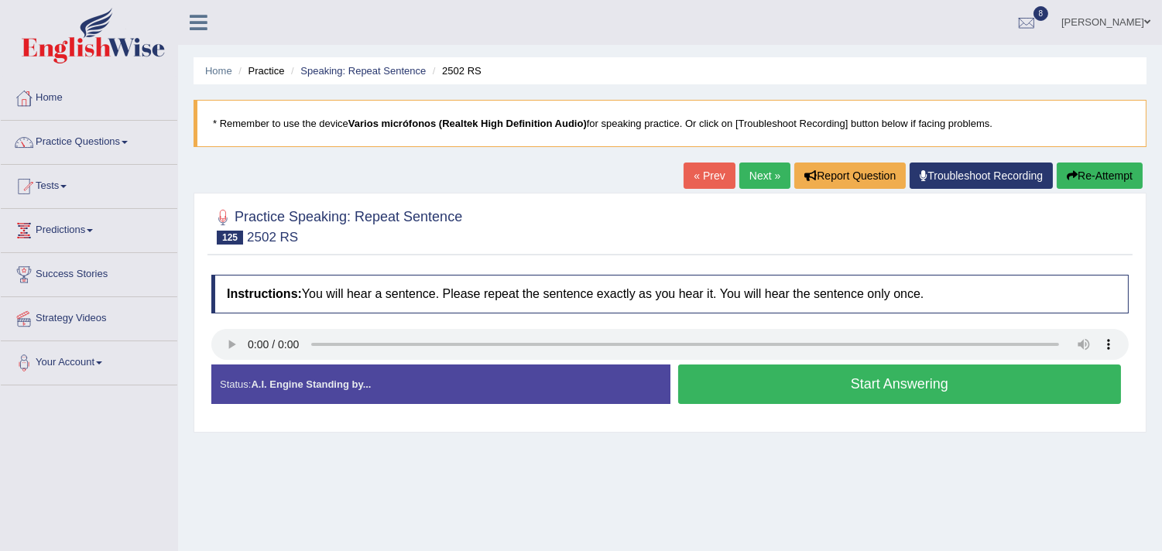
click at [873, 392] on button "Start Answering" at bounding box center [900, 384] width 444 height 39
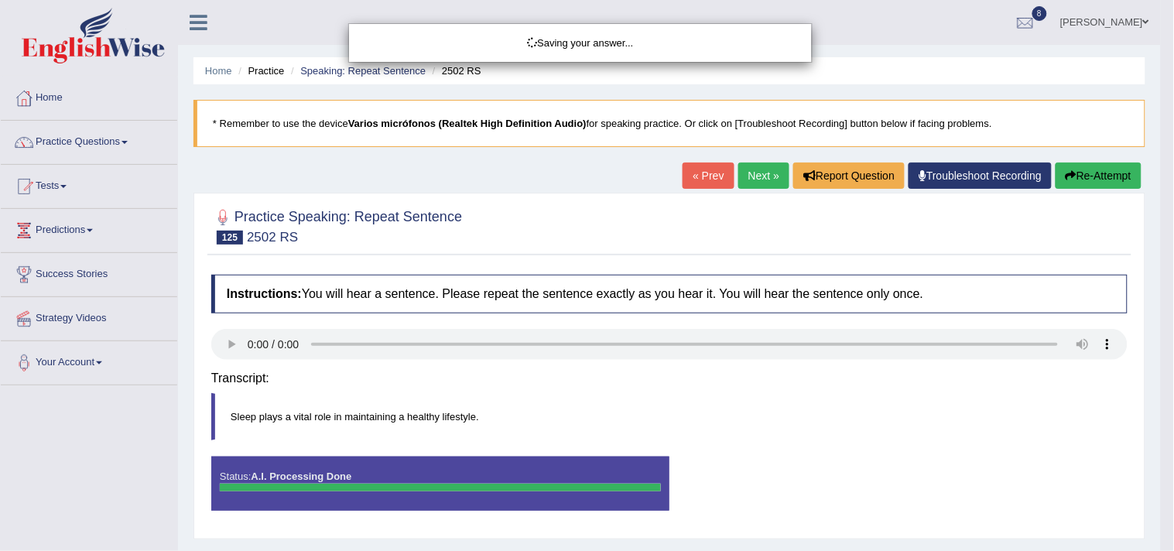
click at [884, 388] on div "Saving your answer..." at bounding box center [587, 275] width 1174 height 551
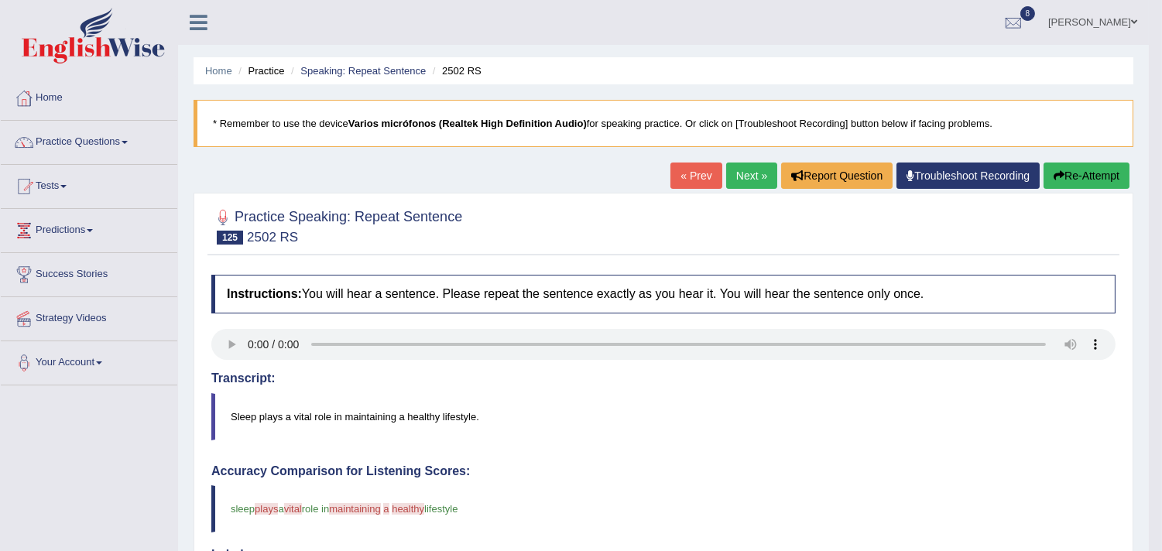
click at [736, 179] on link "Next »" at bounding box center [751, 176] width 51 height 26
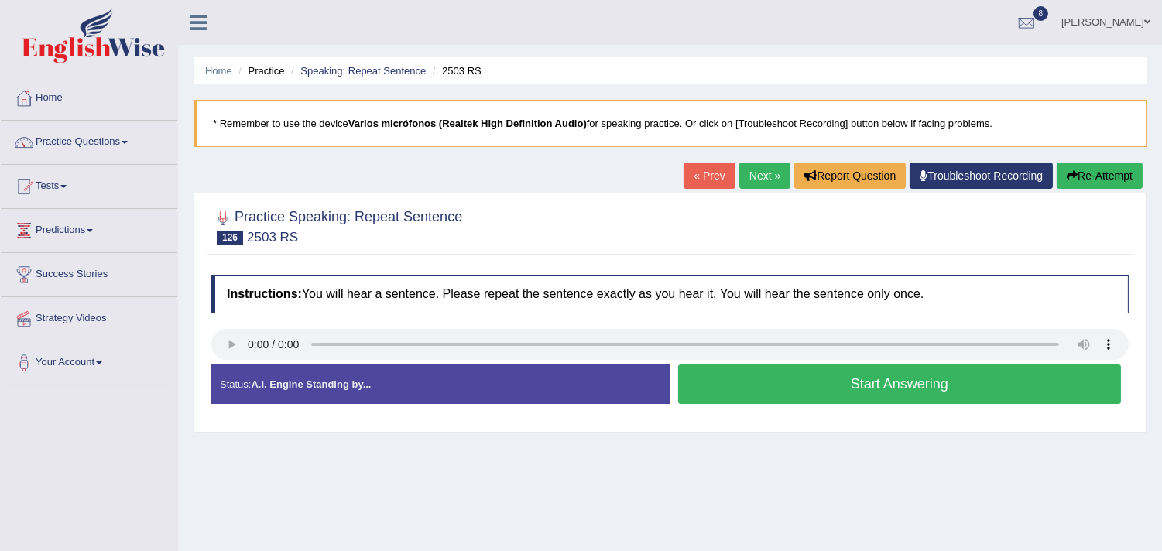
click at [748, 165] on link "Next »" at bounding box center [764, 176] width 51 height 26
click at [822, 383] on button "Start Answering" at bounding box center [900, 384] width 444 height 39
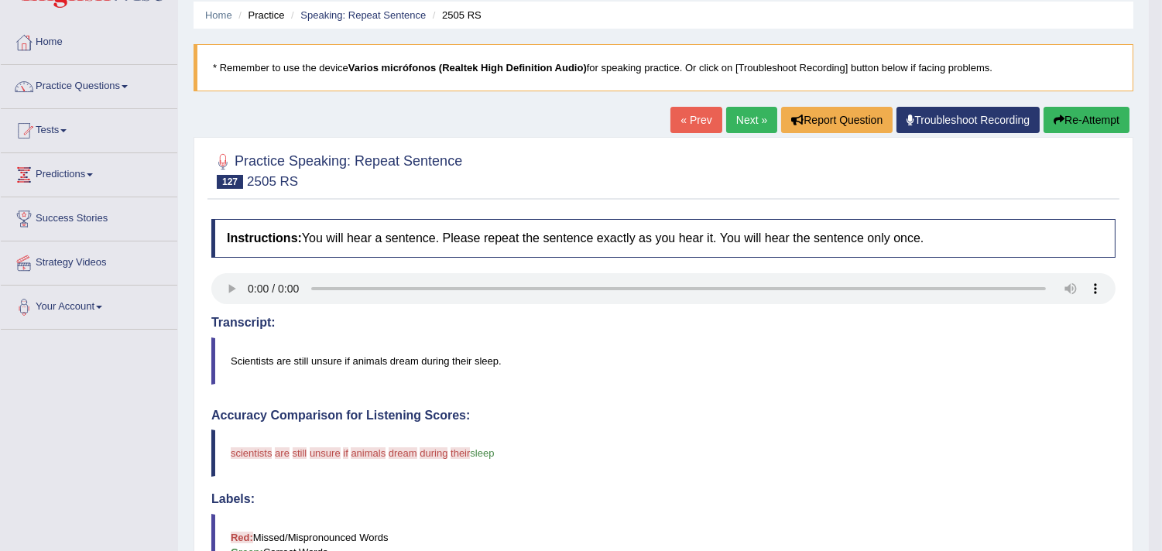
scroll to position [344, 0]
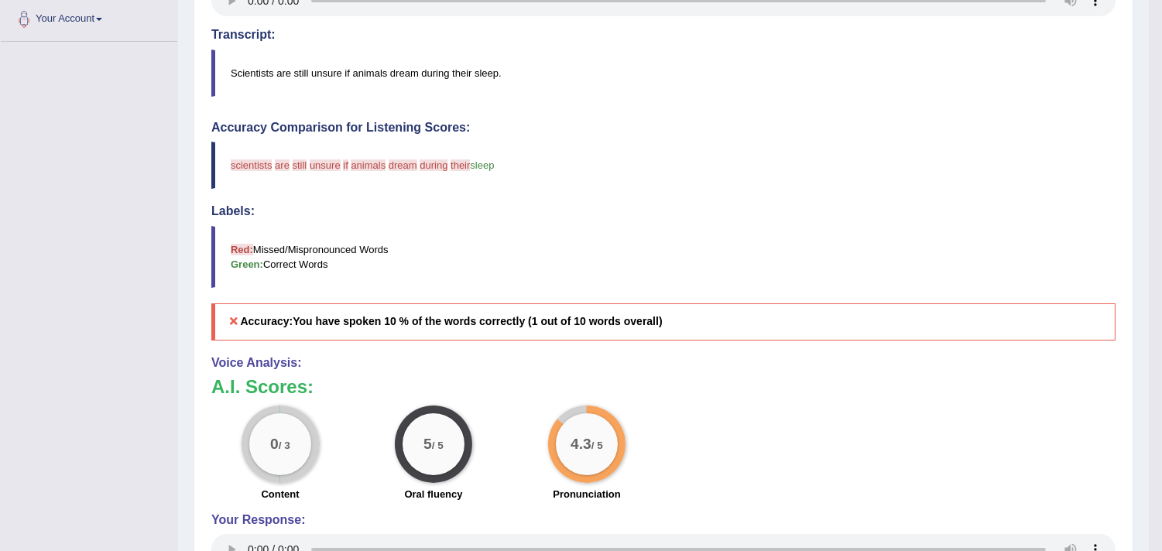
click at [235, 324] on icon at bounding box center [234, 321] width 14 height 11
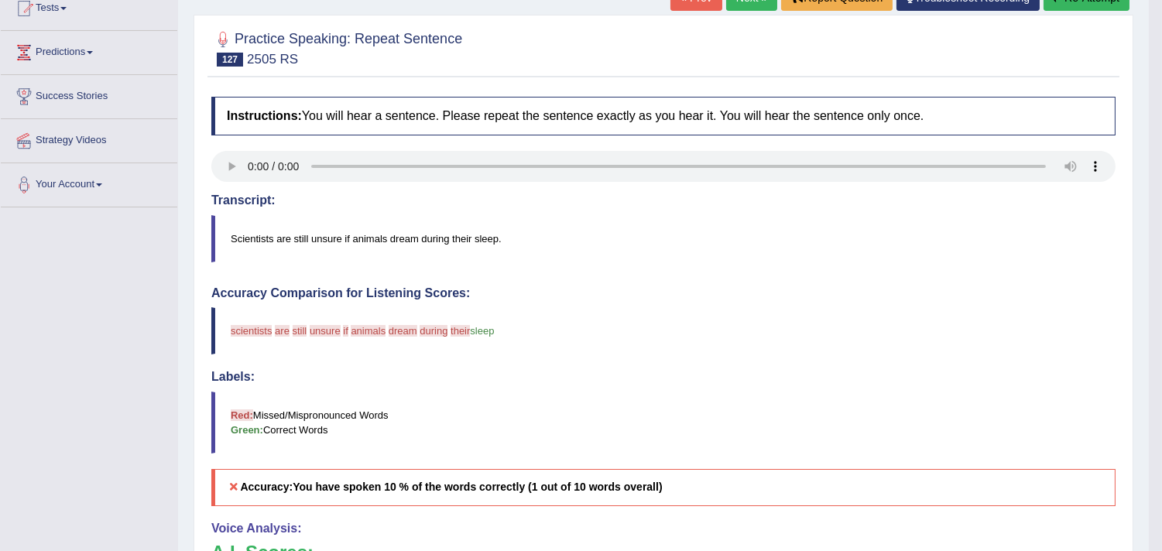
scroll to position [0, 0]
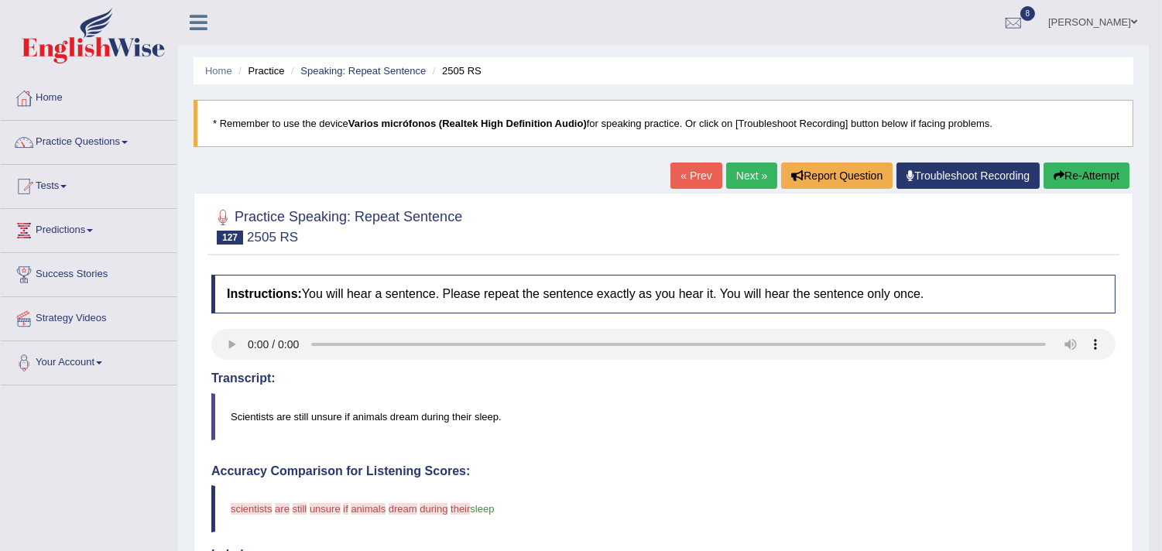
click at [737, 173] on link "Next »" at bounding box center [751, 176] width 51 height 26
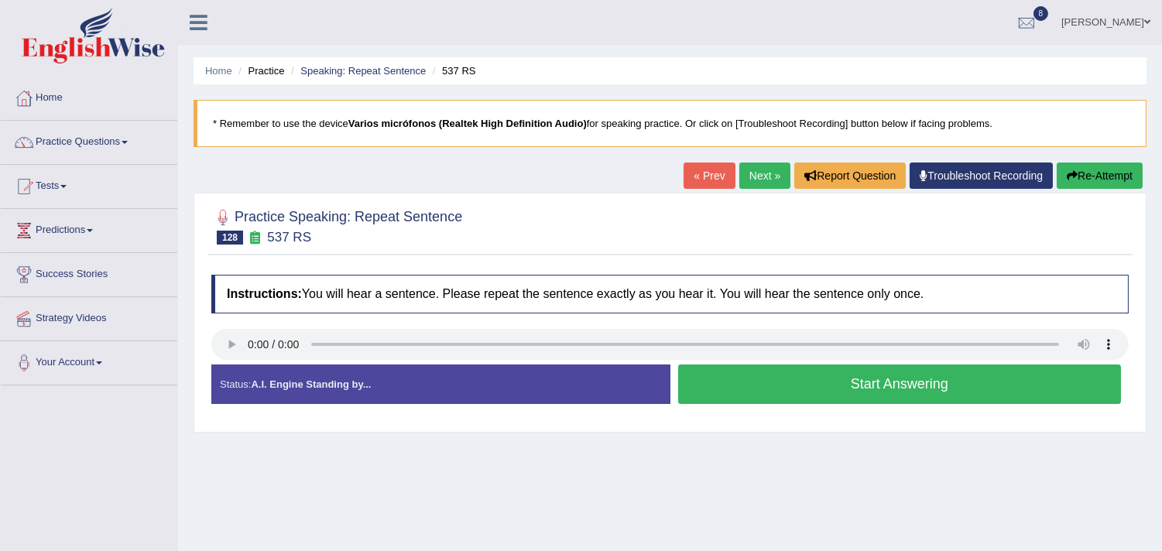
click at [803, 387] on button "Start Answering" at bounding box center [900, 384] width 444 height 39
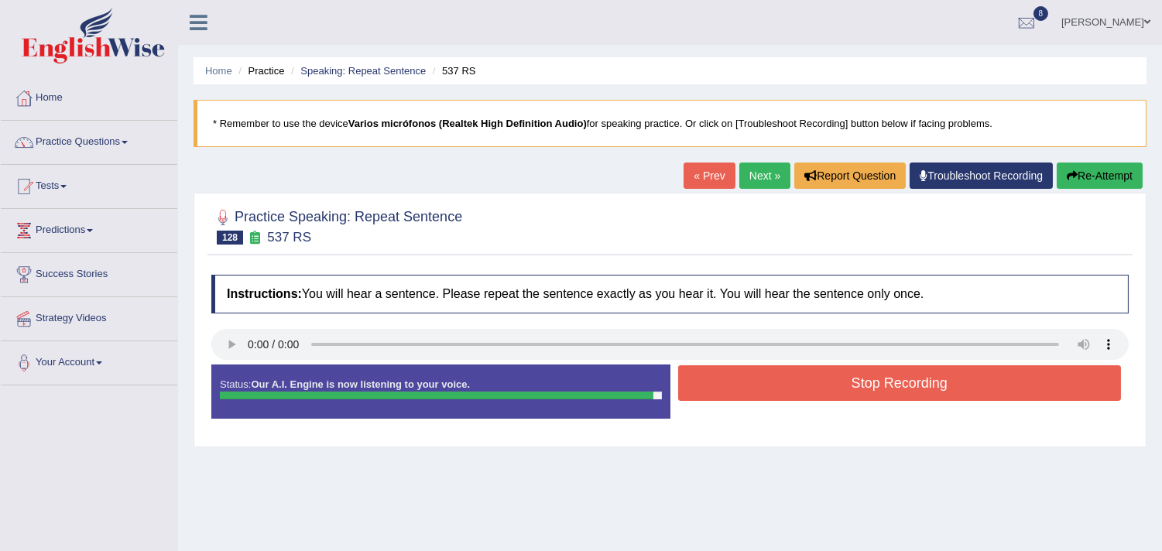
click at [855, 385] on button "Stop Recording" at bounding box center [900, 383] width 444 height 36
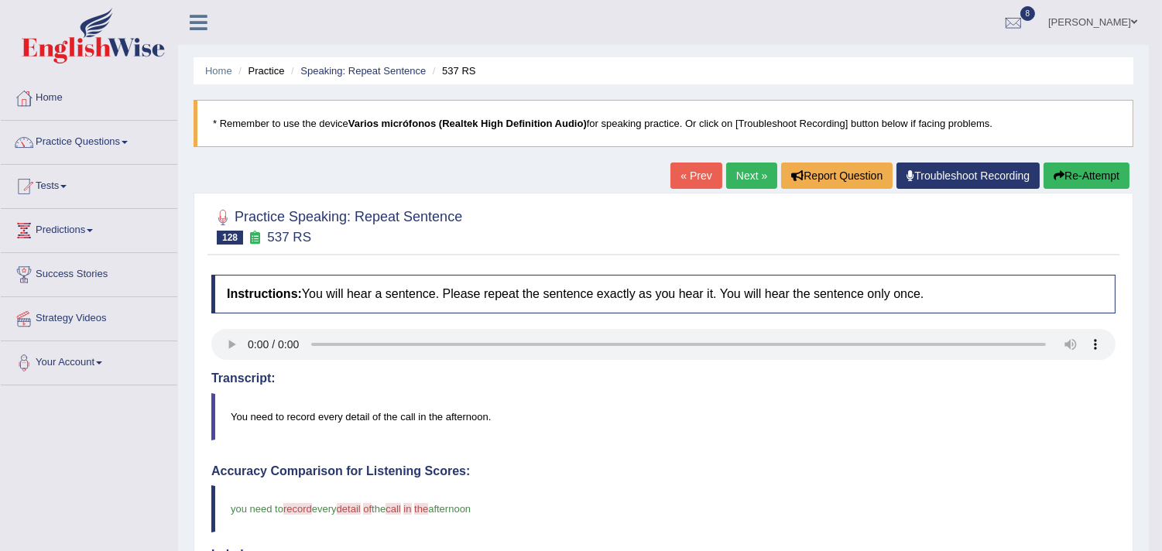
click at [736, 180] on link "Next »" at bounding box center [751, 176] width 51 height 26
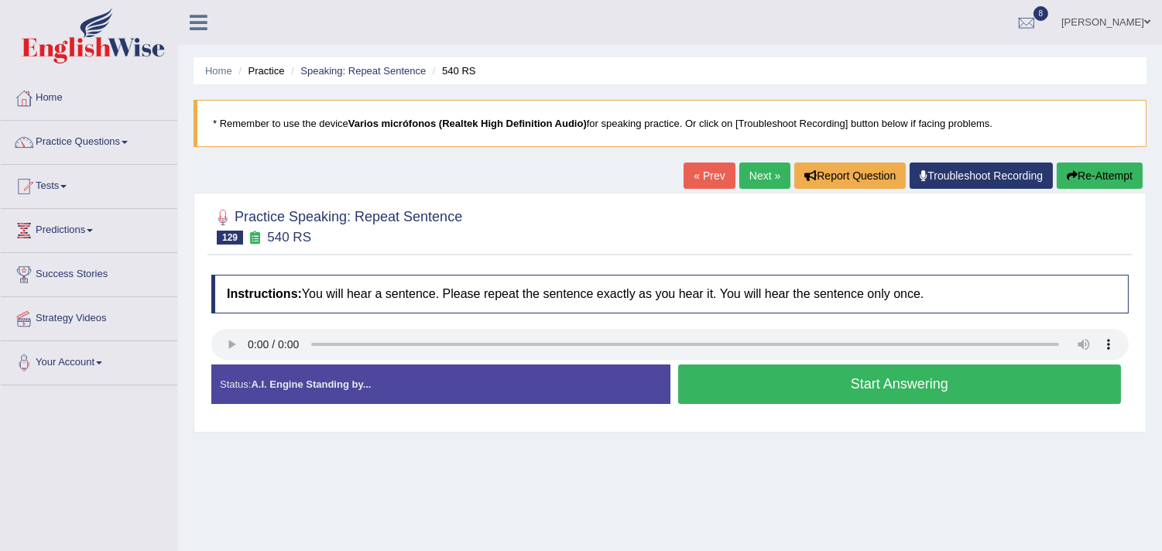
click at [816, 391] on button "Start Answering" at bounding box center [900, 384] width 444 height 39
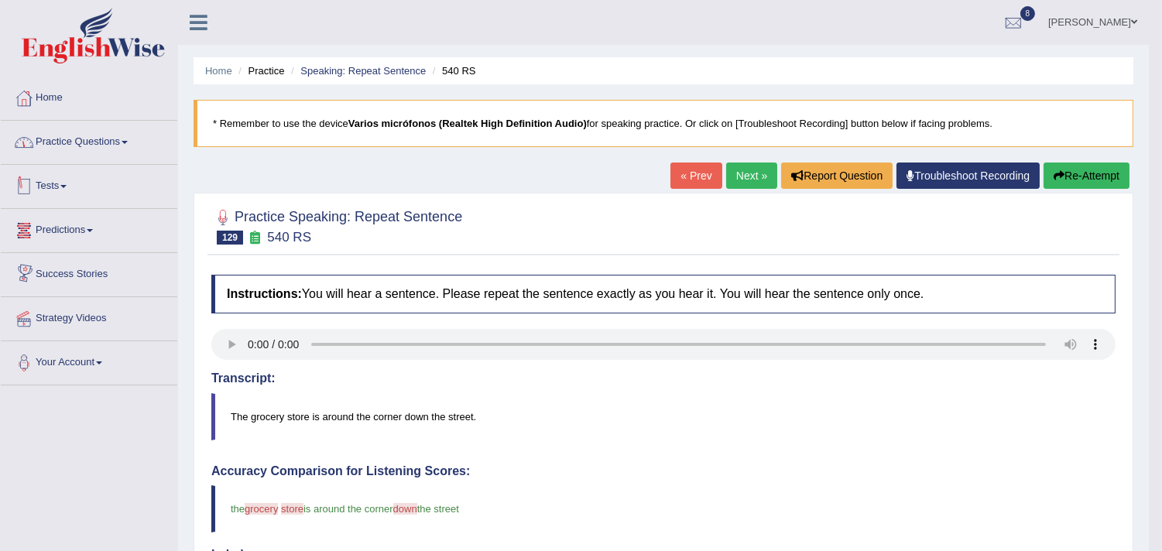
click at [63, 138] on link "Practice Questions" at bounding box center [89, 140] width 176 height 39
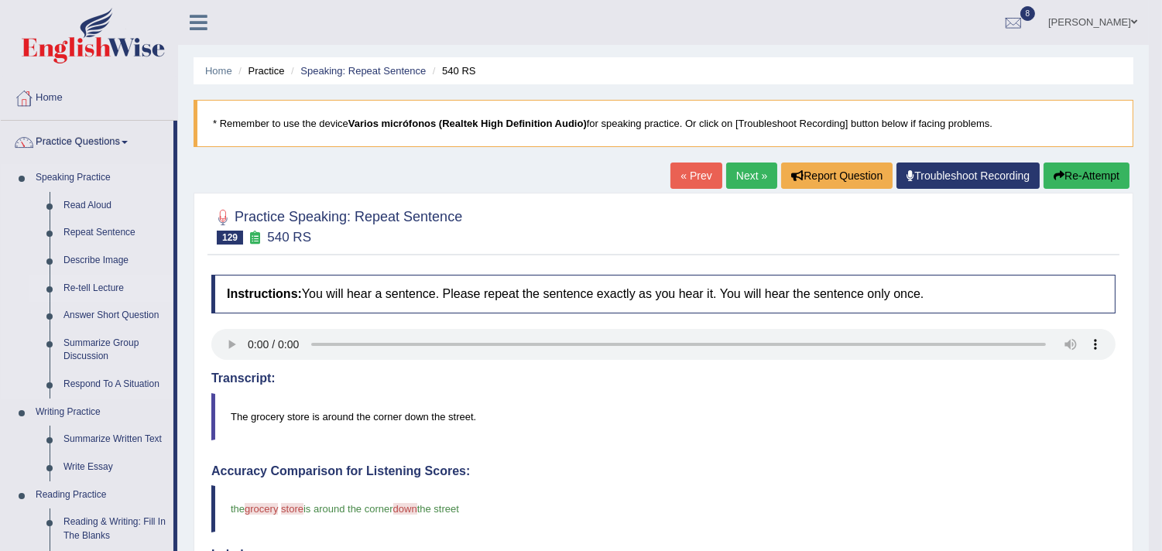
click at [102, 285] on link "Re-tell Lecture" at bounding box center [115, 289] width 117 height 28
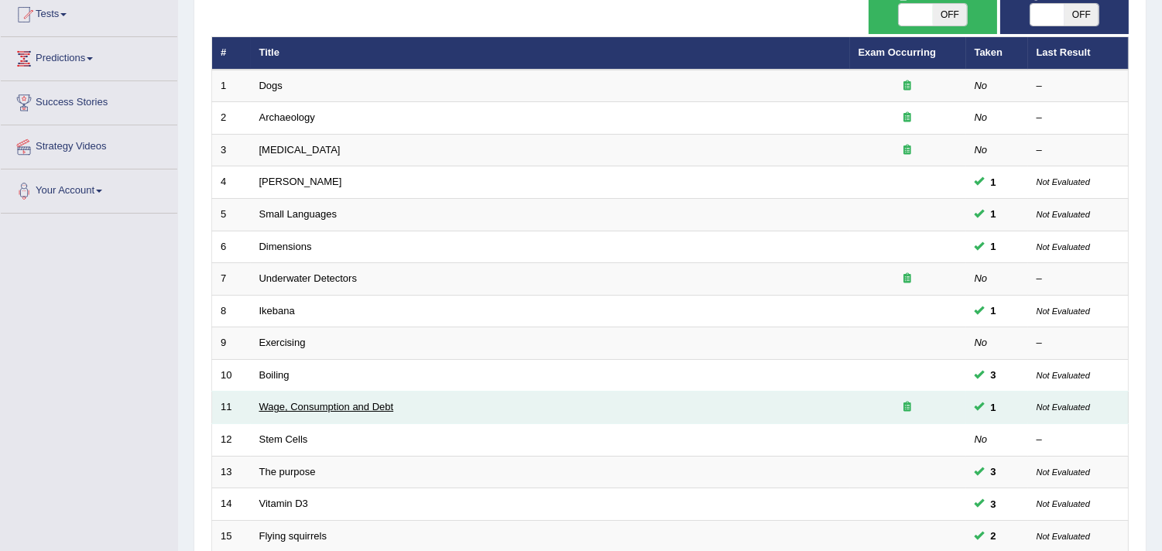
scroll to position [474, 0]
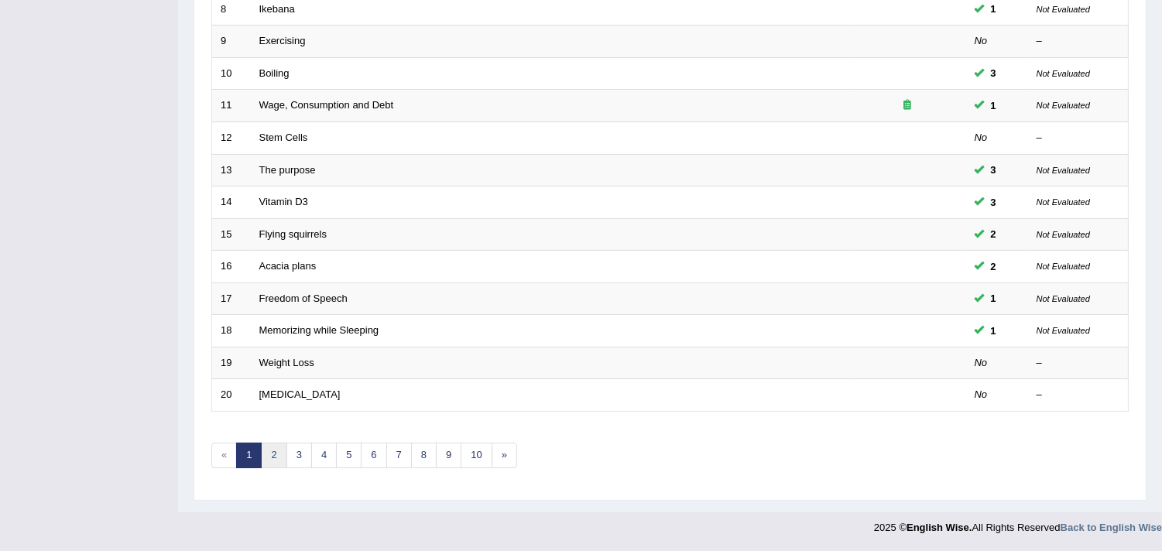
click at [279, 461] on link "2" at bounding box center [274, 456] width 26 height 26
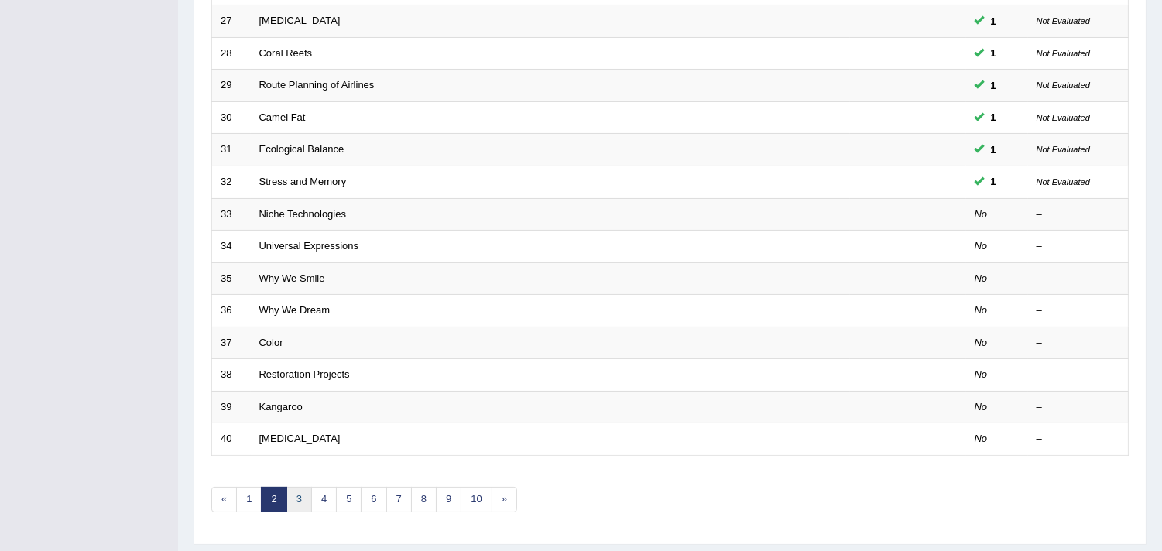
click at [298, 501] on link "3" at bounding box center [299, 500] width 26 height 26
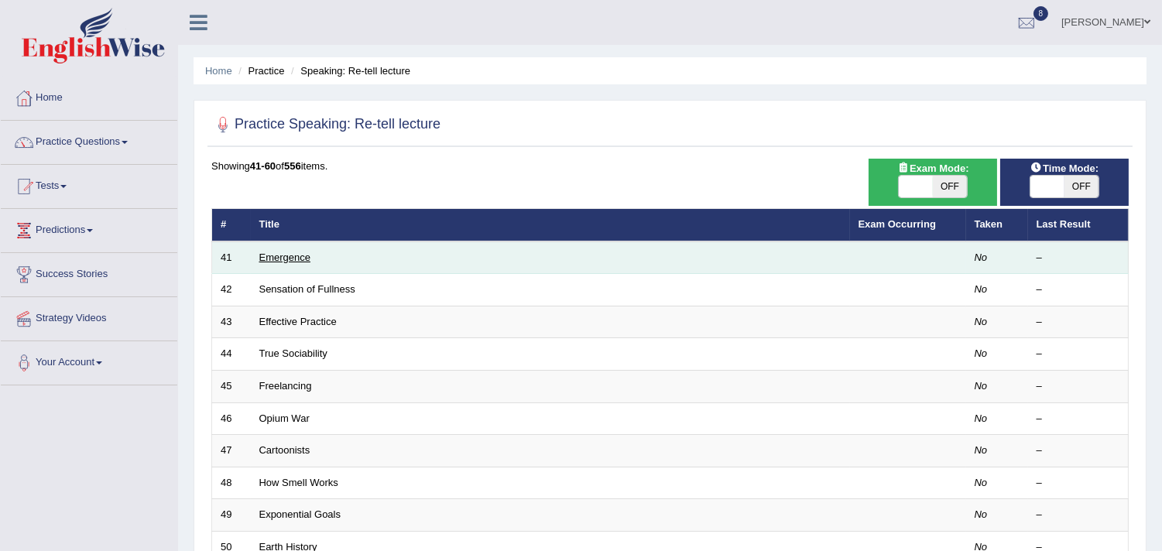
click at [265, 254] on link "Emergence" at bounding box center [284, 258] width 51 height 12
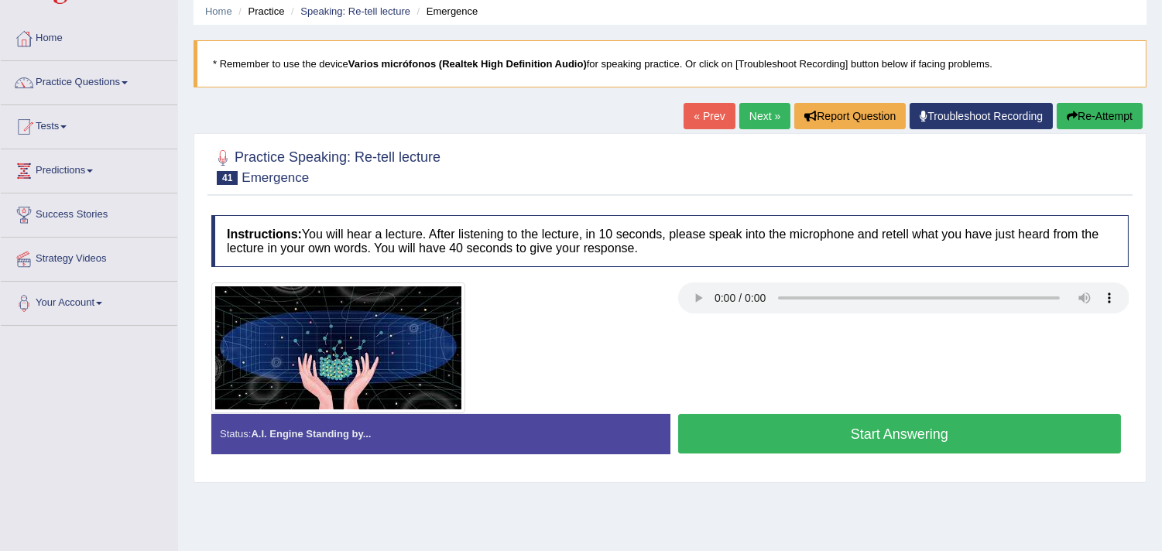
scroll to position [86, 0]
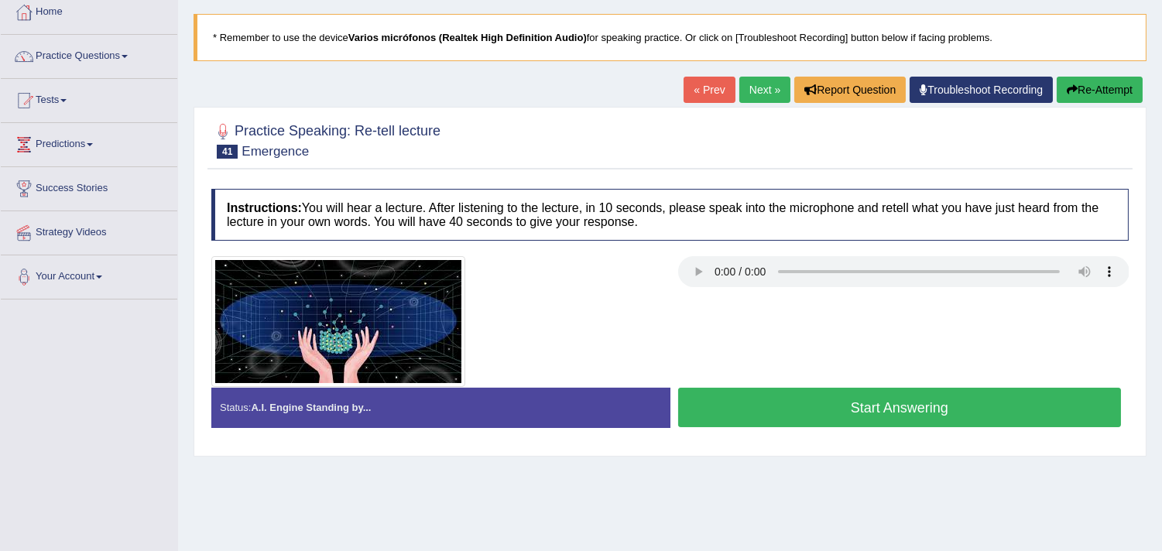
click at [857, 401] on button "Start Answering" at bounding box center [900, 407] width 444 height 39
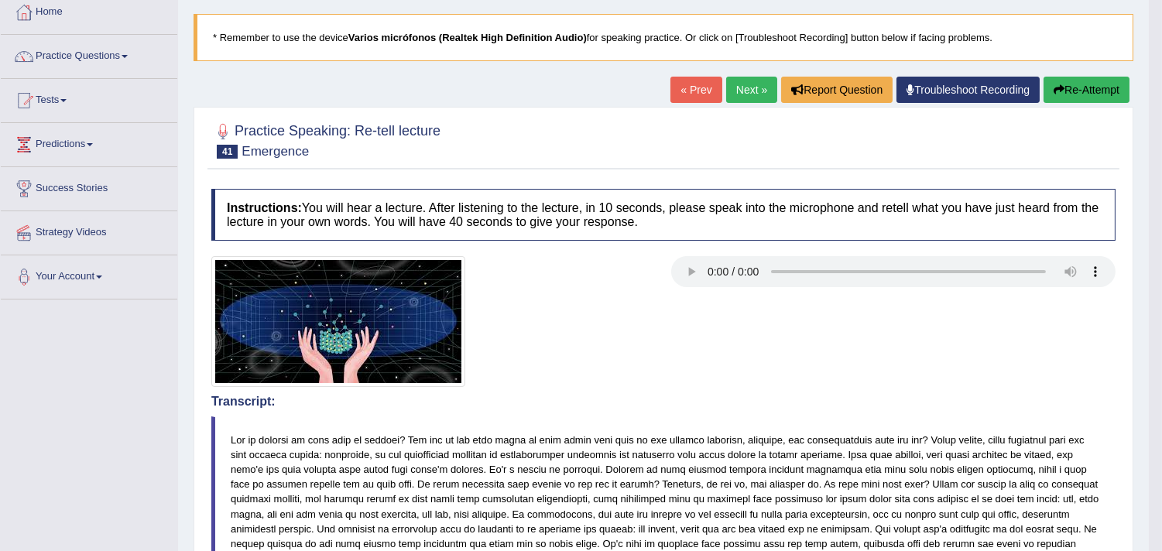
click at [748, 87] on link "Next »" at bounding box center [751, 90] width 51 height 26
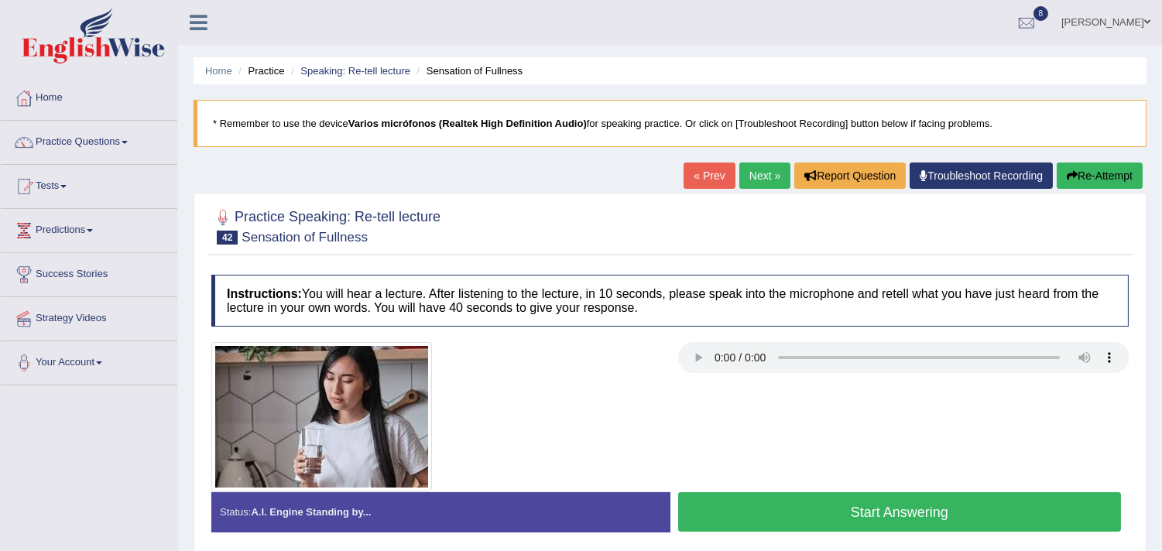
scroll to position [86, 0]
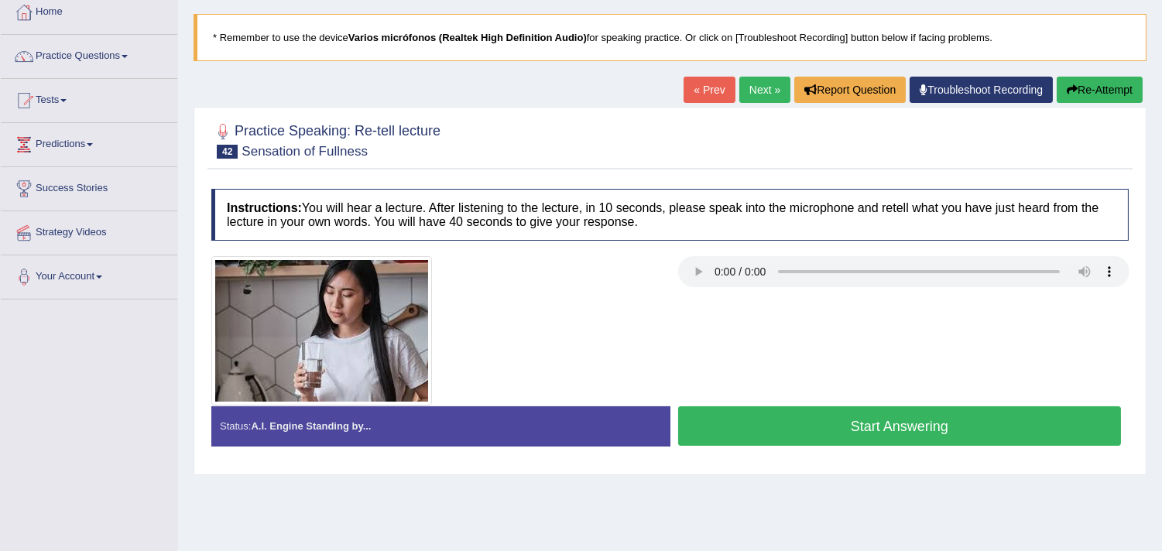
click at [892, 430] on button "Start Answering" at bounding box center [900, 425] width 444 height 39
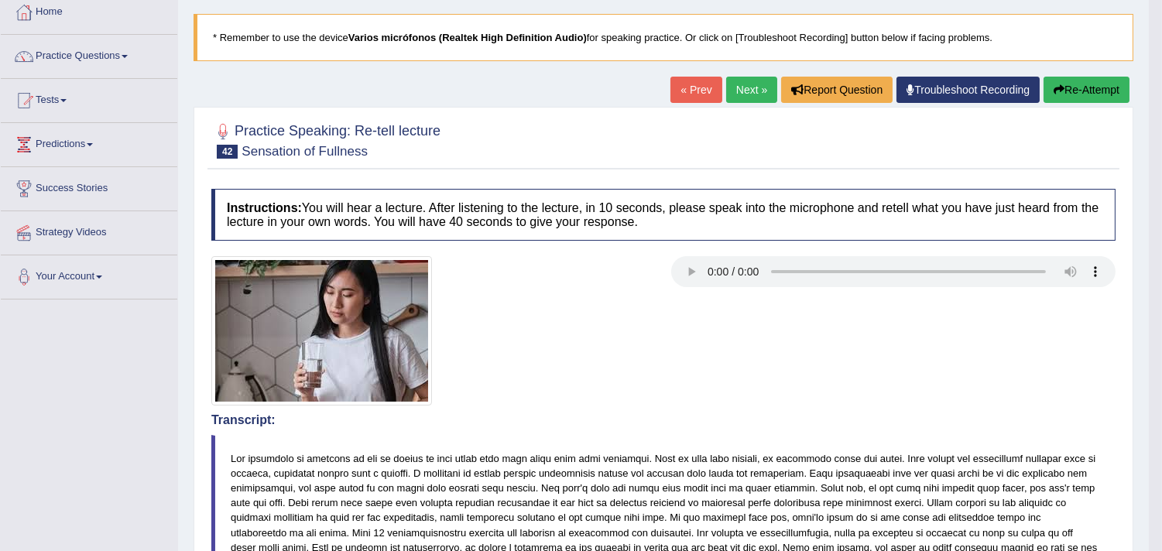
click at [738, 87] on link "Next »" at bounding box center [751, 90] width 51 height 26
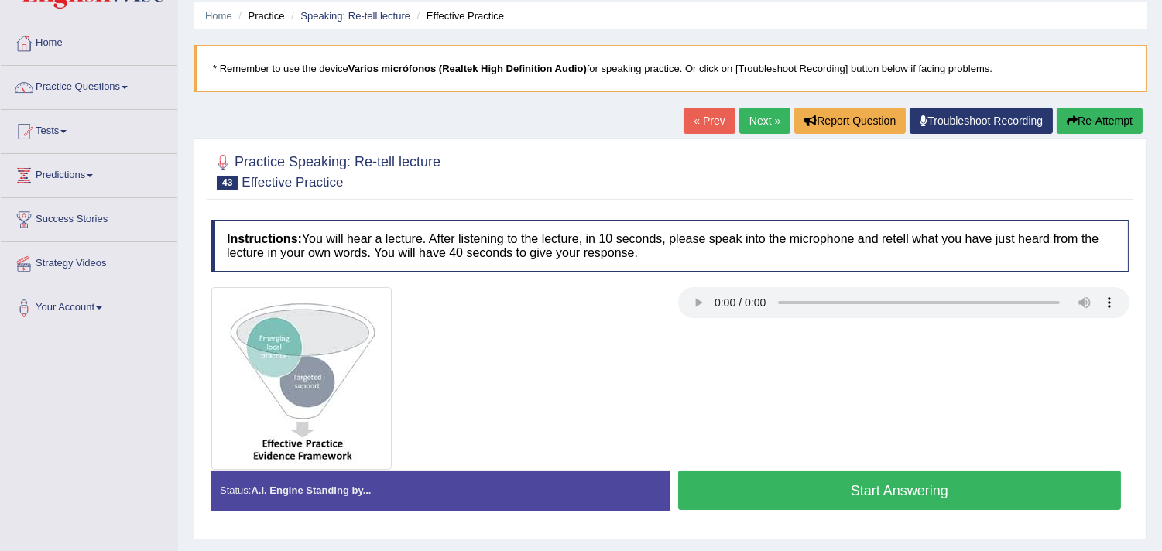
scroll to position [86, 0]
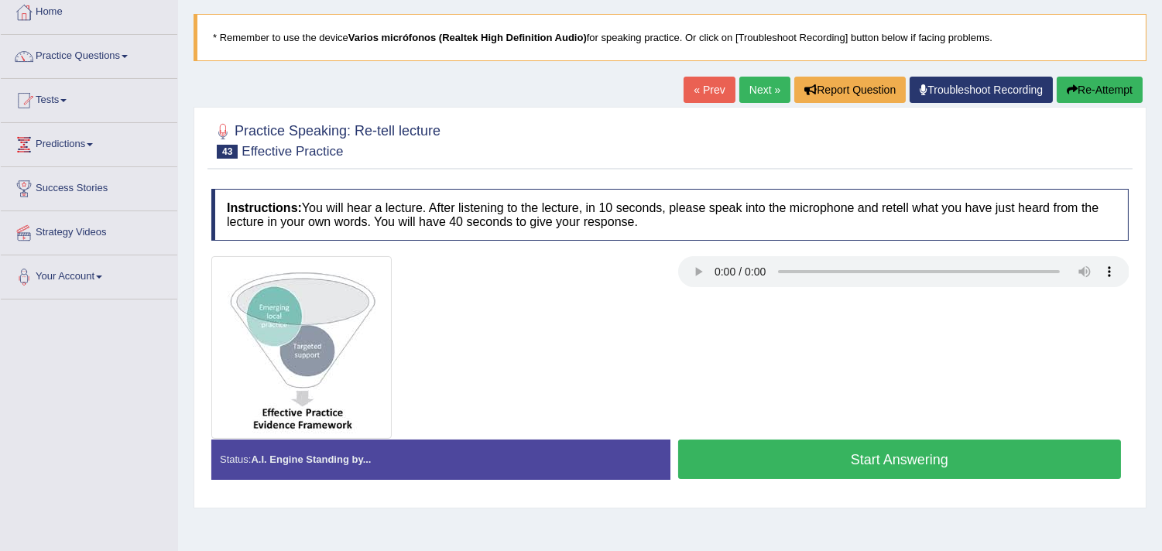
click at [742, 86] on link "Next »" at bounding box center [764, 90] width 51 height 26
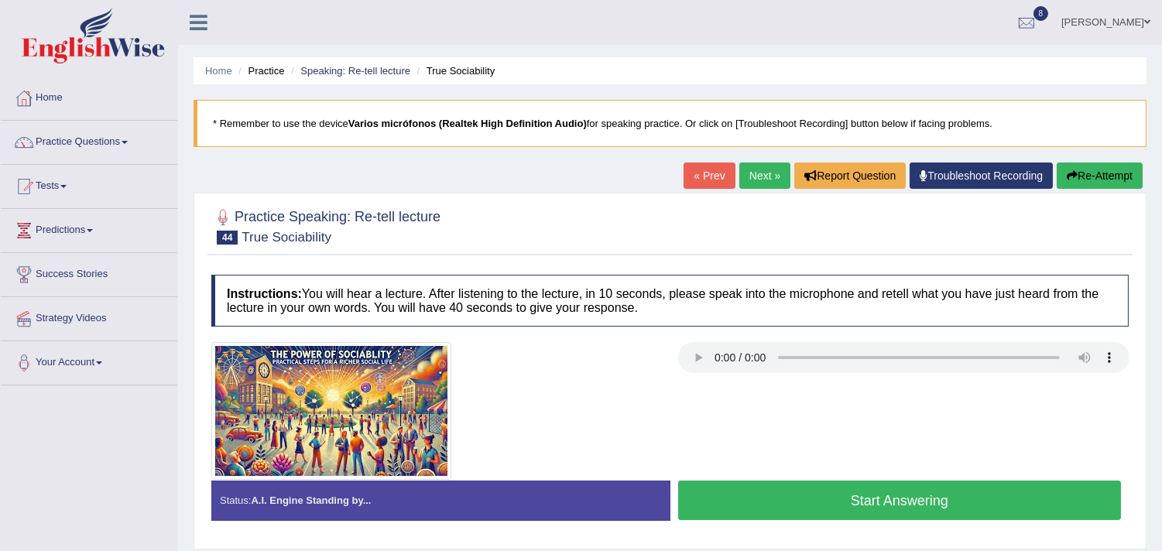
click at [831, 495] on button "Start Answering" at bounding box center [900, 500] width 444 height 39
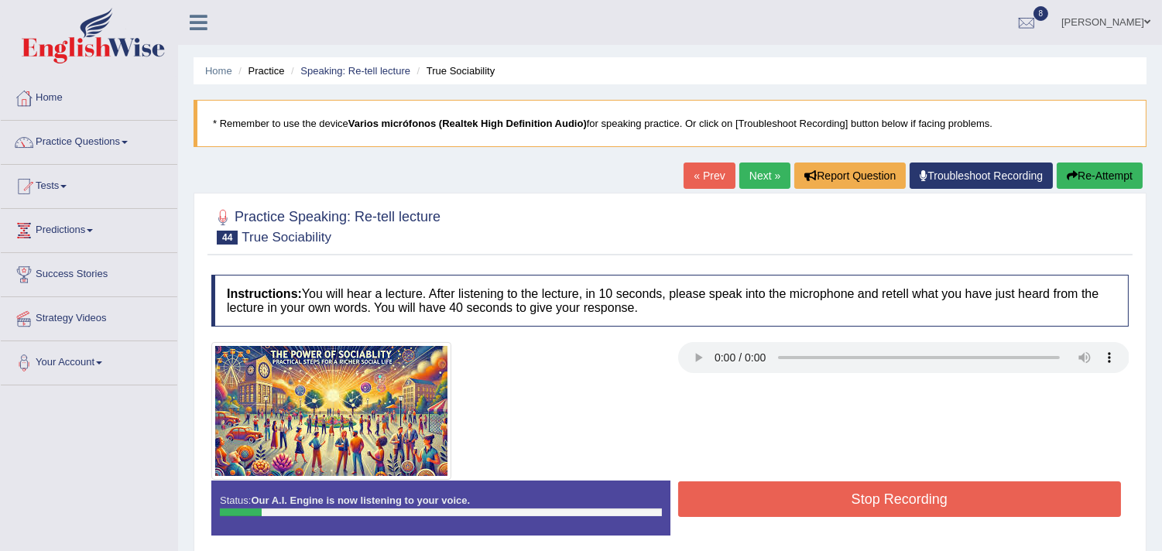
click at [1087, 180] on button "Re-Attempt" at bounding box center [1100, 176] width 86 height 26
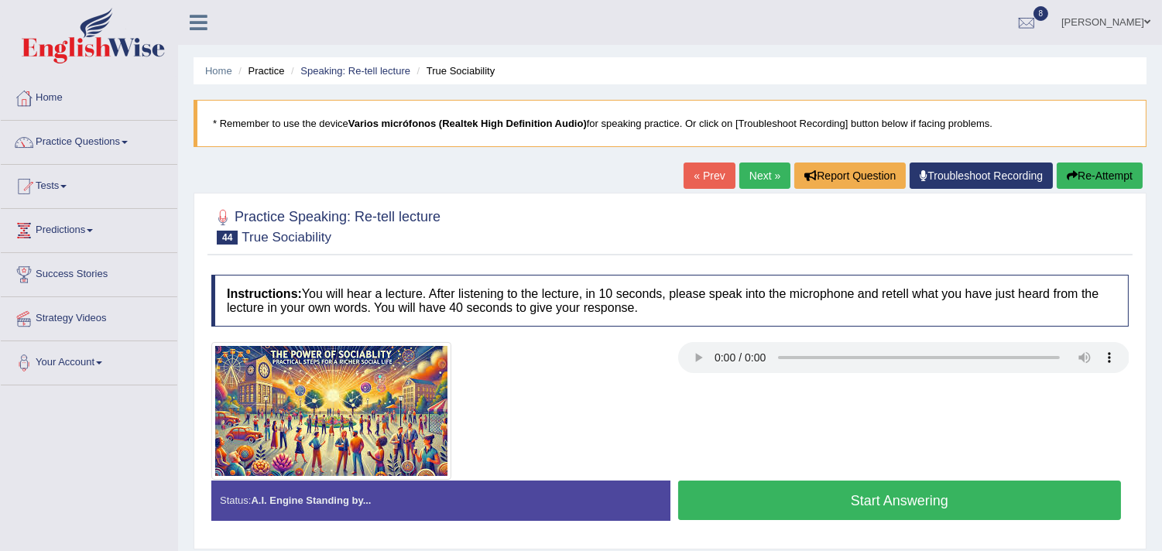
click at [807, 498] on button "Start Answering" at bounding box center [900, 500] width 444 height 39
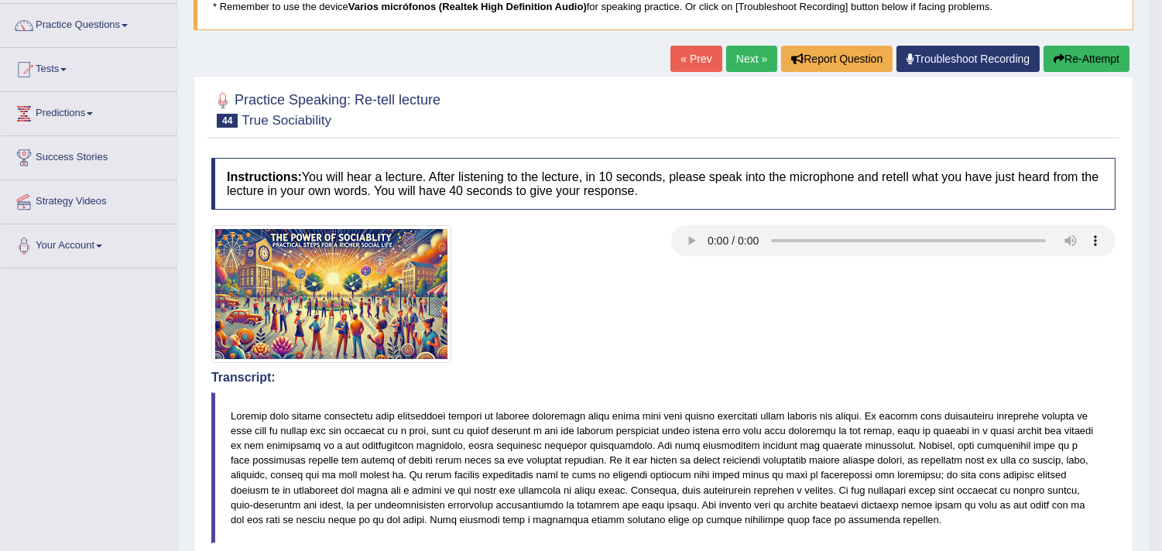
scroll to position [83, 0]
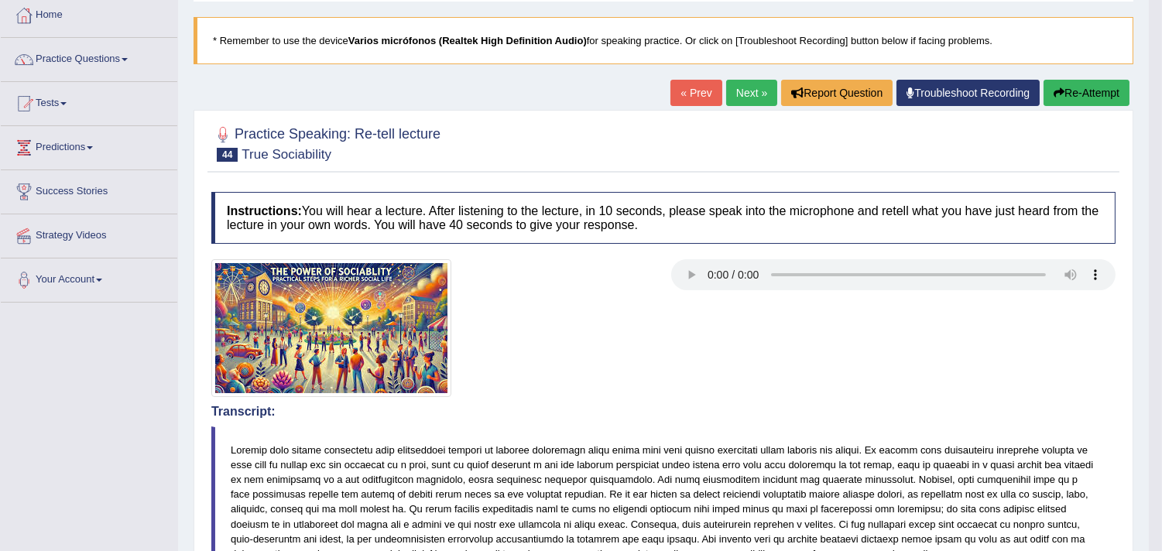
click at [737, 93] on link "Next »" at bounding box center [751, 93] width 51 height 26
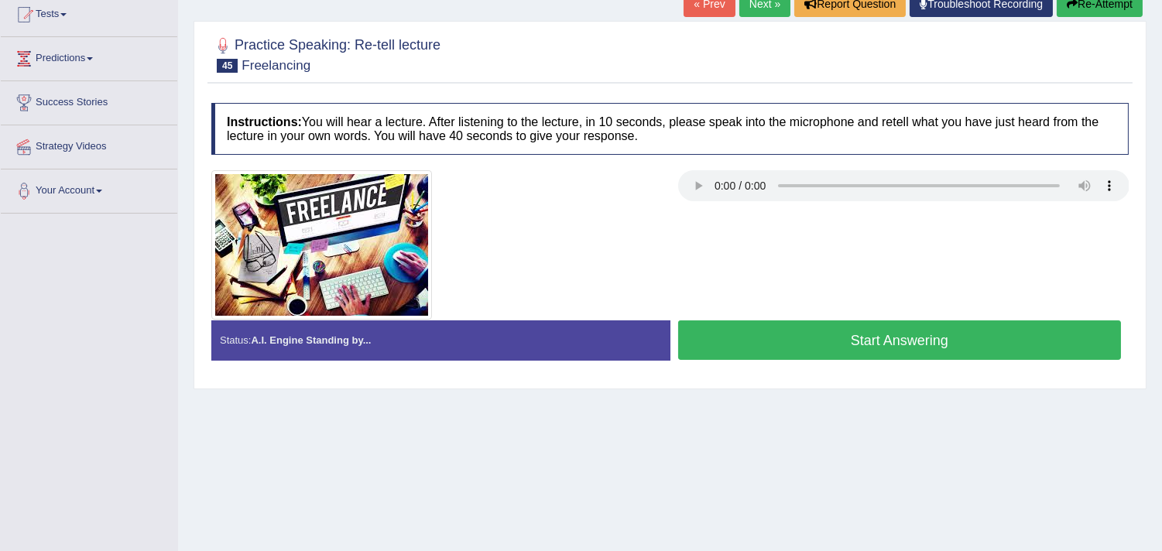
click at [815, 337] on button "Start Answering" at bounding box center [900, 339] width 444 height 39
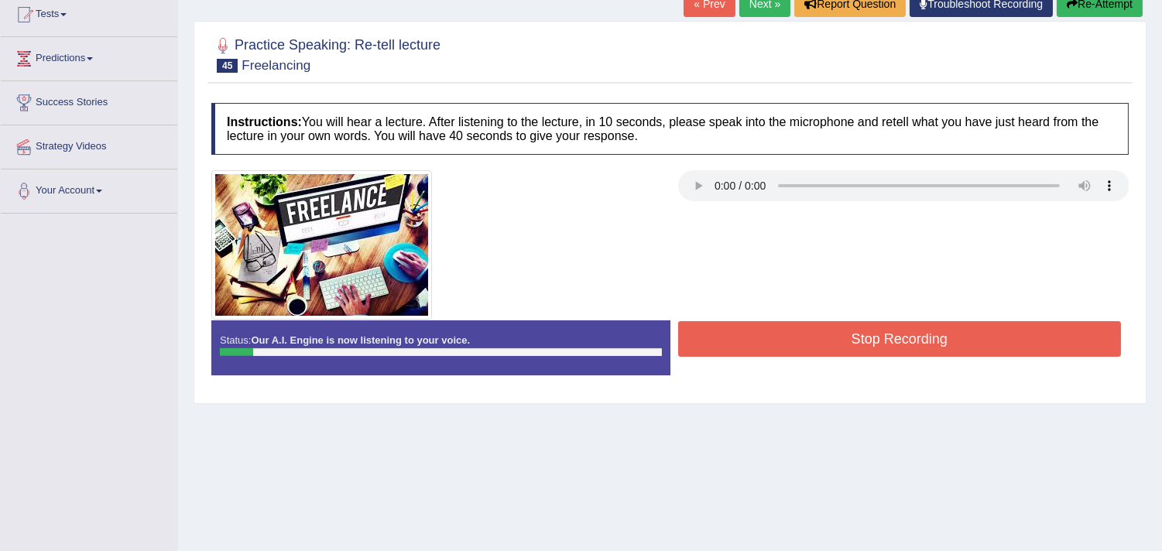
scroll to position [86, 0]
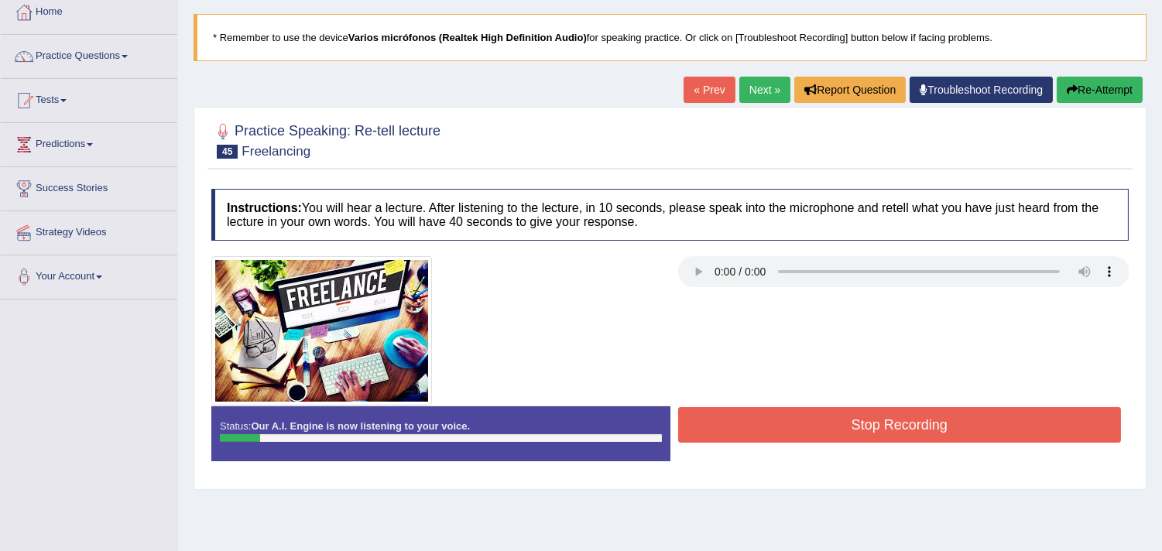
click at [1093, 91] on button "Re-Attempt" at bounding box center [1100, 90] width 86 height 26
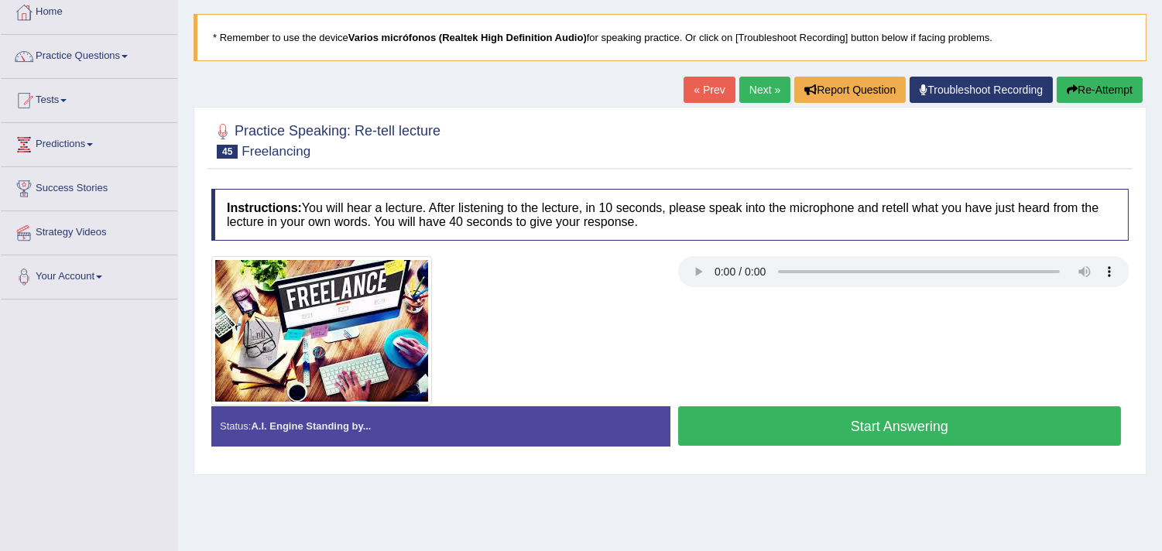
scroll to position [86, 0]
click at [810, 429] on button "Start Answering" at bounding box center [900, 425] width 444 height 39
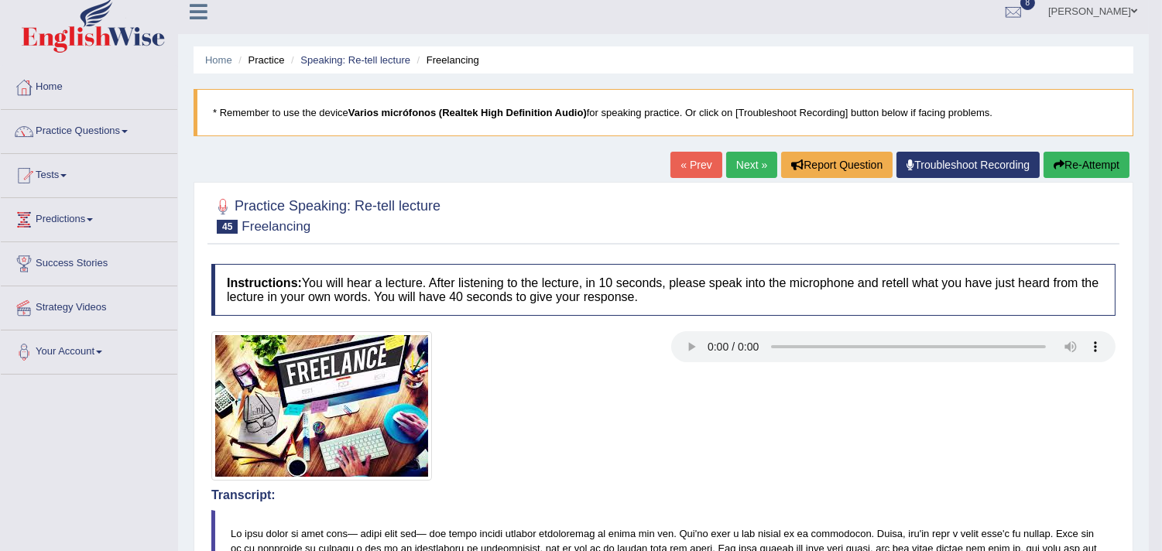
scroll to position [0, 0]
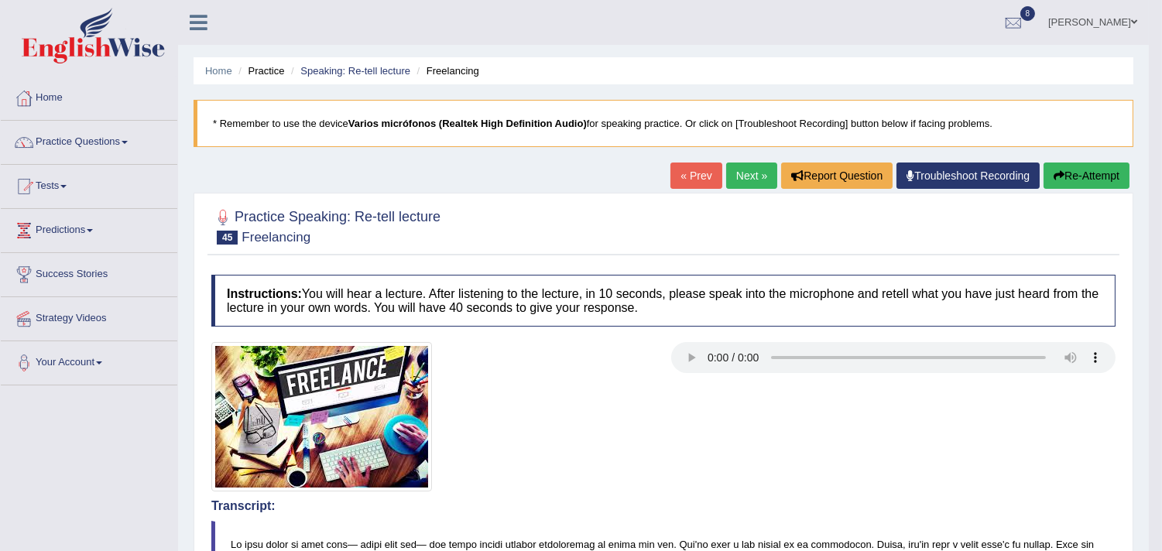
click at [736, 172] on link "Next »" at bounding box center [751, 176] width 51 height 26
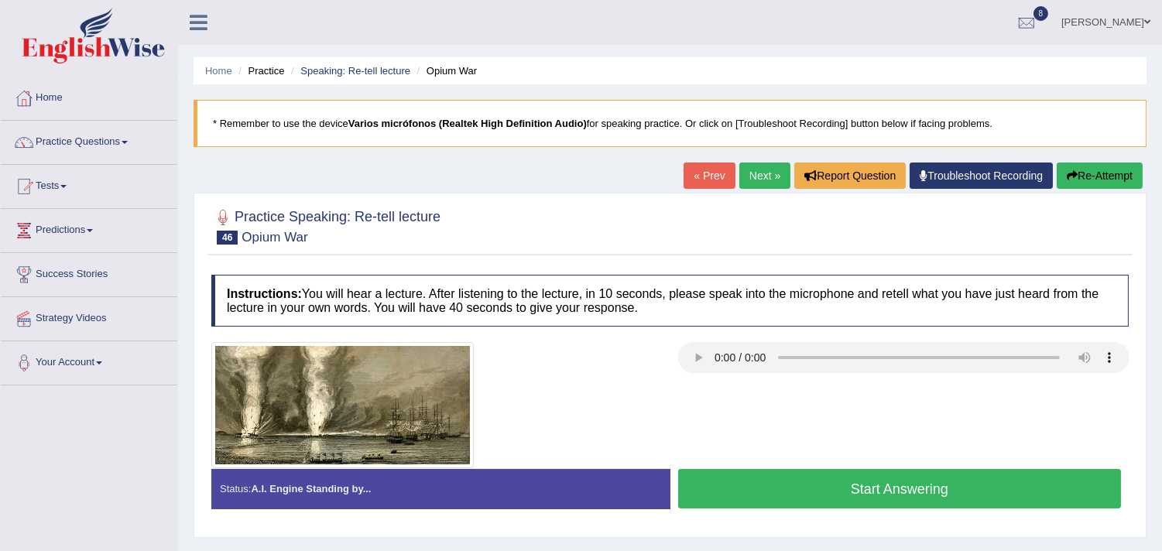
click at [850, 498] on button "Start Answering" at bounding box center [900, 488] width 444 height 39
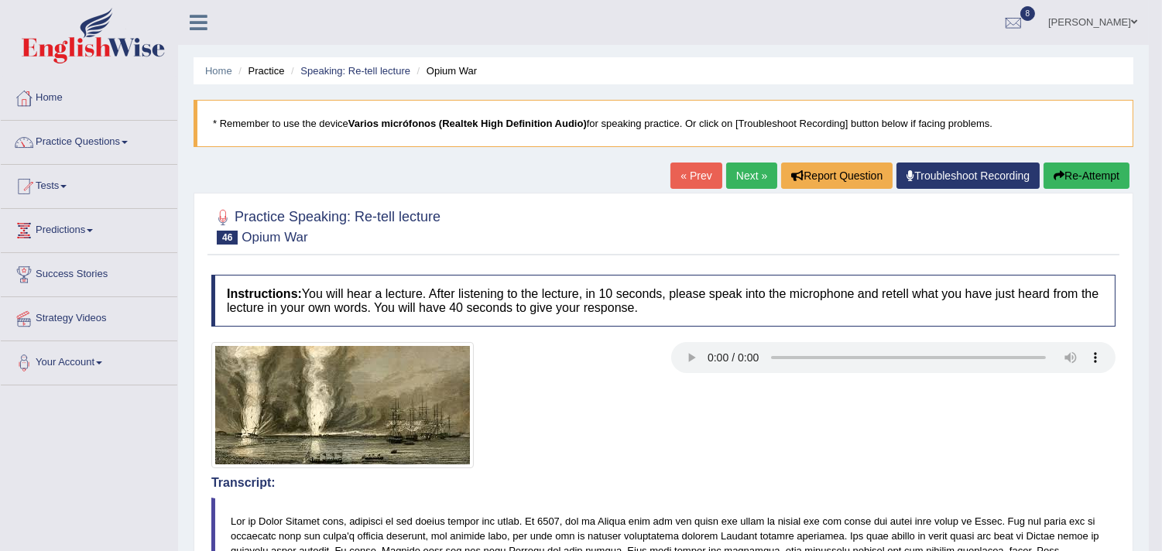
click at [733, 172] on link "Next »" at bounding box center [751, 176] width 51 height 26
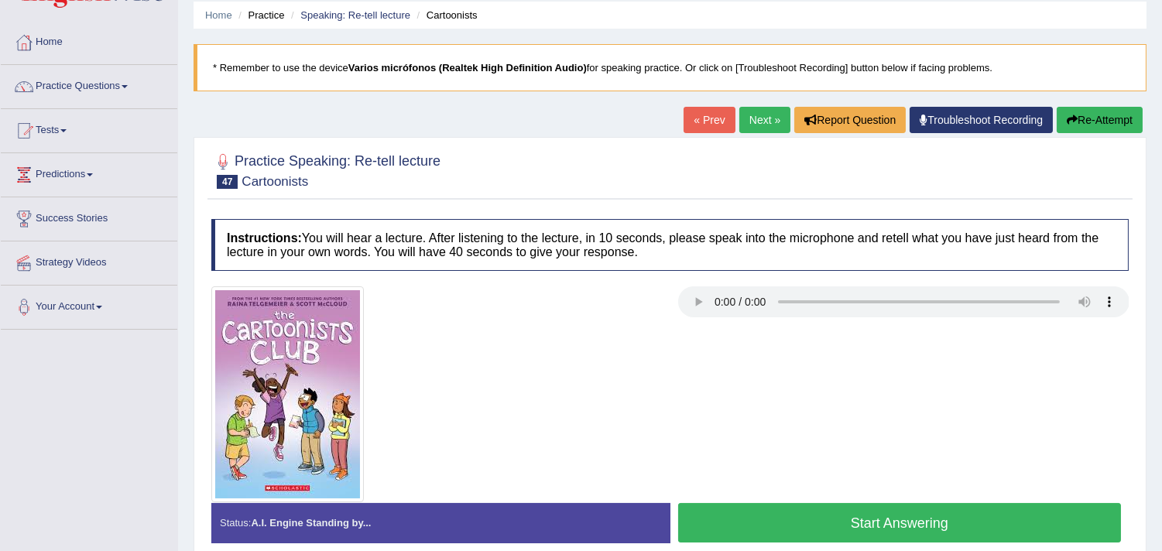
scroll to position [86, 0]
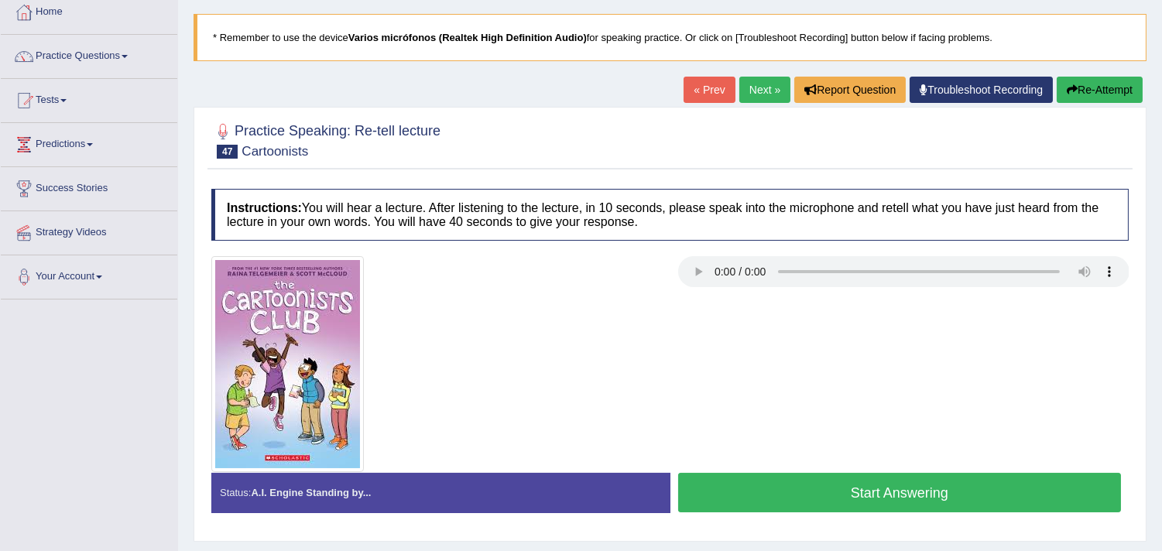
click at [807, 500] on button "Start Answering" at bounding box center [900, 492] width 444 height 39
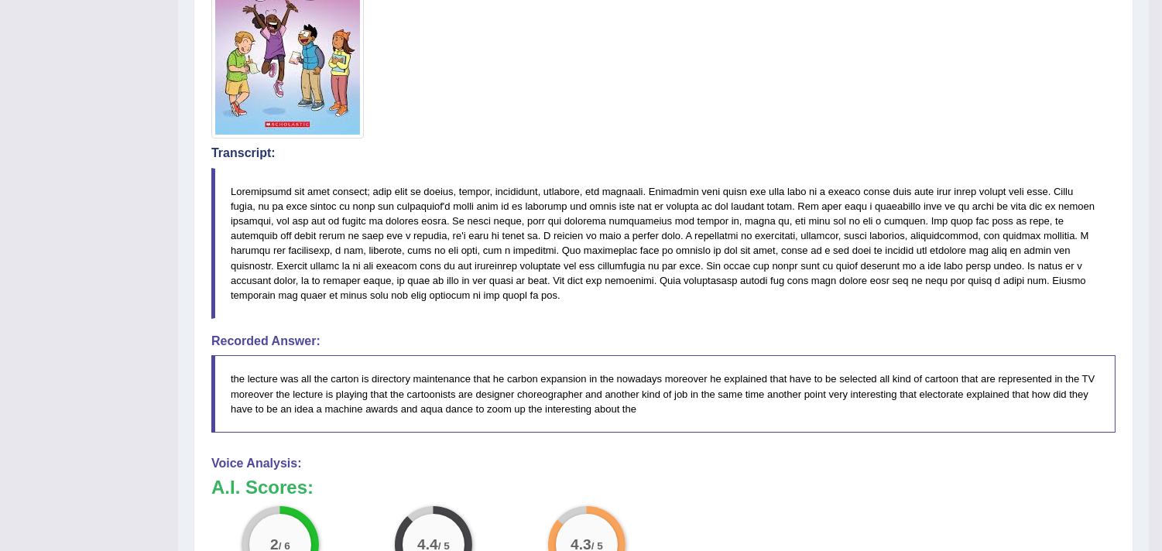
scroll to position [0, 0]
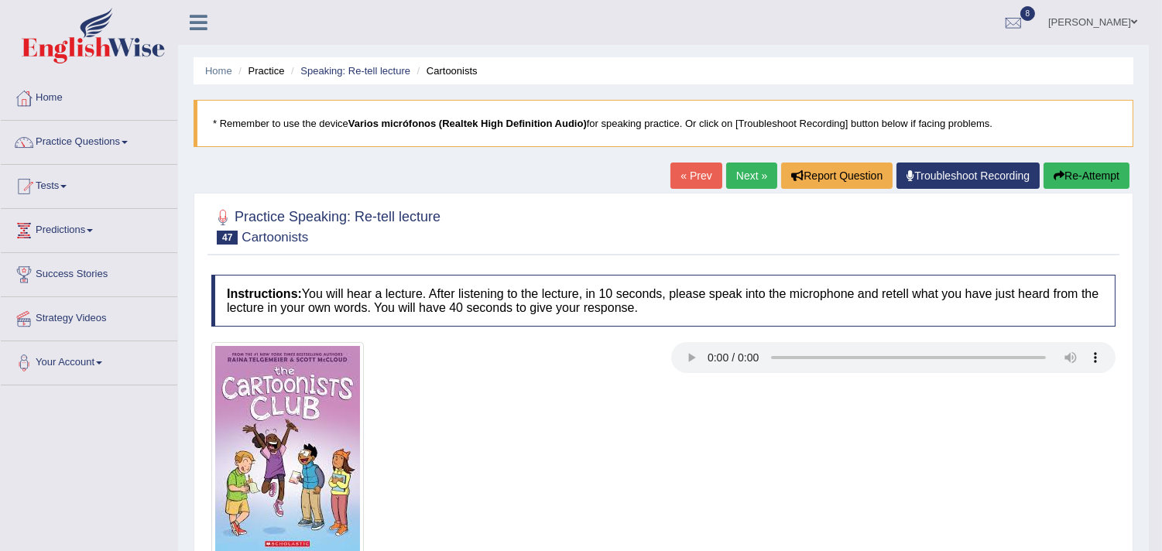
click at [740, 168] on link "Next »" at bounding box center [751, 176] width 51 height 26
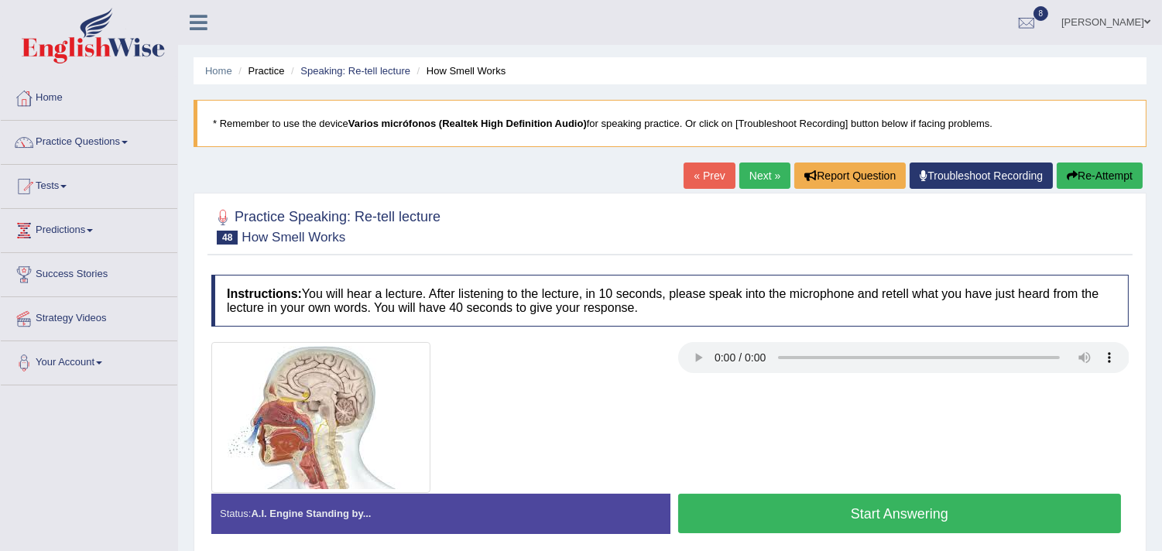
click at [805, 497] on button "Start Answering" at bounding box center [900, 513] width 444 height 39
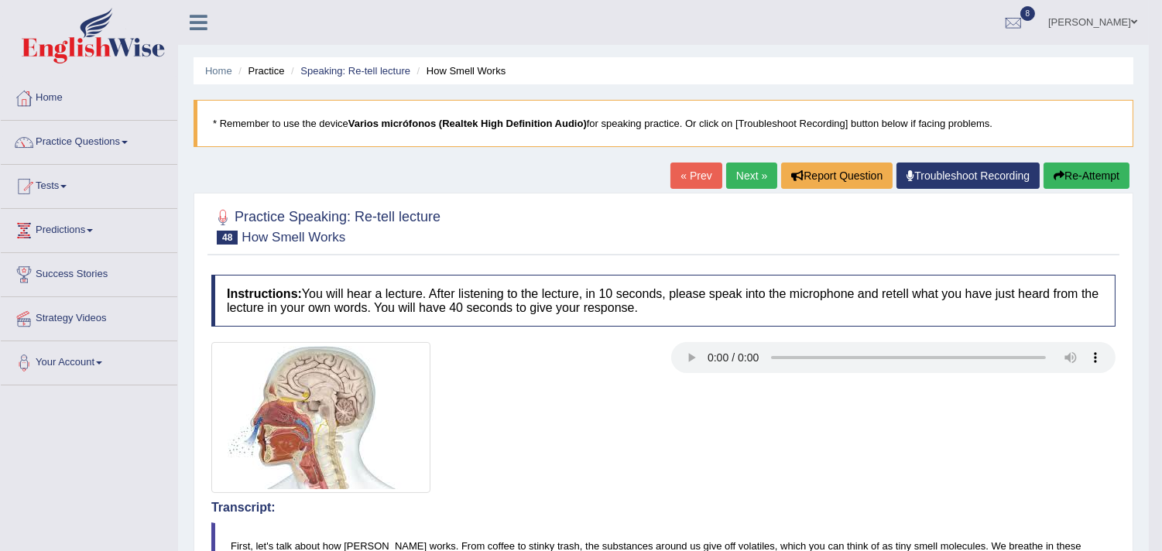
click at [747, 178] on link "Next »" at bounding box center [751, 176] width 51 height 26
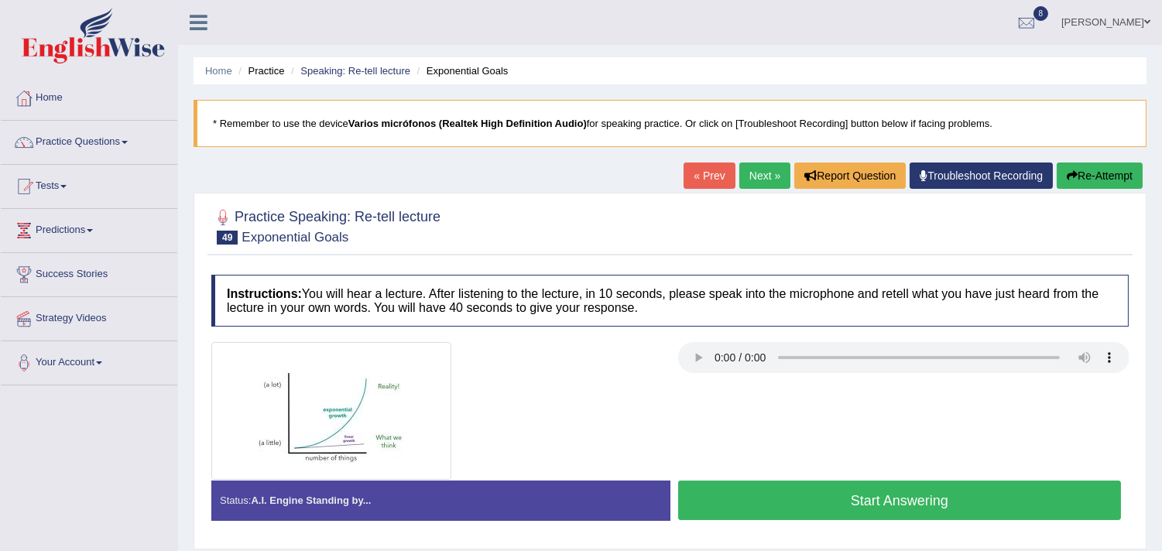
scroll to position [86, 0]
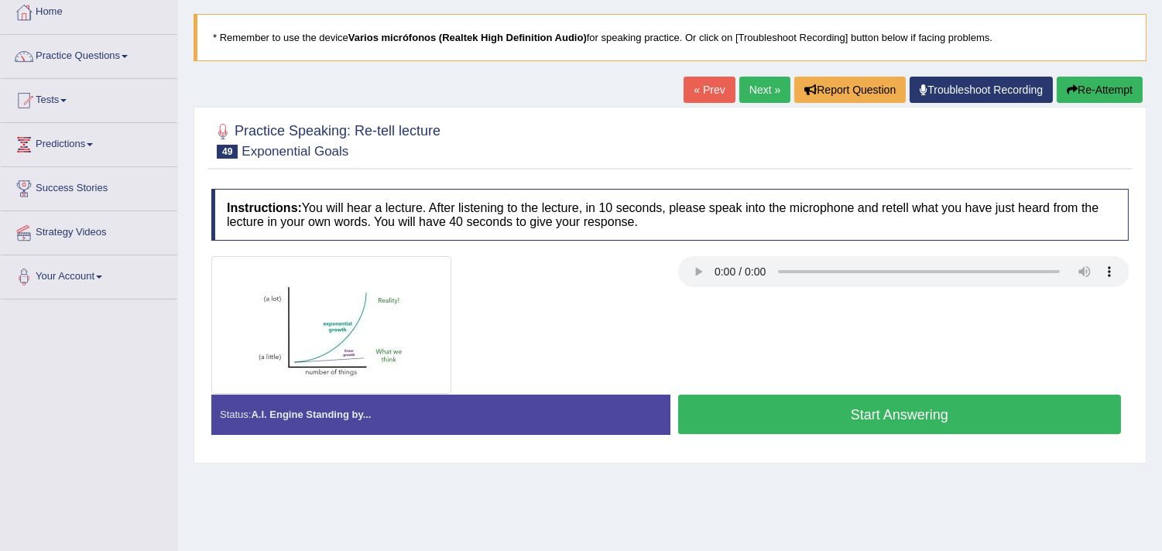
click at [859, 421] on button "Start Answering" at bounding box center [900, 414] width 444 height 39
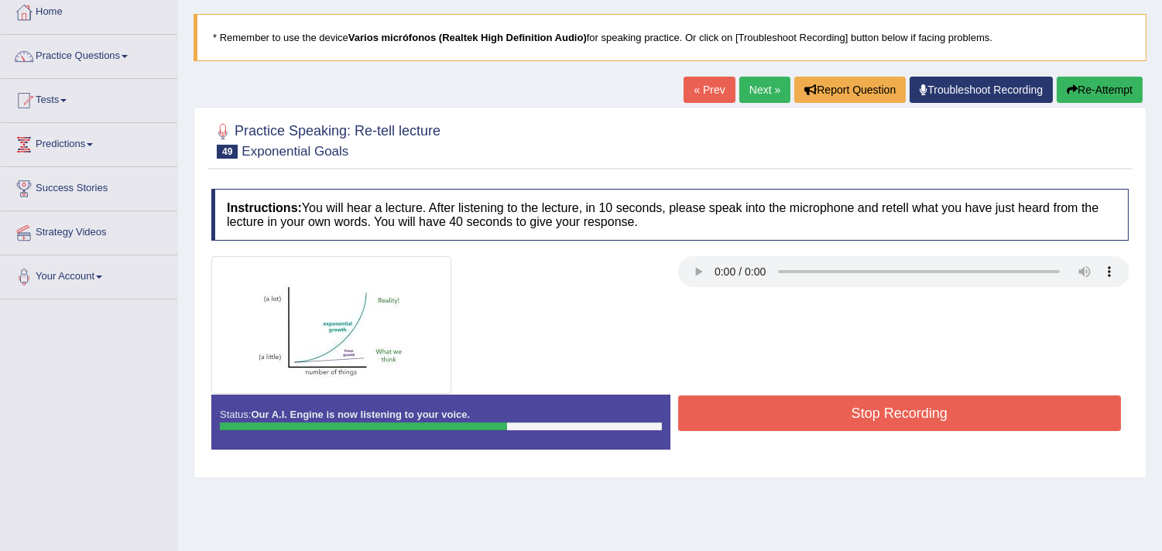
click at [766, 365] on div at bounding box center [670, 325] width 933 height 138
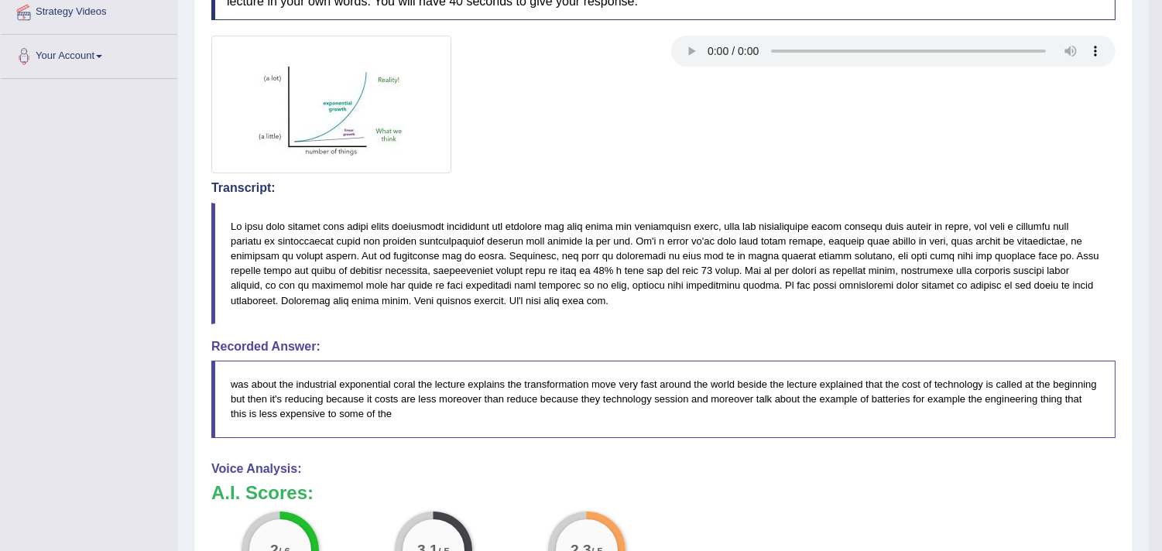
scroll to position [54, 0]
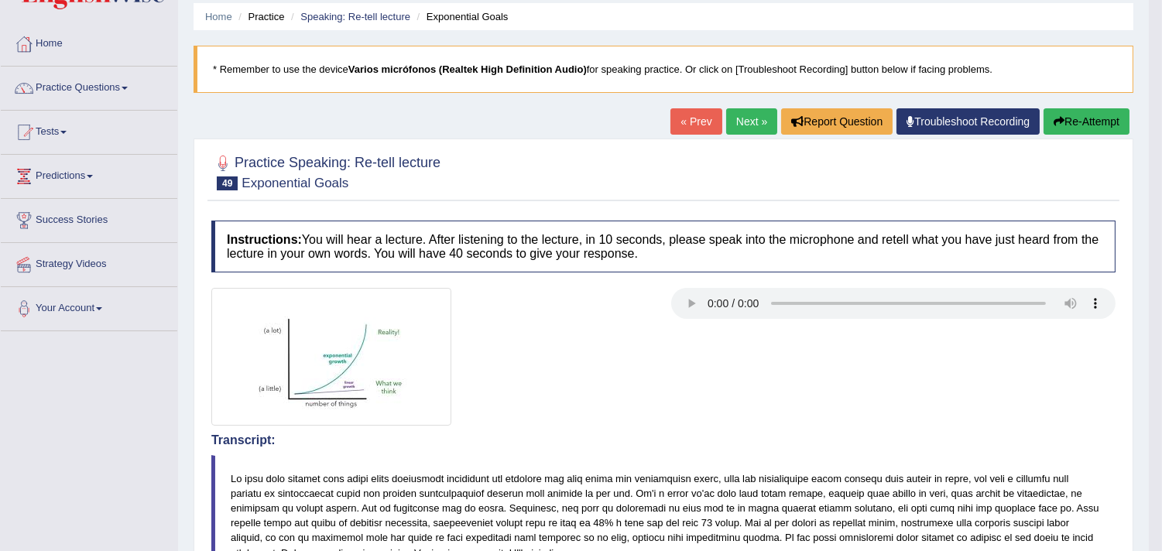
click at [732, 122] on link "Next »" at bounding box center [751, 121] width 51 height 26
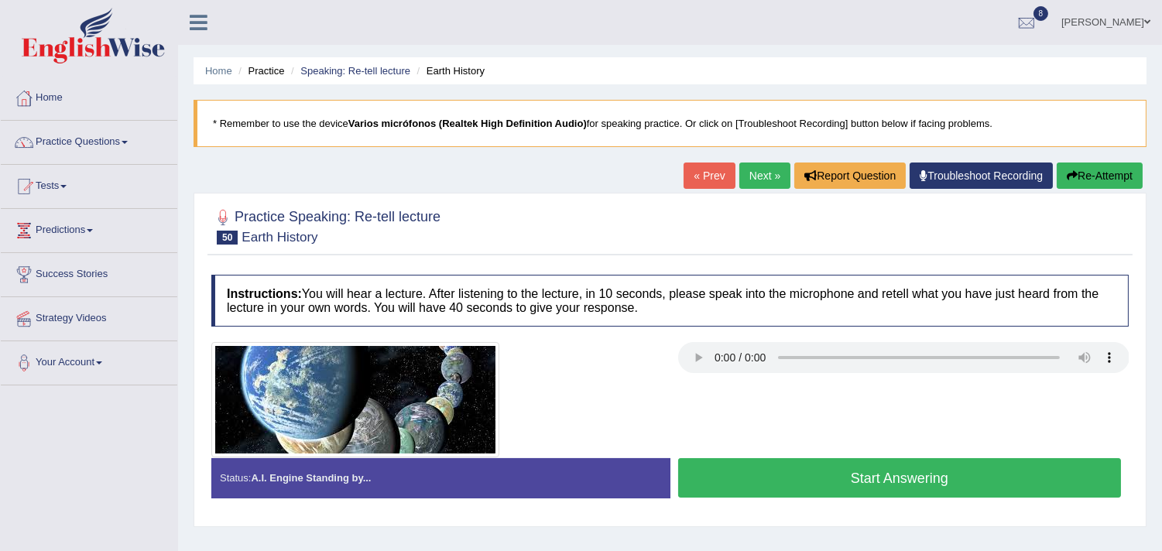
click at [760, 172] on link "Next »" at bounding box center [764, 176] width 51 height 26
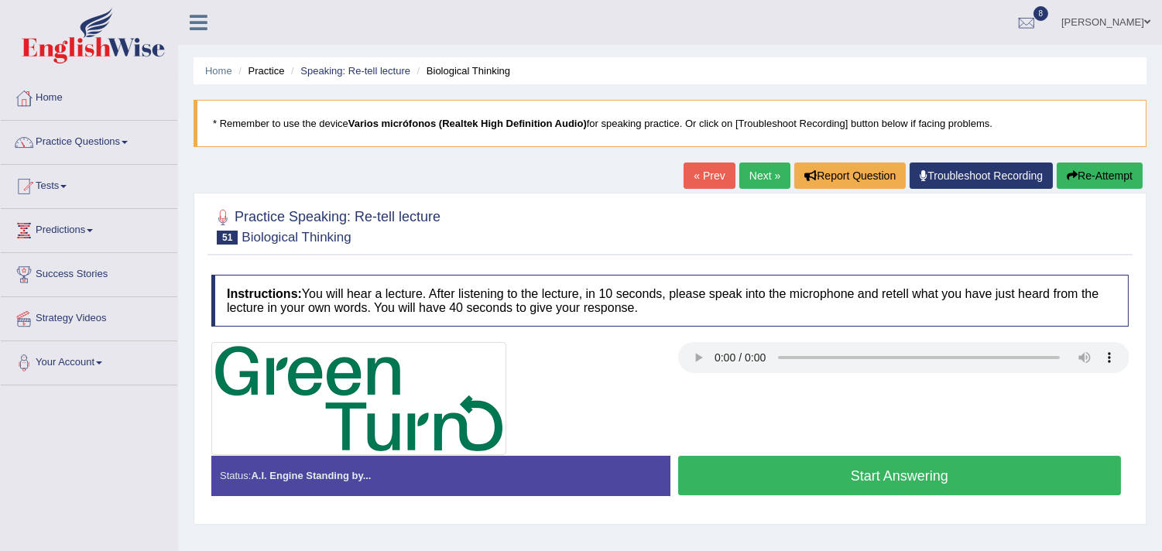
click at [676, 392] on div at bounding box center [670, 398] width 933 height 113
click at [748, 170] on link "Next »" at bounding box center [764, 176] width 51 height 26
click at [760, 173] on link "Next »" at bounding box center [764, 176] width 51 height 26
click at [759, 187] on link "Next »" at bounding box center [764, 176] width 51 height 26
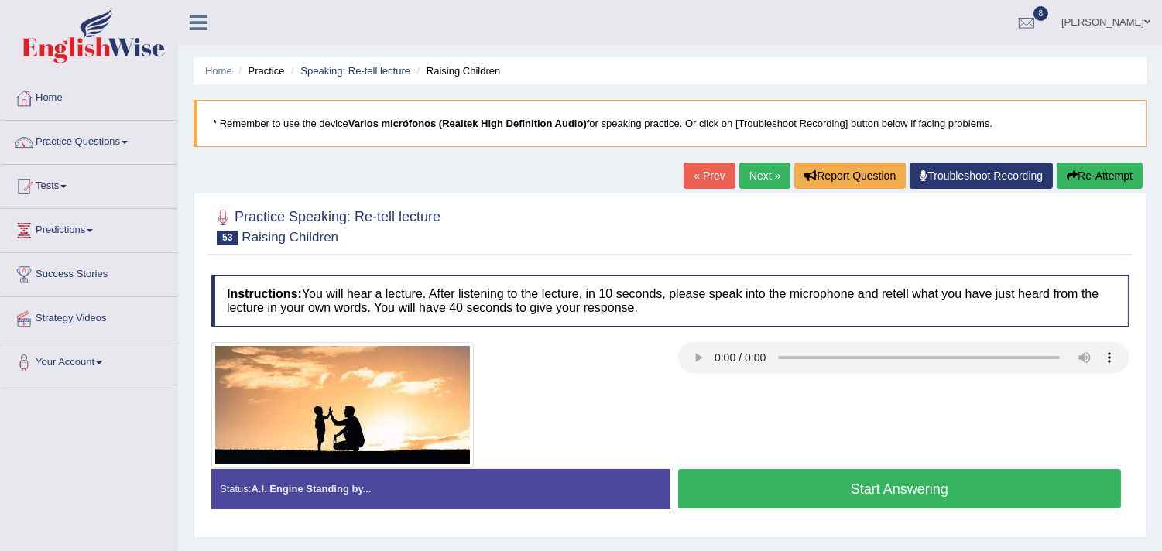
click at [841, 488] on button "Start Answering" at bounding box center [900, 488] width 444 height 39
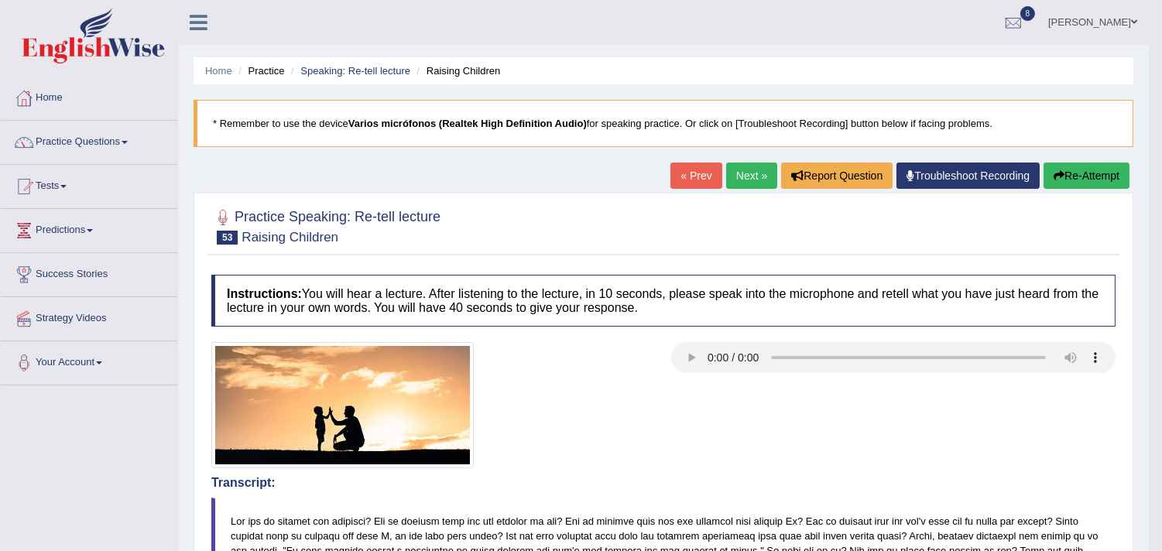
click at [755, 445] on div at bounding box center [664, 405] width 920 height 126
click at [740, 170] on link "Next »" at bounding box center [751, 176] width 51 height 26
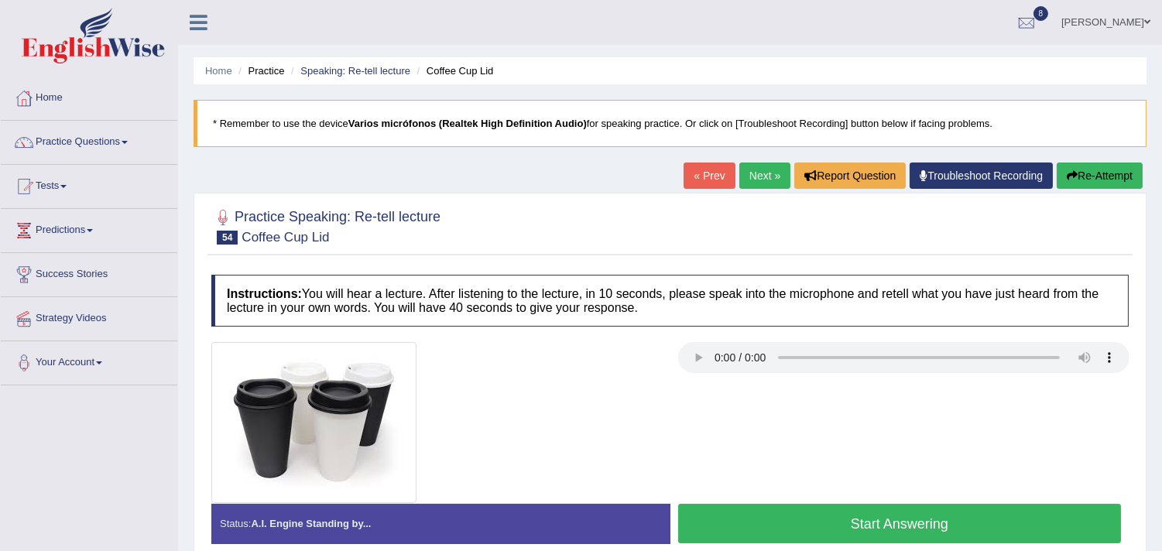
click at [759, 160] on div "Home Practice Speaking: Re-tell lecture Coffee Cup Lid * Remember to use the de…" at bounding box center [670, 387] width 984 height 774
click at [756, 166] on link "Next »" at bounding box center [764, 176] width 51 height 26
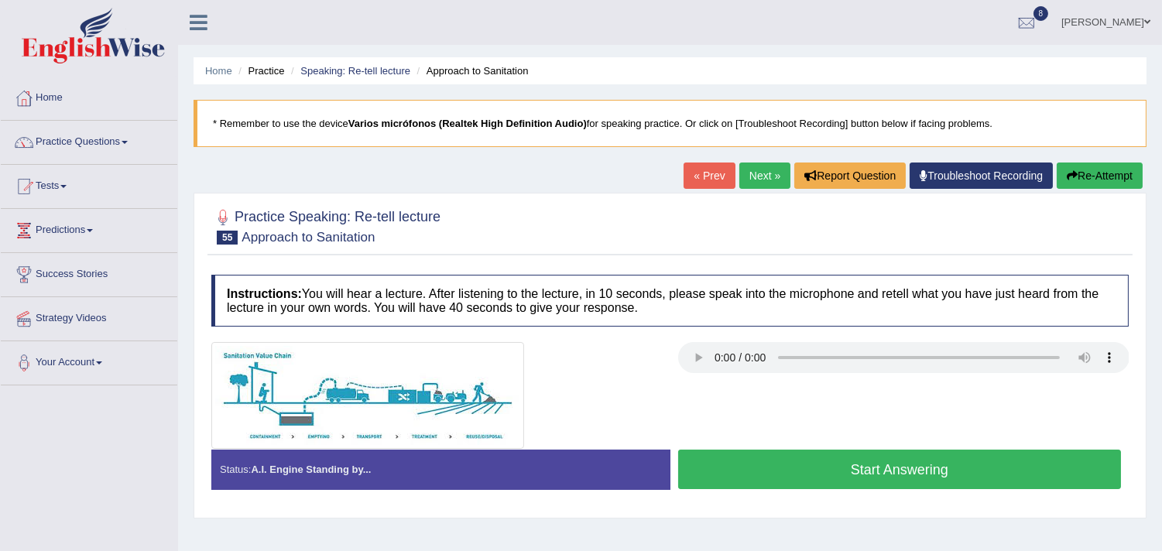
click at [778, 465] on button "Start Answering" at bounding box center [900, 469] width 444 height 39
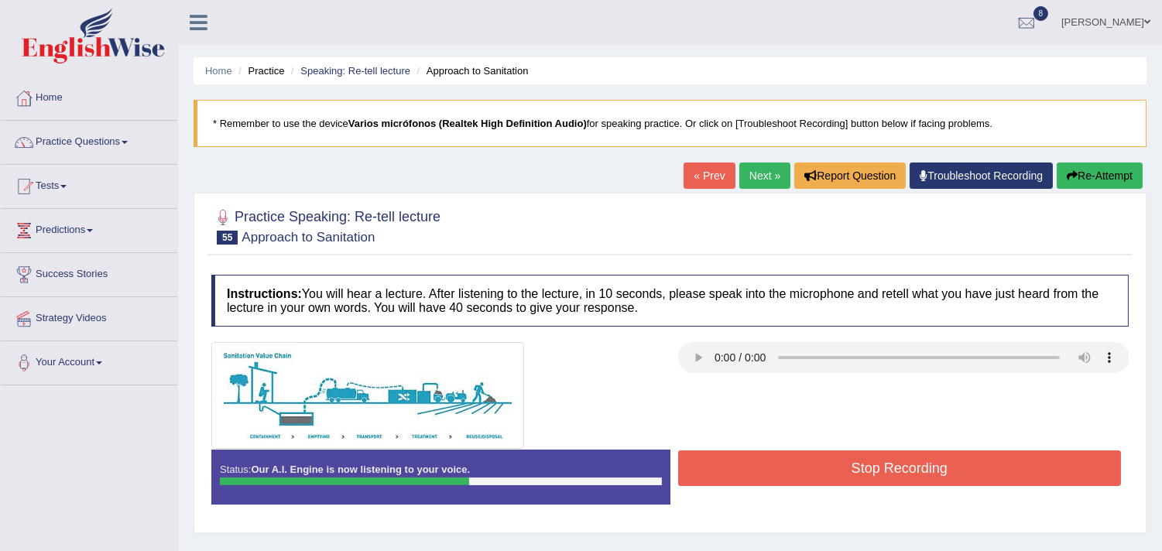
click at [1094, 180] on button "Re-Attempt" at bounding box center [1100, 176] width 86 height 26
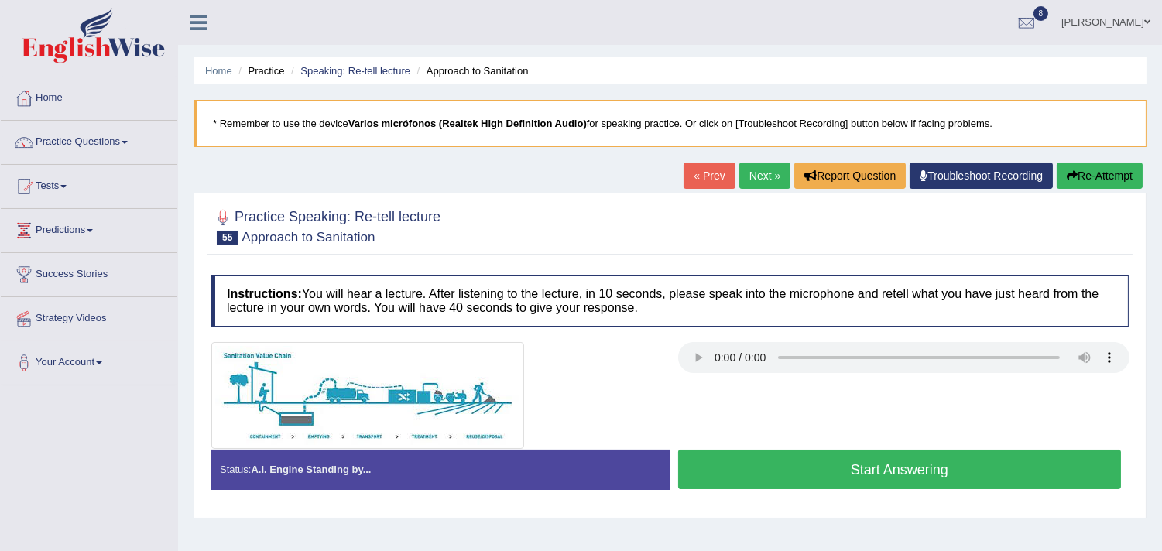
click at [752, 180] on link "Next »" at bounding box center [764, 176] width 51 height 26
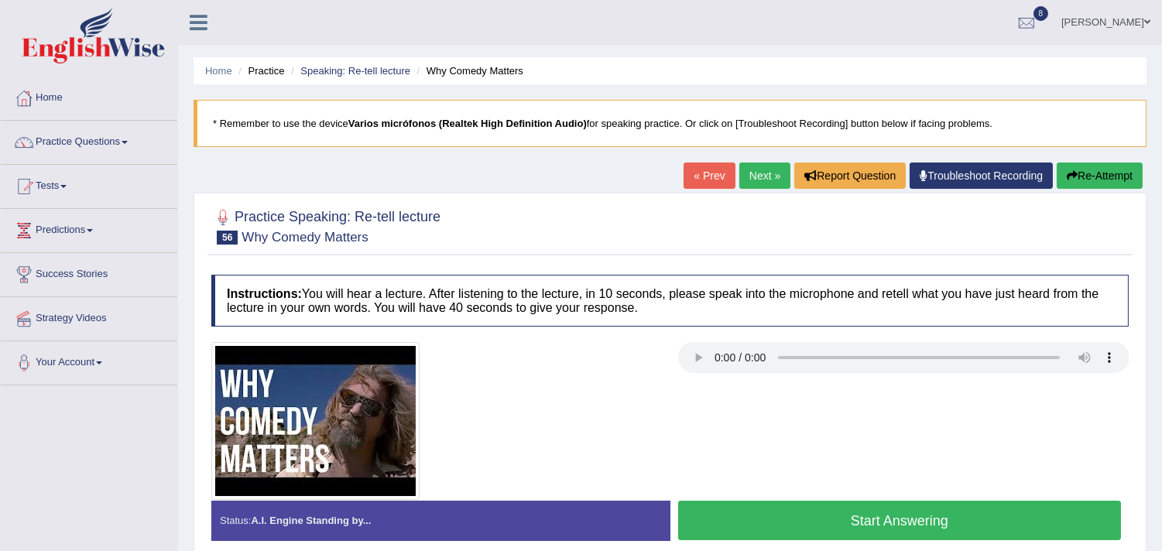
click at [784, 516] on button "Start Answering" at bounding box center [900, 520] width 444 height 39
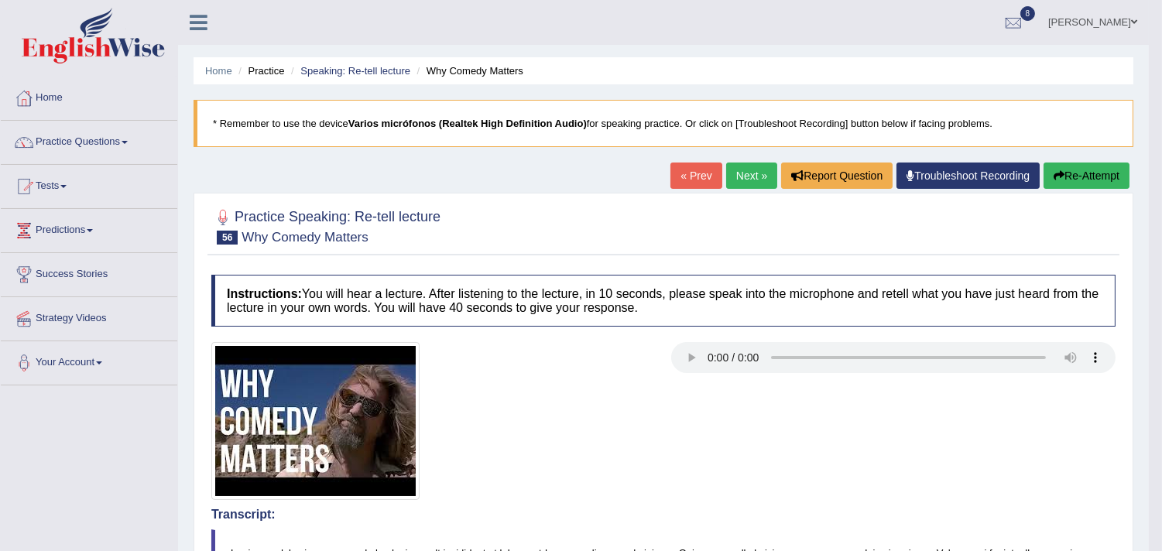
click at [745, 179] on link "Next »" at bounding box center [751, 176] width 51 height 26
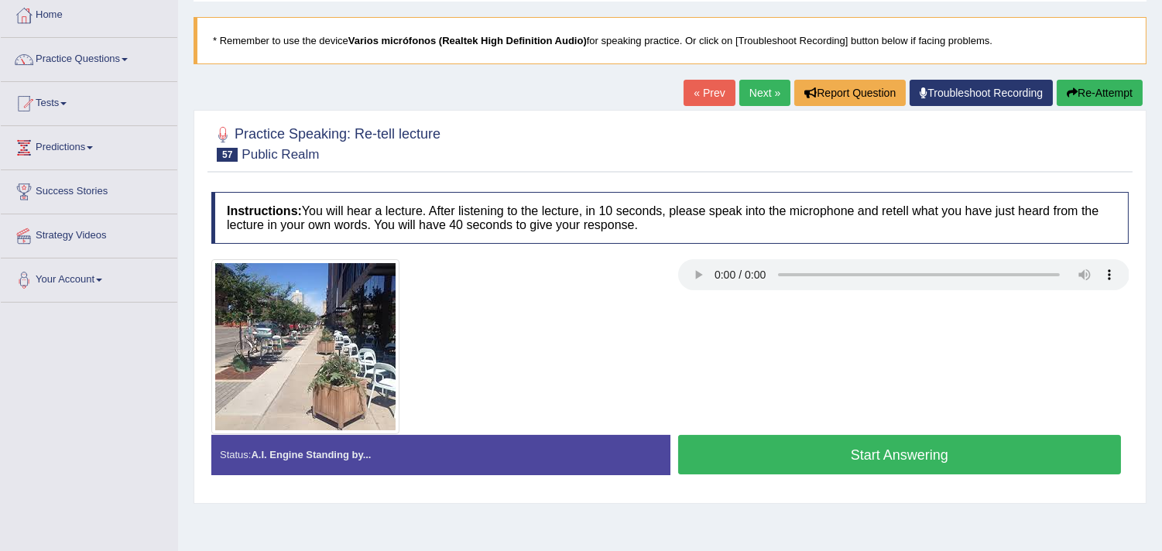
scroll to position [86, 0]
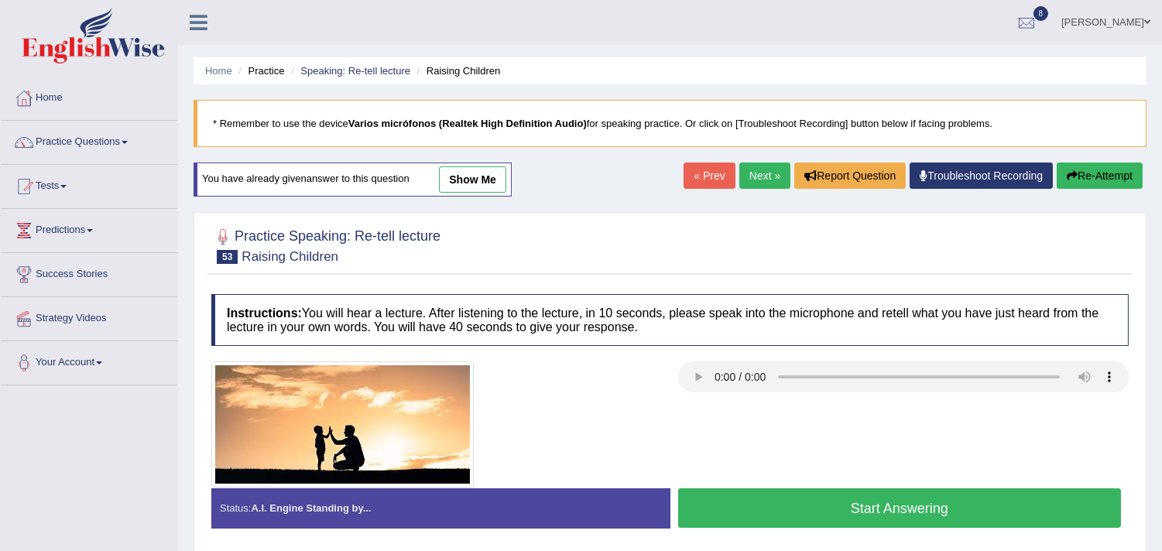
click at [739, 183] on link "Next »" at bounding box center [764, 176] width 51 height 26
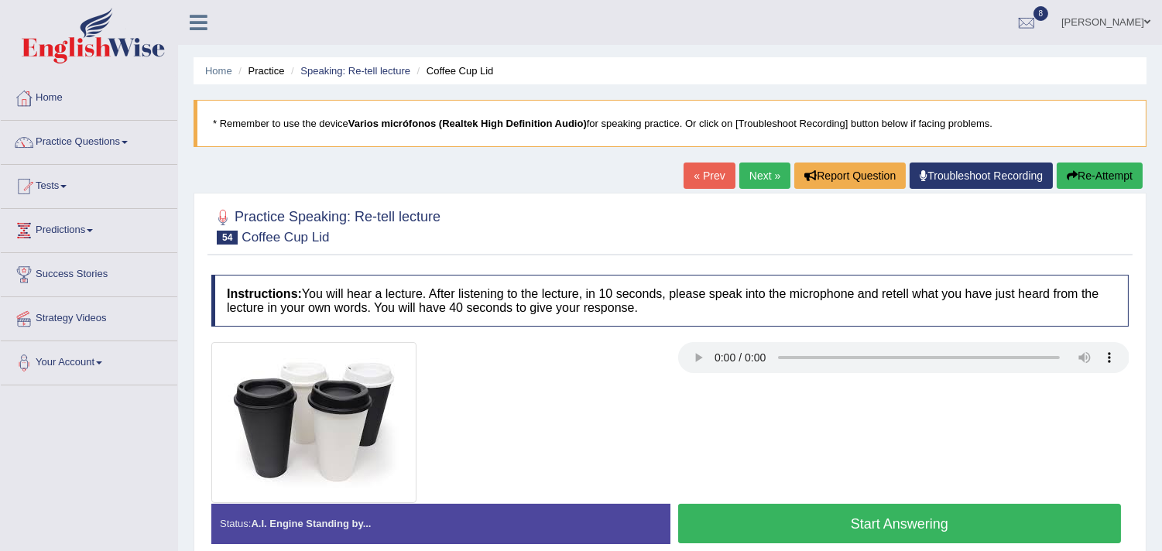
click at [755, 173] on link "Next »" at bounding box center [764, 176] width 51 height 26
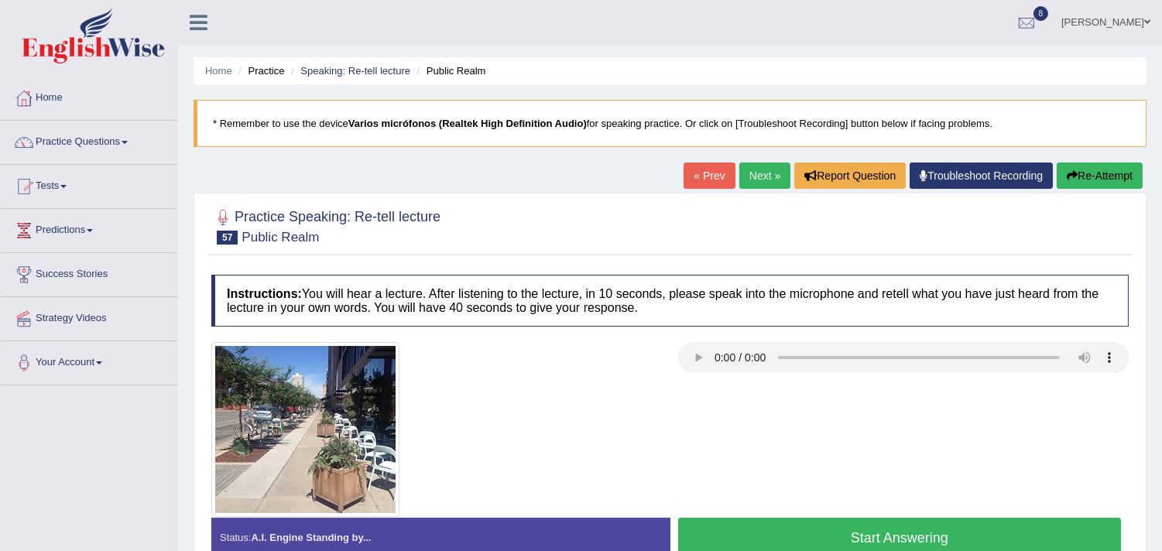
drag, startPoint x: 0, startPoint y: 0, endPoint x: 753, endPoint y: 183, distance: 775.1
click at [753, 182] on link "Next »" at bounding box center [764, 176] width 51 height 26
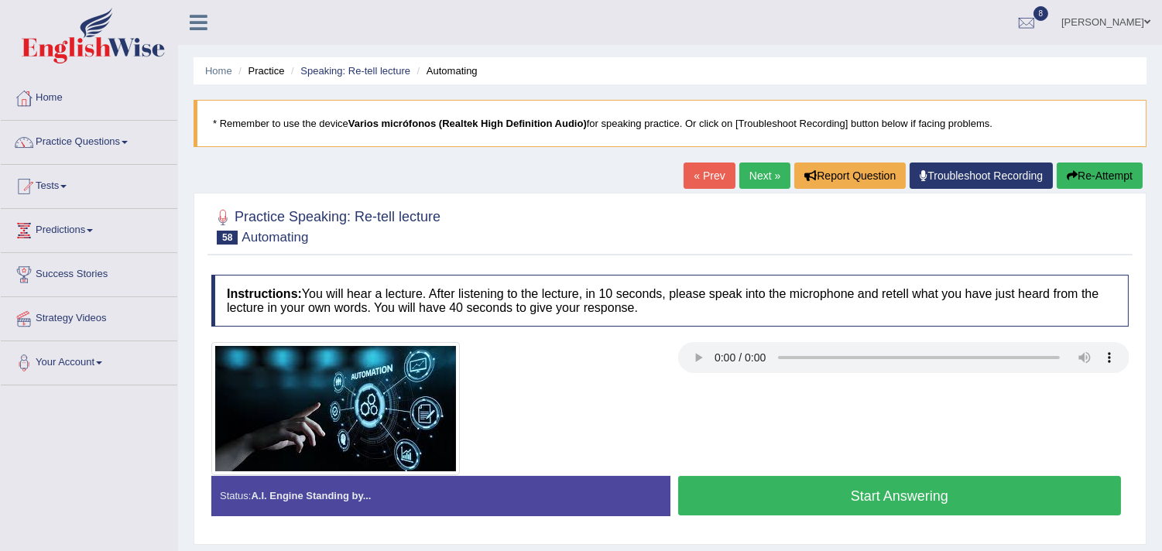
click at [744, 175] on link "Next »" at bounding box center [764, 176] width 51 height 26
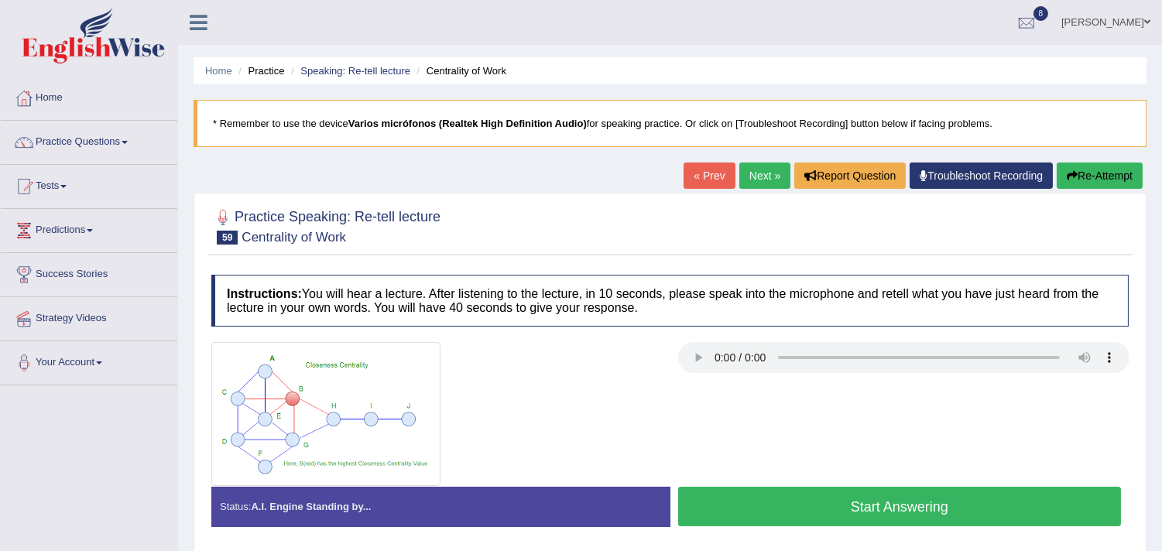
click at [755, 175] on link "Next »" at bounding box center [764, 176] width 51 height 26
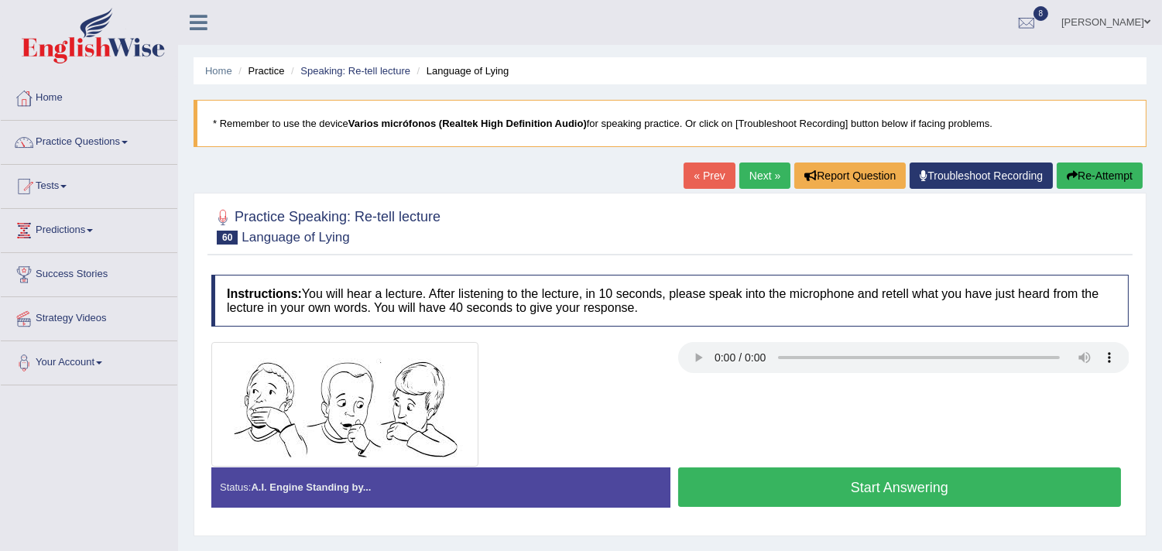
click at [755, 173] on link "Next »" at bounding box center [764, 176] width 51 height 26
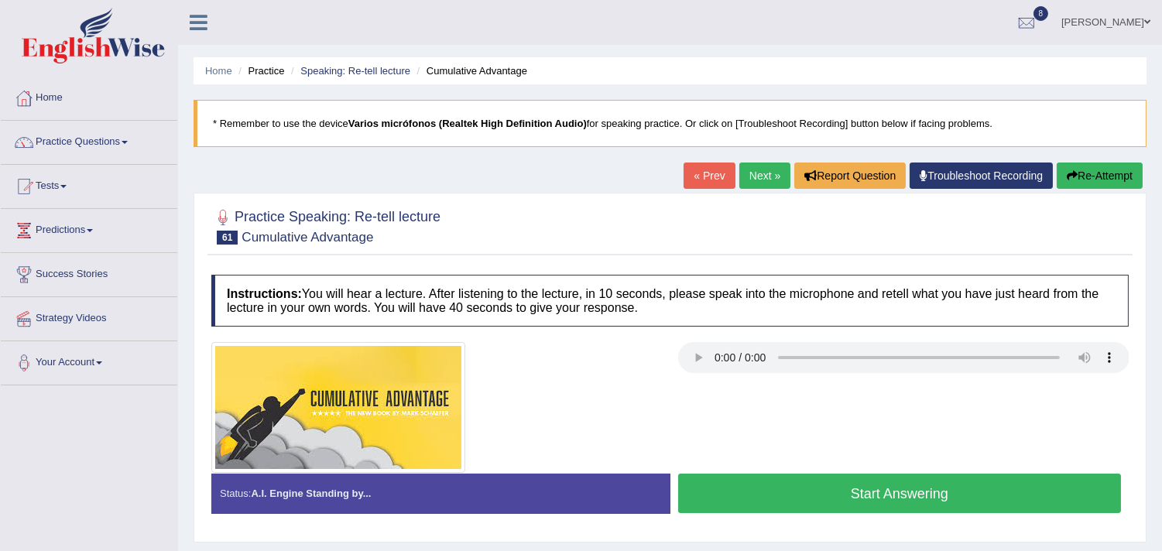
click at [810, 483] on button "Start Answering" at bounding box center [900, 493] width 444 height 39
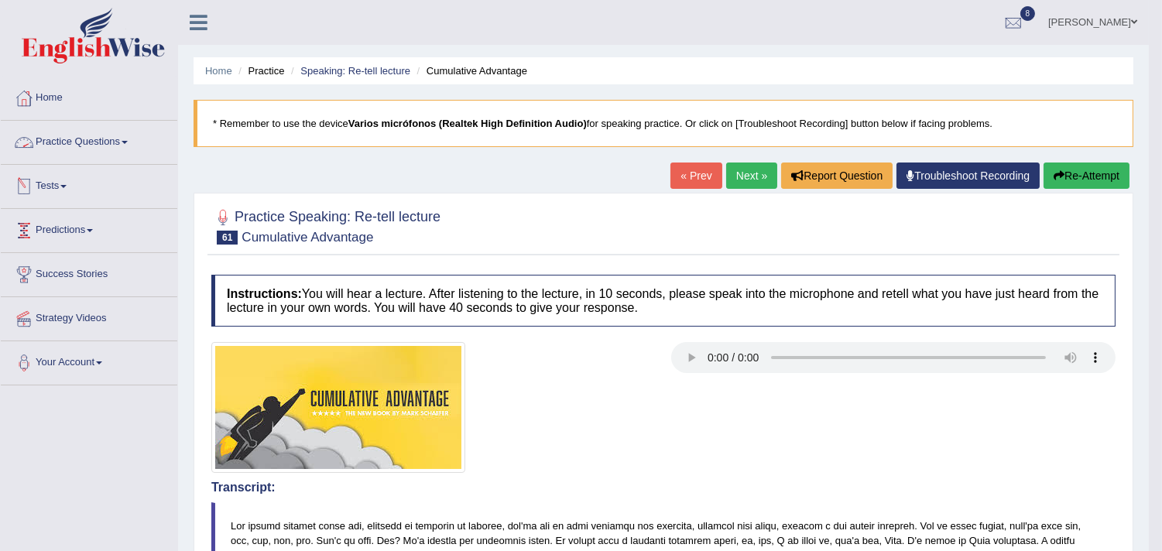
click at [63, 137] on link "Practice Questions" at bounding box center [89, 140] width 176 height 39
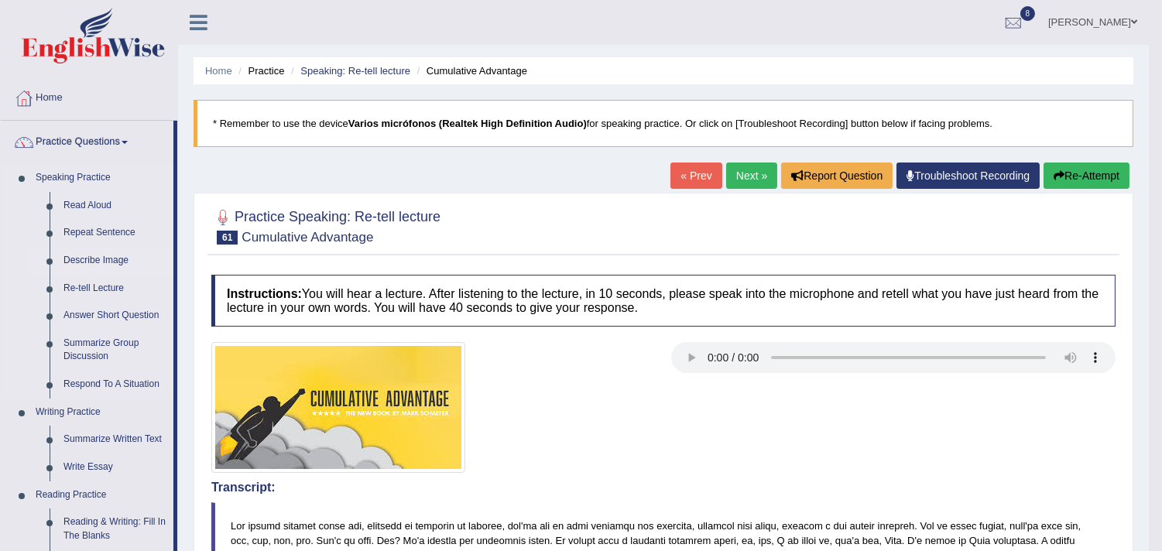
click at [89, 262] on link "Describe Image" at bounding box center [115, 261] width 117 height 28
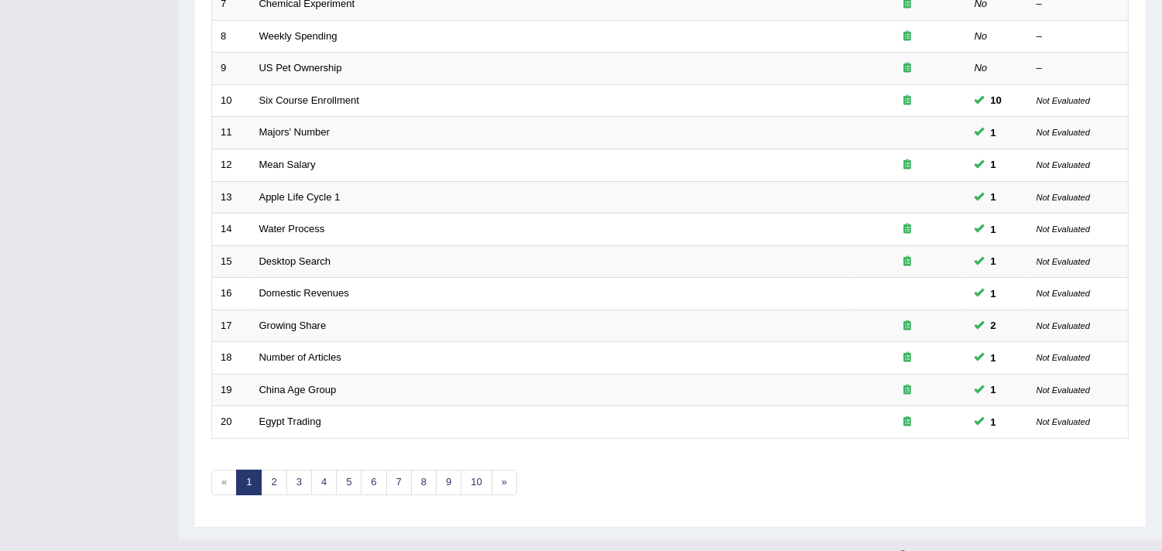
scroll to position [474, 0]
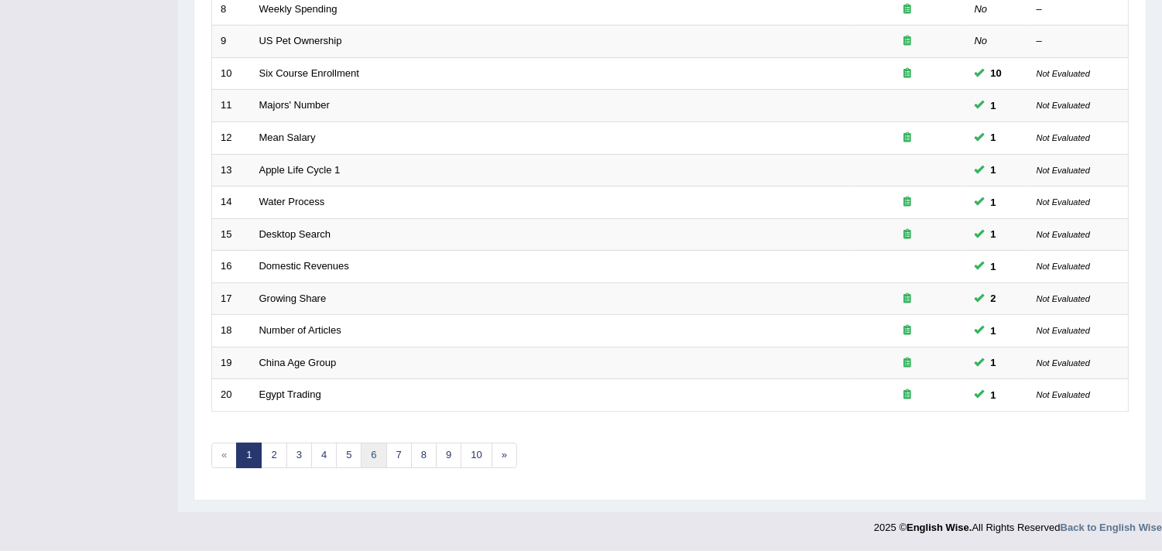
click at [375, 450] on link "6" at bounding box center [374, 456] width 26 height 26
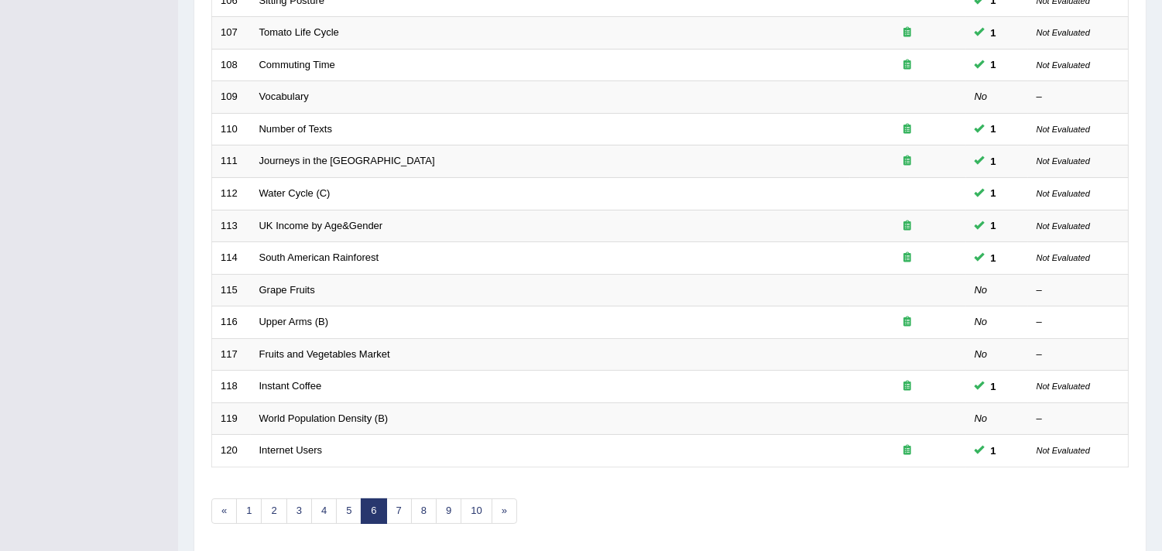
scroll to position [474, 0]
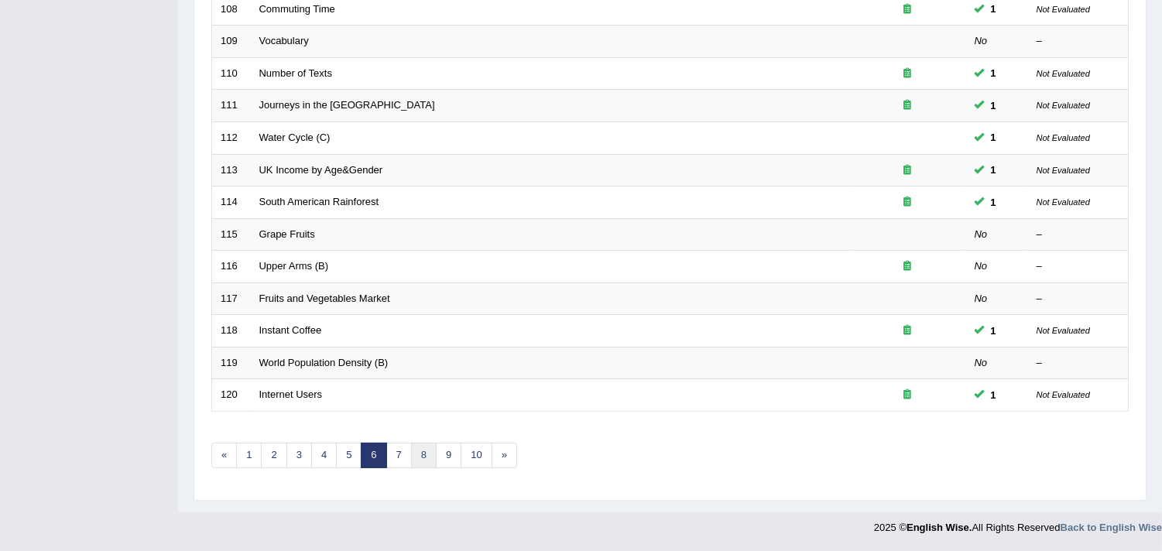
click at [426, 462] on link "8" at bounding box center [424, 456] width 26 height 26
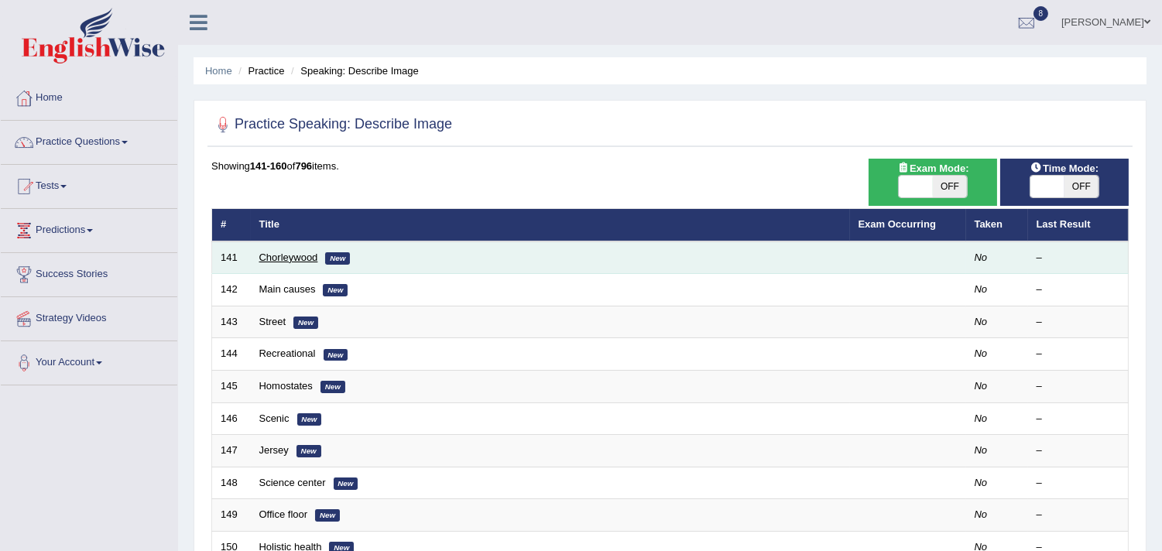
click at [279, 253] on link "Chorleywood" at bounding box center [288, 258] width 59 height 12
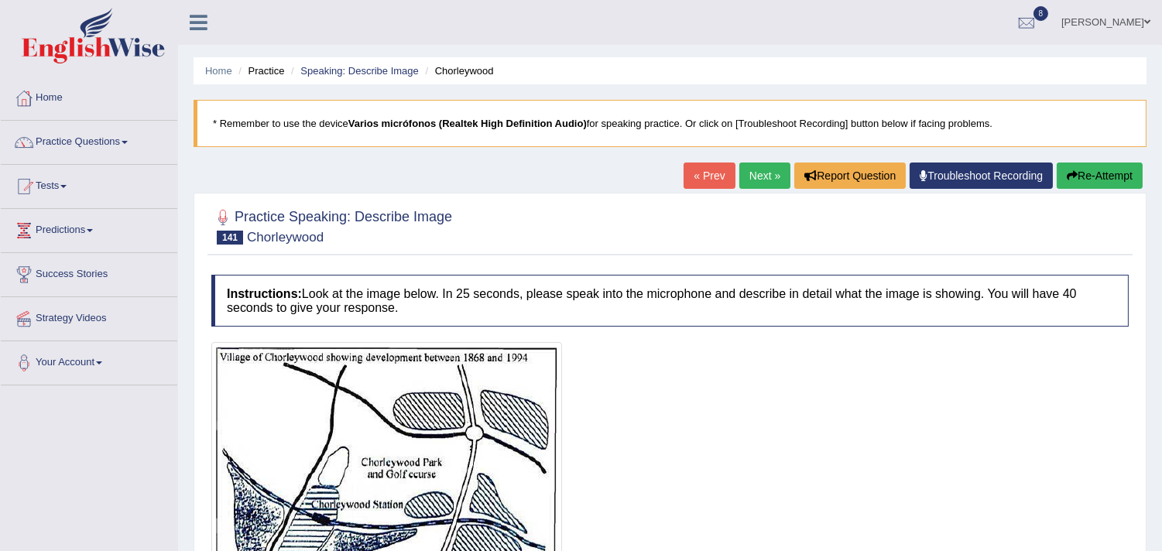
click at [751, 158] on div "Home Practice Speaking: Describe Image Chorleywood * Remember to use the device…" at bounding box center [670, 387] width 984 height 774
click at [749, 186] on link "Next »" at bounding box center [764, 176] width 51 height 26
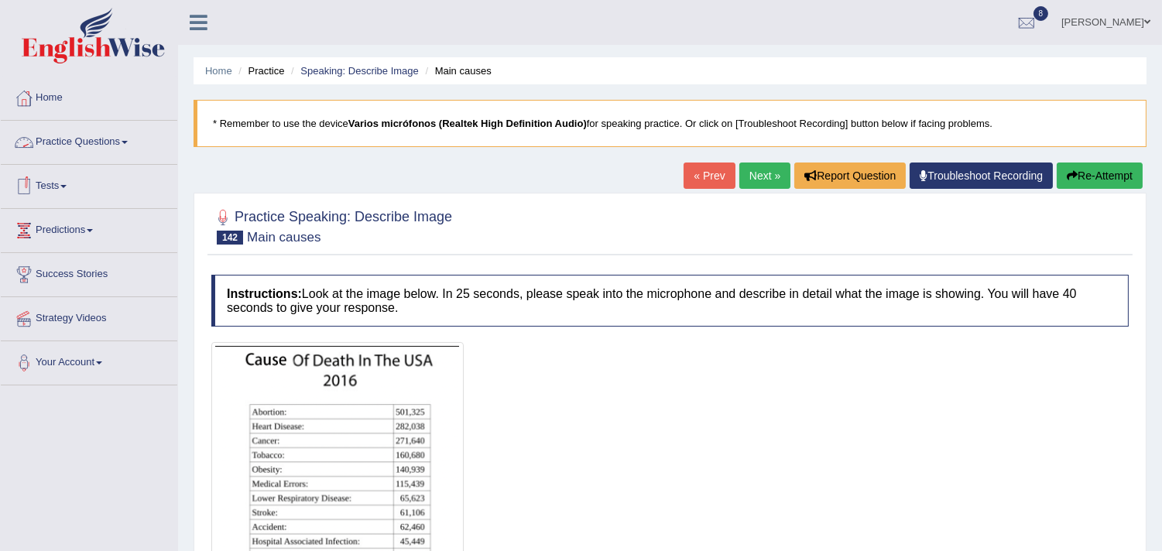
click at [63, 141] on link "Practice Questions" at bounding box center [89, 140] width 176 height 39
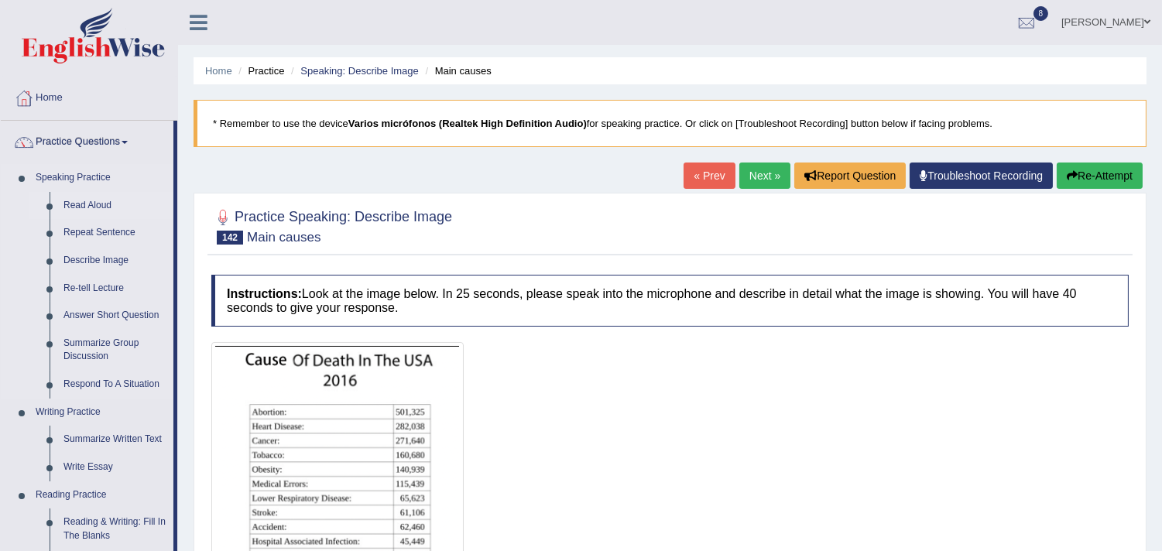
click at [80, 207] on link "Read Aloud" at bounding box center [115, 206] width 117 height 28
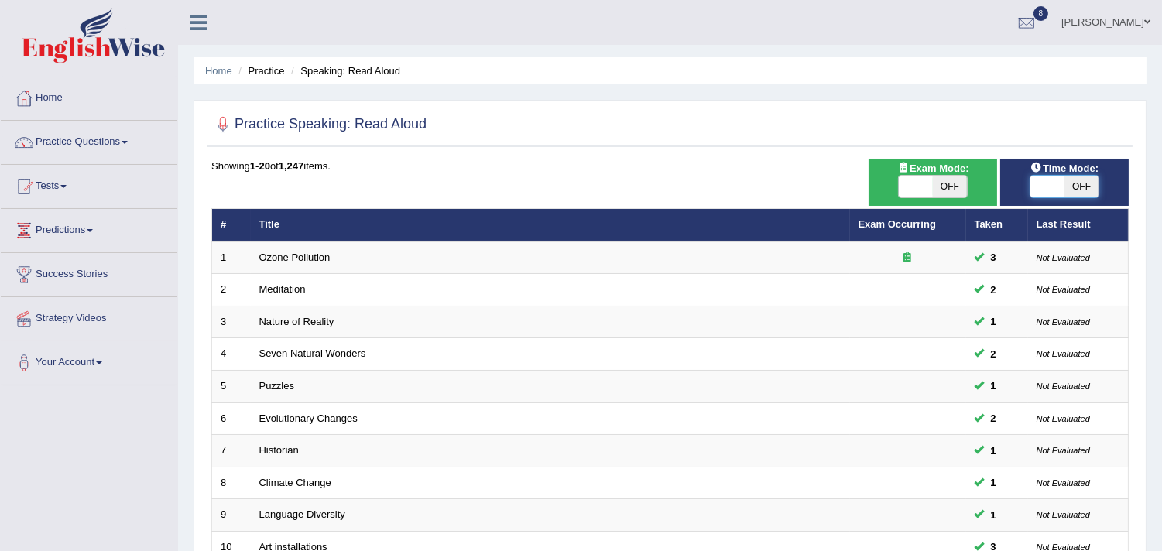
click at [1059, 183] on span at bounding box center [1047, 187] width 34 height 22
checkbox input "true"
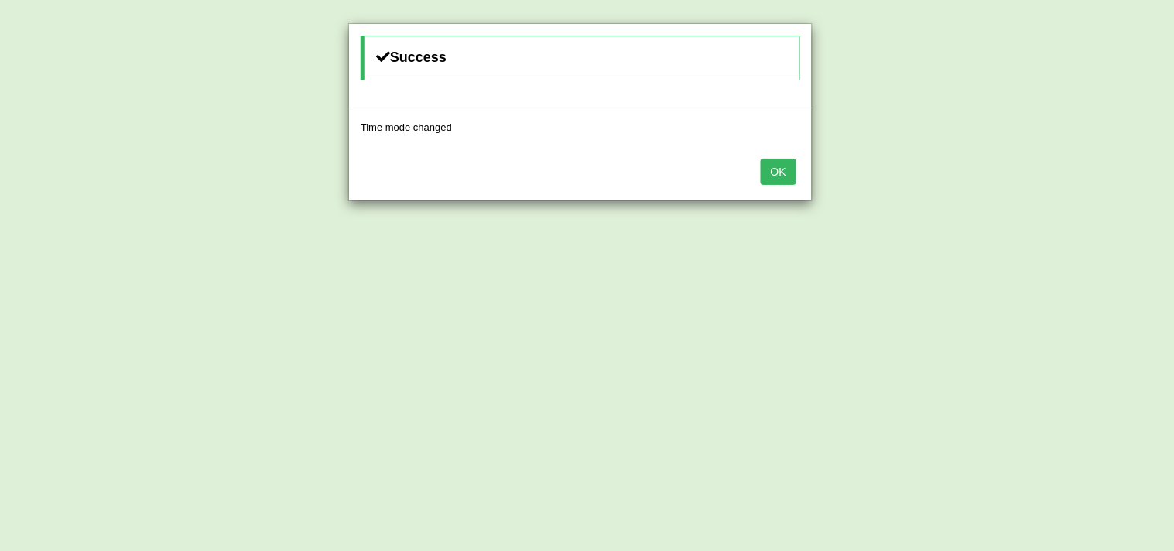
click at [776, 173] on button "OK" at bounding box center [779, 172] width 36 height 26
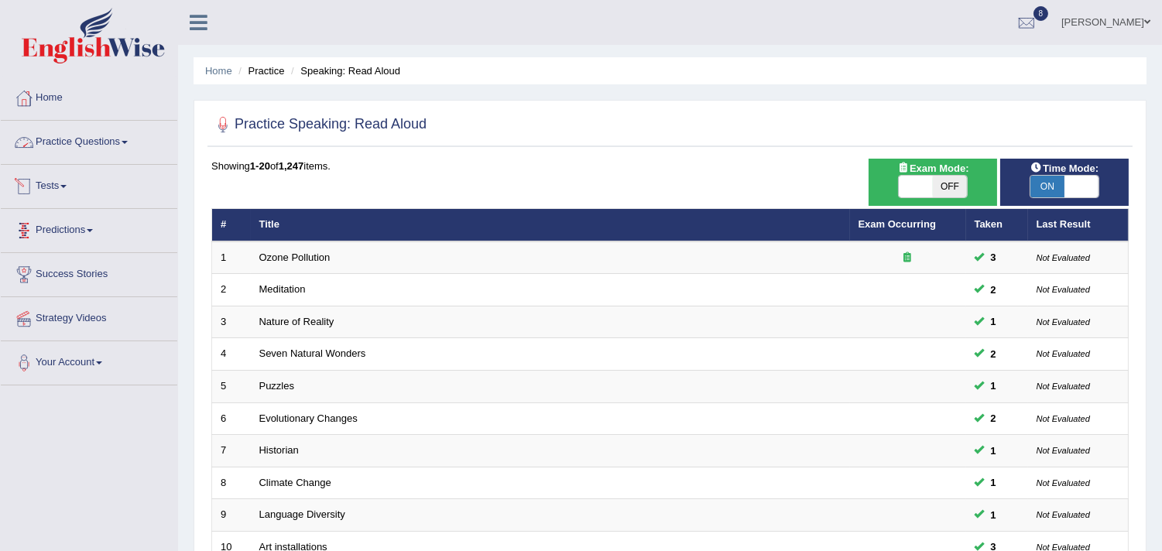
click at [70, 144] on link "Practice Questions" at bounding box center [89, 140] width 176 height 39
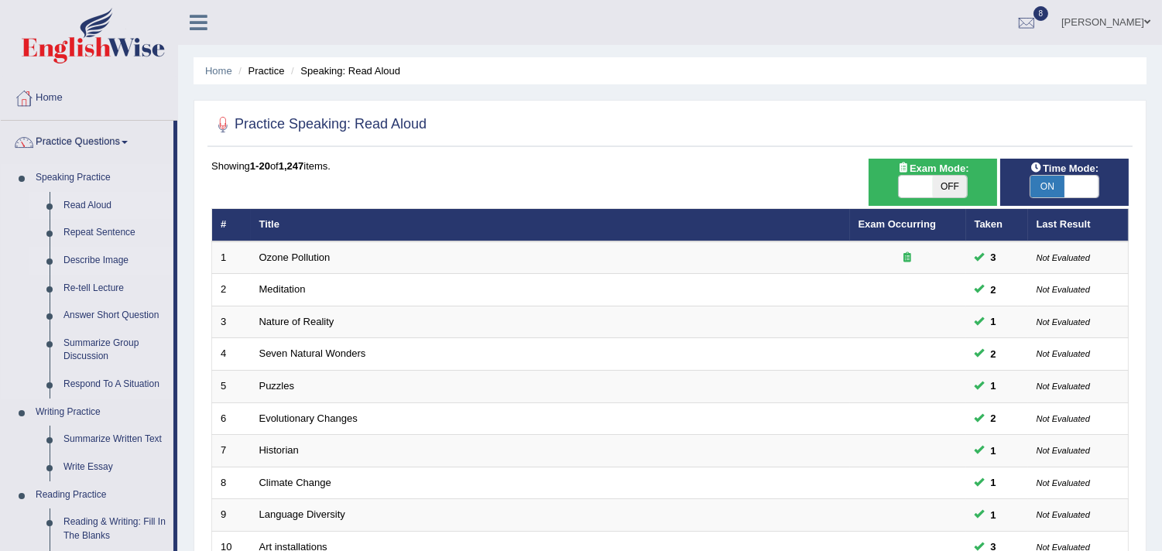
click at [91, 259] on link "Describe Image" at bounding box center [115, 261] width 117 height 28
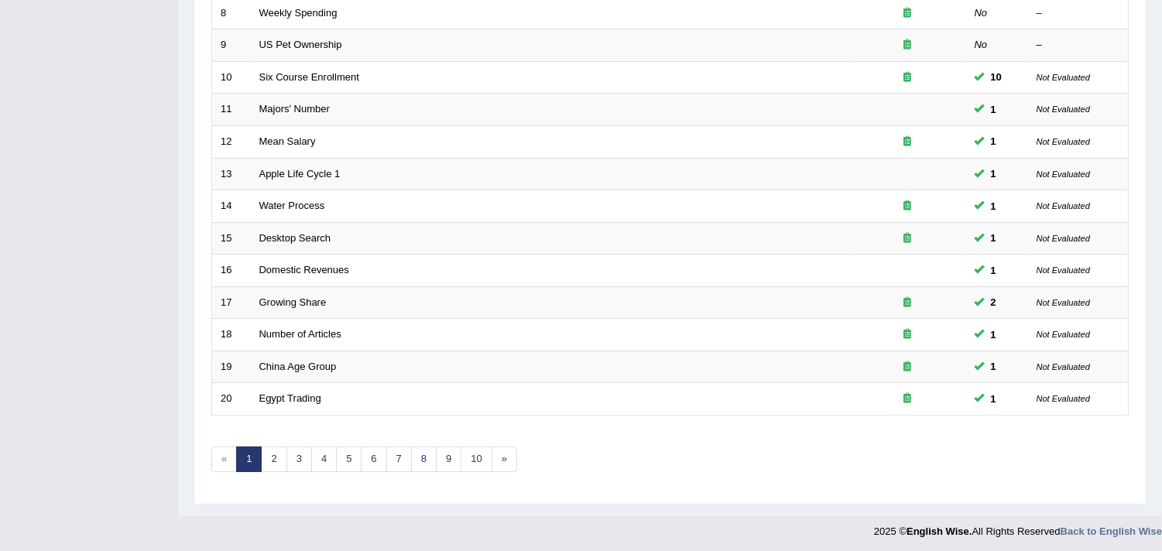
scroll to position [474, 0]
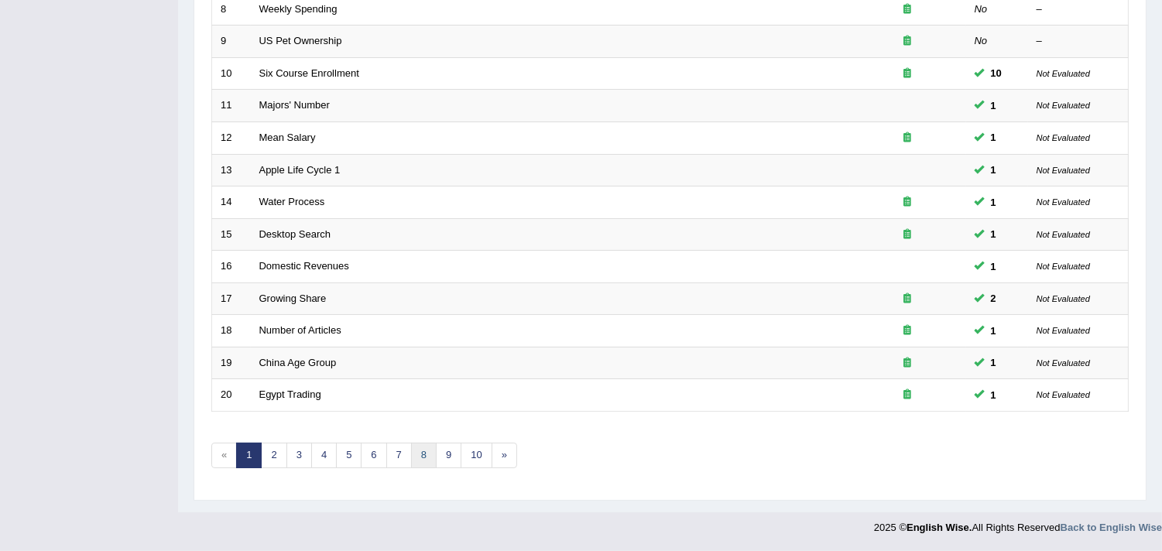
click at [422, 460] on link "8" at bounding box center [424, 456] width 26 height 26
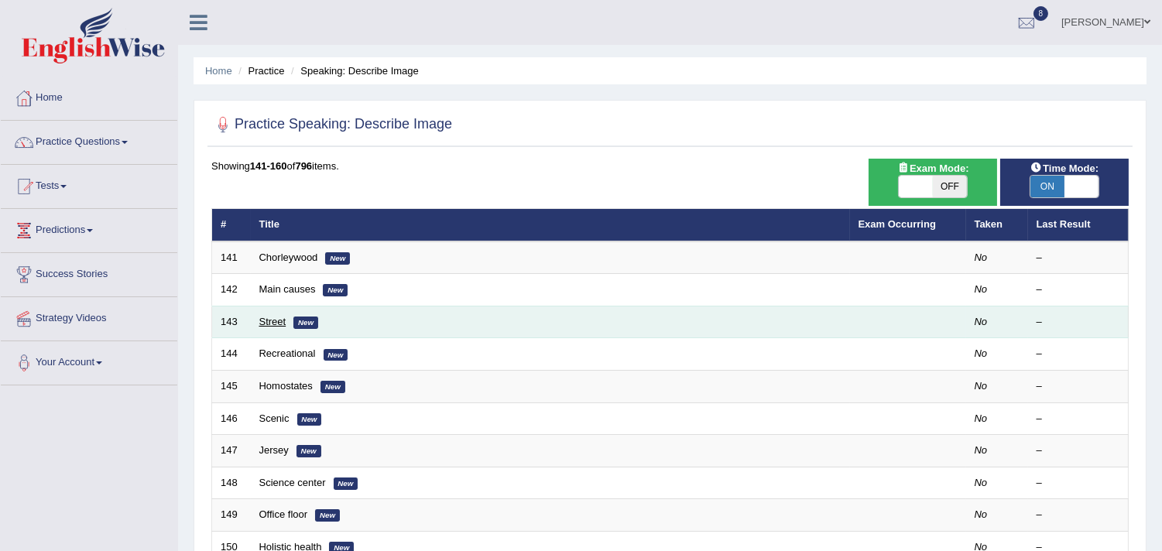
click at [271, 324] on link "Street" at bounding box center [272, 322] width 27 height 12
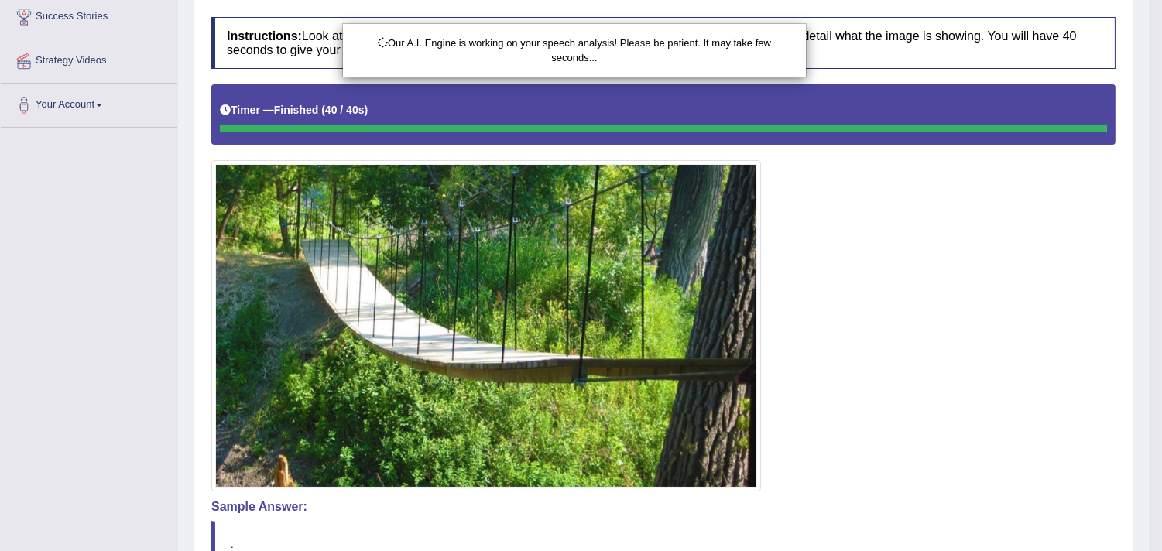
scroll to position [333, 0]
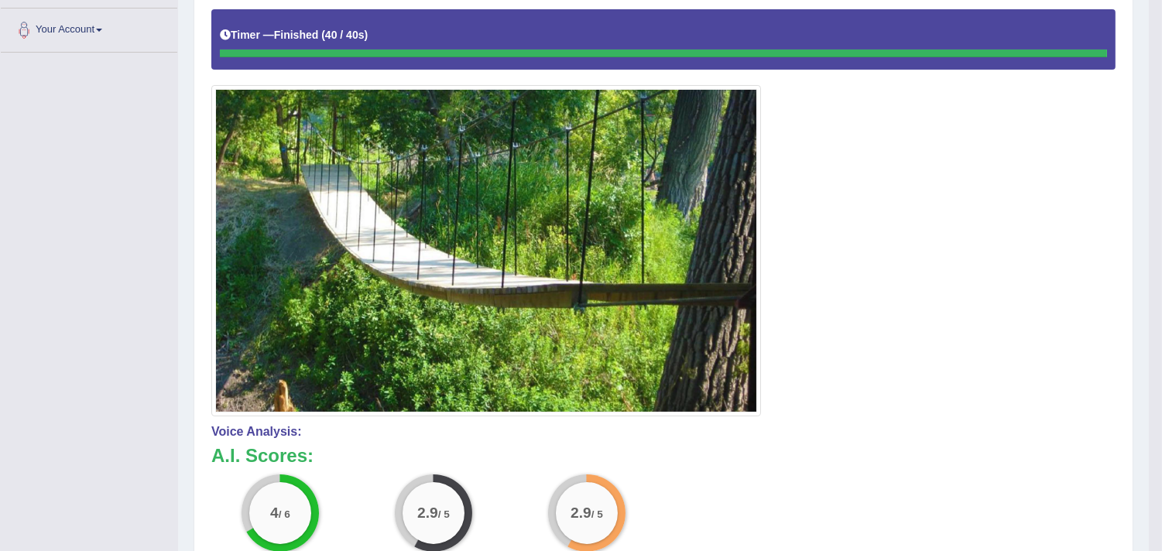
drag, startPoint x: 1171, startPoint y: 183, endPoint x: 1173, endPoint y: 415, distance: 232.2
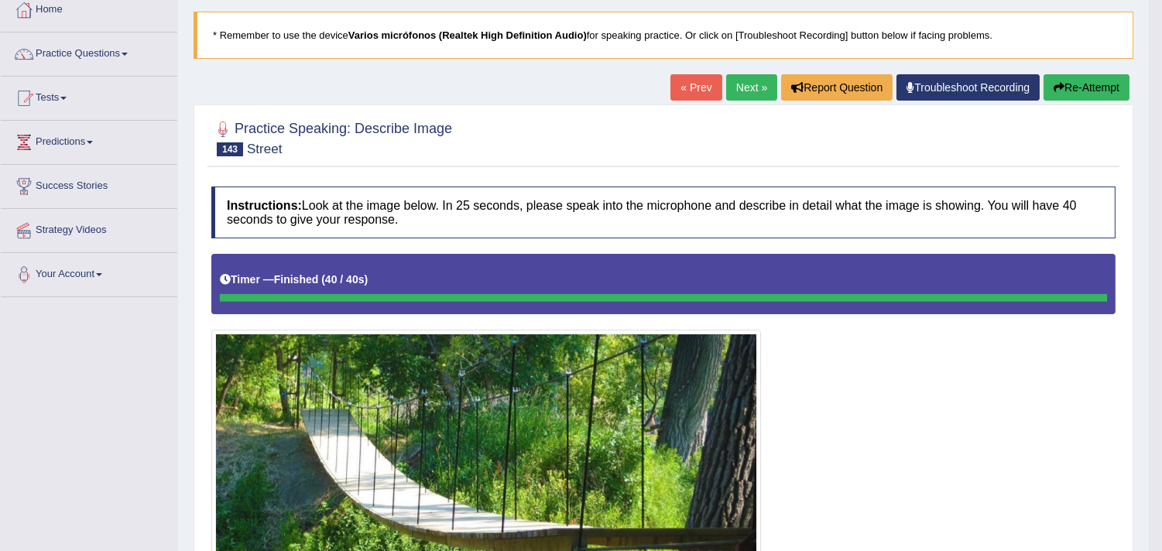
scroll to position [76, 0]
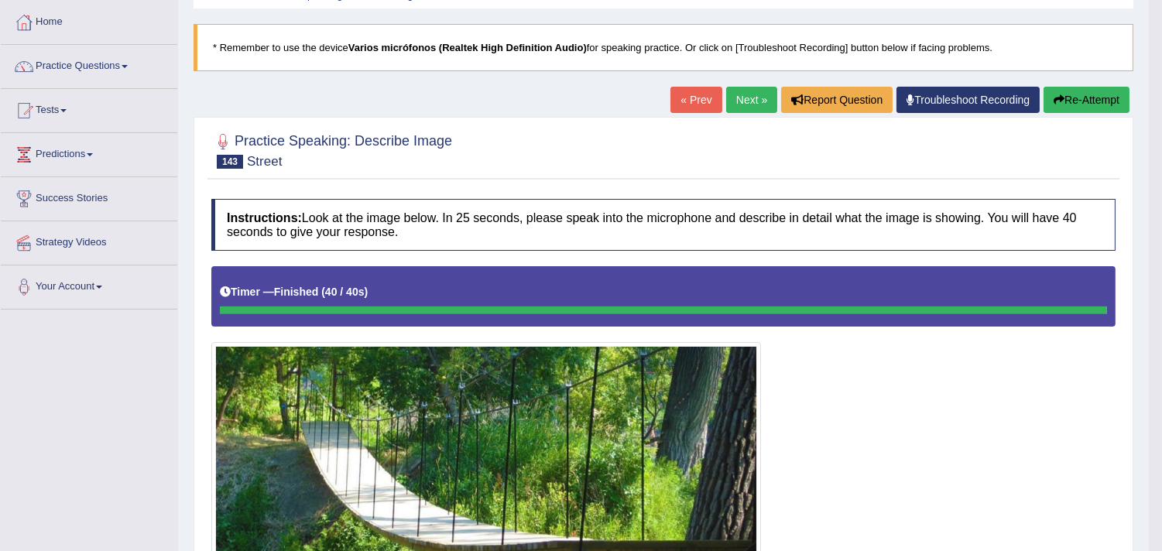
click at [739, 102] on link "Next »" at bounding box center [751, 100] width 51 height 26
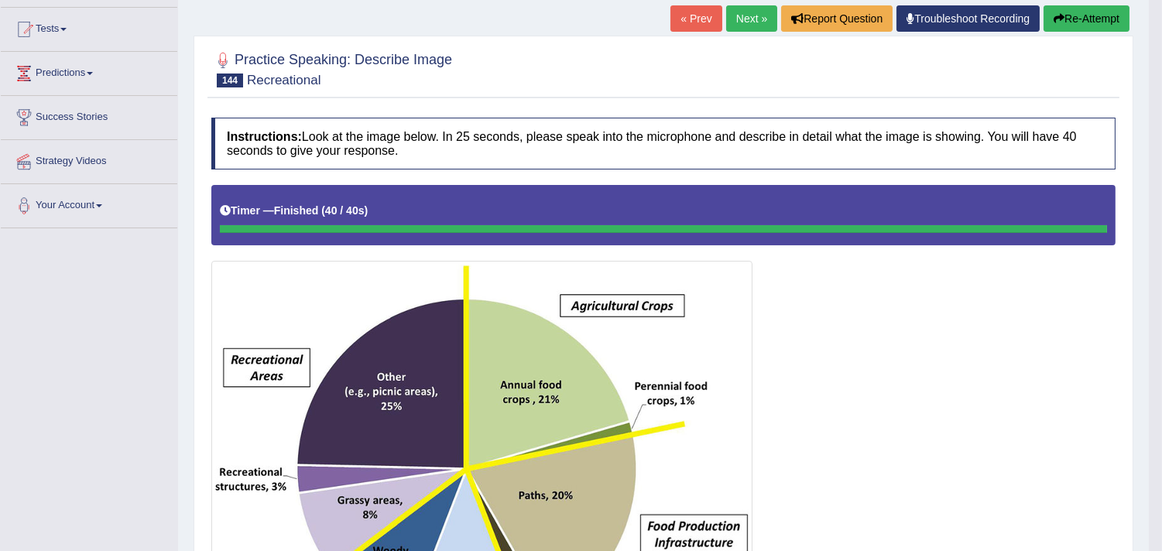
scroll to position [156, 0]
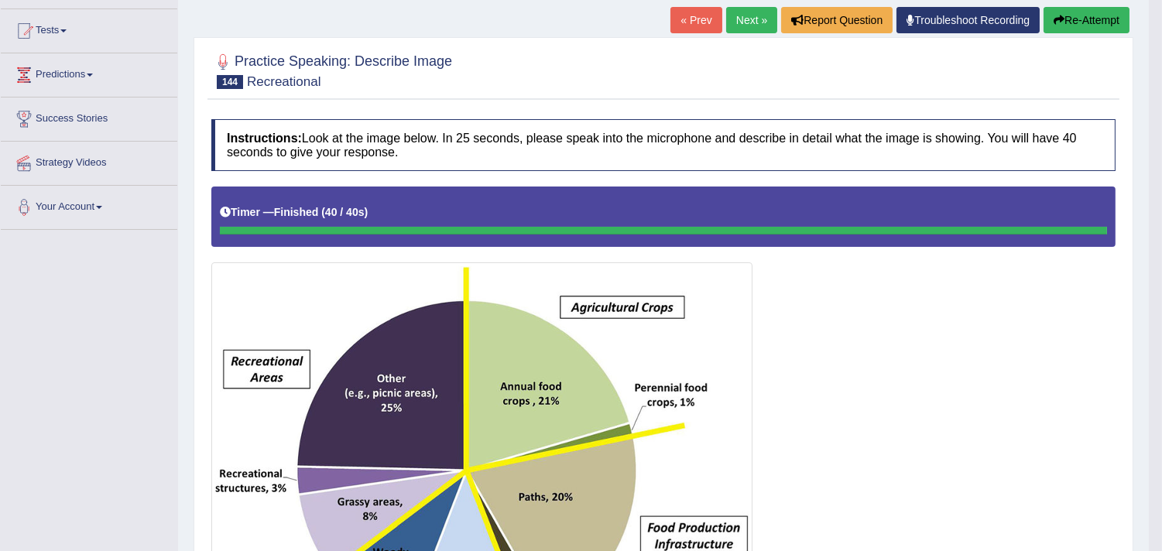
click at [737, 19] on link "Next »" at bounding box center [751, 20] width 51 height 26
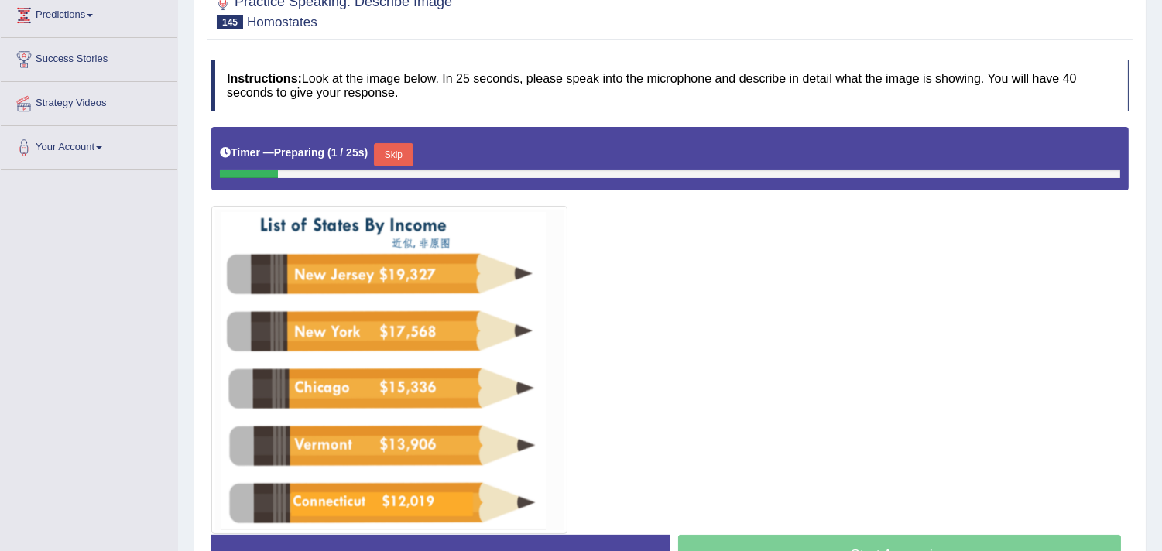
scroll to position [218, 0]
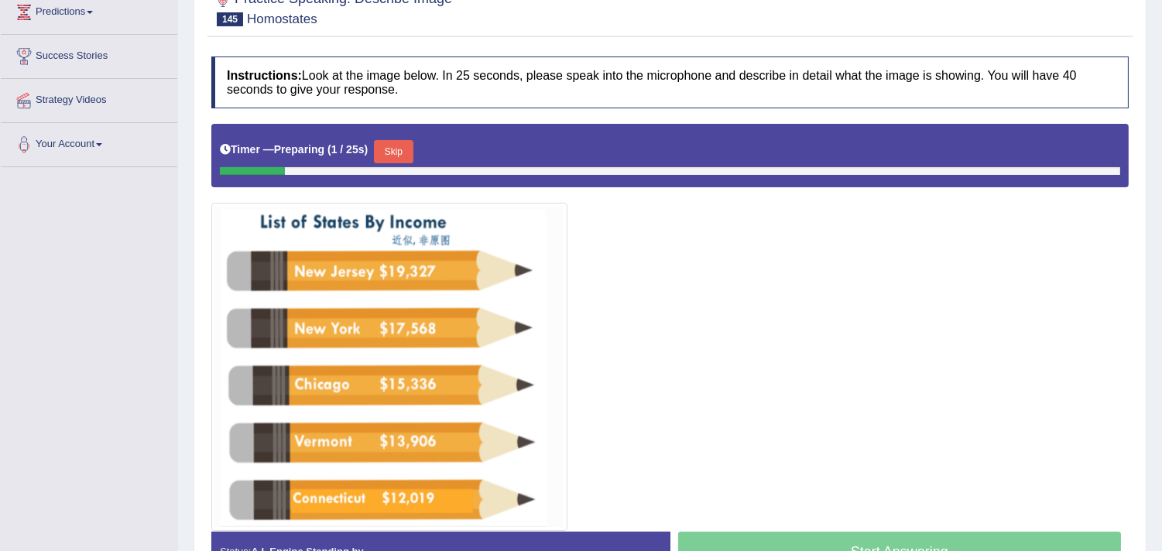
click at [1161, 225] on html "Toggle navigation Home Practice Questions Speaking Practice Read Aloud Repeat S…" at bounding box center [581, 57] width 1162 height 551
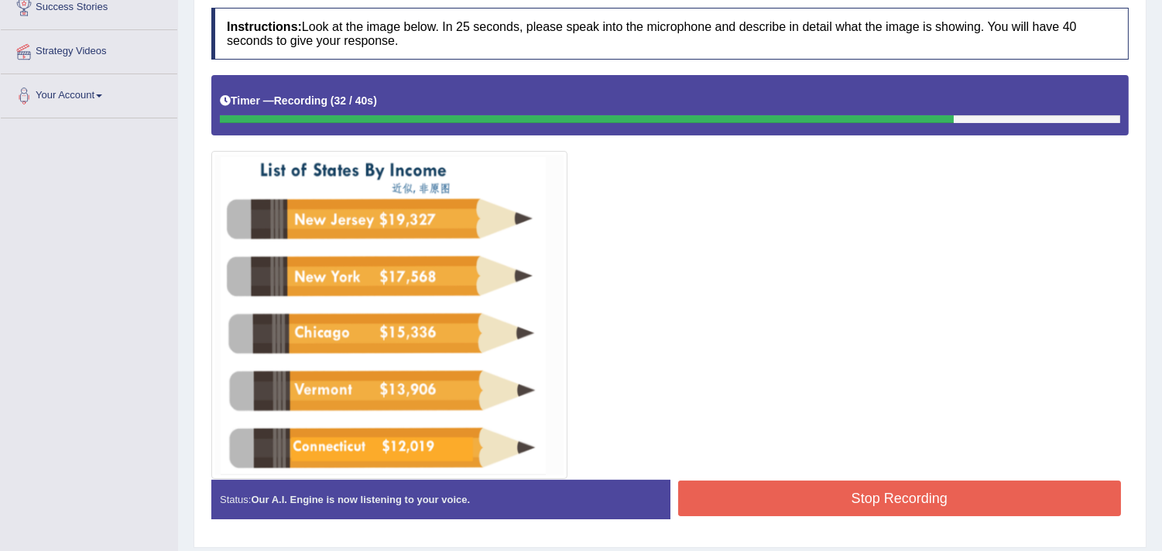
scroll to position [282, 0]
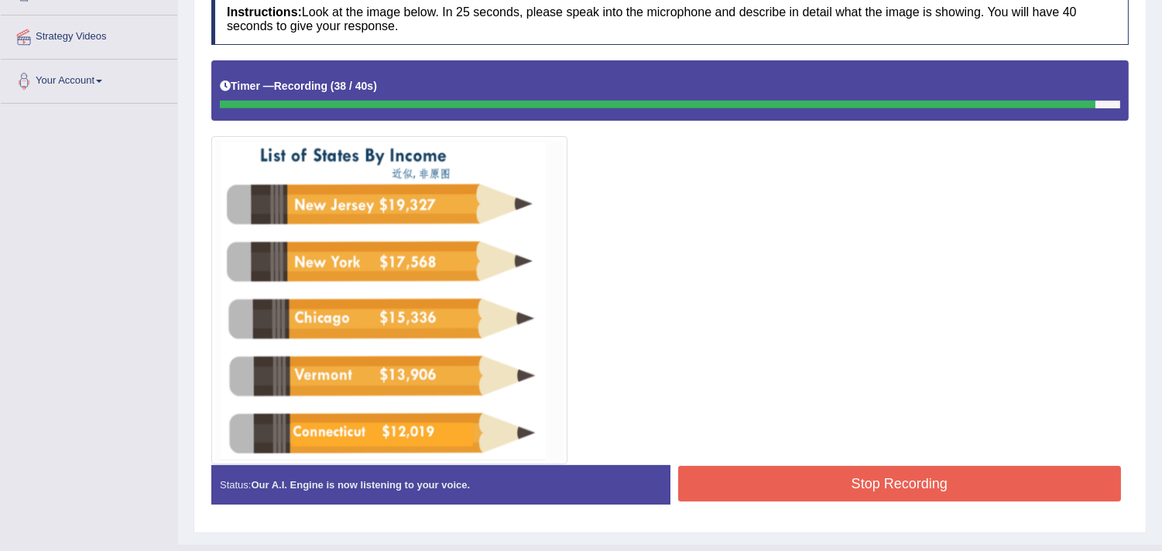
click at [875, 492] on button "Stop Recording" at bounding box center [900, 484] width 444 height 36
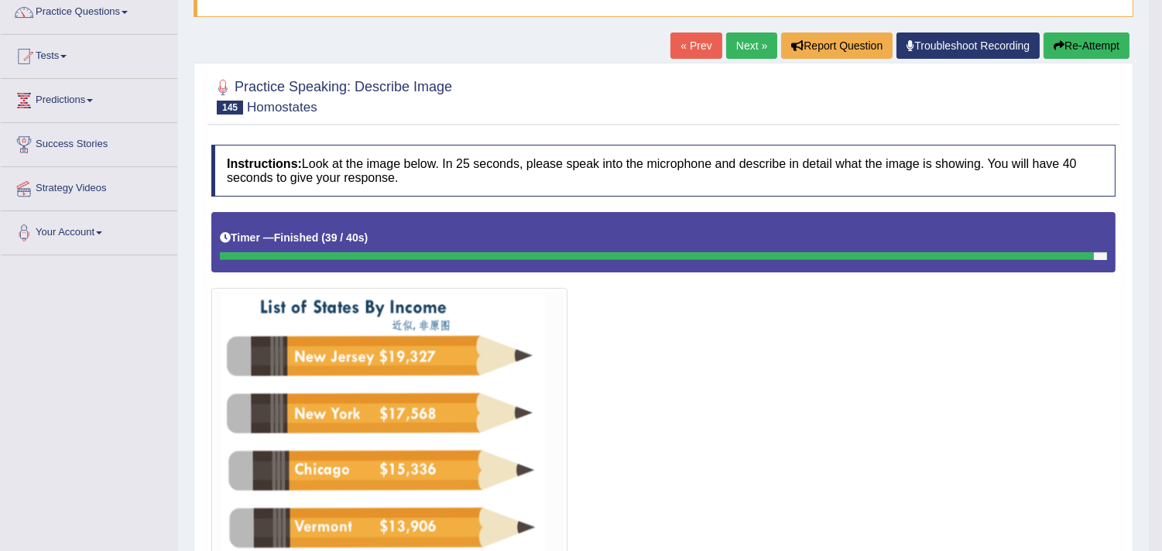
scroll to position [122, 0]
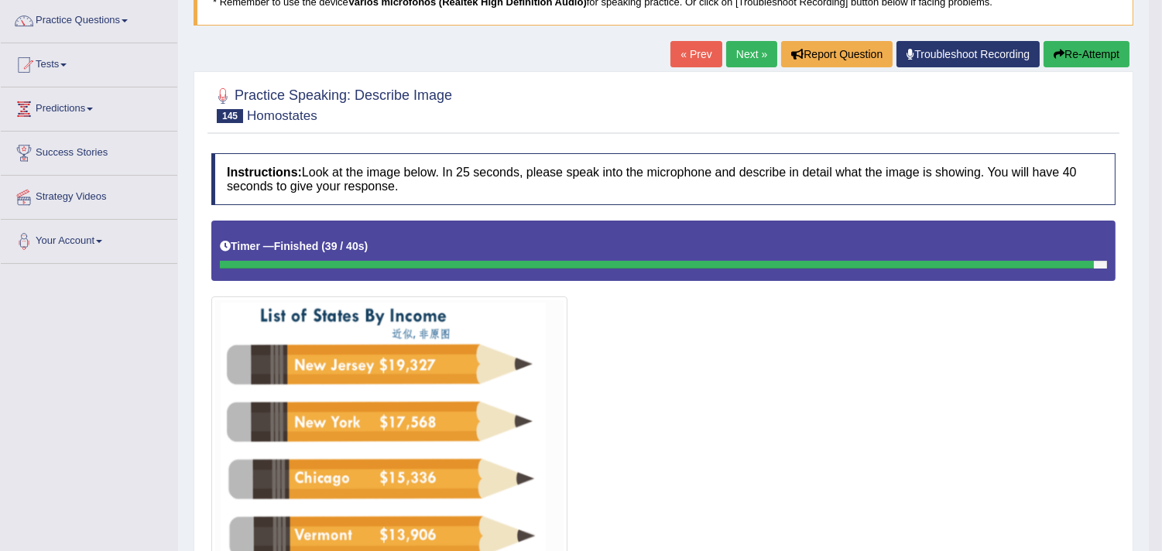
click at [753, 57] on link "Next »" at bounding box center [751, 54] width 51 height 26
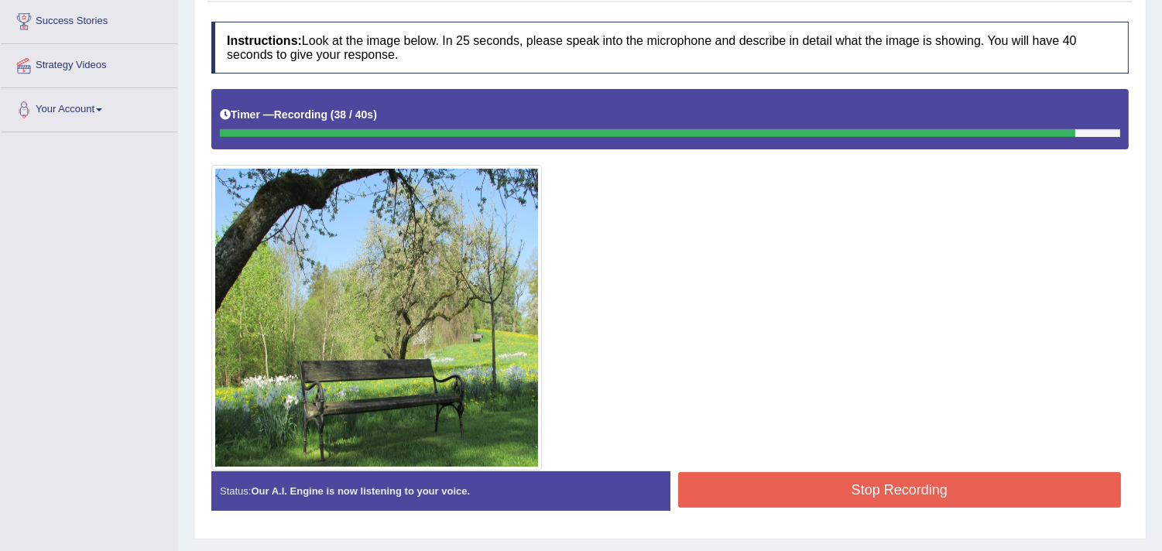
scroll to position [260, 0]
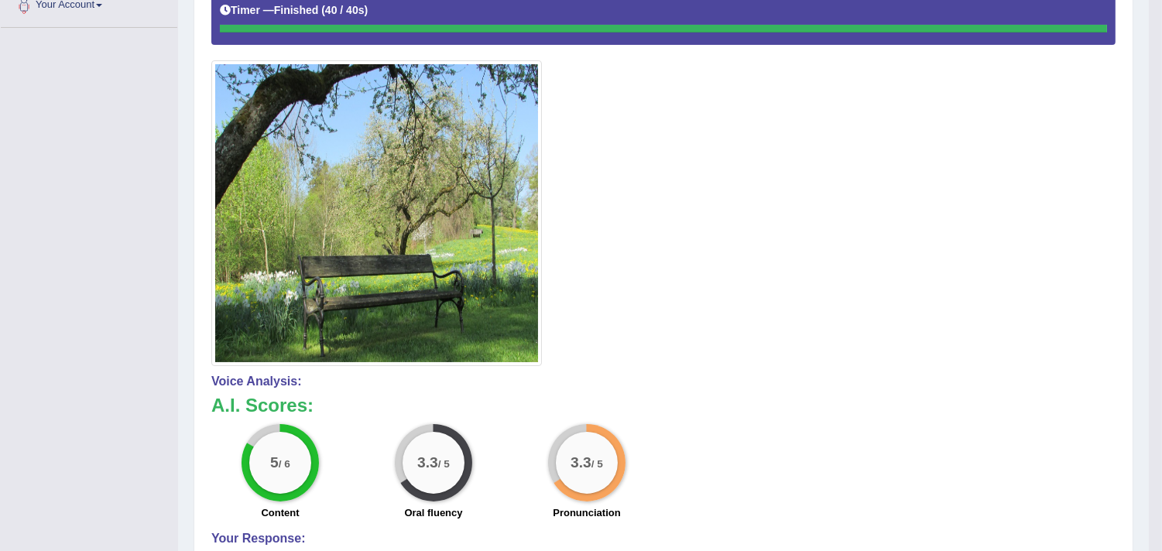
drag, startPoint x: 1170, startPoint y: 213, endPoint x: 1171, endPoint y: 337, distance: 123.8
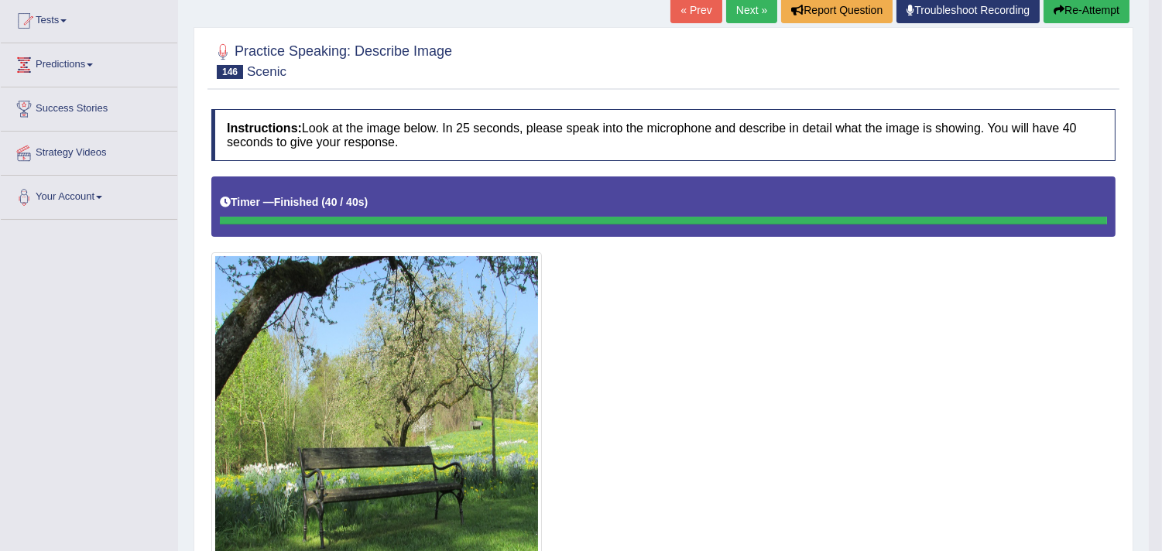
scroll to position [167, 0]
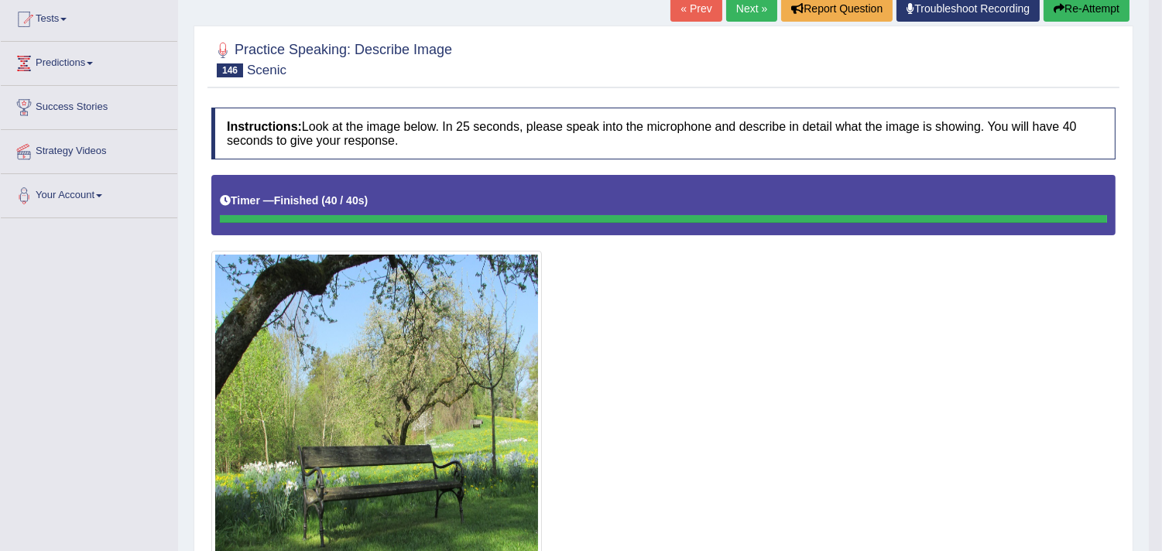
click at [743, 9] on link "Next »" at bounding box center [751, 8] width 51 height 26
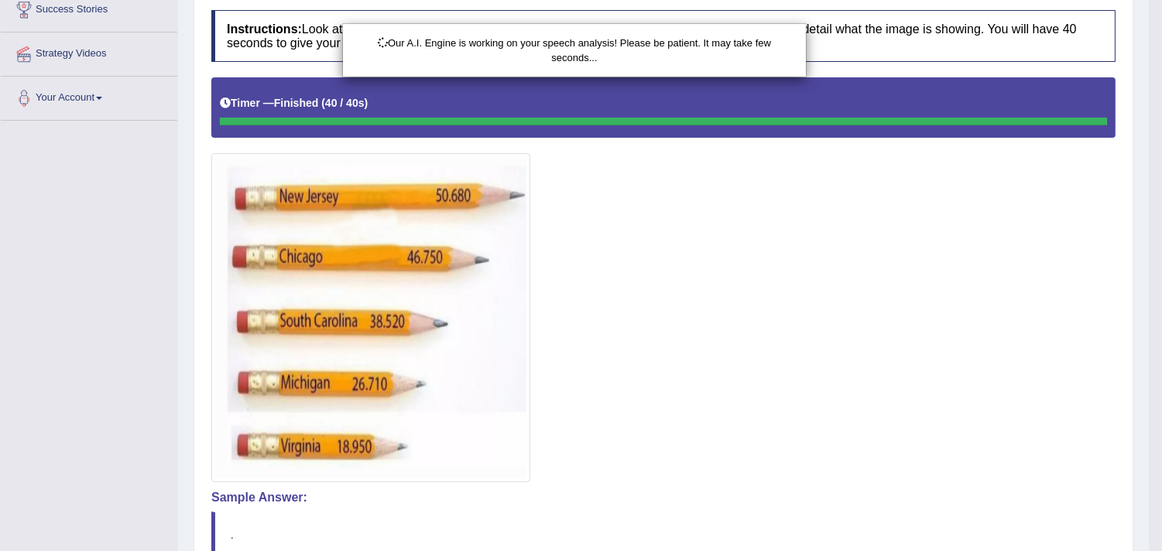
scroll to position [407, 0]
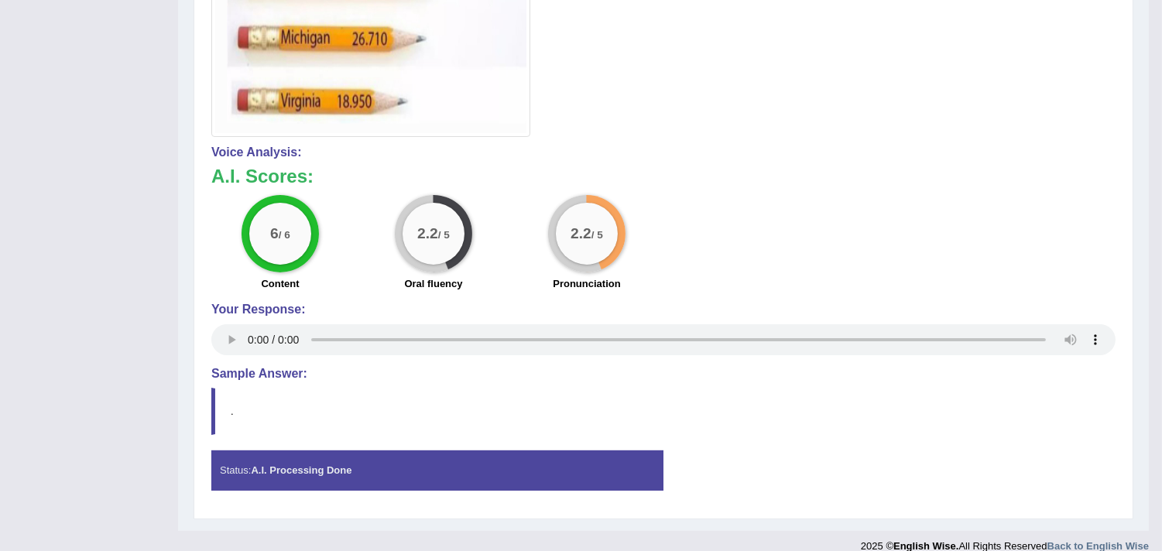
scroll to position [0, 0]
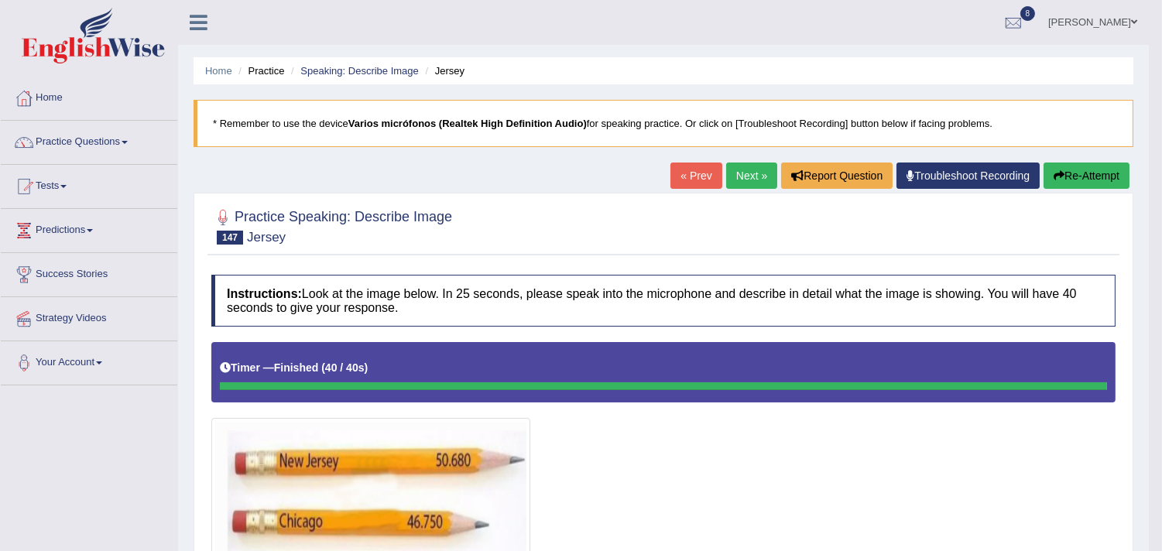
click at [734, 172] on link "Next »" at bounding box center [751, 176] width 51 height 26
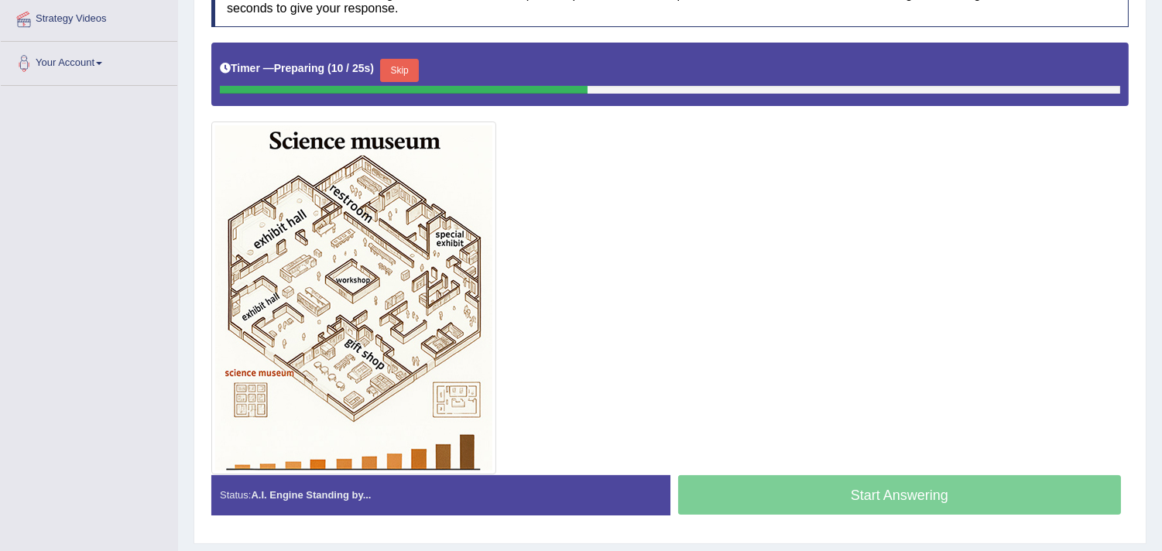
scroll to position [294, 0]
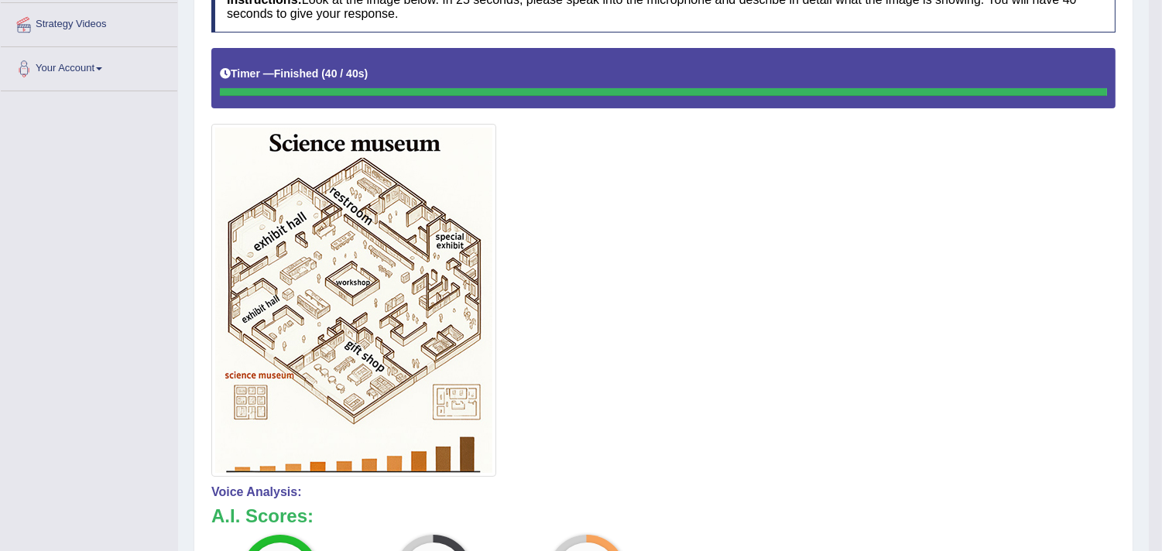
drag, startPoint x: 1171, startPoint y: 201, endPoint x: 1172, endPoint y: 230, distance: 28.6
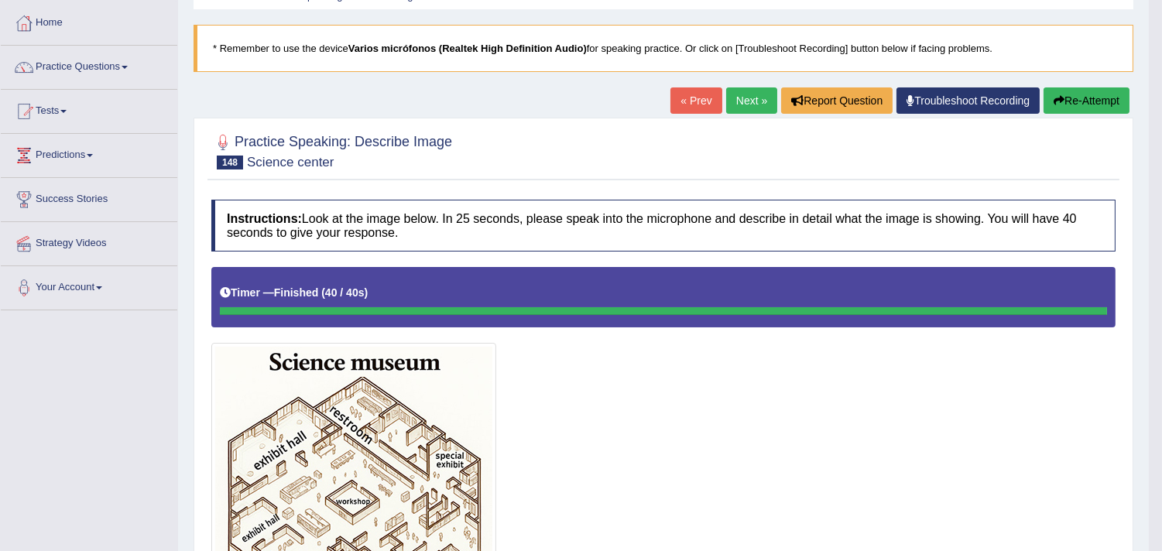
scroll to position [71, 0]
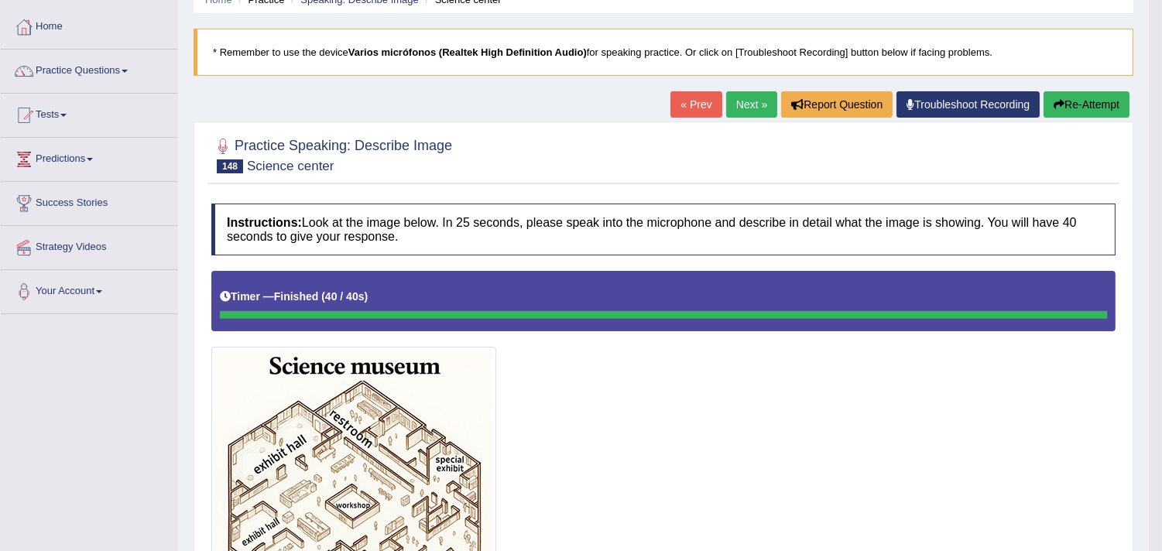
click at [752, 98] on link "Next »" at bounding box center [751, 104] width 51 height 26
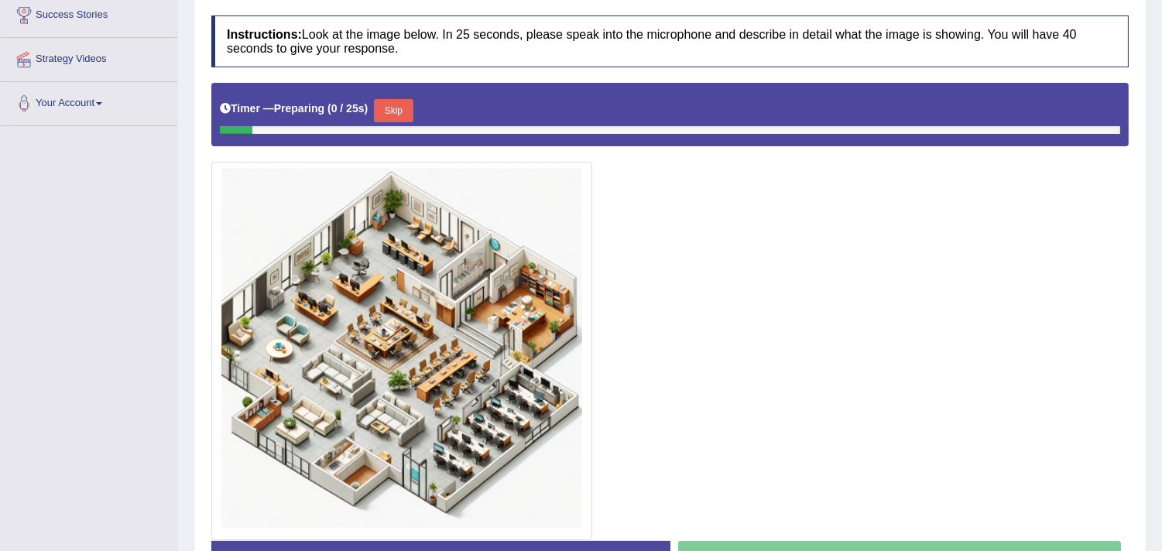
scroll to position [267, 0]
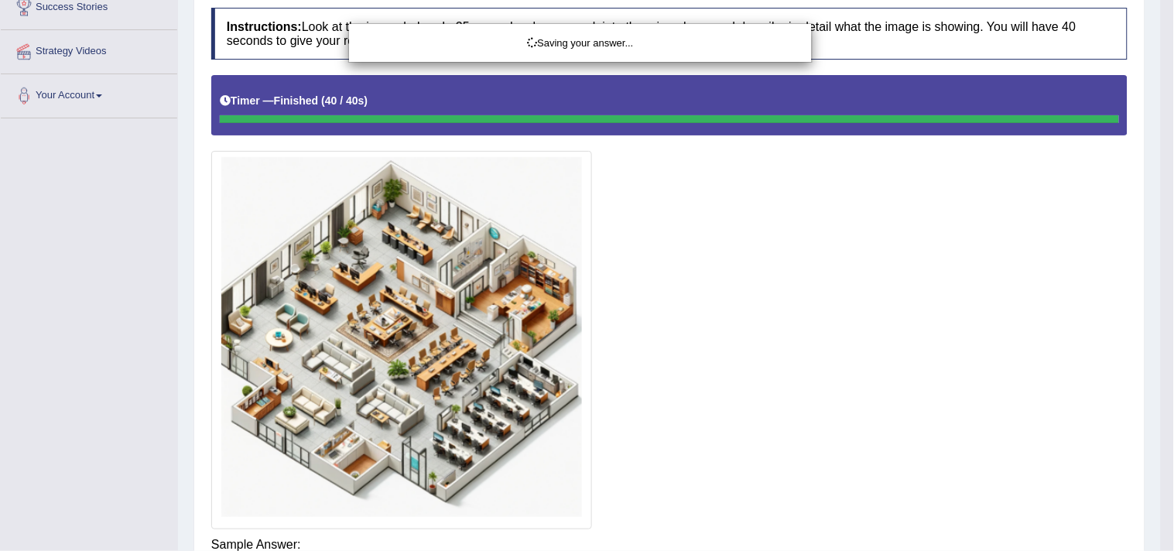
drag, startPoint x: 1173, startPoint y: 245, endPoint x: 1173, endPoint y: 284, distance: 39.5
click at [1161, 284] on body "Toggle navigation Home Practice Questions Speaking Practice Read Aloud Repeat S…" at bounding box center [587, 8] width 1174 height 551
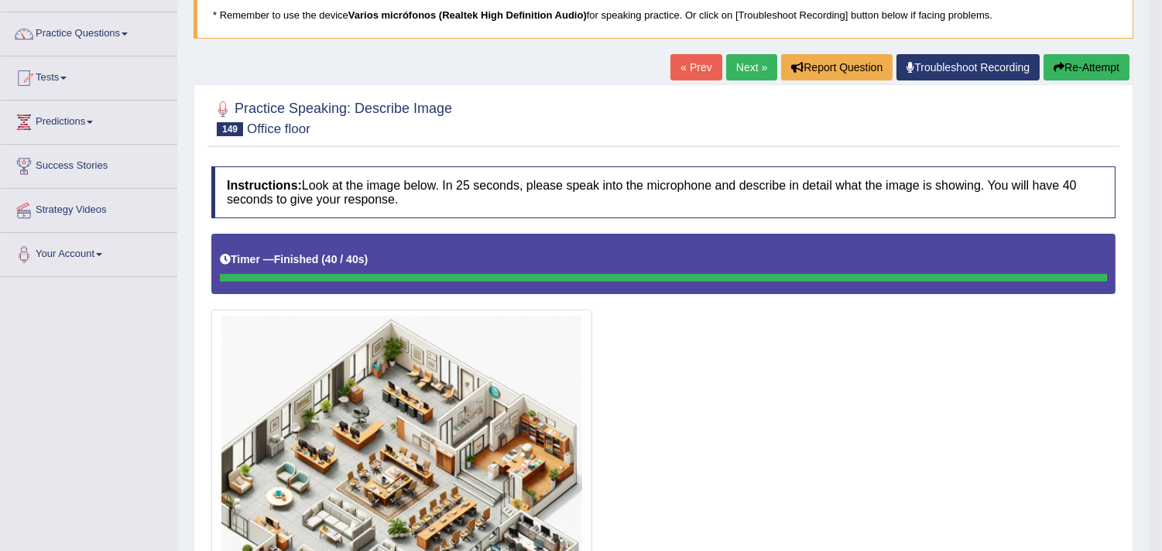
scroll to position [125, 0]
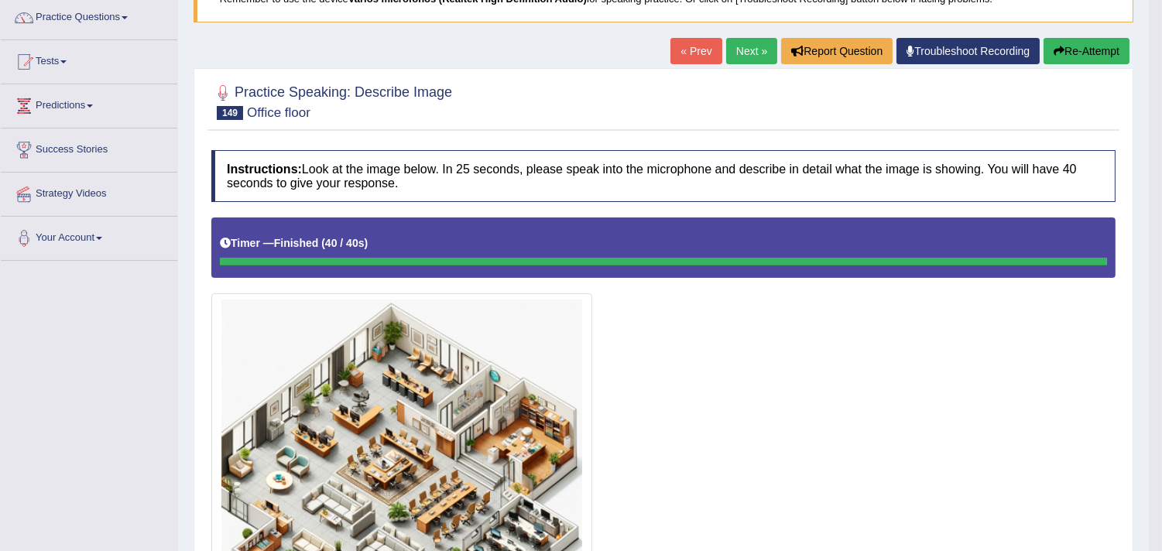
drag, startPoint x: 1166, startPoint y: 209, endPoint x: 1173, endPoint y: 269, distance: 60.8
click at [1161, 269] on html "Toggle navigation Home Practice Questions Speaking Practice Read Aloud Repeat S…" at bounding box center [581, 150] width 1162 height 551
click at [747, 43] on link "Next »" at bounding box center [751, 51] width 51 height 26
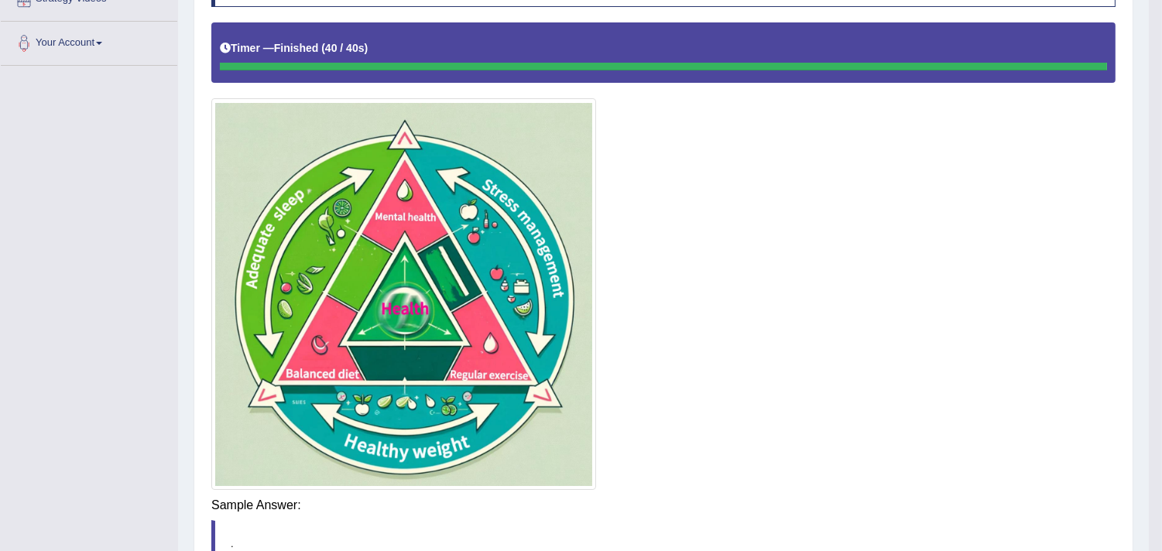
scroll to position [321, 0]
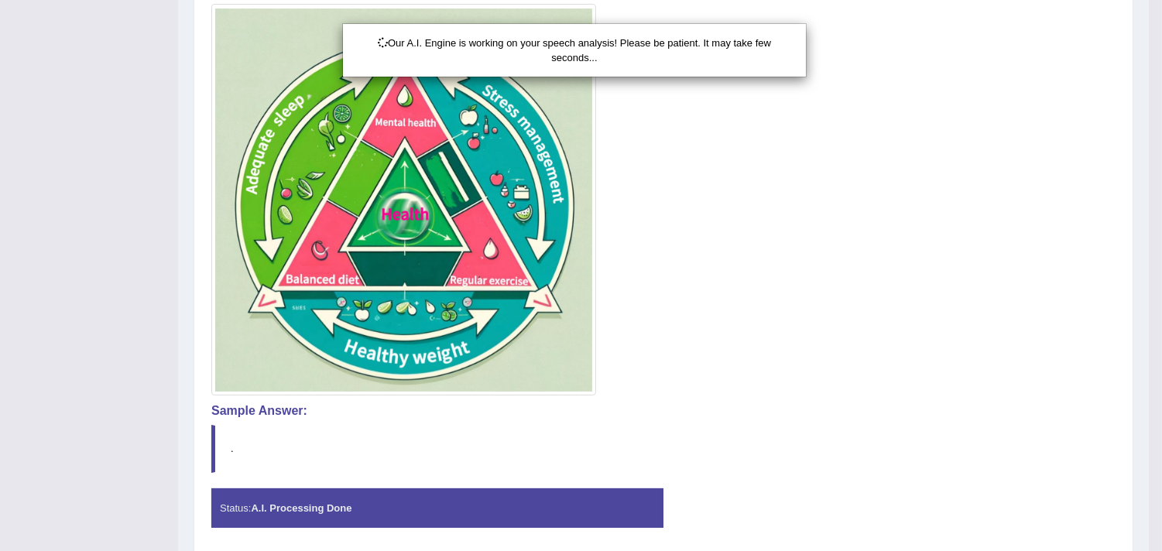
scroll to position [470, 0]
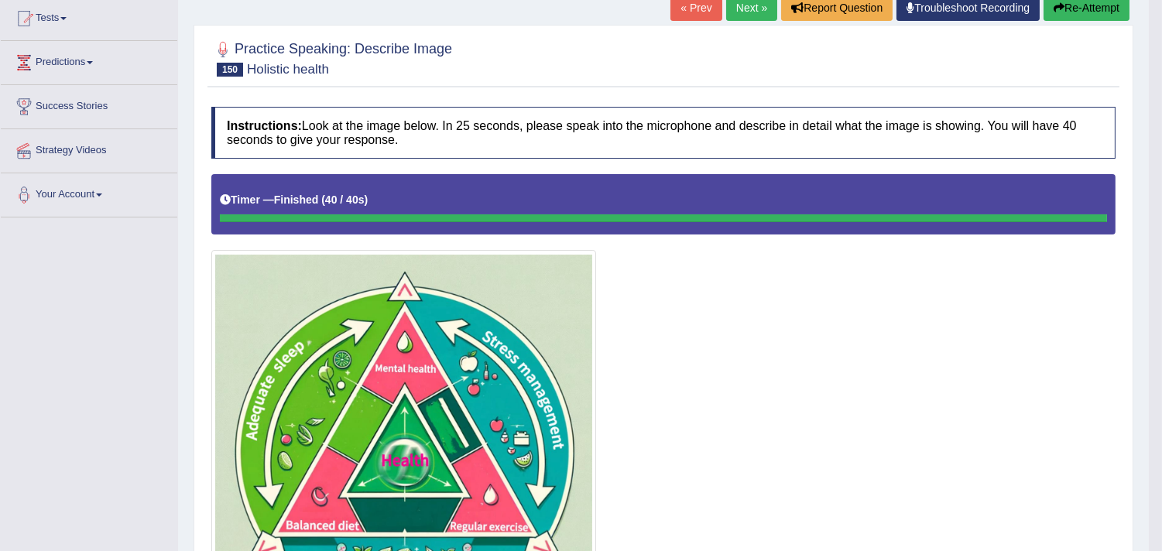
scroll to position [170, 0]
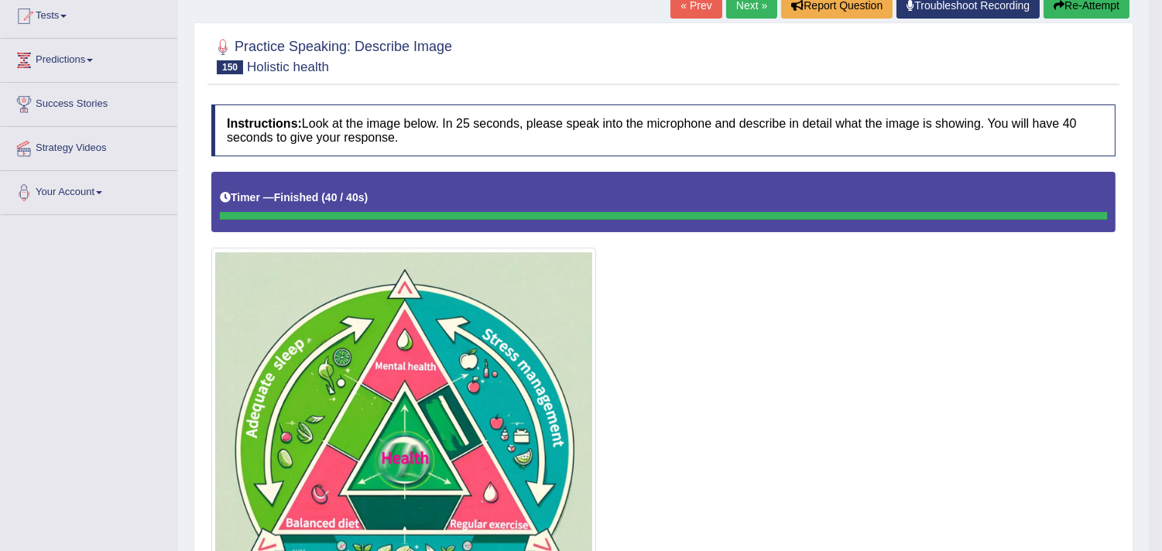
click at [731, 12] on link "Next »" at bounding box center [751, 5] width 51 height 26
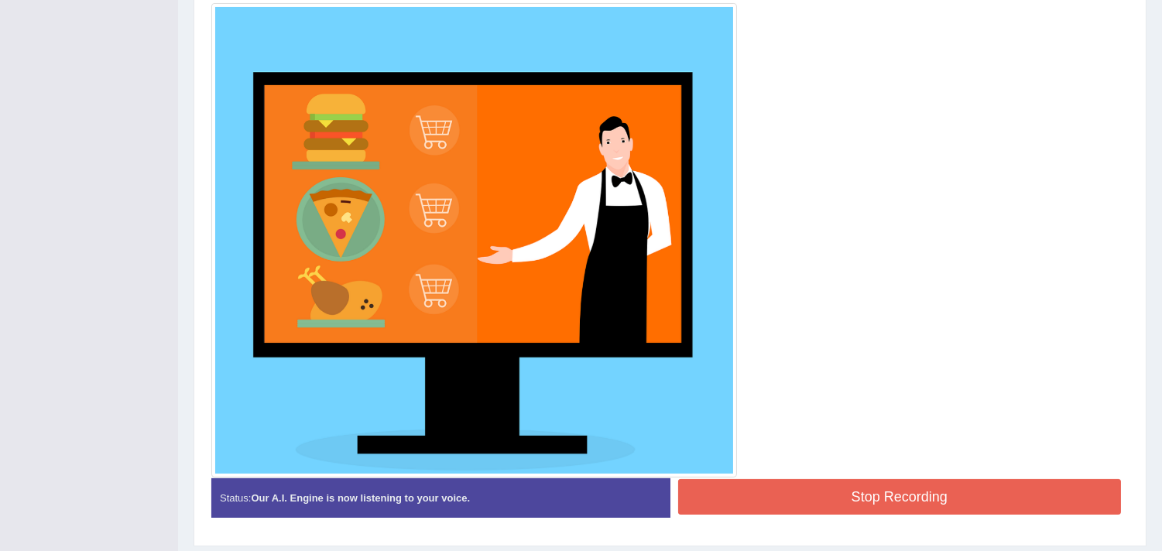
scroll to position [436, 0]
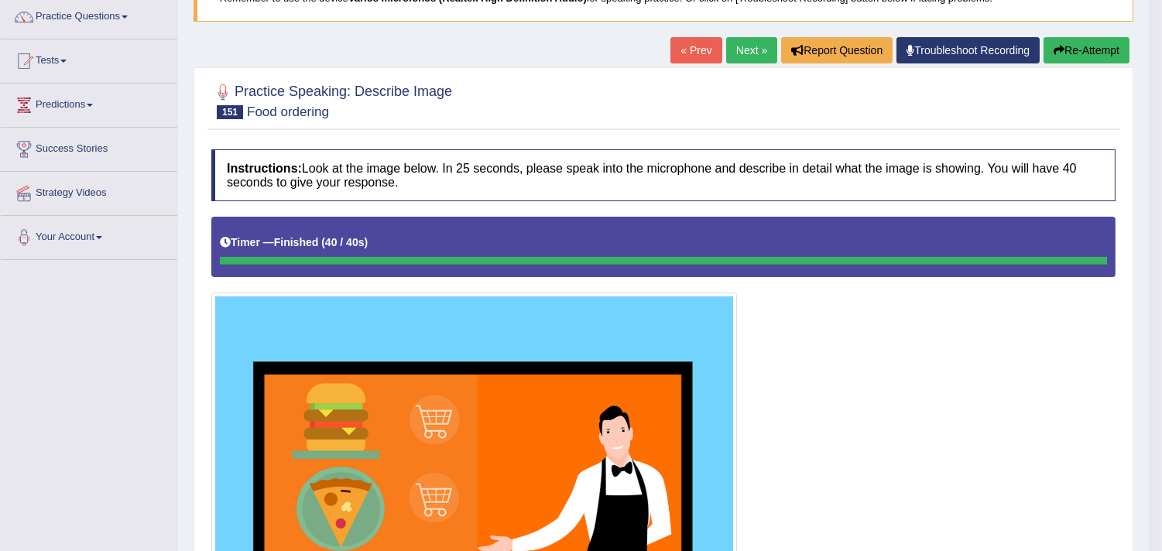
drag, startPoint x: 1165, startPoint y: 238, endPoint x: 1173, endPoint y: 187, distance: 51.8
click at [1161, 187] on html "Toggle navigation Home Practice Questions Speaking Practice Read Aloud Repeat S…" at bounding box center [581, 150] width 1162 height 551
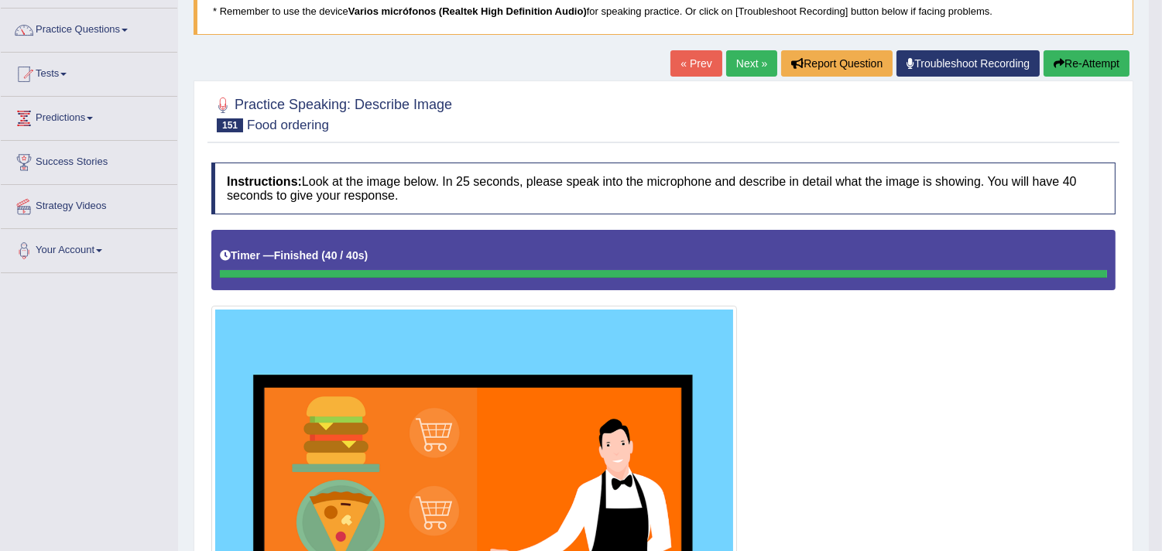
click at [746, 53] on link "Next »" at bounding box center [751, 63] width 51 height 26
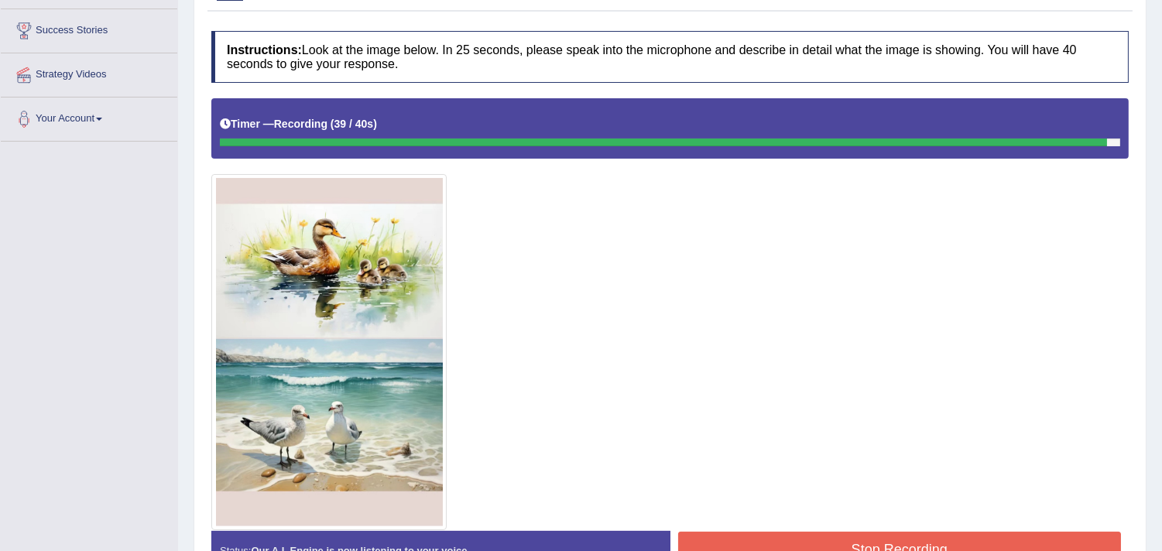
scroll to position [312, 0]
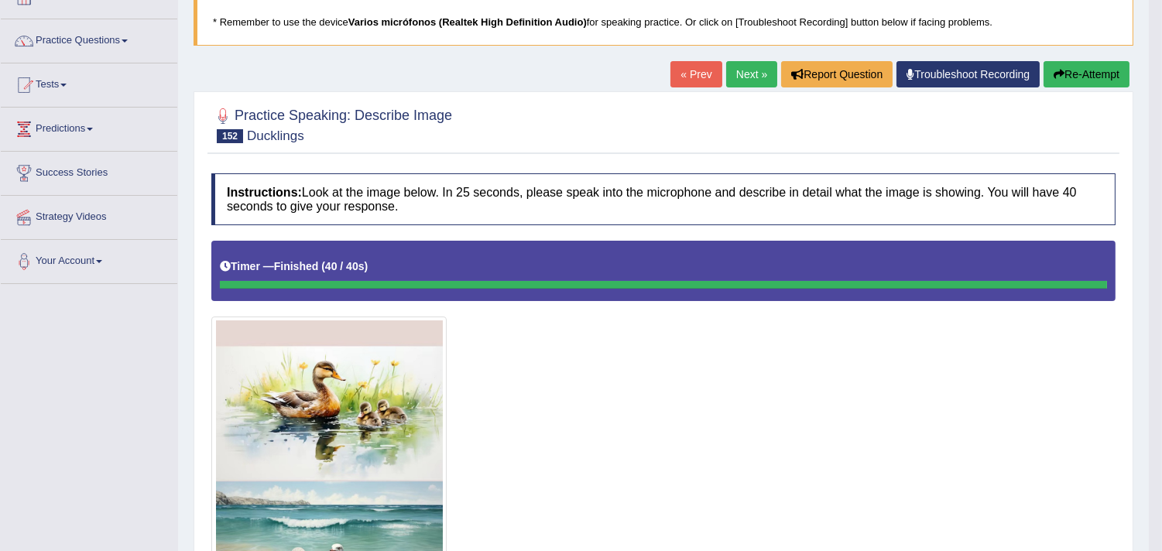
scroll to position [63, 0]
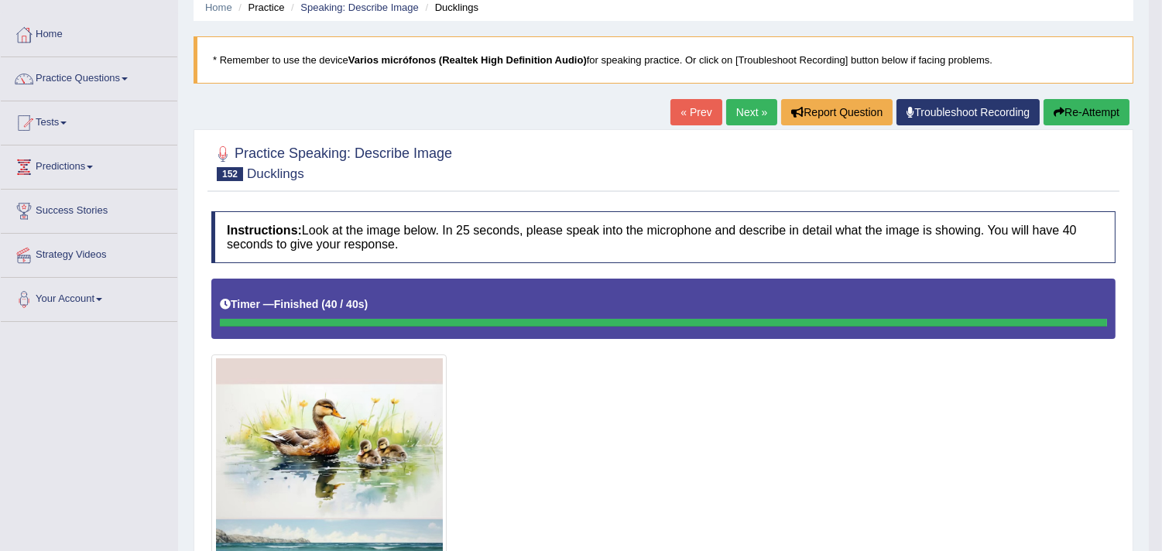
drag, startPoint x: 1170, startPoint y: 222, endPoint x: 1173, endPoint y: 198, distance: 24.3
click at [1161, 198] on html "Toggle navigation Home Practice Questions Speaking Practice Read Aloud Repeat S…" at bounding box center [581, 212] width 1162 height 551
click at [744, 108] on link "Next »" at bounding box center [751, 112] width 51 height 26
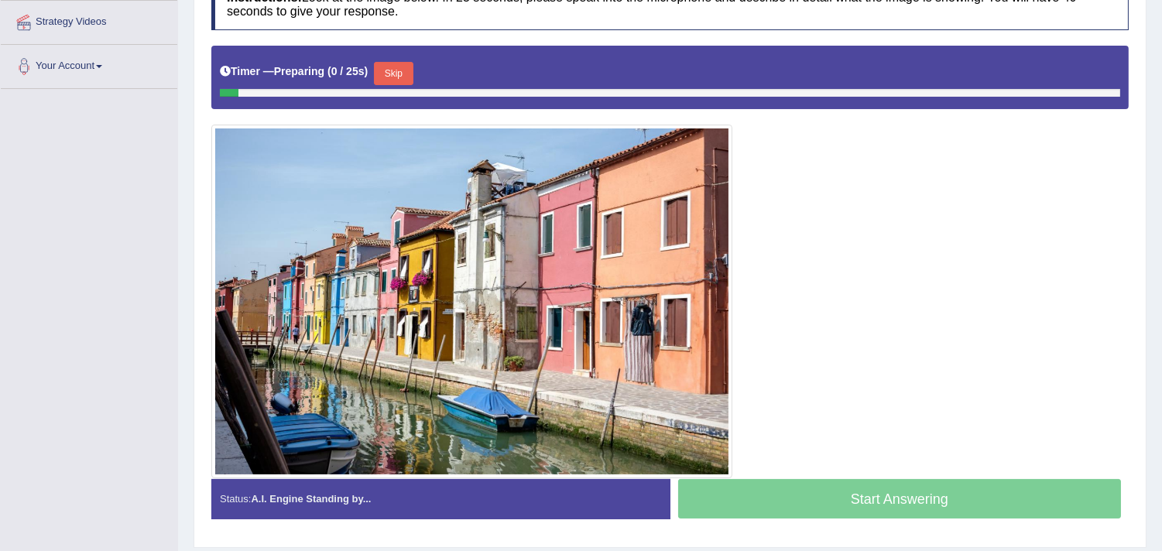
scroll to position [344, 0]
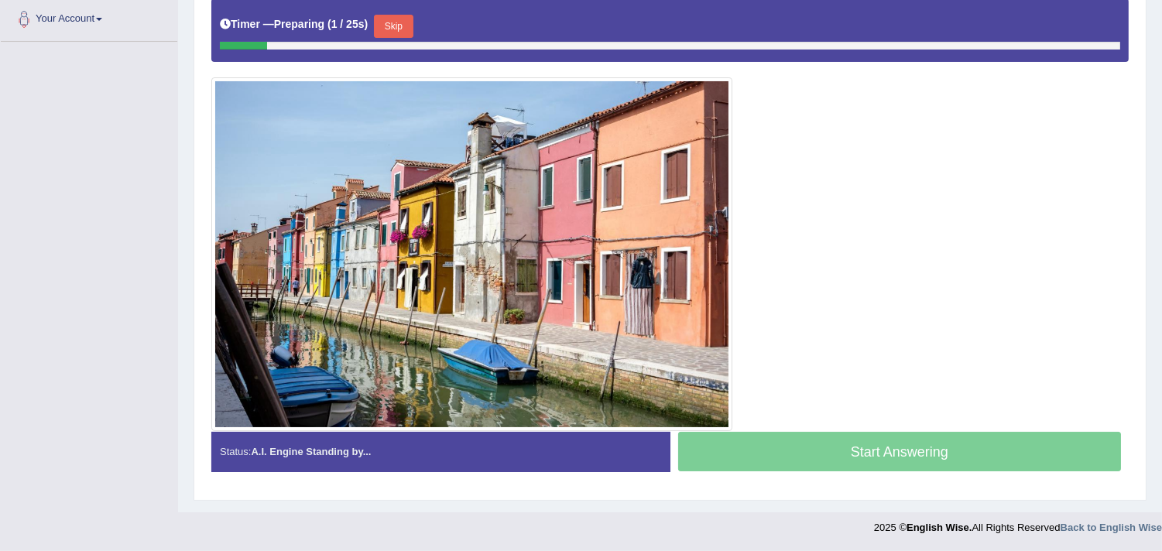
drag, startPoint x: 1173, startPoint y: 74, endPoint x: 1173, endPoint y: 285, distance: 210.5
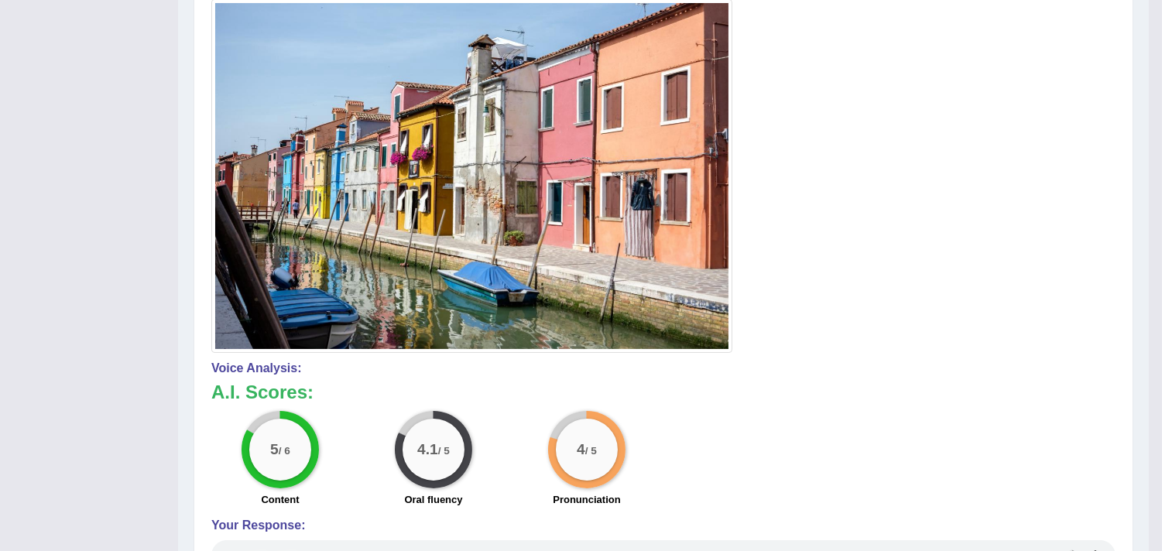
scroll to position [454, 0]
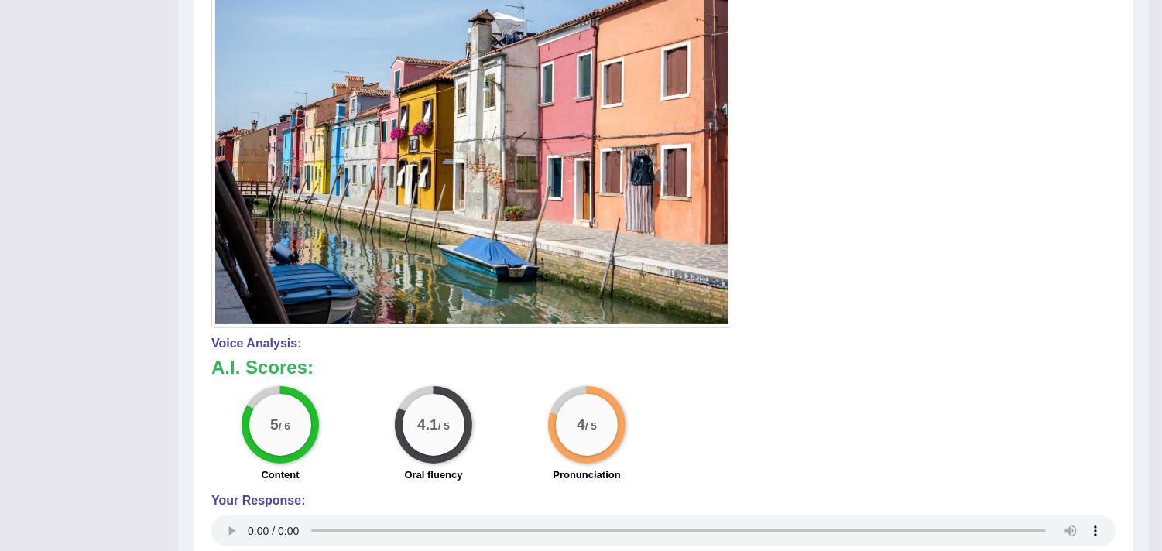
drag, startPoint x: 1173, startPoint y: 236, endPoint x: 1173, endPoint y: 513, distance: 277.1
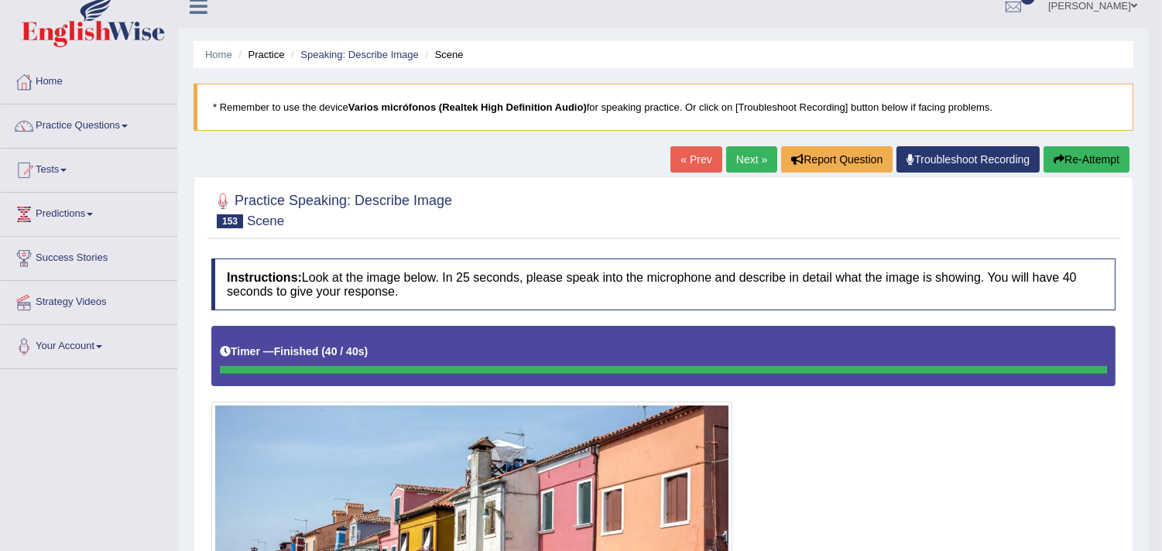
scroll to position [0, 0]
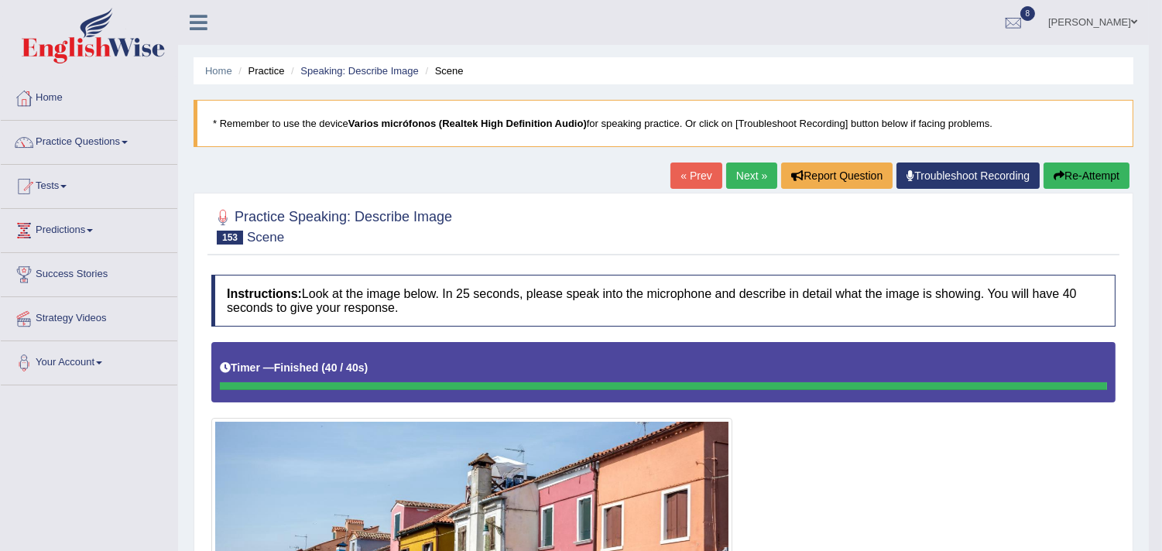
click at [734, 176] on link "Next »" at bounding box center [751, 176] width 51 height 26
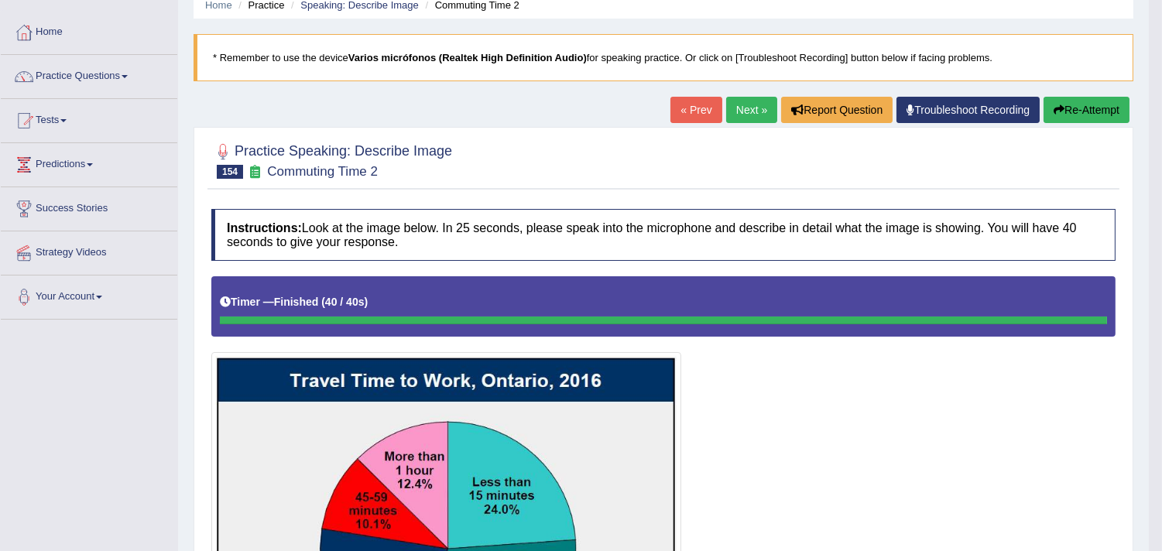
scroll to position [54, 0]
